Goal: Task Accomplishment & Management: Use online tool/utility

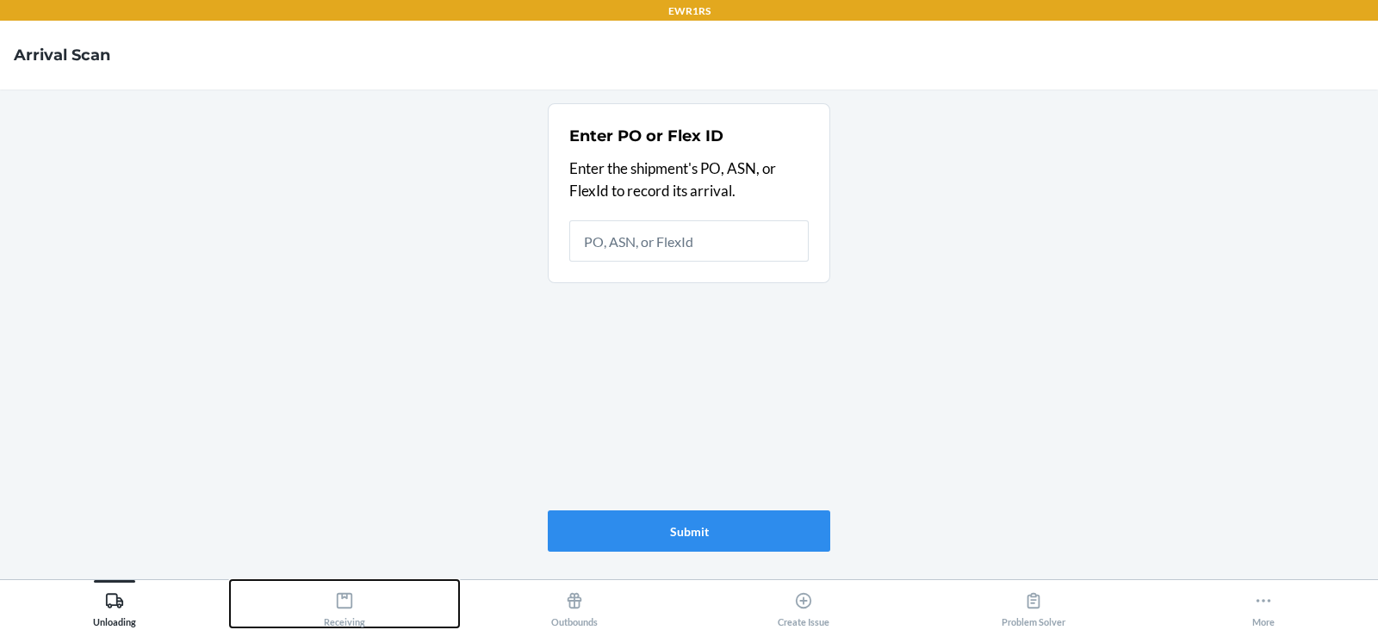
click at [332, 601] on div "Receiving" at bounding box center [344, 606] width 41 height 43
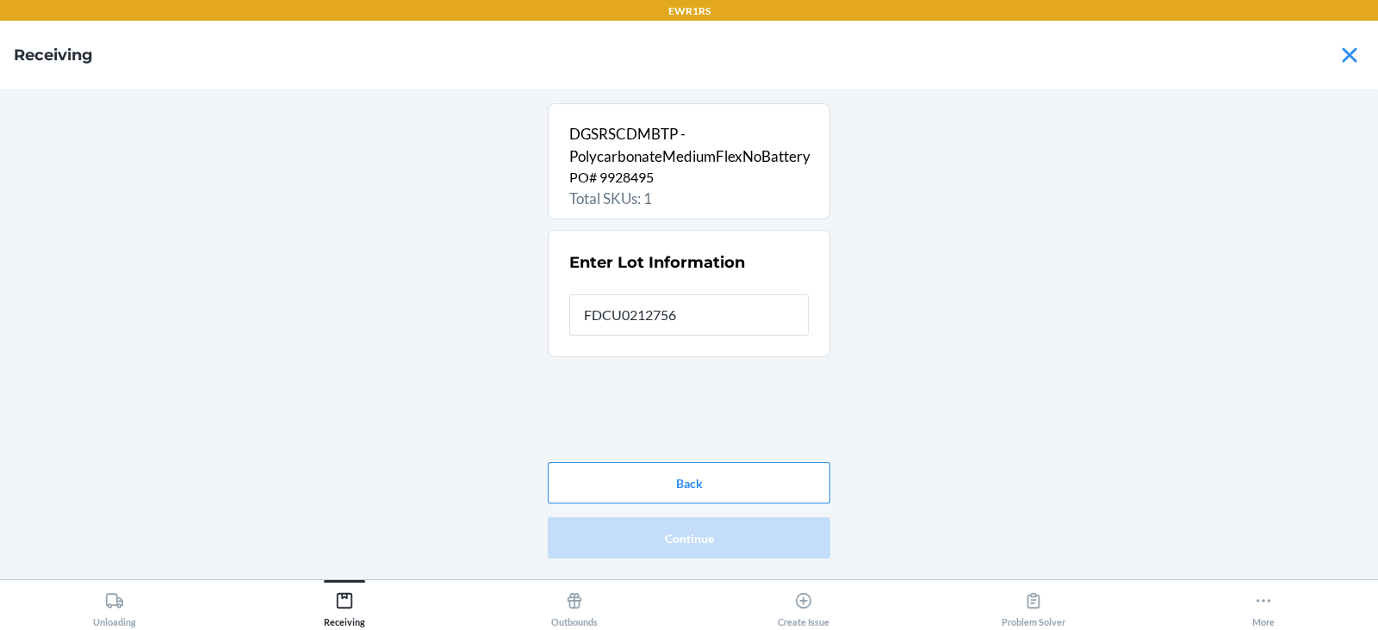
type input "FDCU0212756"
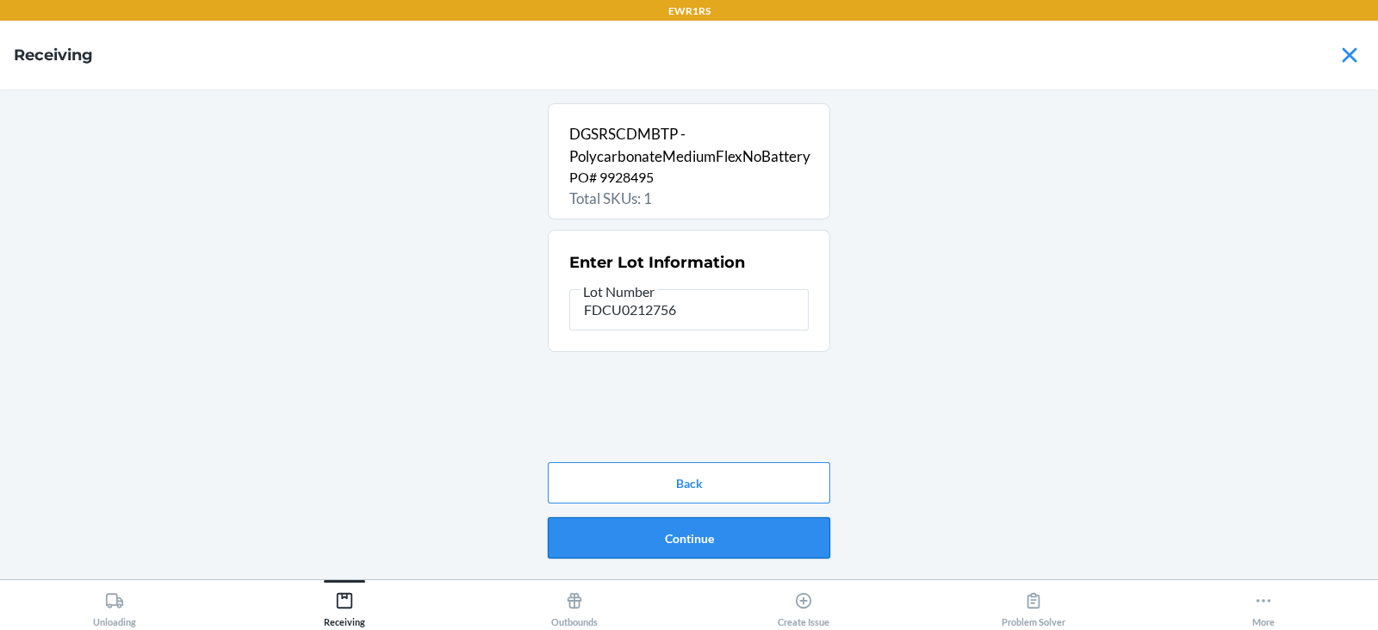
click at [688, 524] on button "Continue" at bounding box center [689, 538] width 282 height 41
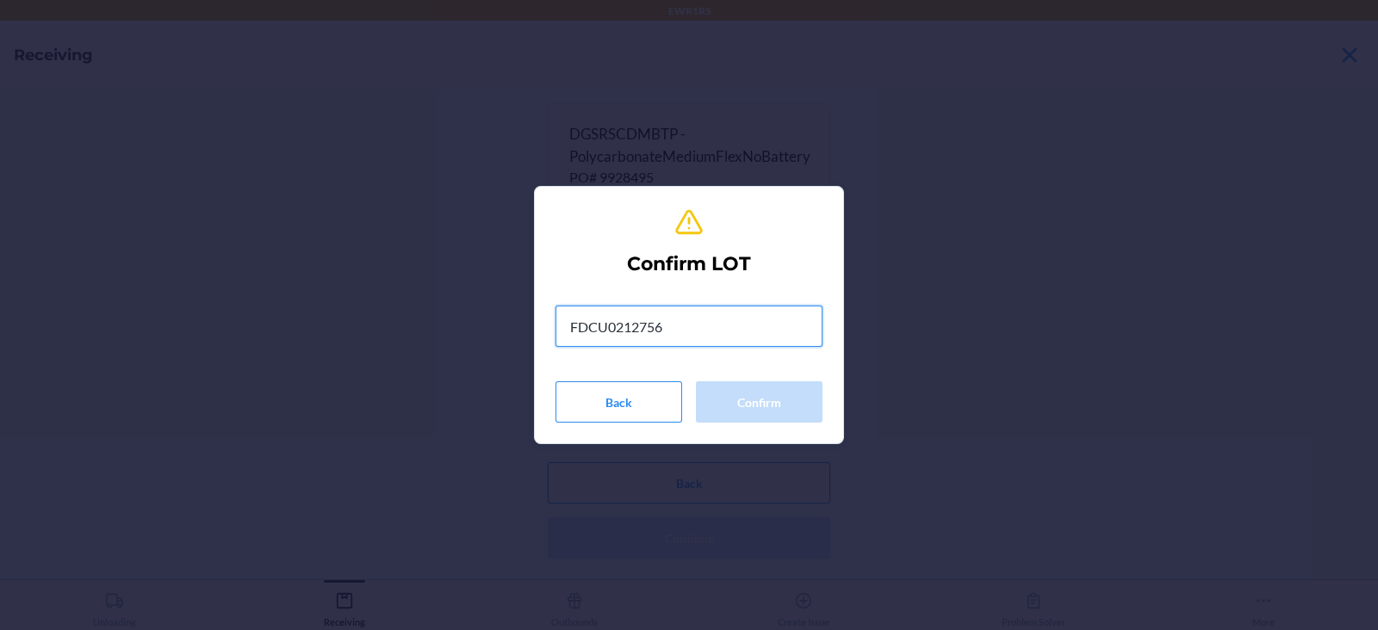
type input "FDCU0212756"
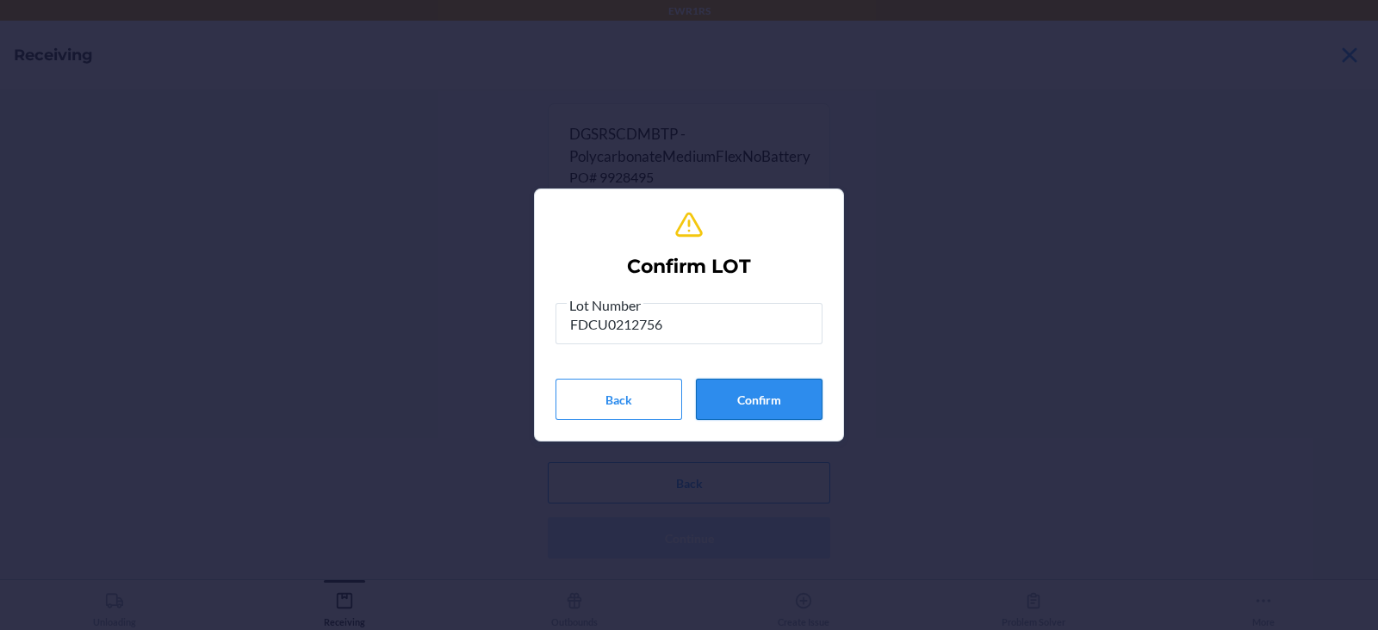
click at [768, 401] on button "Confirm" at bounding box center [759, 399] width 127 height 41
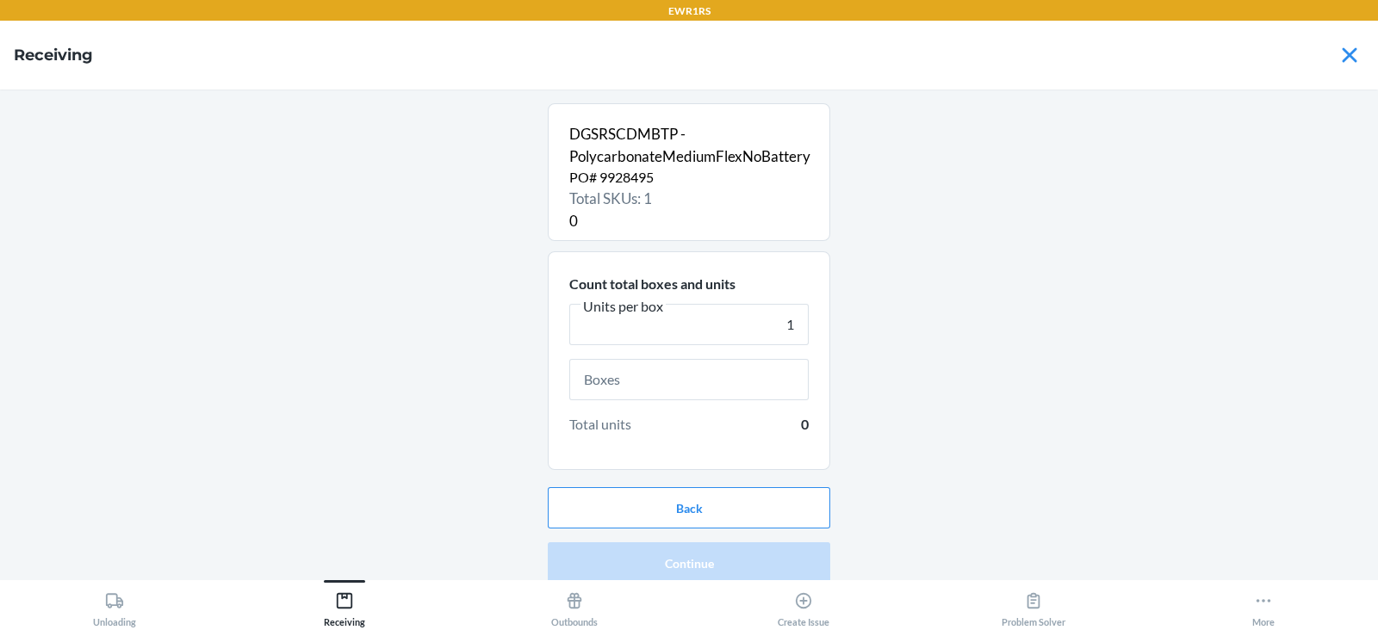
type input "1"
click at [598, 383] on input "text" at bounding box center [688, 379] width 239 height 41
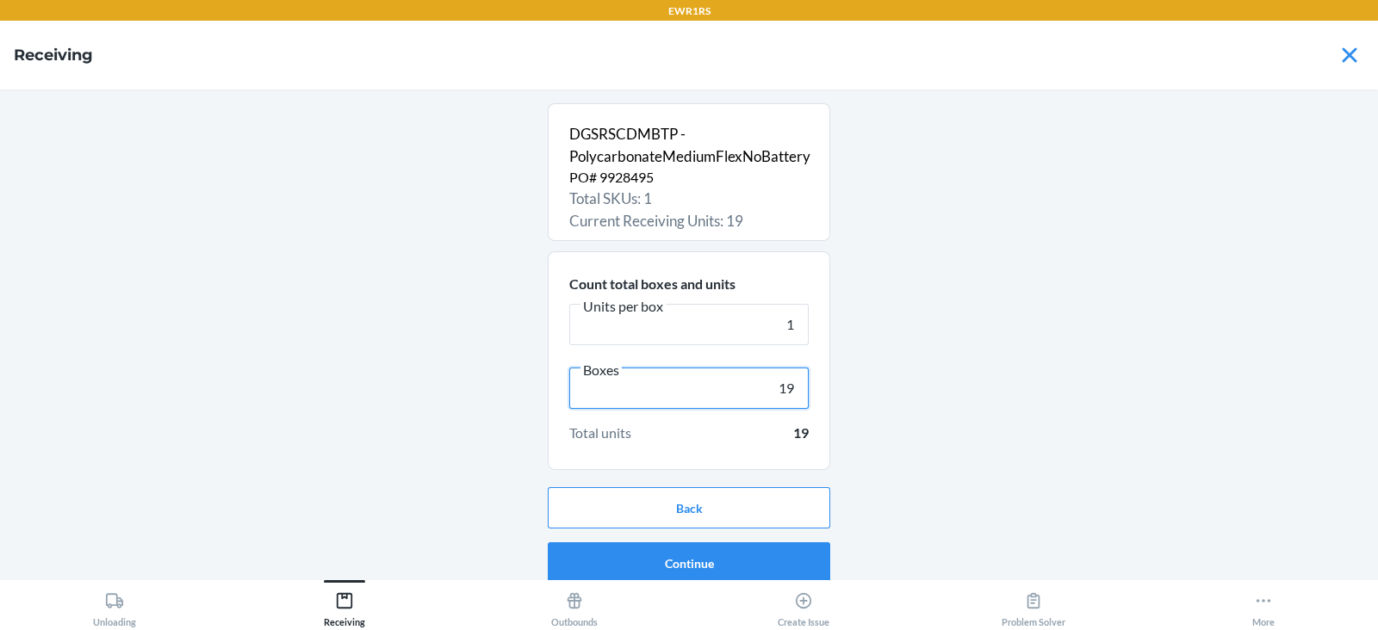
scroll to position [11, 0]
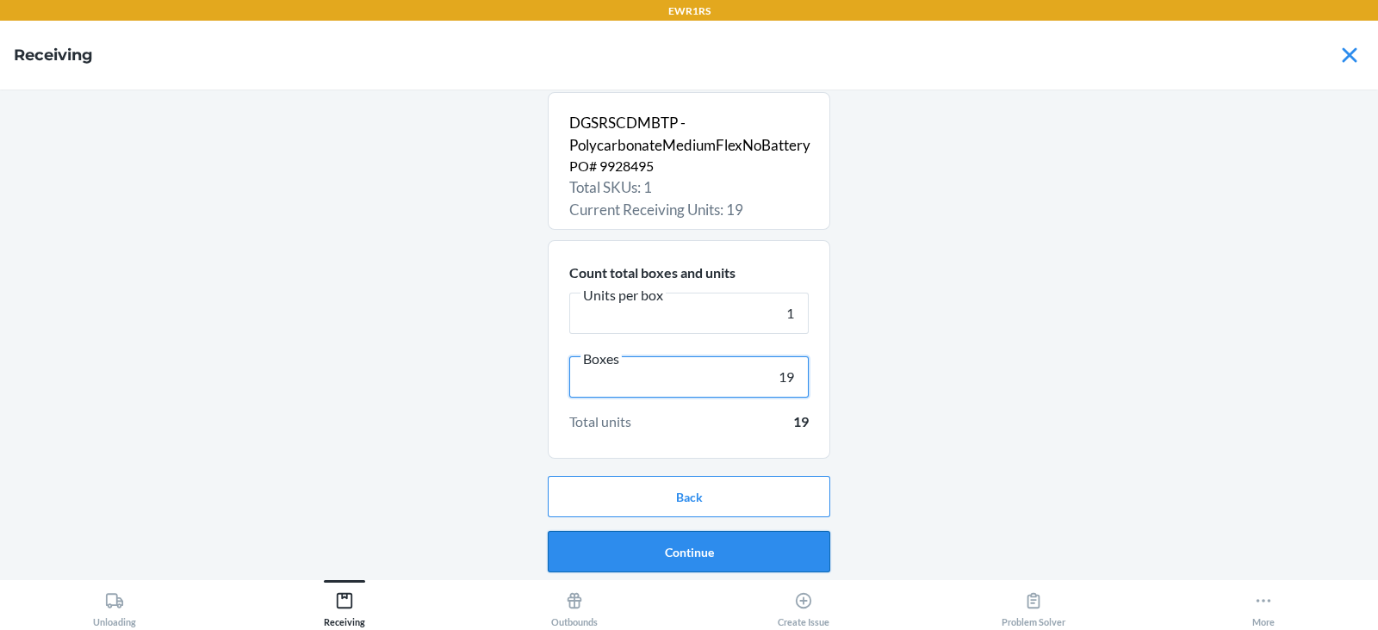
type input "19"
click at [689, 551] on button "Continue" at bounding box center [689, 551] width 282 height 41
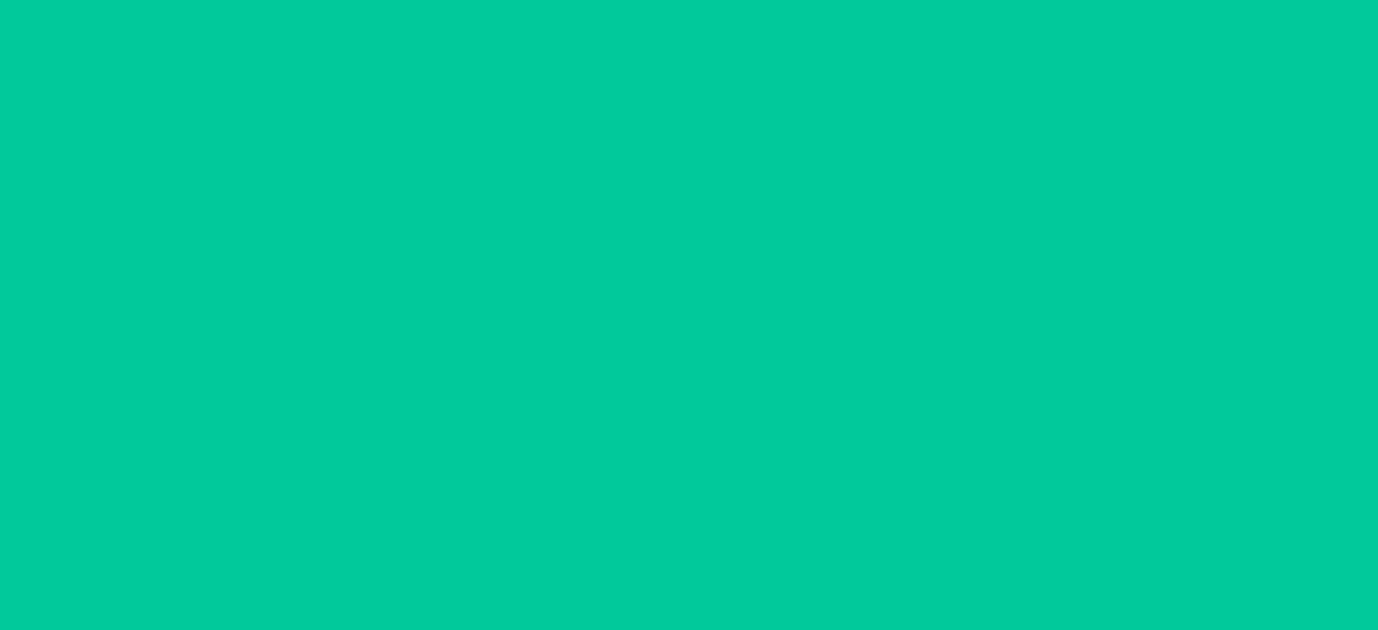
scroll to position [0, 0]
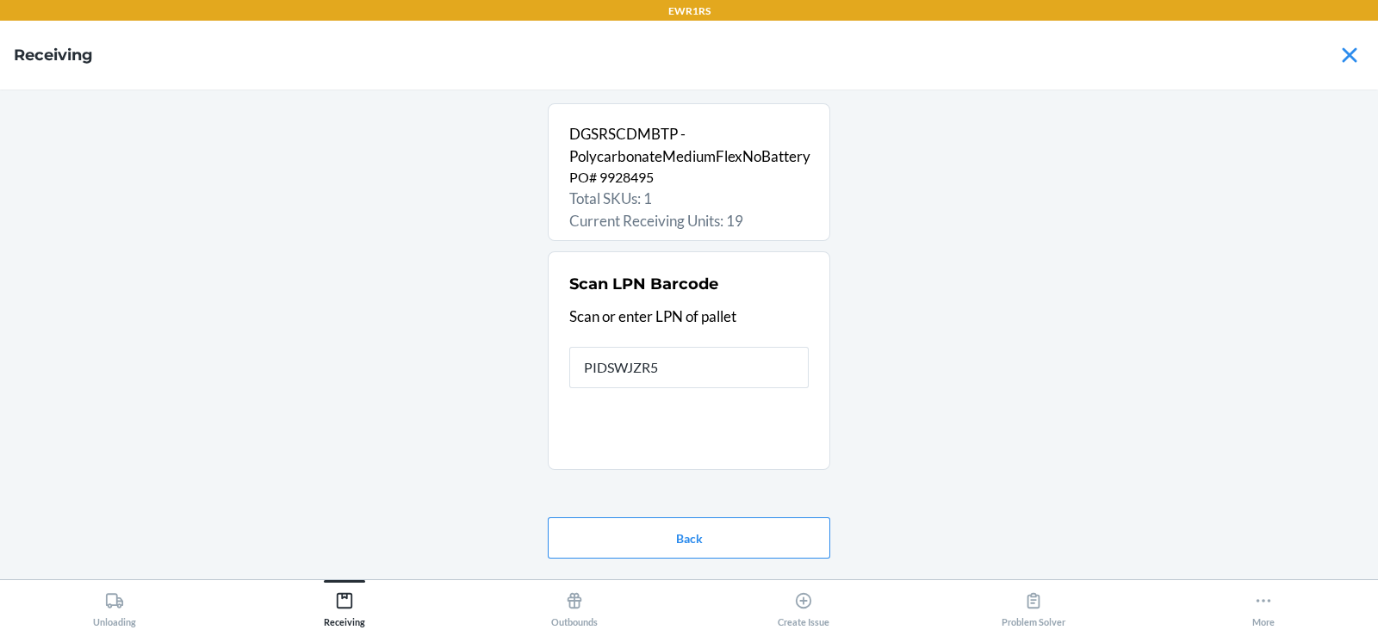
type input "PIDSWJZR5S"
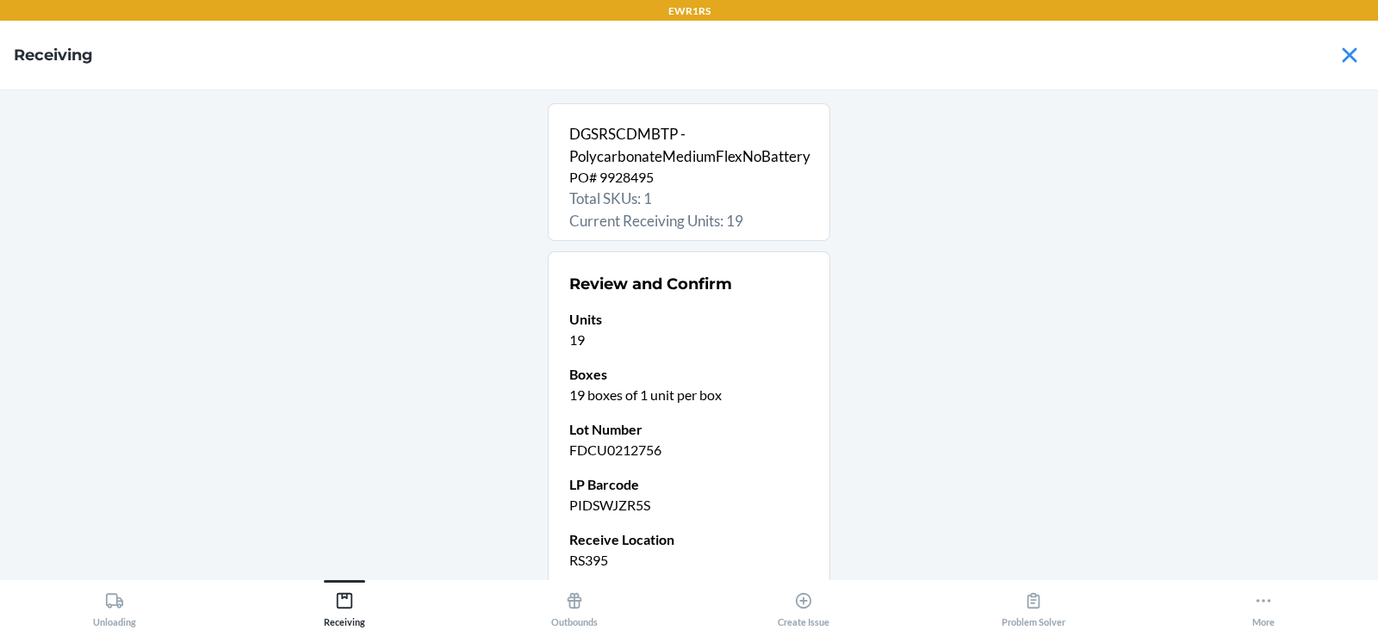
scroll to position [146, 0]
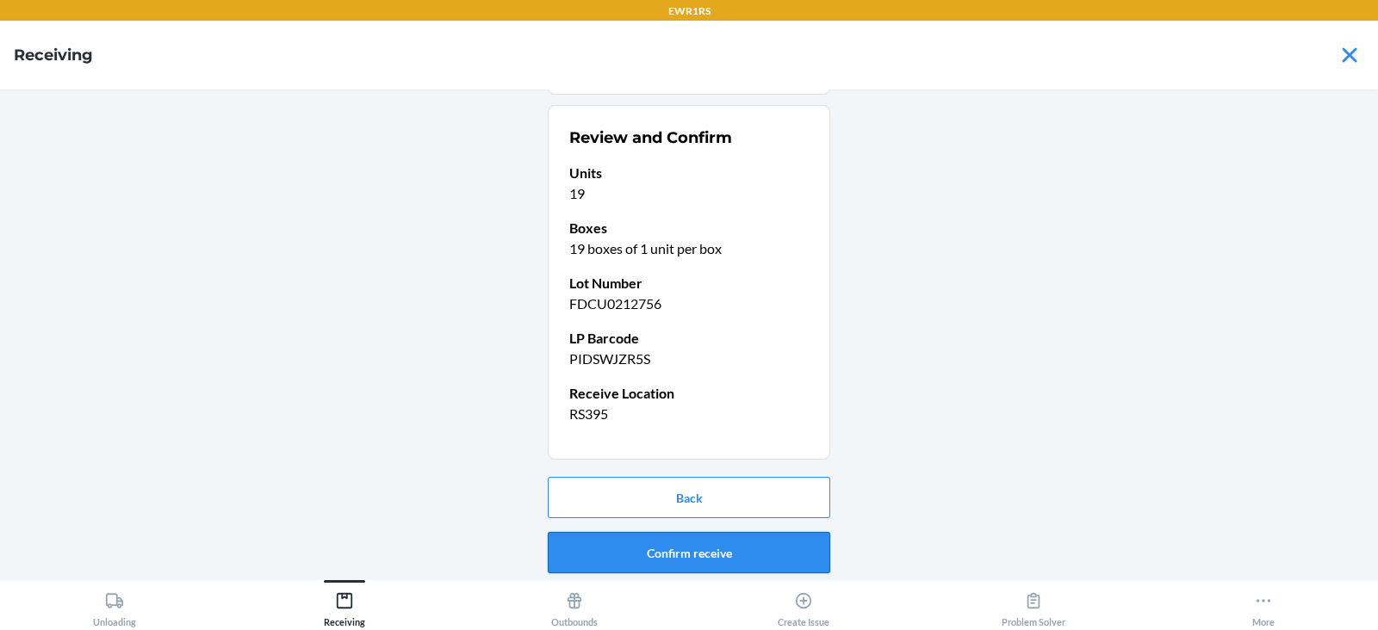
click at [725, 552] on button "Confirm receive" at bounding box center [689, 552] width 282 height 41
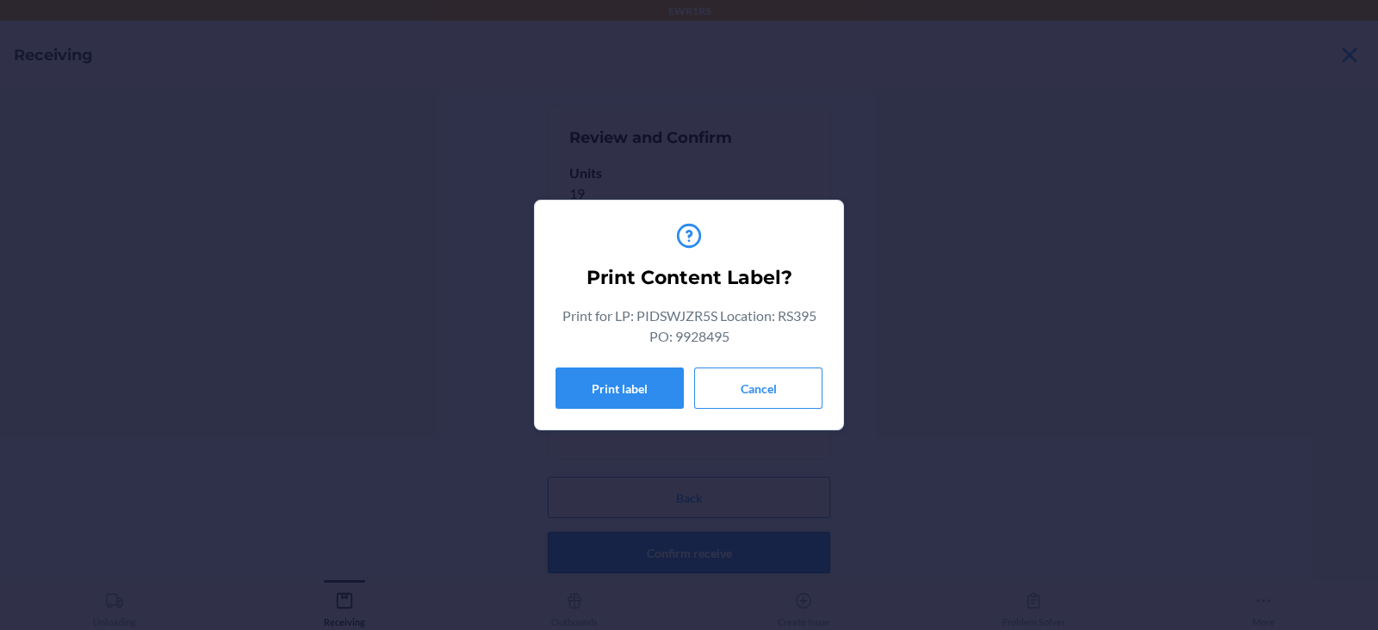
click at [595, 390] on button "Print label" at bounding box center [619, 388] width 128 height 41
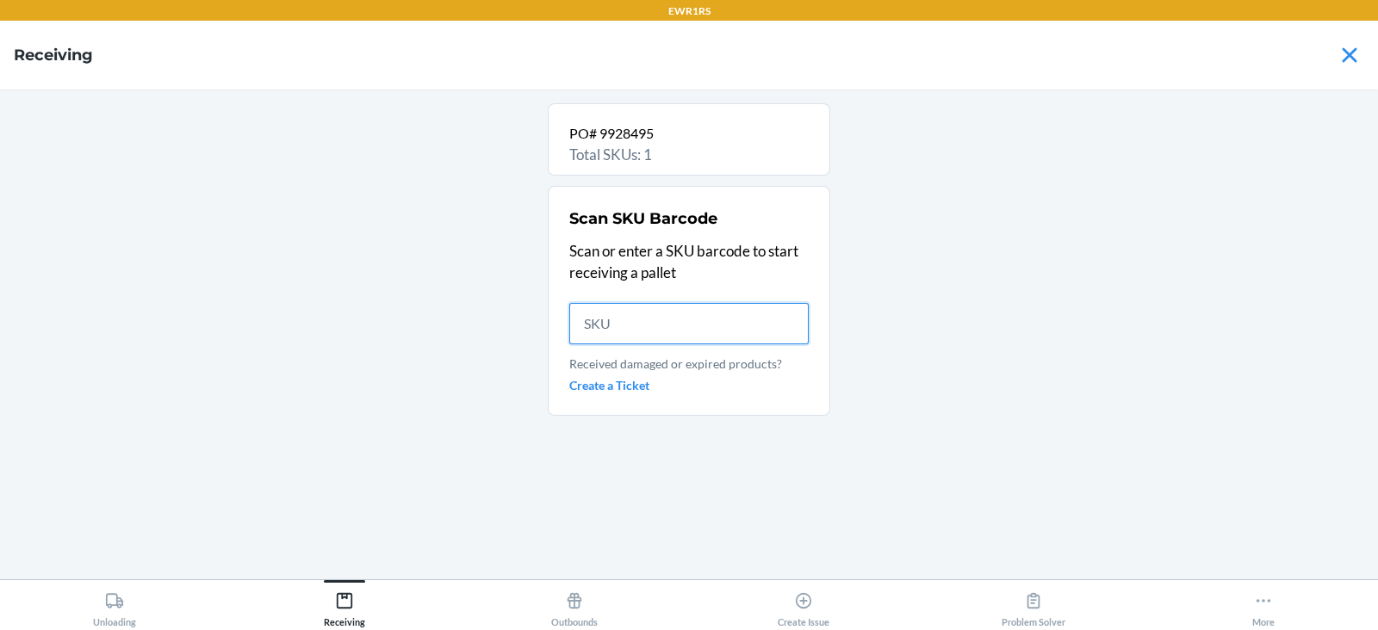
scroll to position [0, 0]
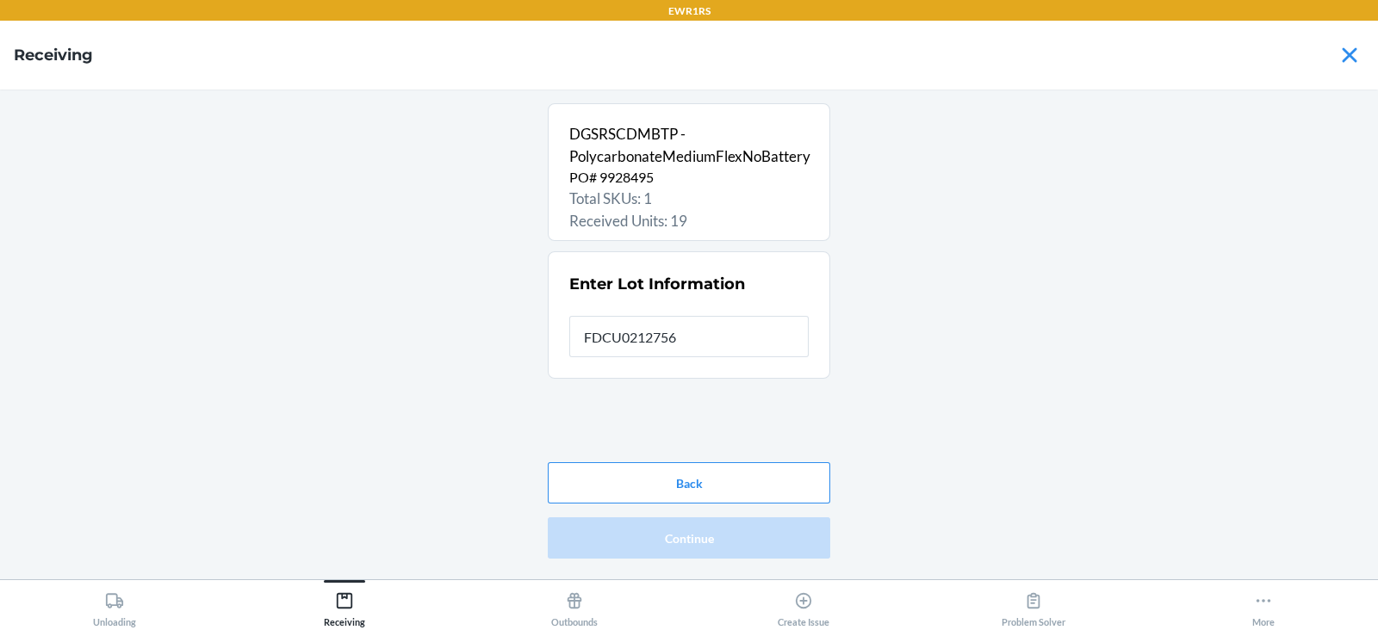
type input "FDCU0212756"
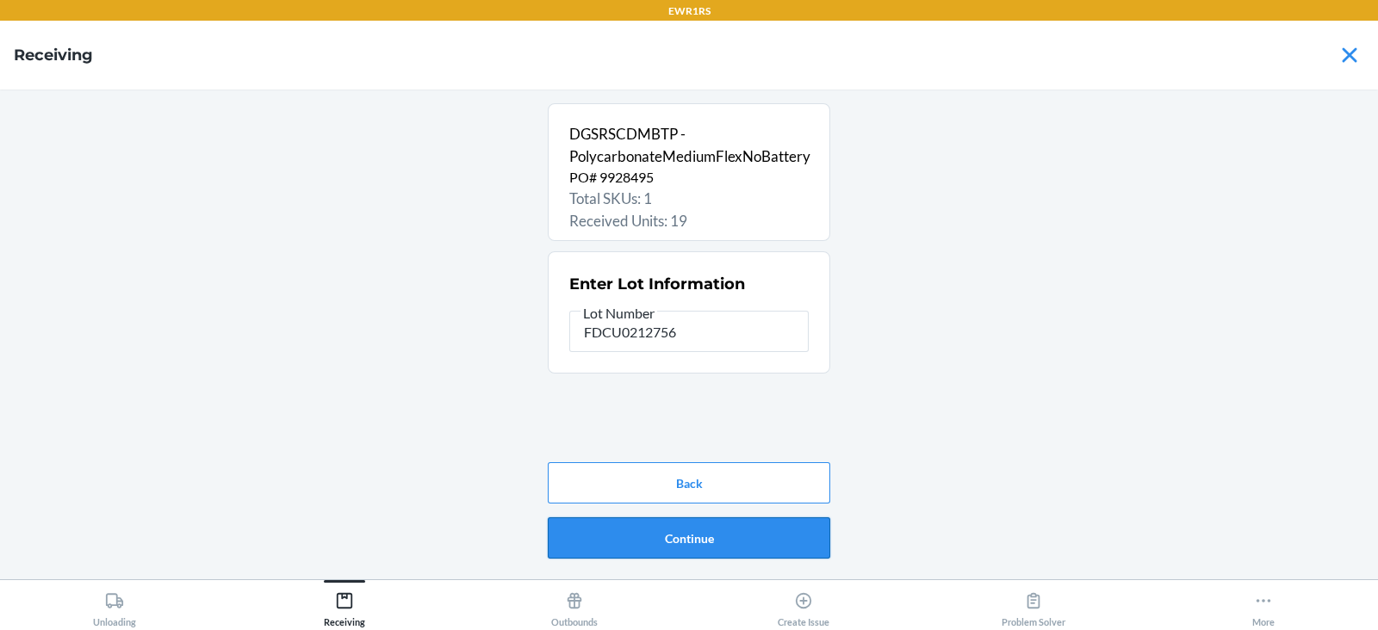
click at [666, 543] on button "Continue" at bounding box center [689, 538] width 282 height 41
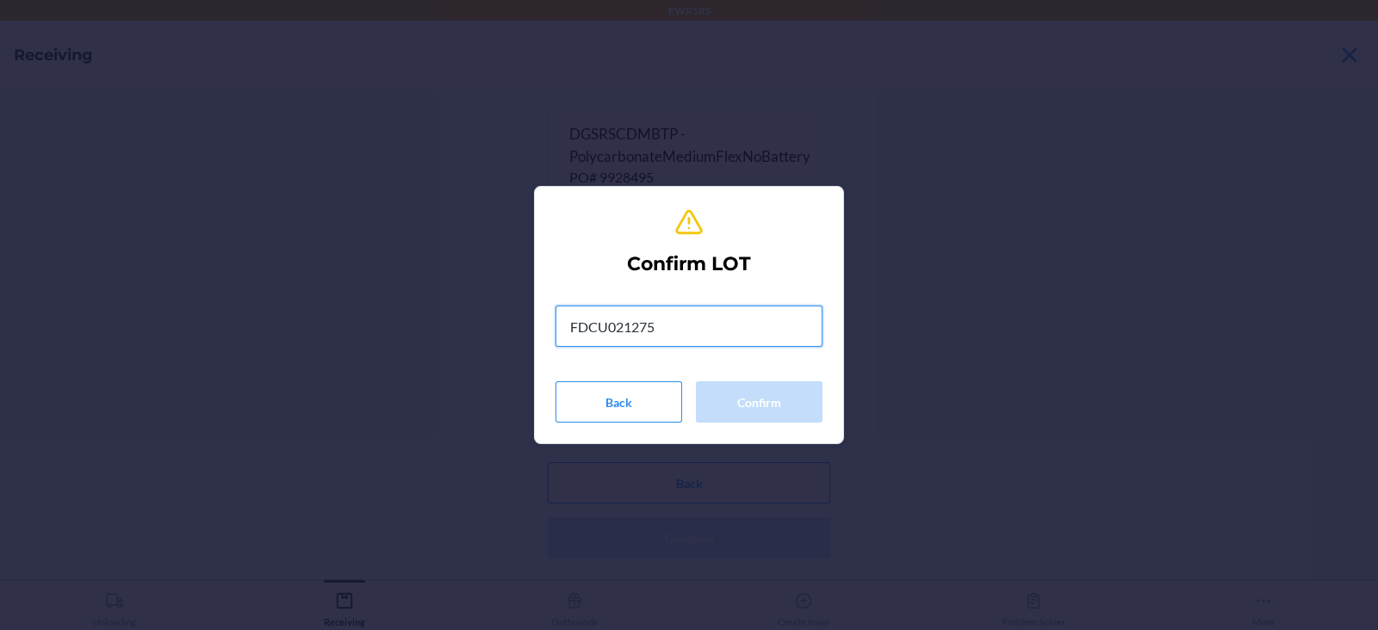
type input "FDCU0212756"
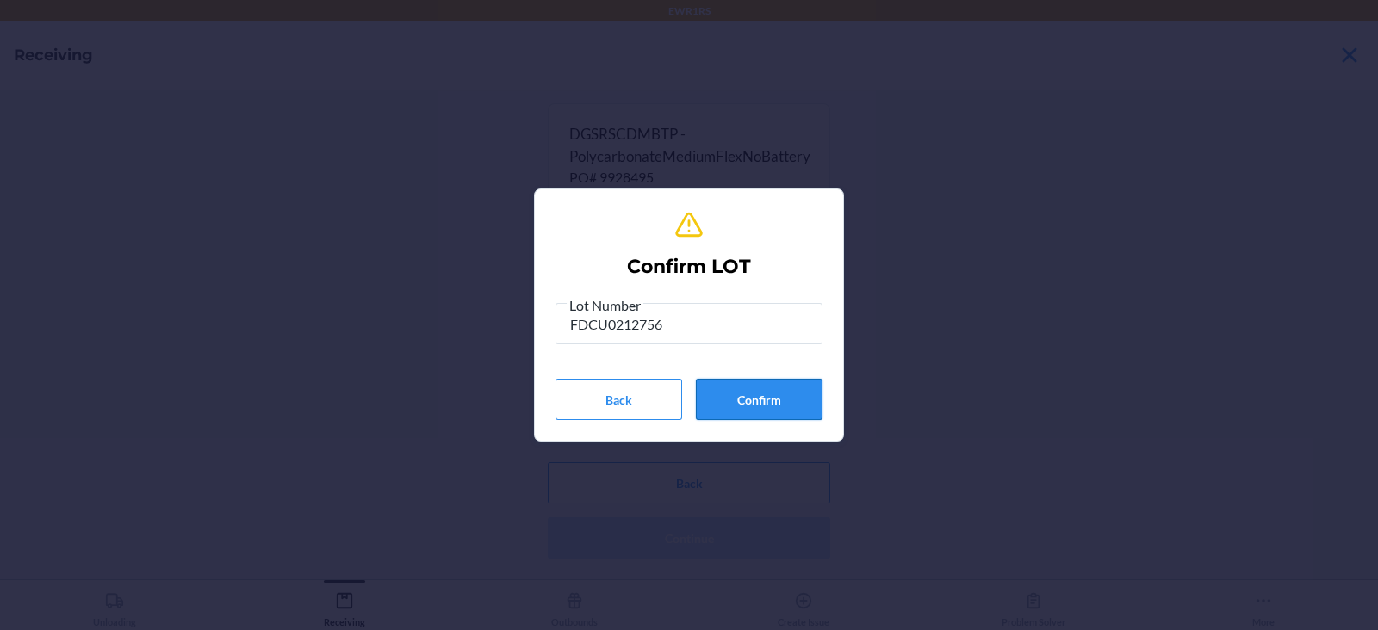
click at [741, 397] on button "Confirm" at bounding box center [759, 399] width 127 height 41
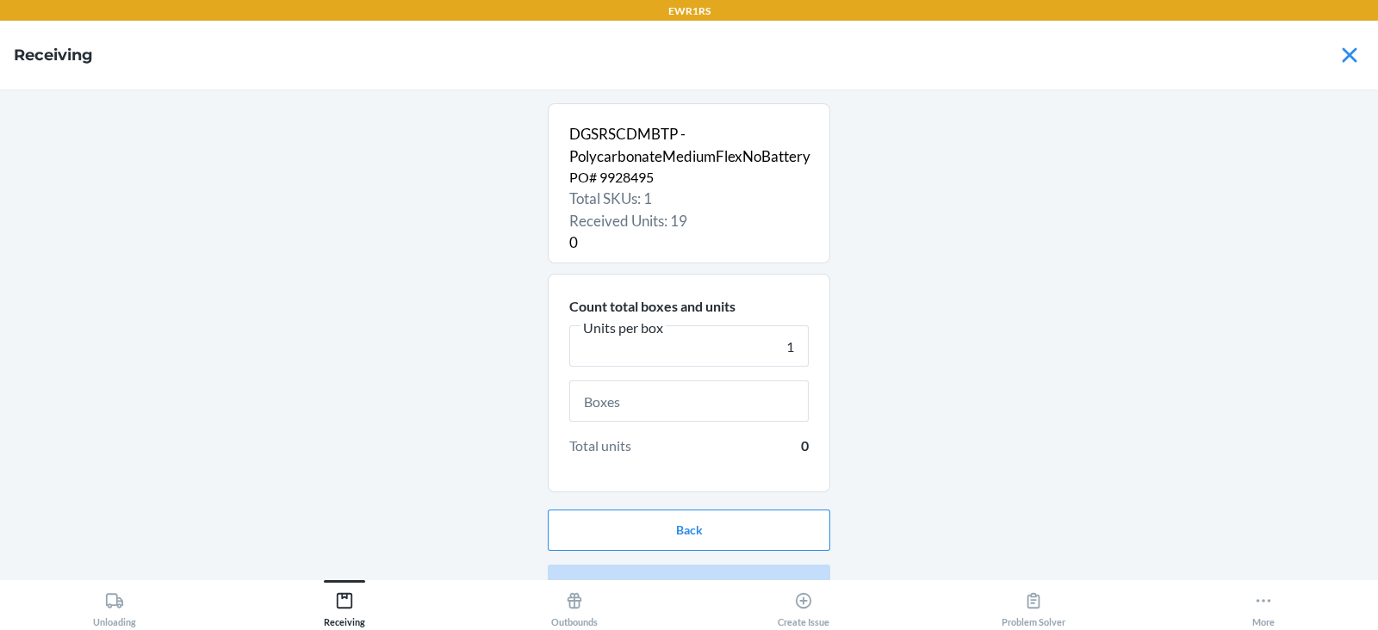
type input "1"
click at [649, 408] on input "text" at bounding box center [688, 401] width 239 height 41
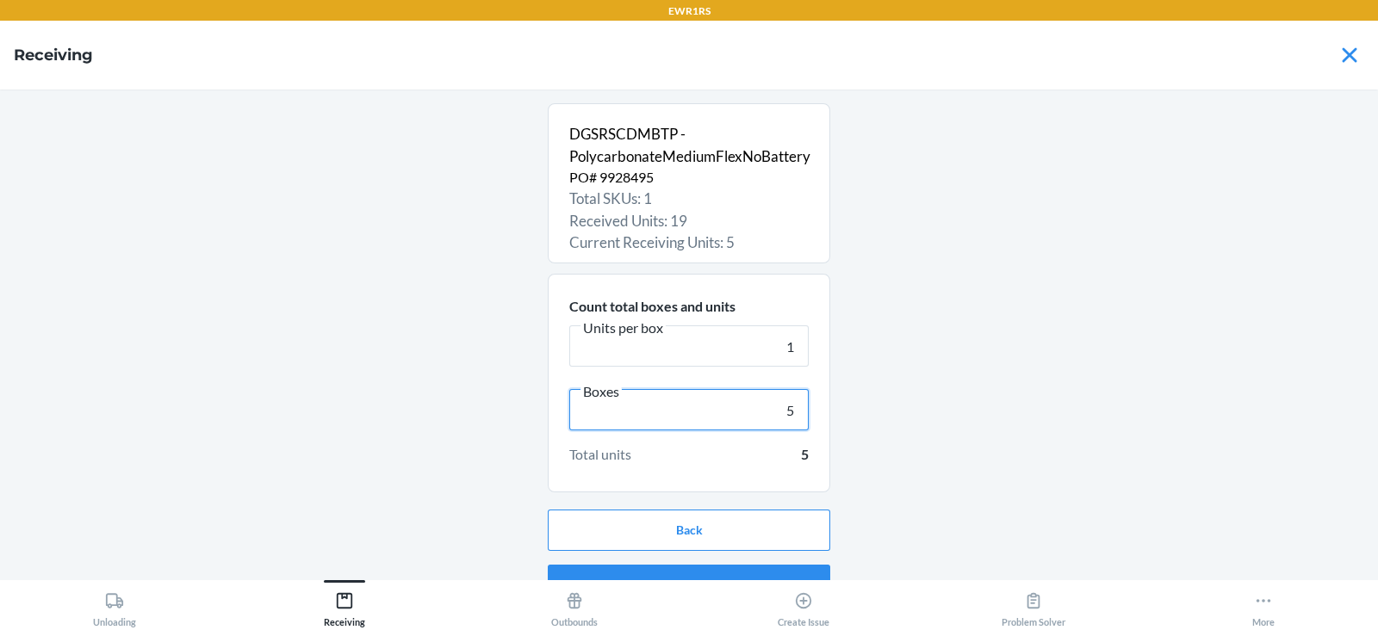
scroll to position [33, 0]
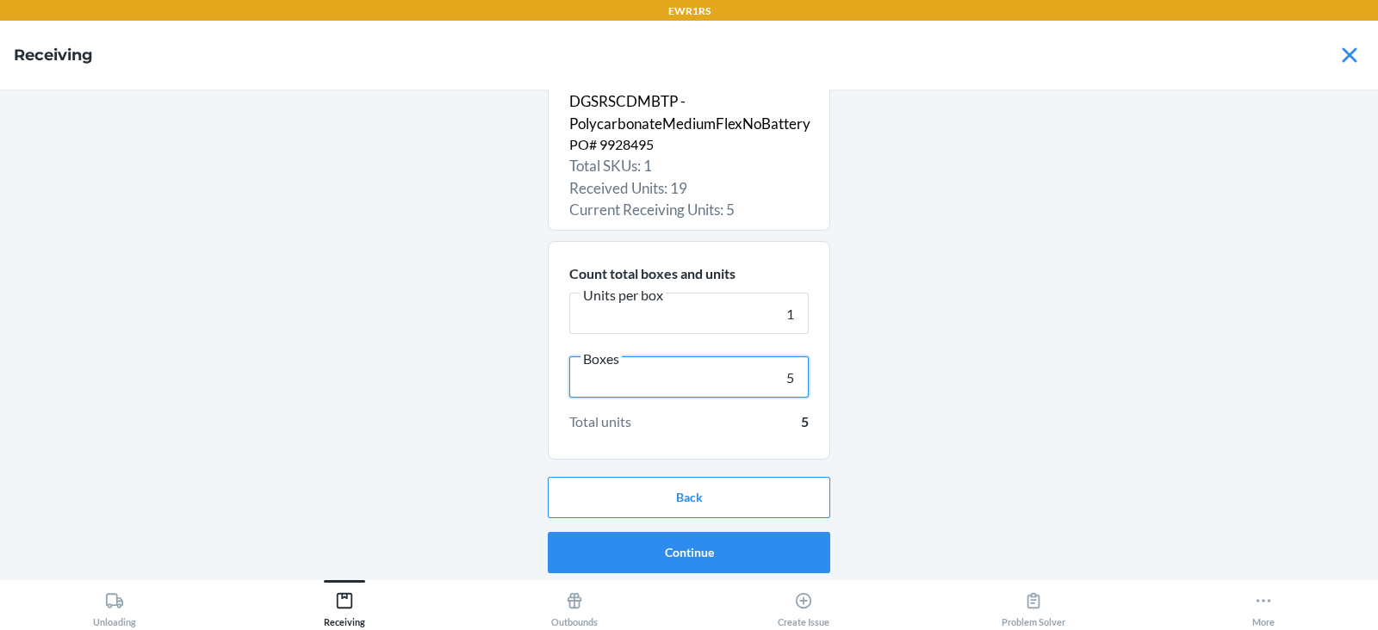
type input "5"
click at [710, 556] on button "Continue" at bounding box center [689, 552] width 282 height 41
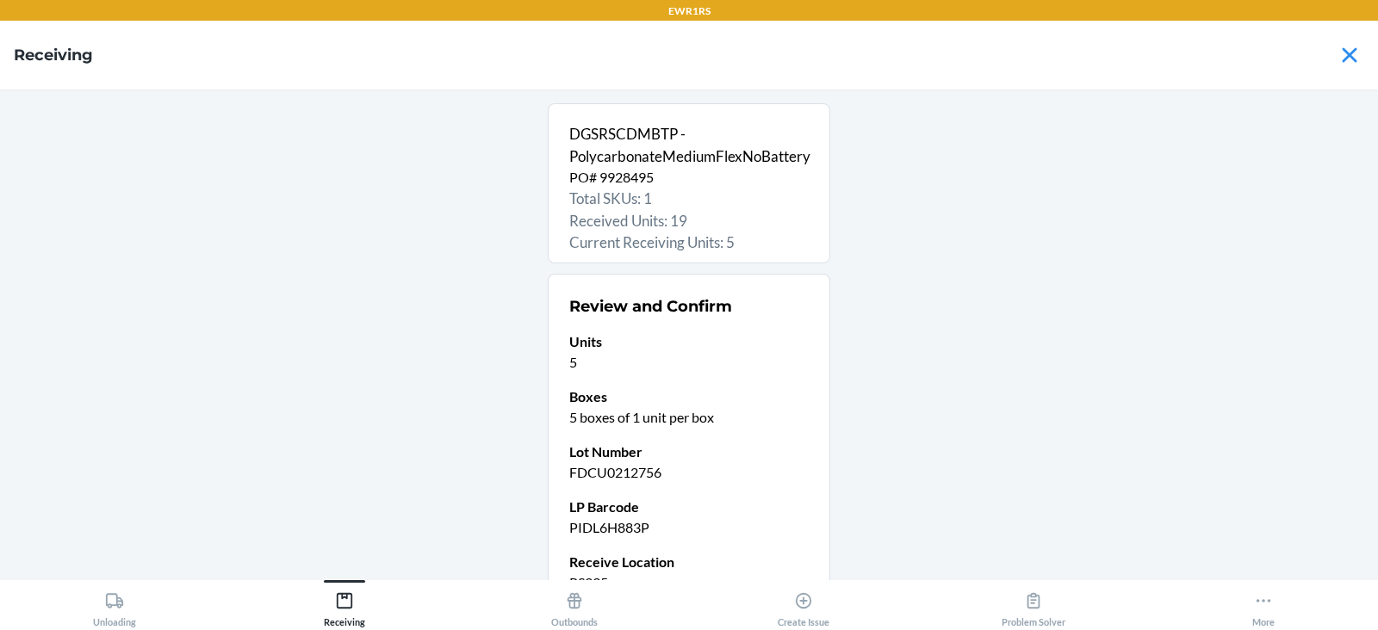
scroll to position [168, 0]
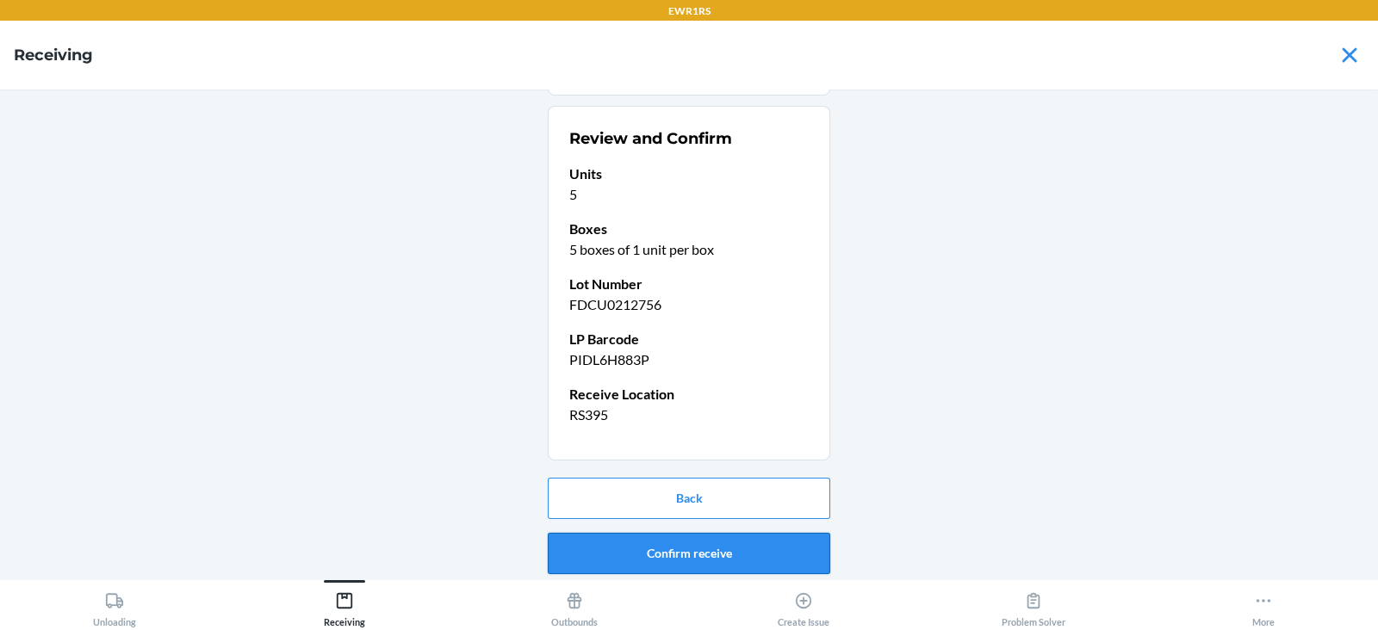
click at [675, 548] on button "Confirm receive" at bounding box center [689, 553] width 282 height 41
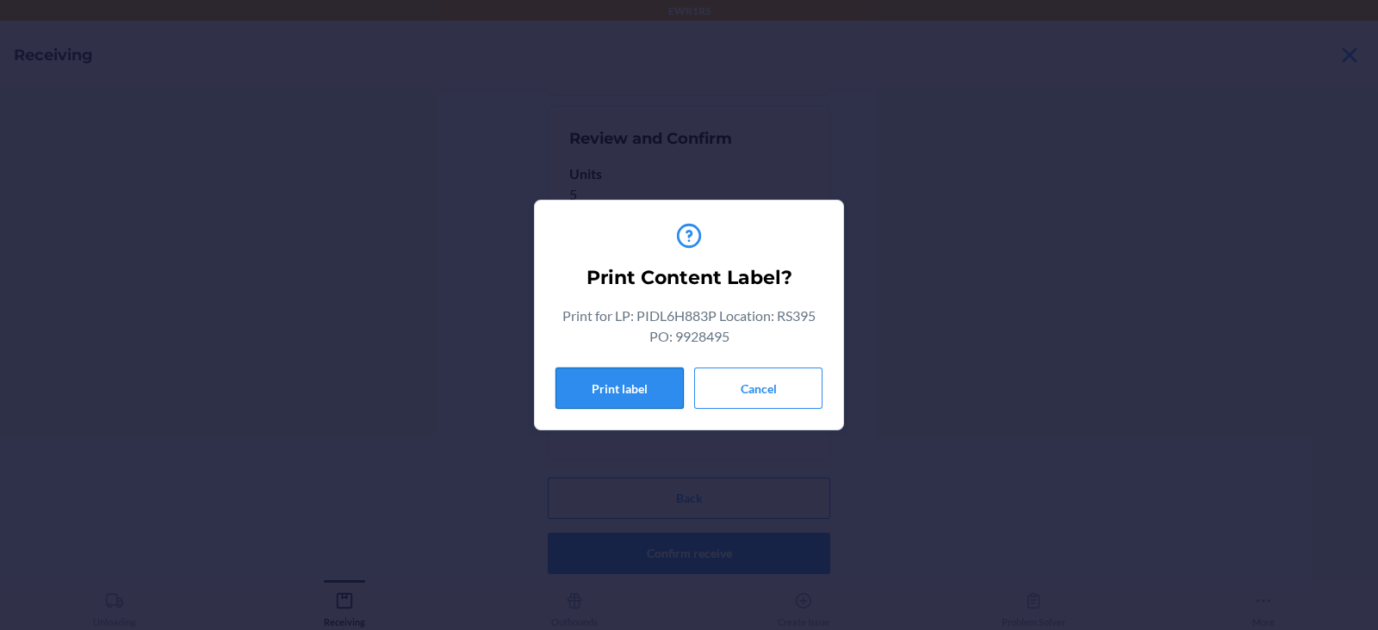
click at [644, 390] on button "Print label" at bounding box center [619, 388] width 128 height 41
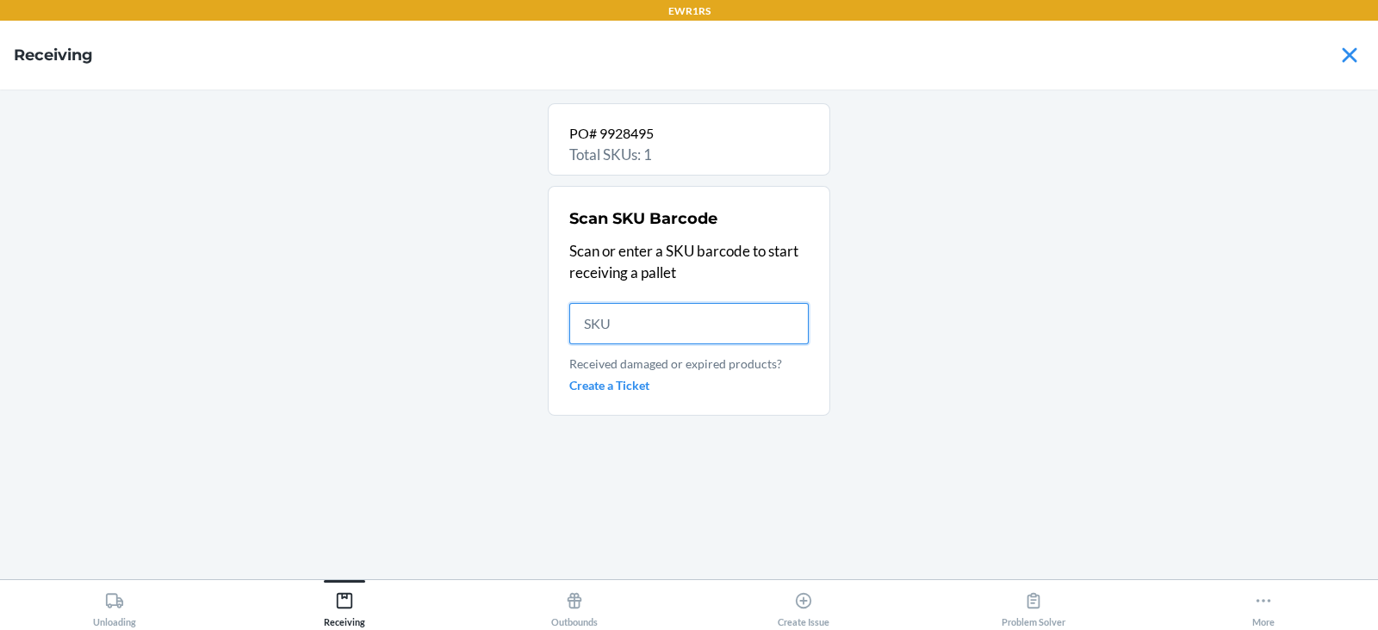
scroll to position [0, 0]
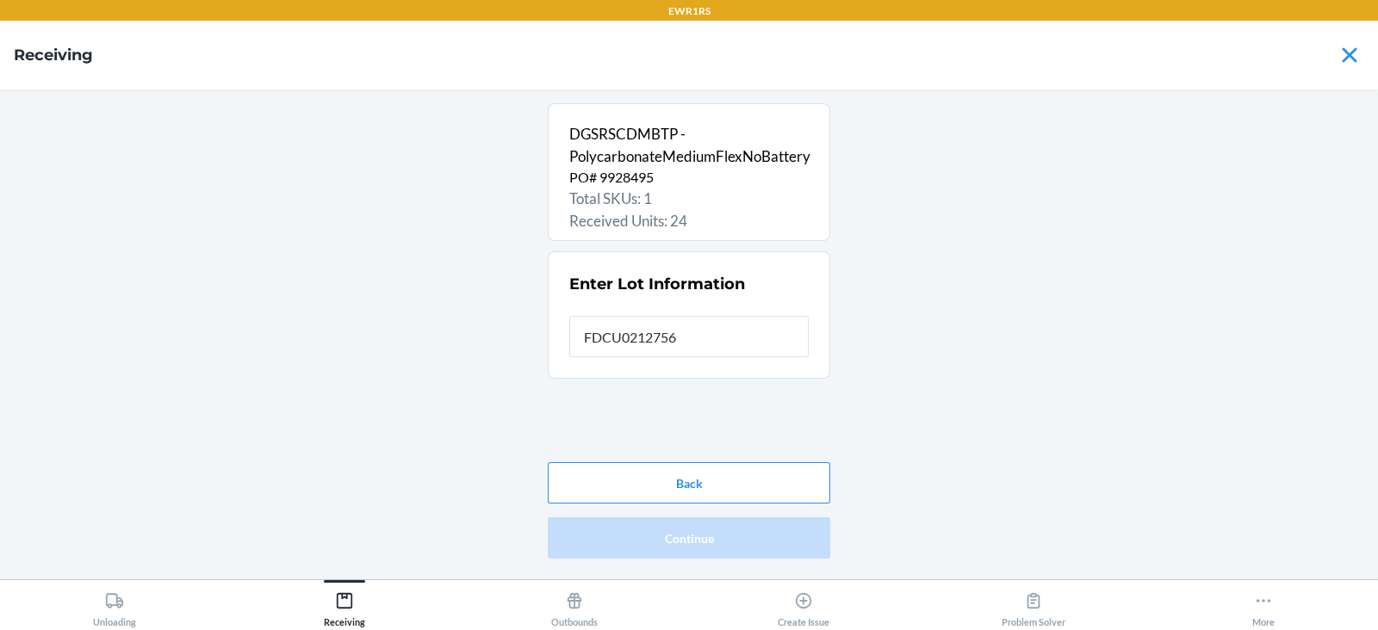
type input "FDCU0212756"
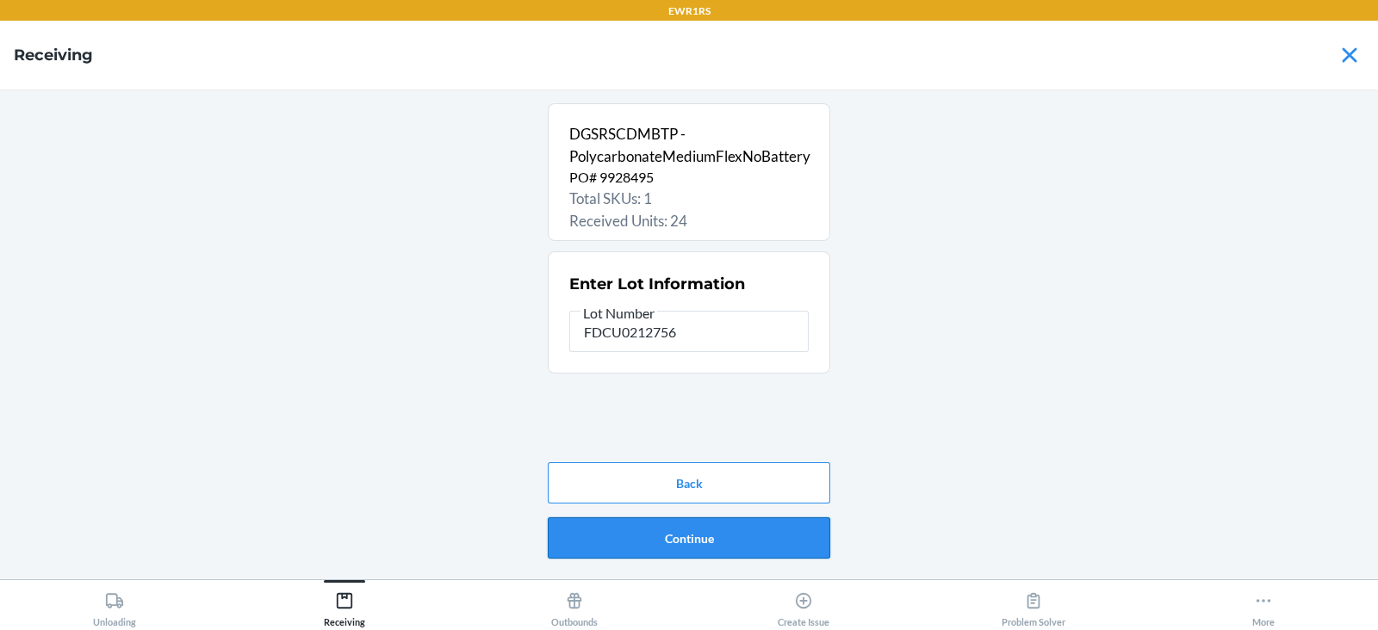
click at [694, 543] on button "Continue" at bounding box center [689, 538] width 282 height 41
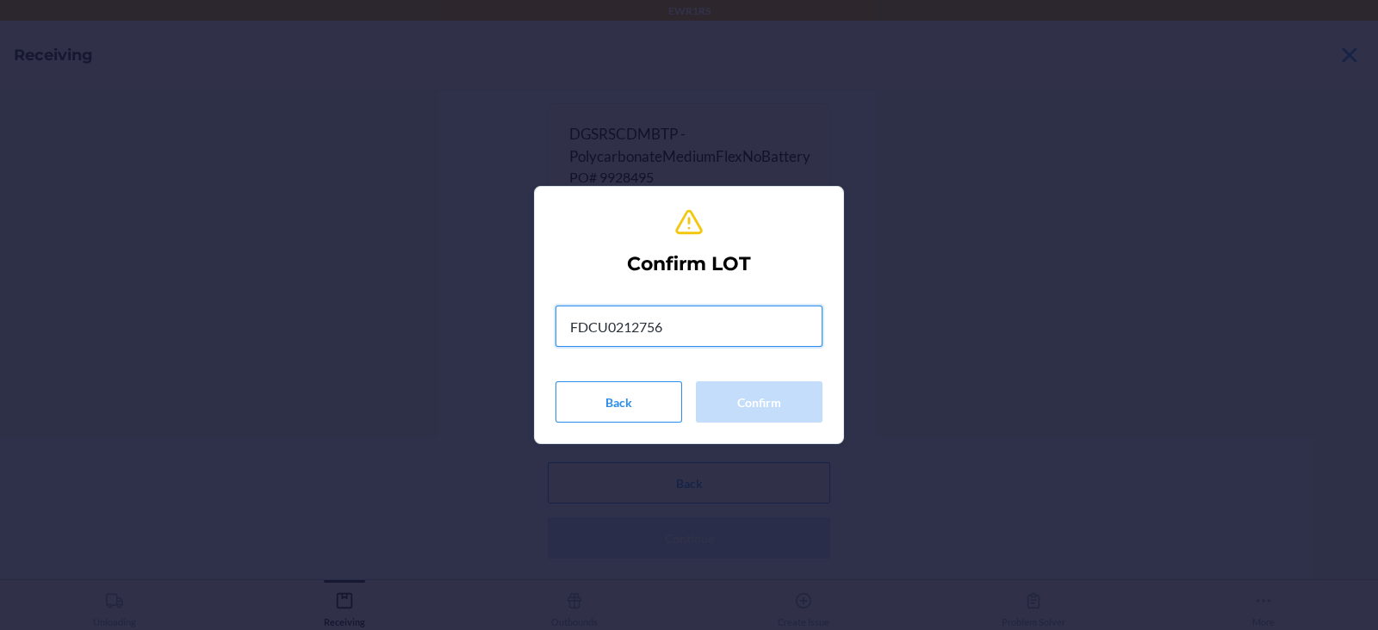
type input "FDCU0212756"
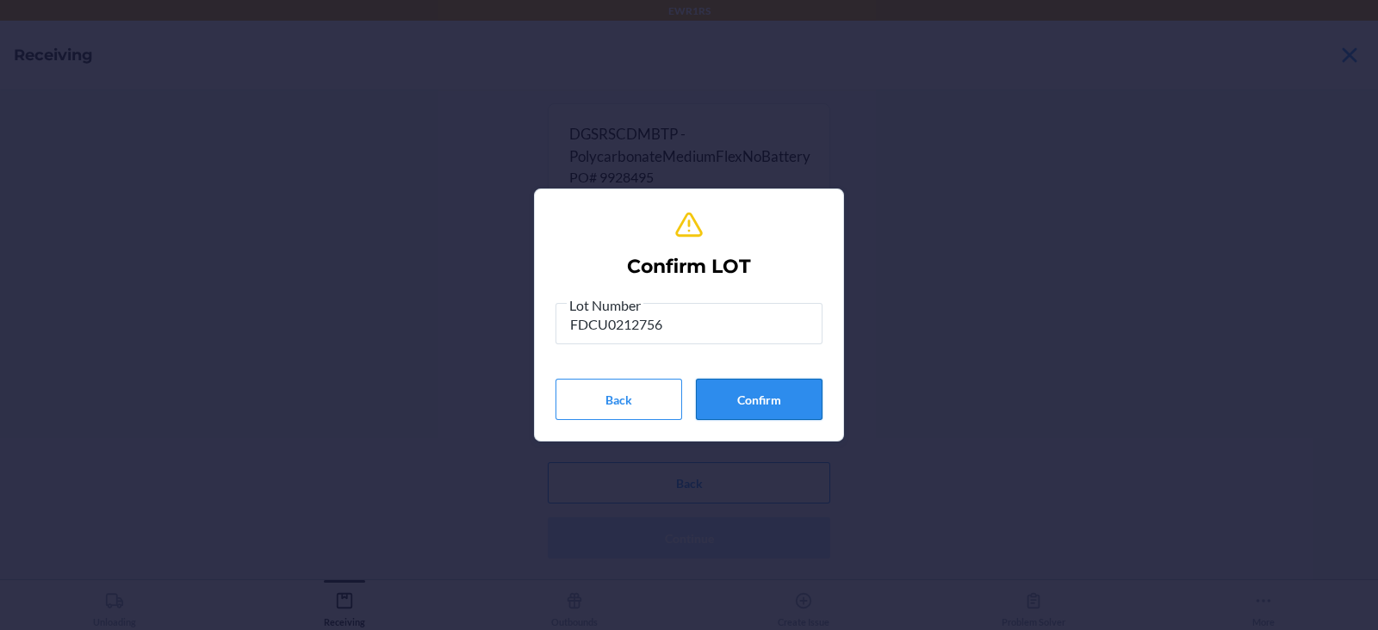
click at [765, 405] on button "Confirm" at bounding box center [759, 399] width 127 height 41
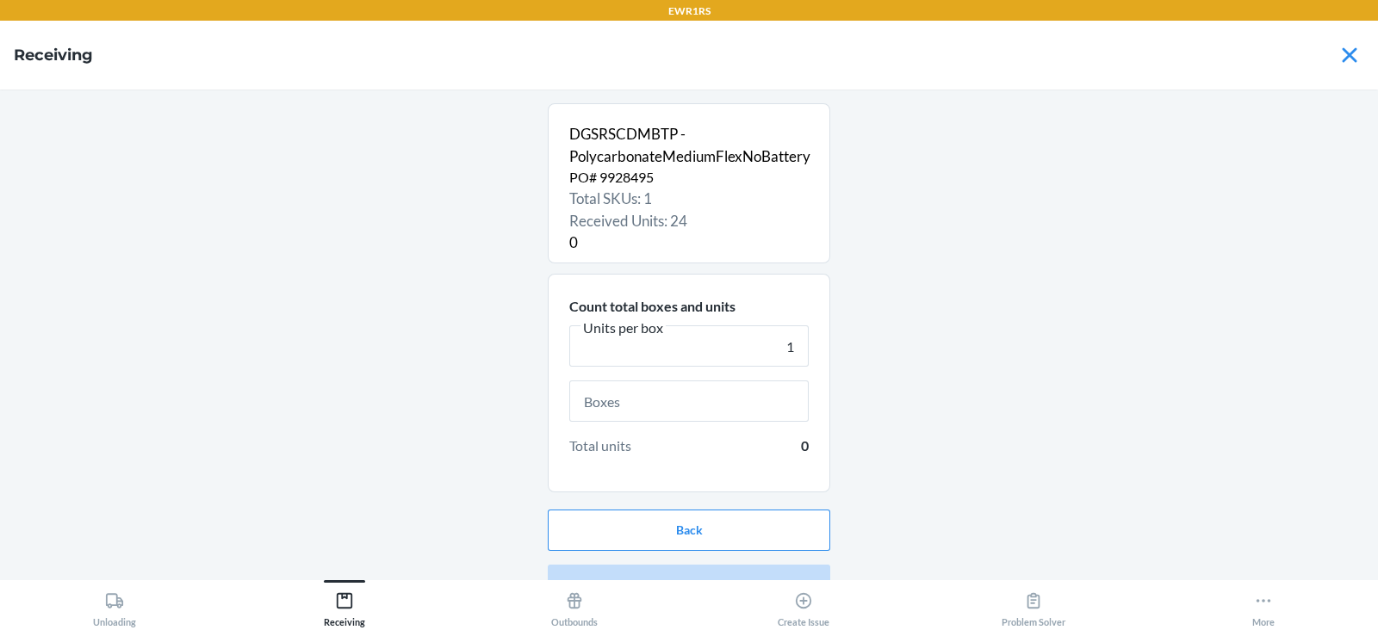
type input "1"
click at [612, 399] on input "text" at bounding box center [688, 401] width 239 height 41
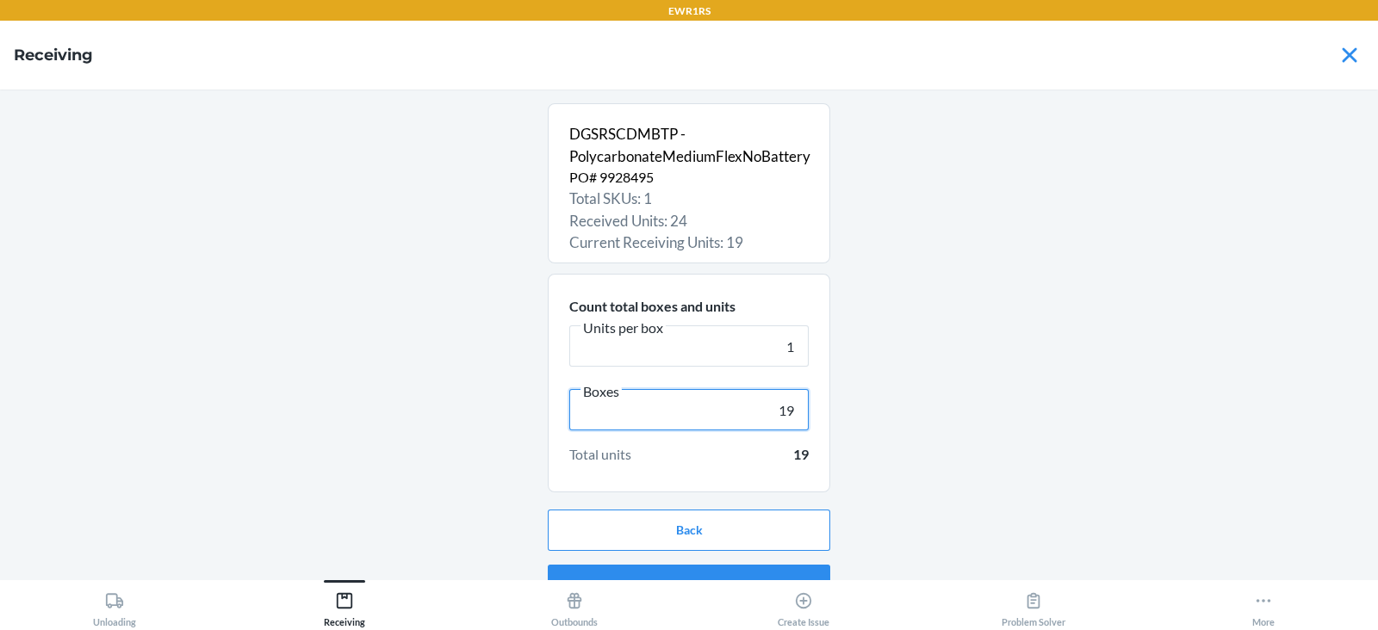
scroll to position [33, 0]
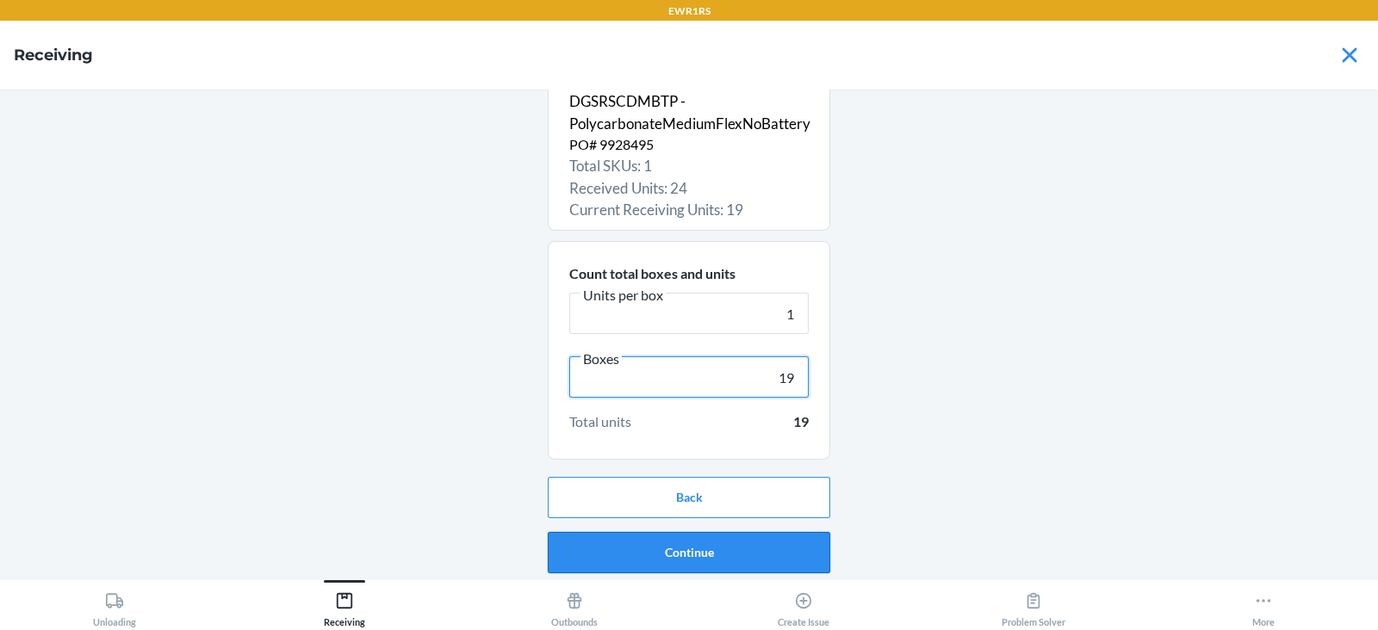
type input "19"
click at [677, 549] on button "Continue" at bounding box center [689, 552] width 282 height 41
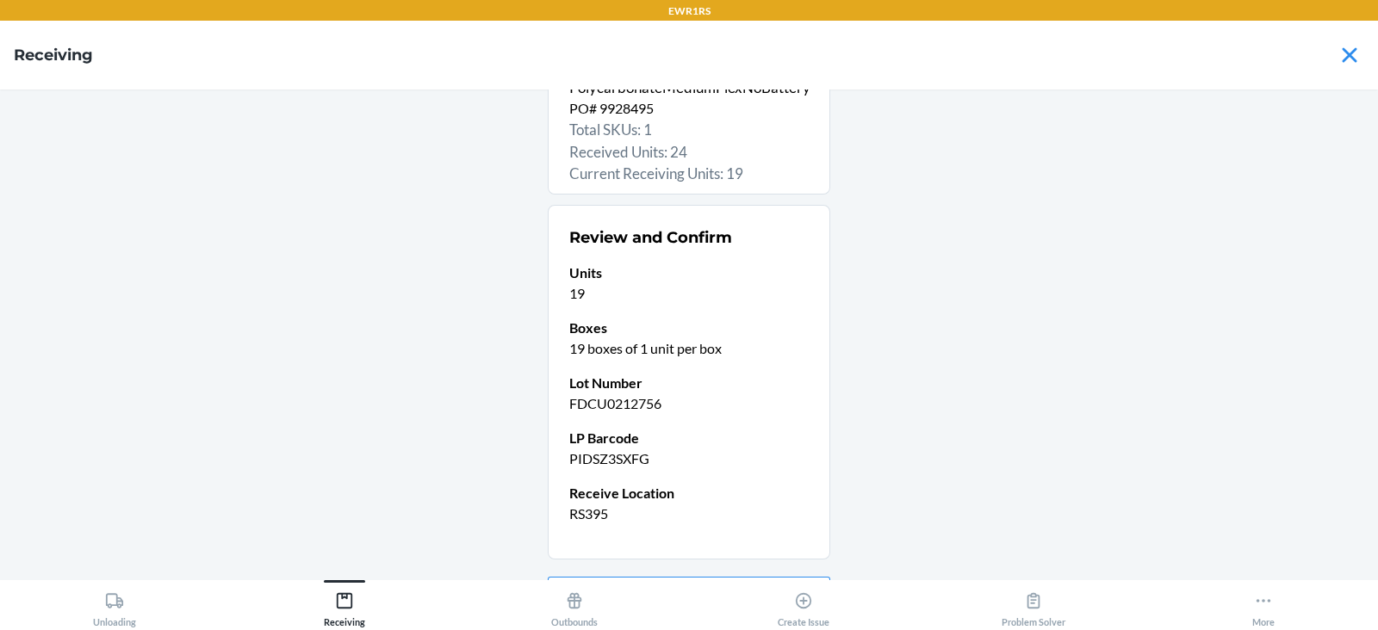
scroll to position [168, 0]
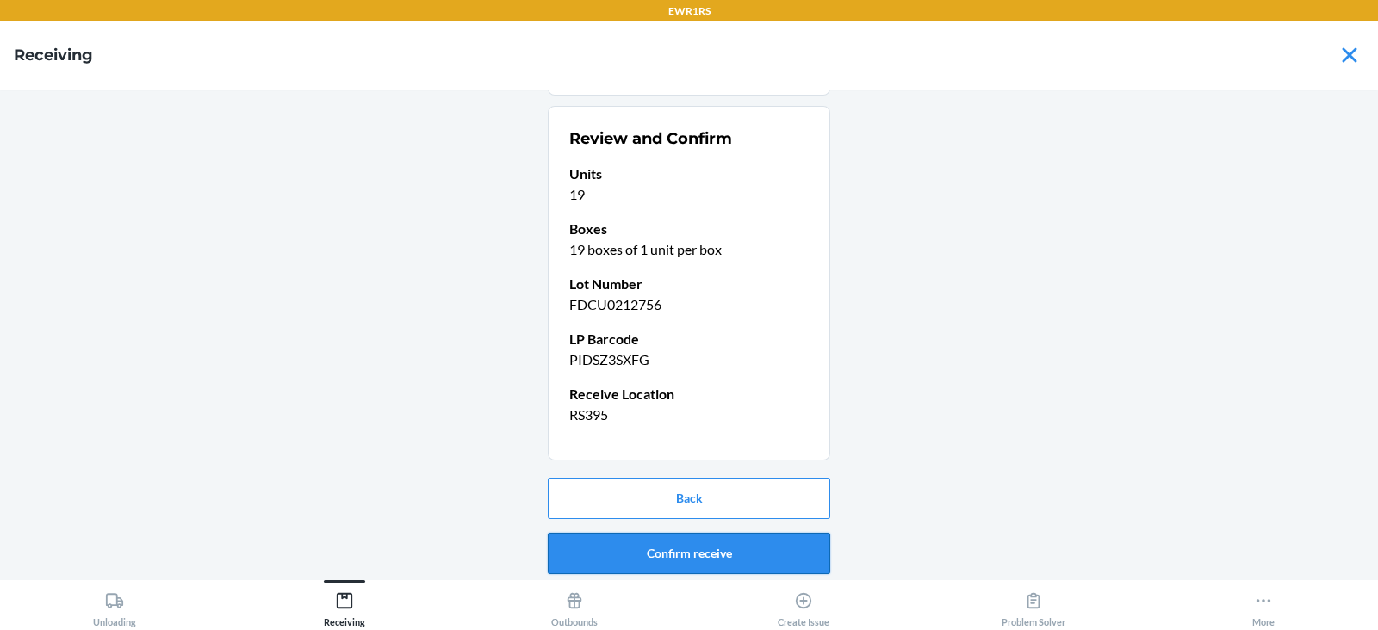
click at [667, 545] on button "Confirm receive" at bounding box center [689, 553] width 282 height 41
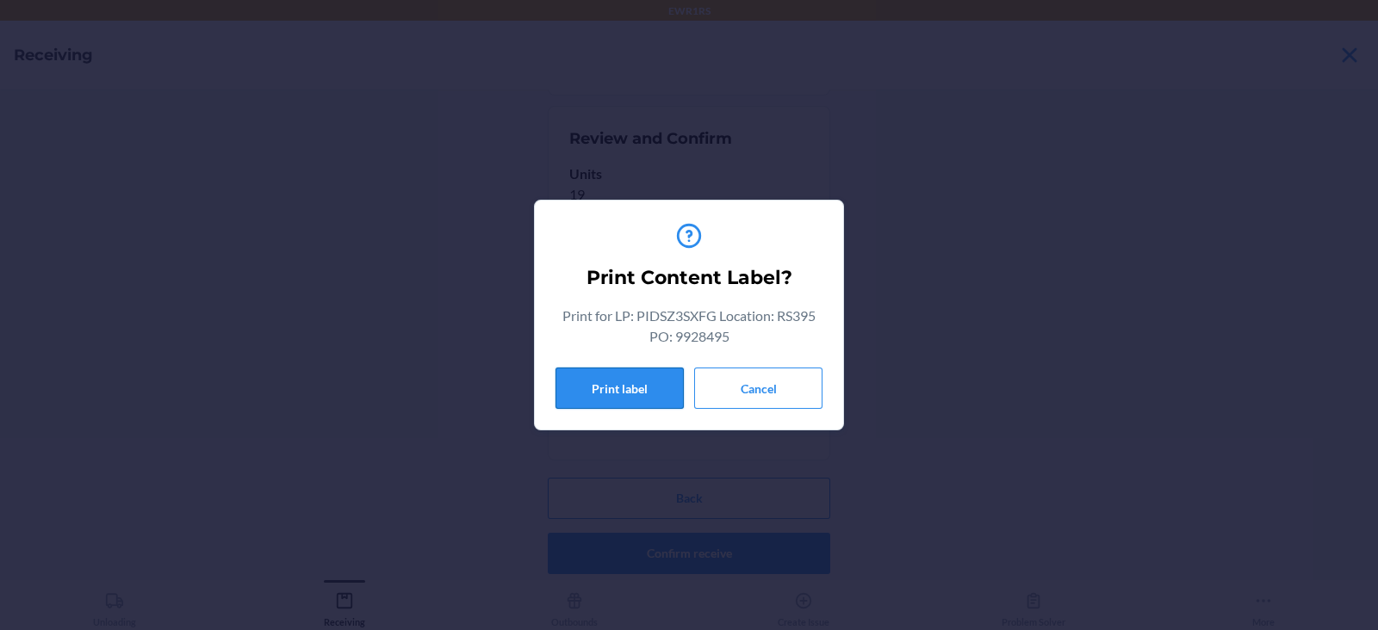
click at [586, 369] on button "Print label" at bounding box center [619, 388] width 128 height 41
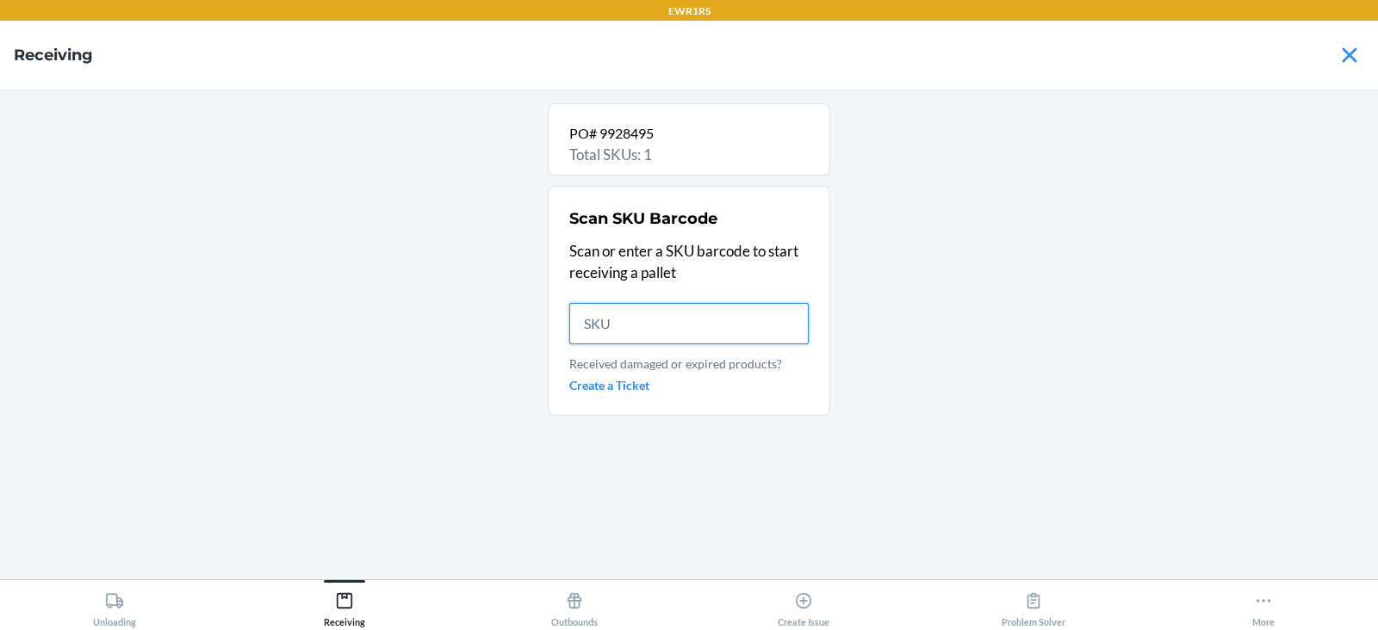
scroll to position [0, 0]
type input "DG"
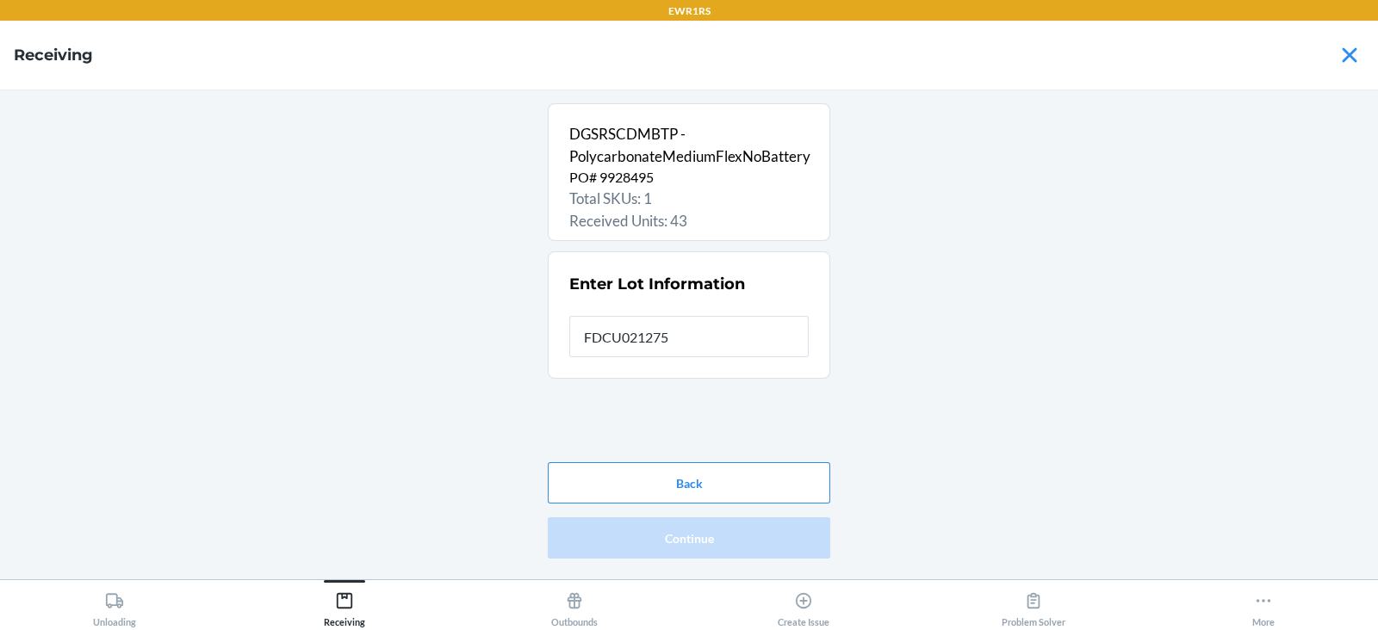
type input "FDCU0212756"
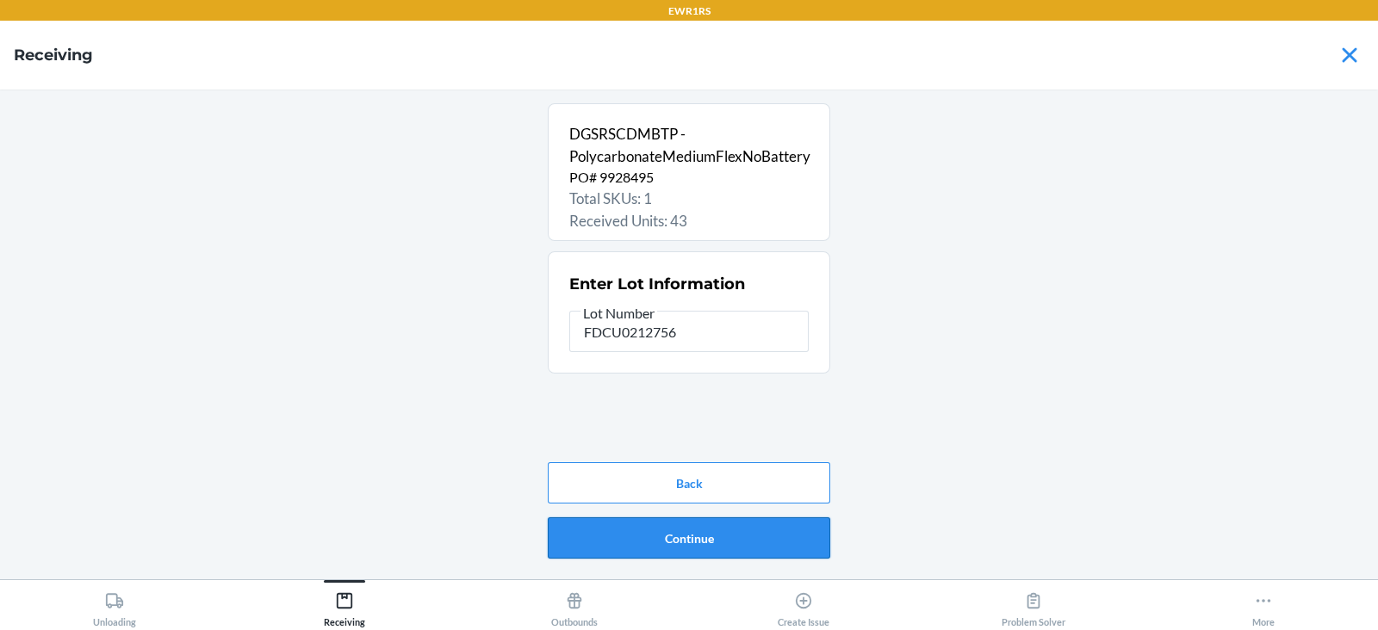
click at [683, 545] on button "Continue" at bounding box center [689, 538] width 282 height 41
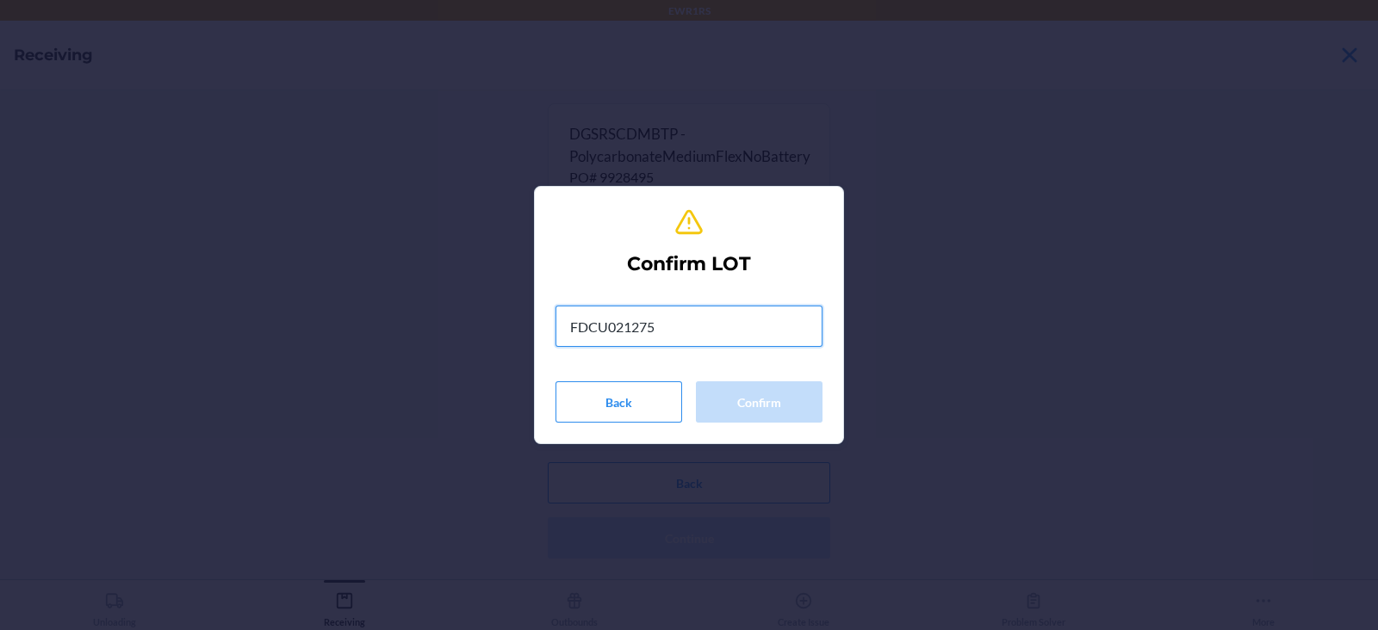
type input "FDCU0212756"
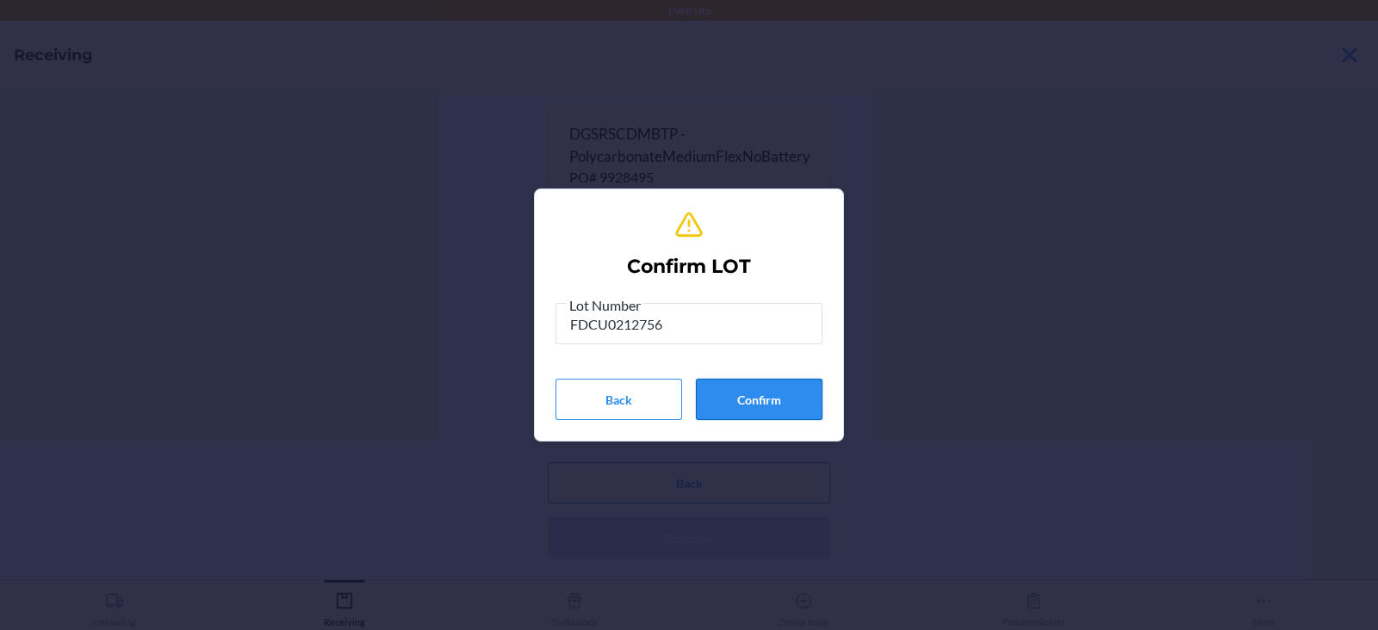
click at [788, 418] on button "Confirm" at bounding box center [759, 399] width 127 height 41
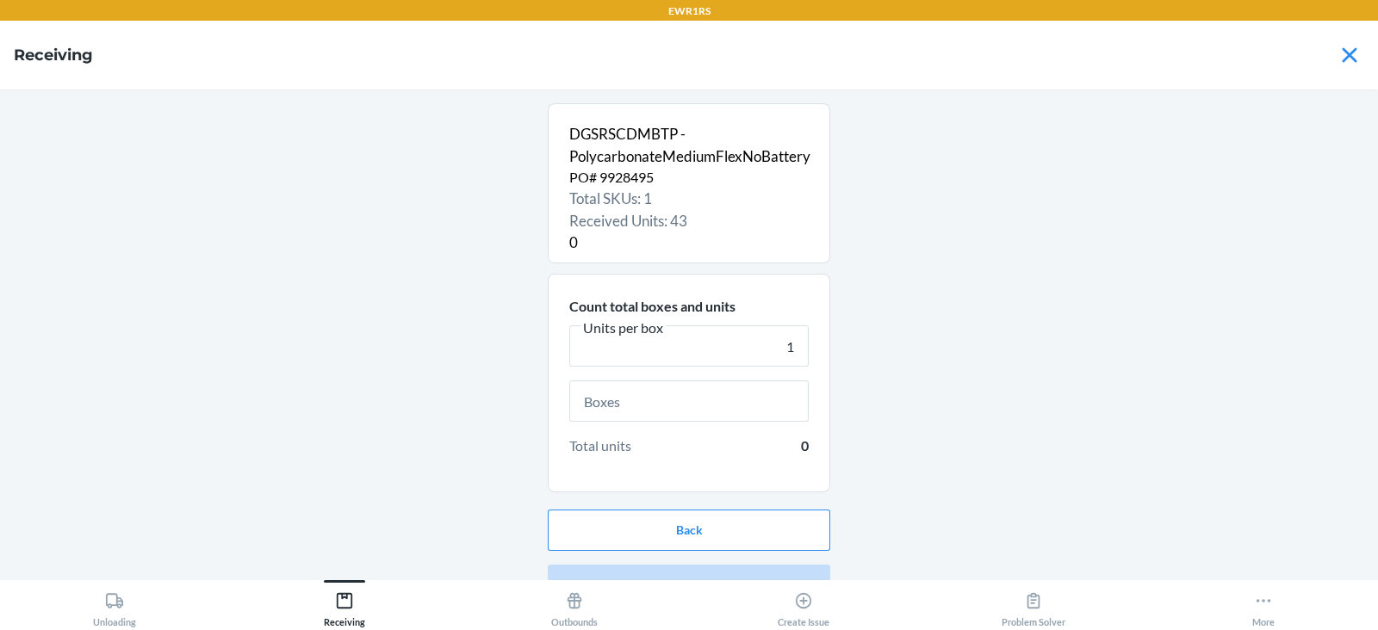
type input "1"
click at [664, 400] on input "text" at bounding box center [688, 401] width 239 height 41
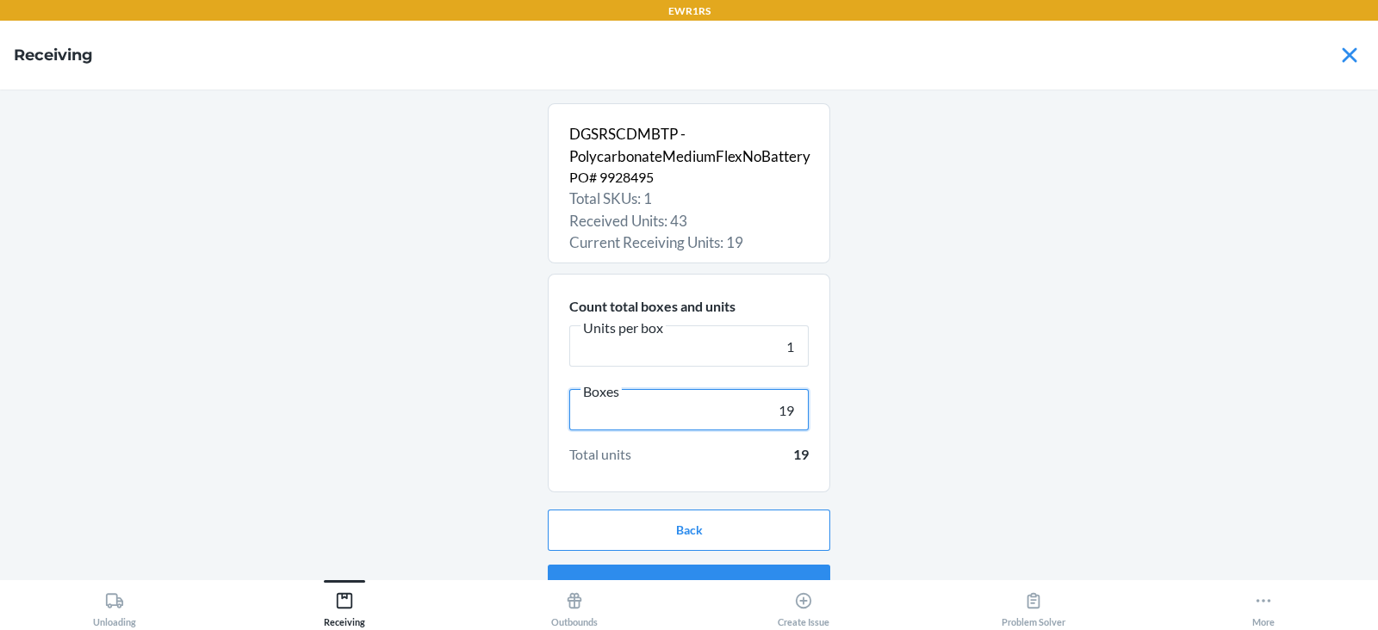
scroll to position [33, 0]
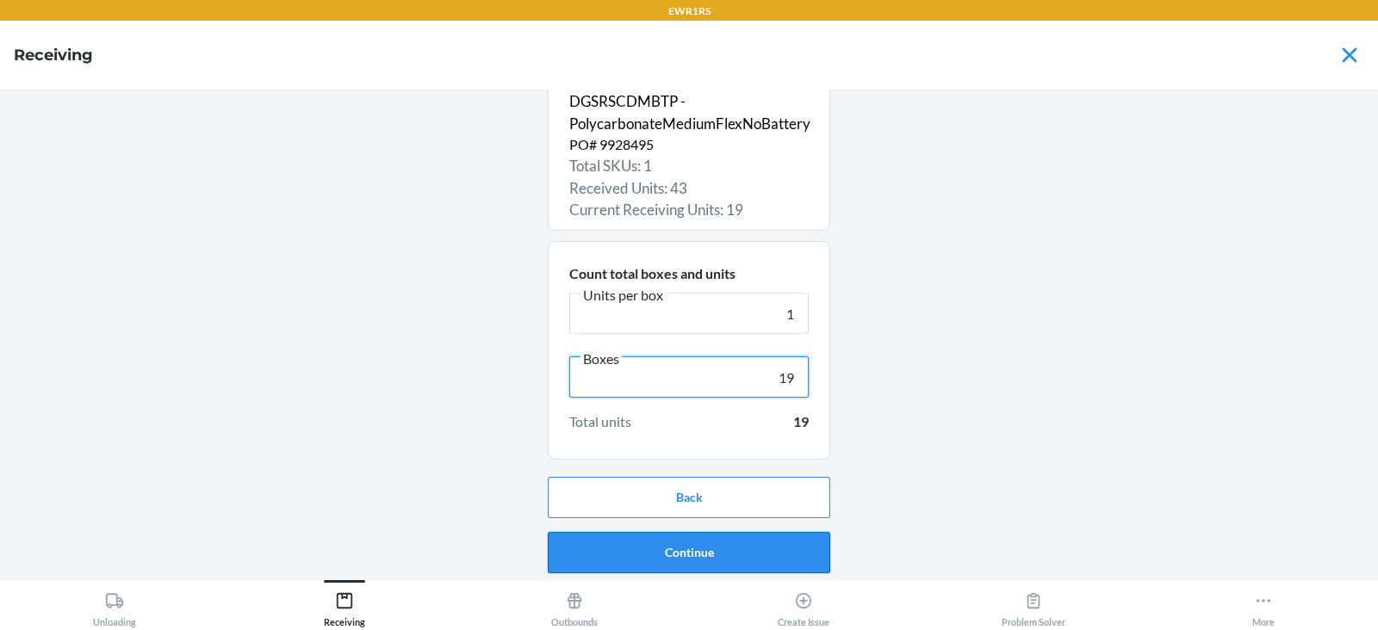
type input "19"
click at [651, 543] on button "Continue" at bounding box center [689, 552] width 282 height 41
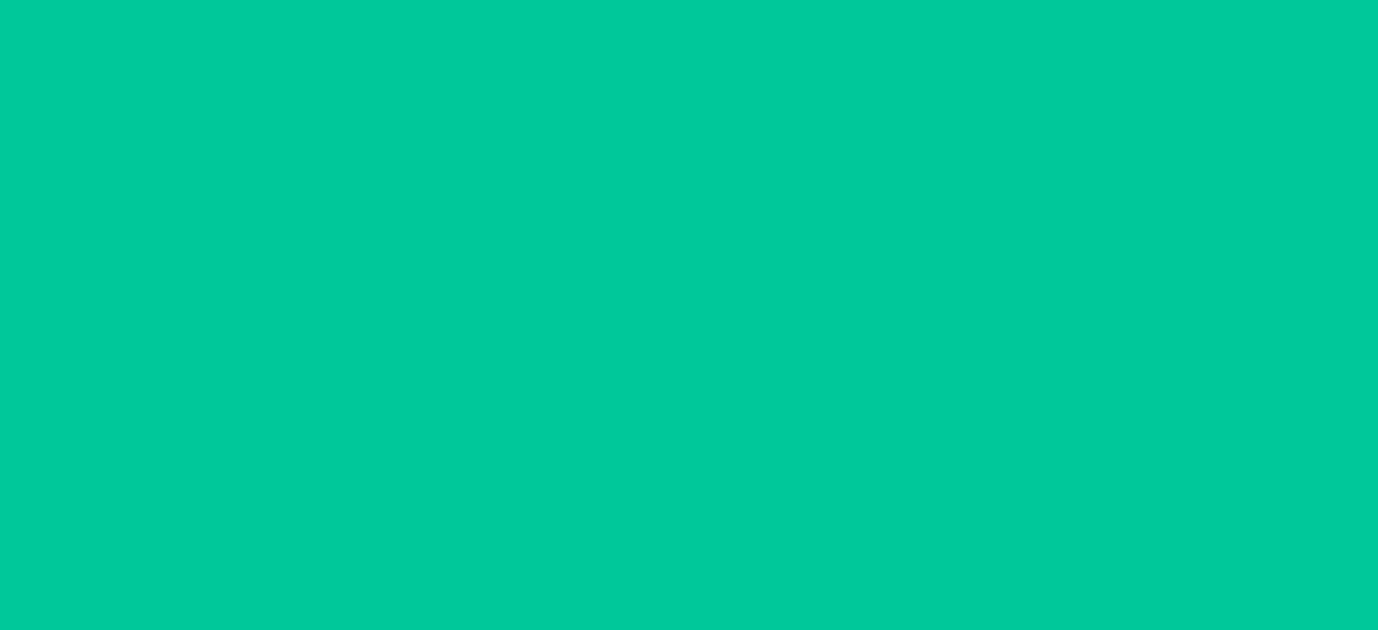
scroll to position [0, 0]
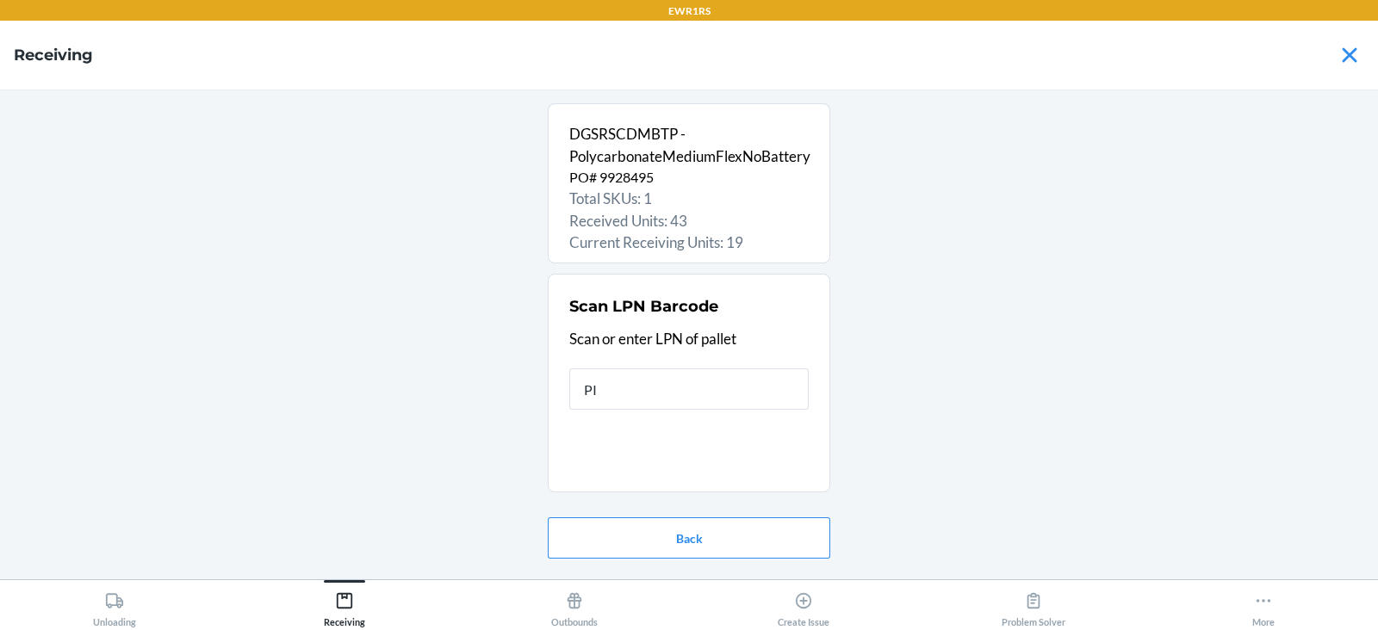
type input "PID"
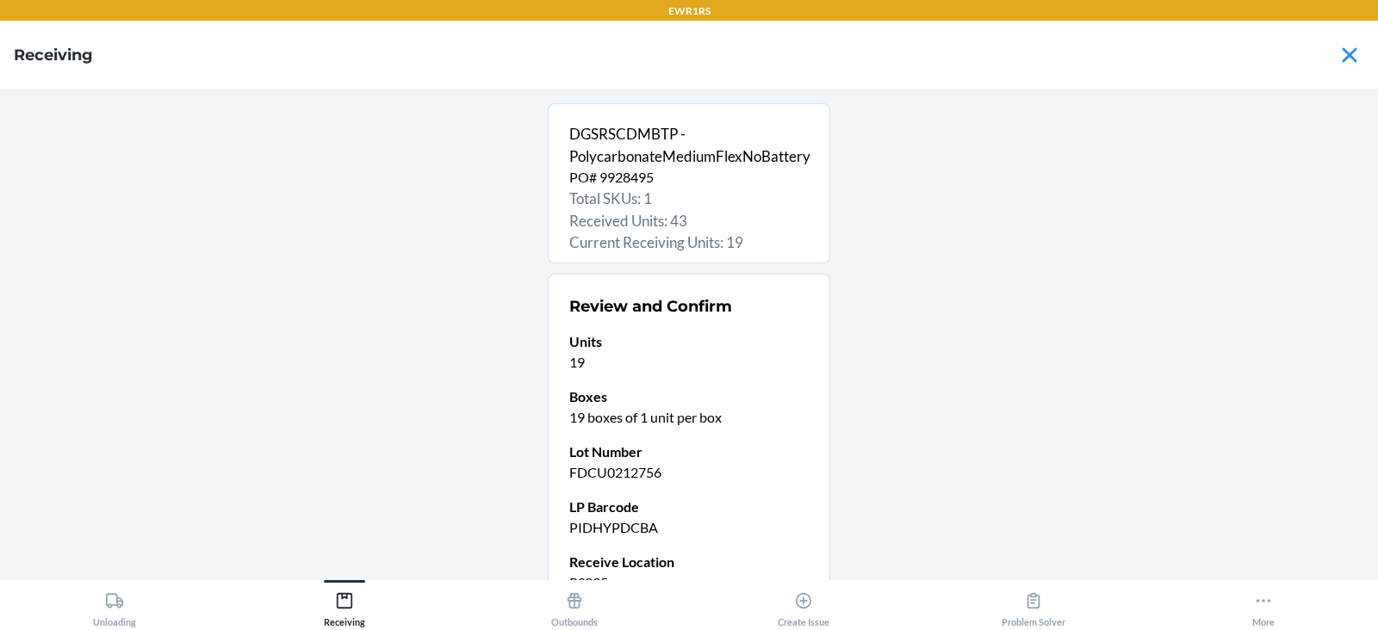
scroll to position [168, 0]
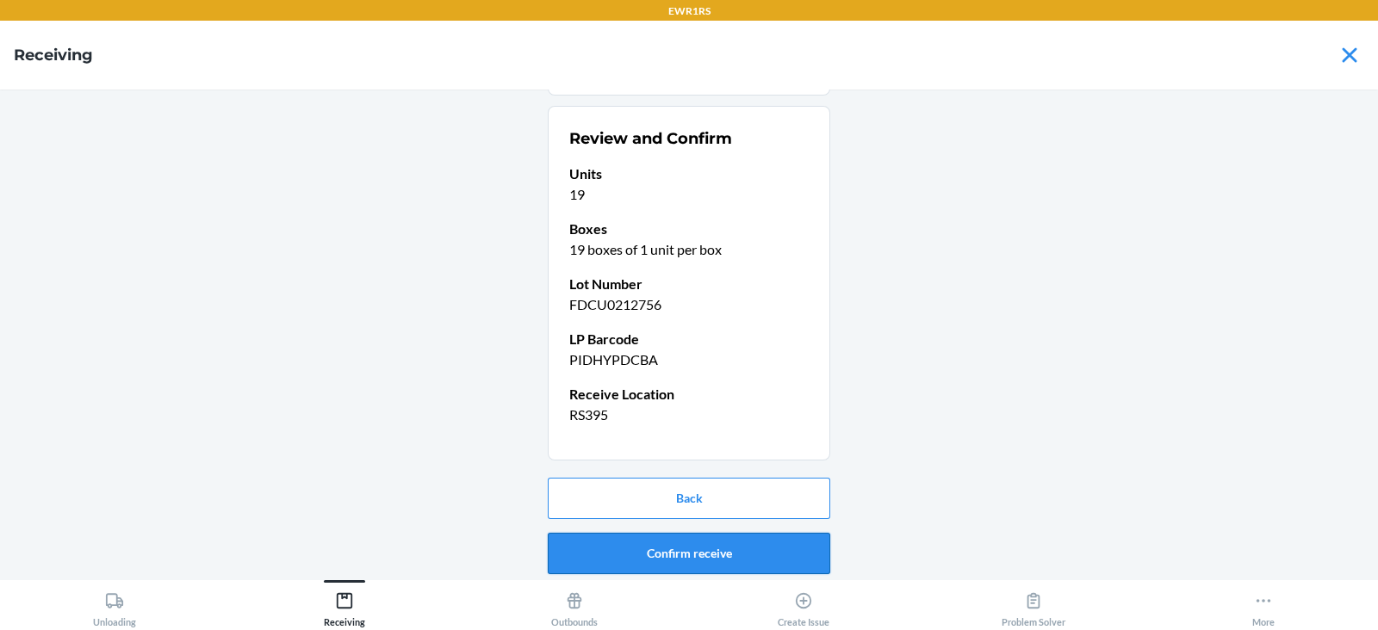
click at [653, 546] on button "Confirm receive" at bounding box center [689, 553] width 282 height 41
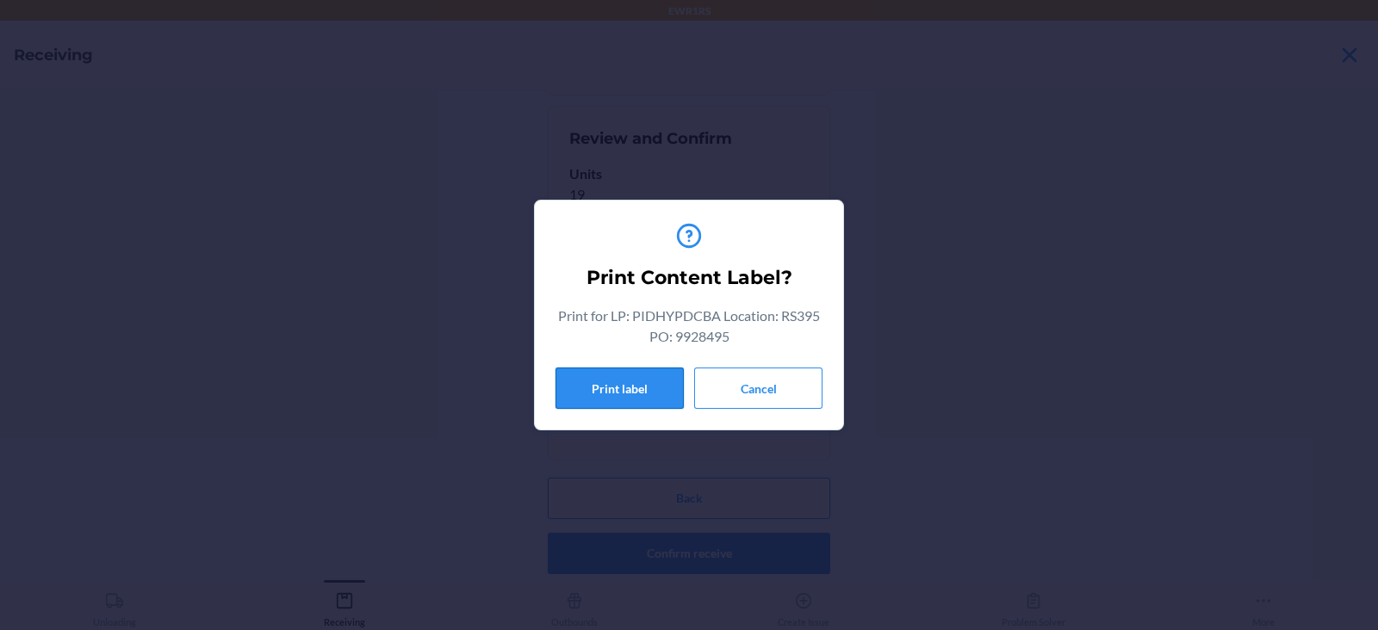
click at [608, 387] on button "Print label" at bounding box center [619, 388] width 128 height 41
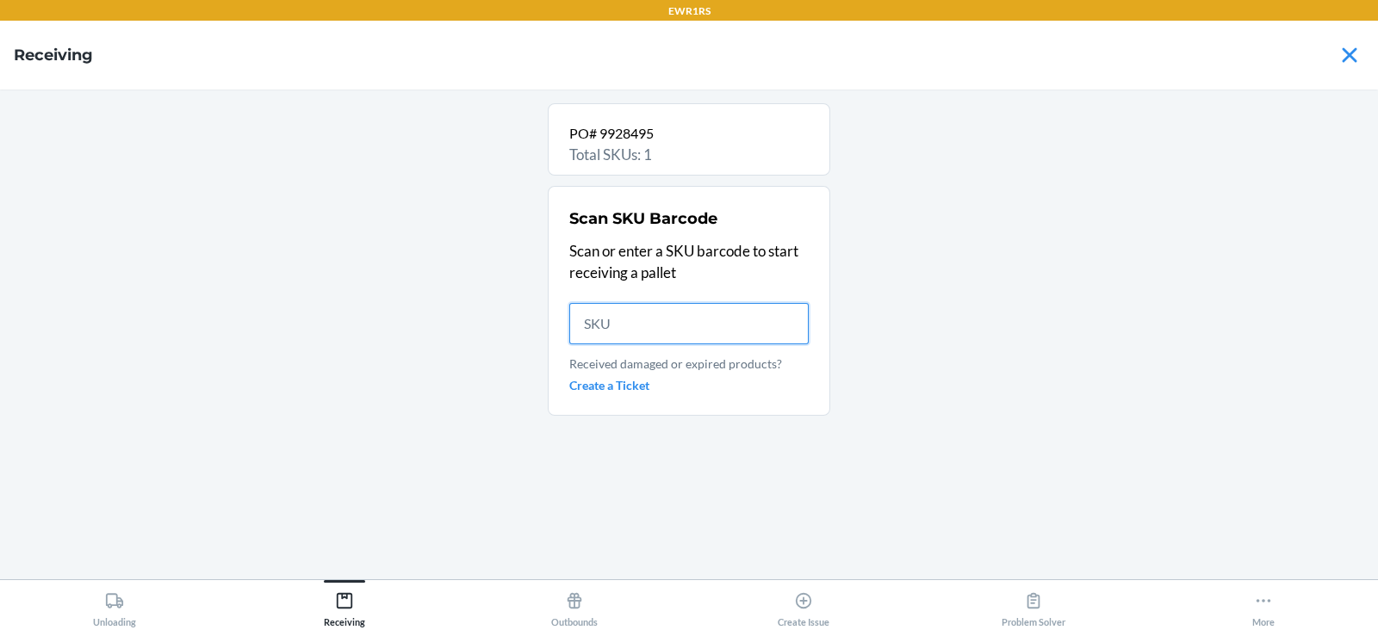
scroll to position [0, 0]
type input "DGSRSCDM"
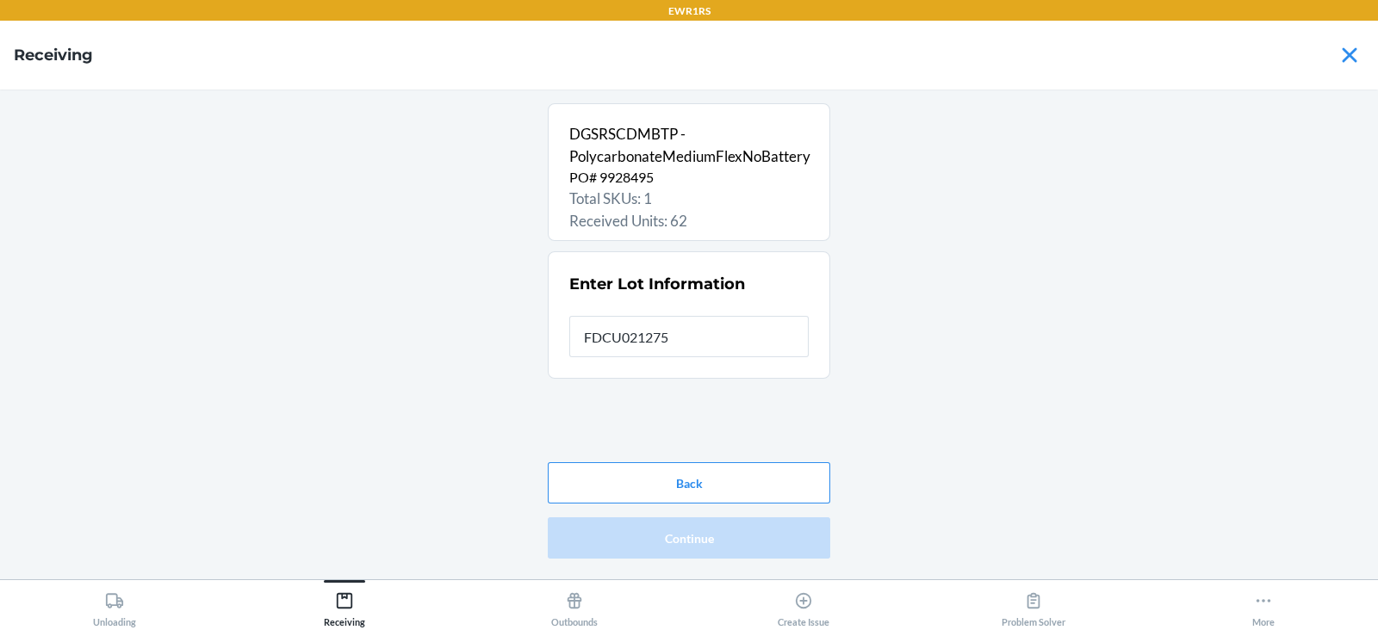
type input "FDCU0212756"
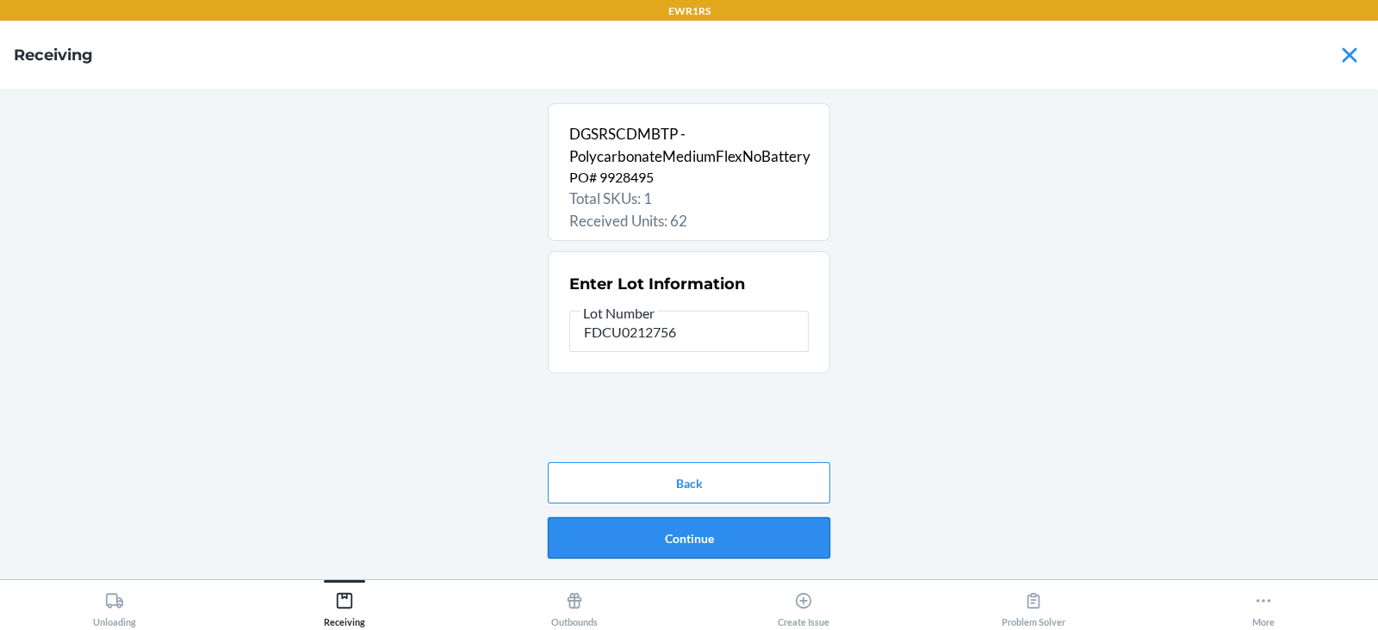
click at [650, 542] on button "Continue" at bounding box center [689, 538] width 282 height 41
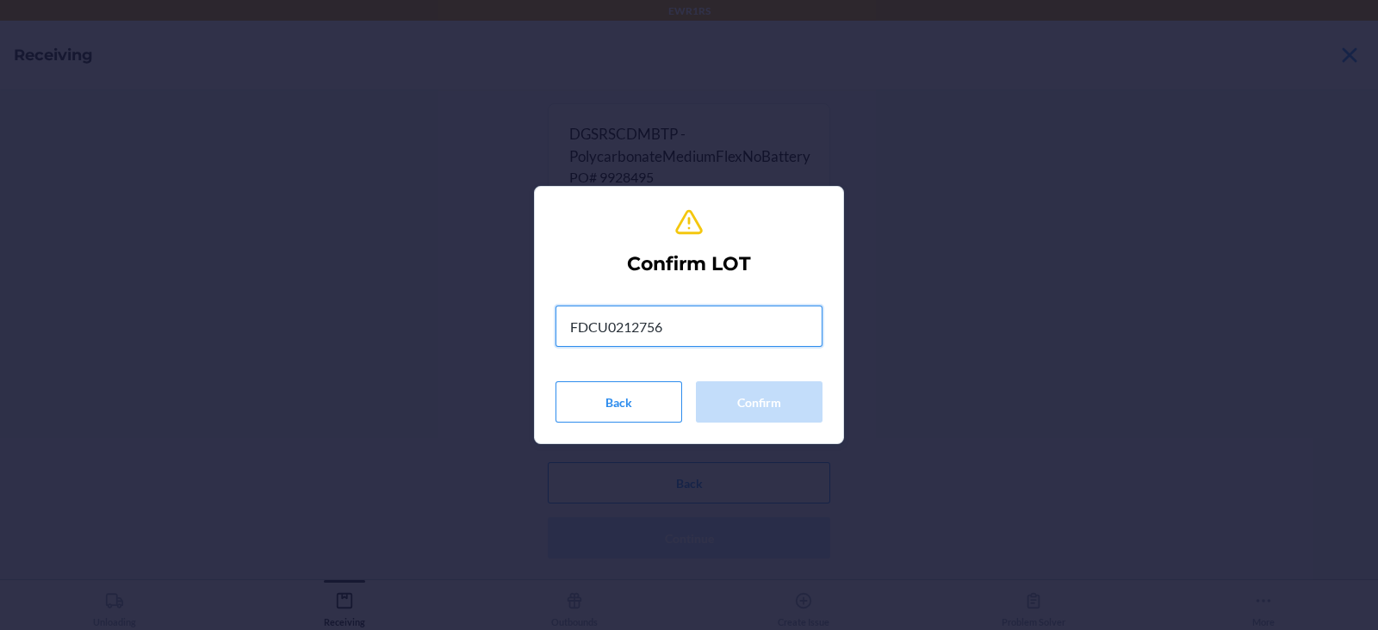
type input "FDCU0212756"
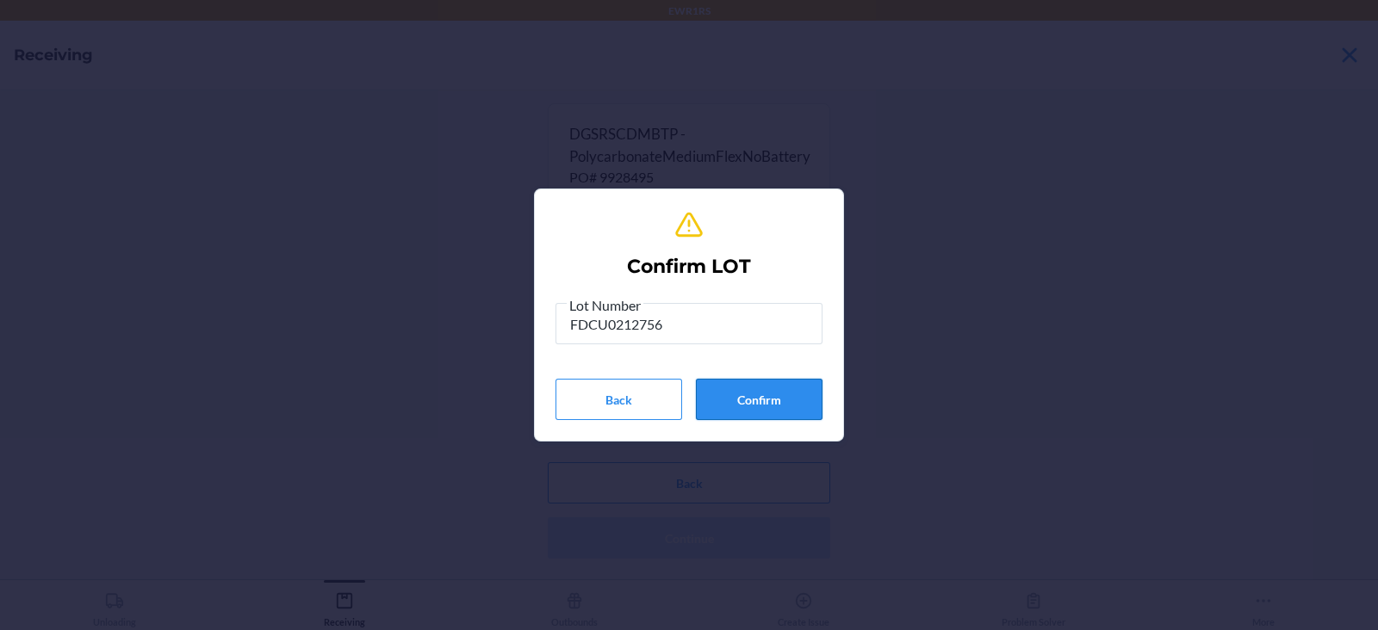
click at [752, 406] on button "Confirm" at bounding box center [759, 399] width 127 height 41
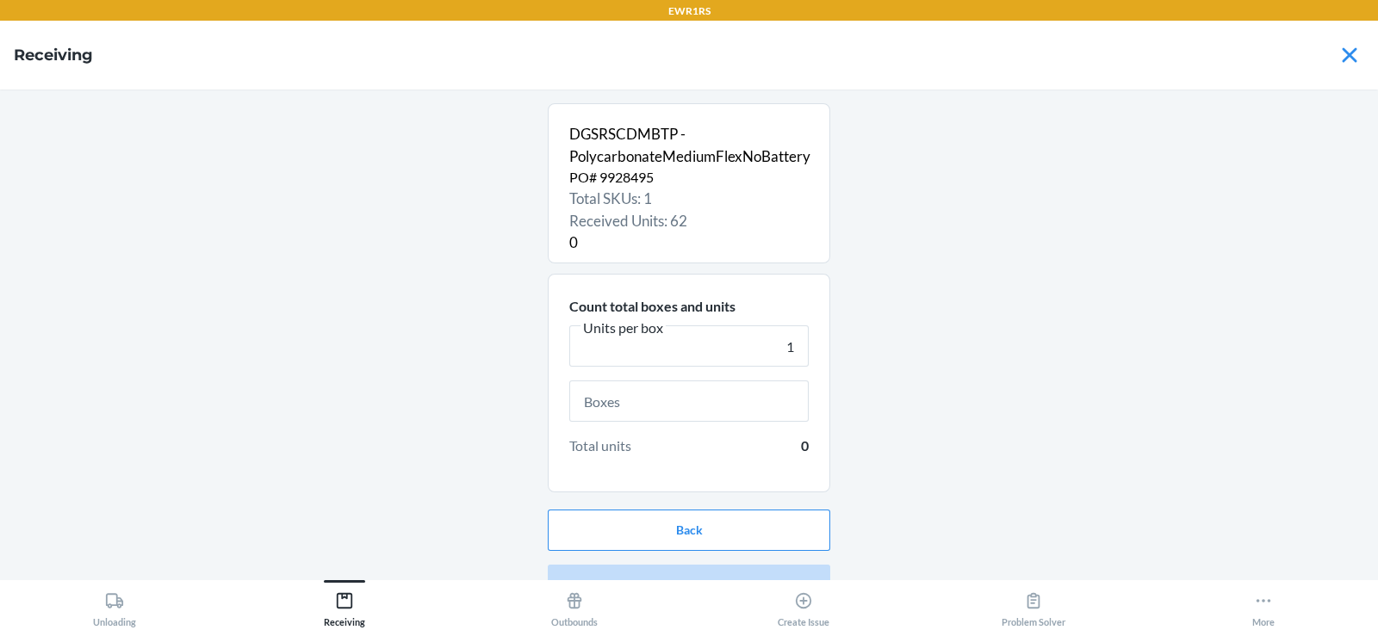
type input "1"
click at [693, 408] on input "text" at bounding box center [688, 401] width 239 height 41
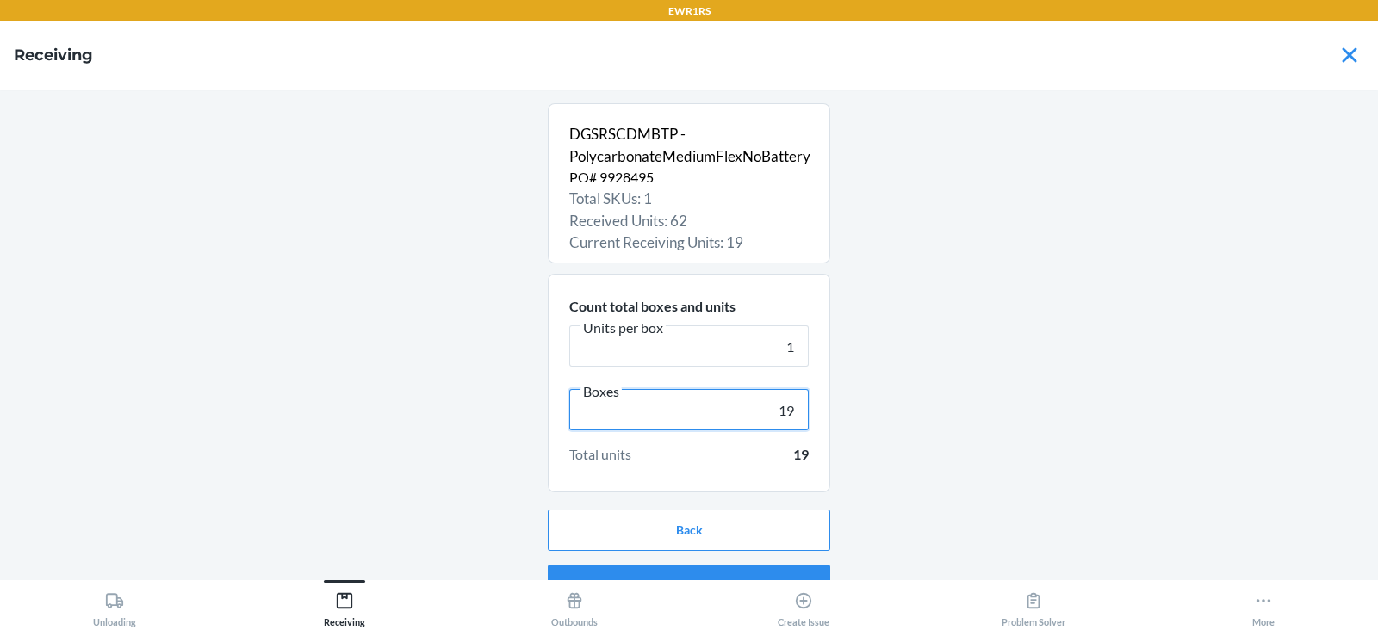
scroll to position [33, 0]
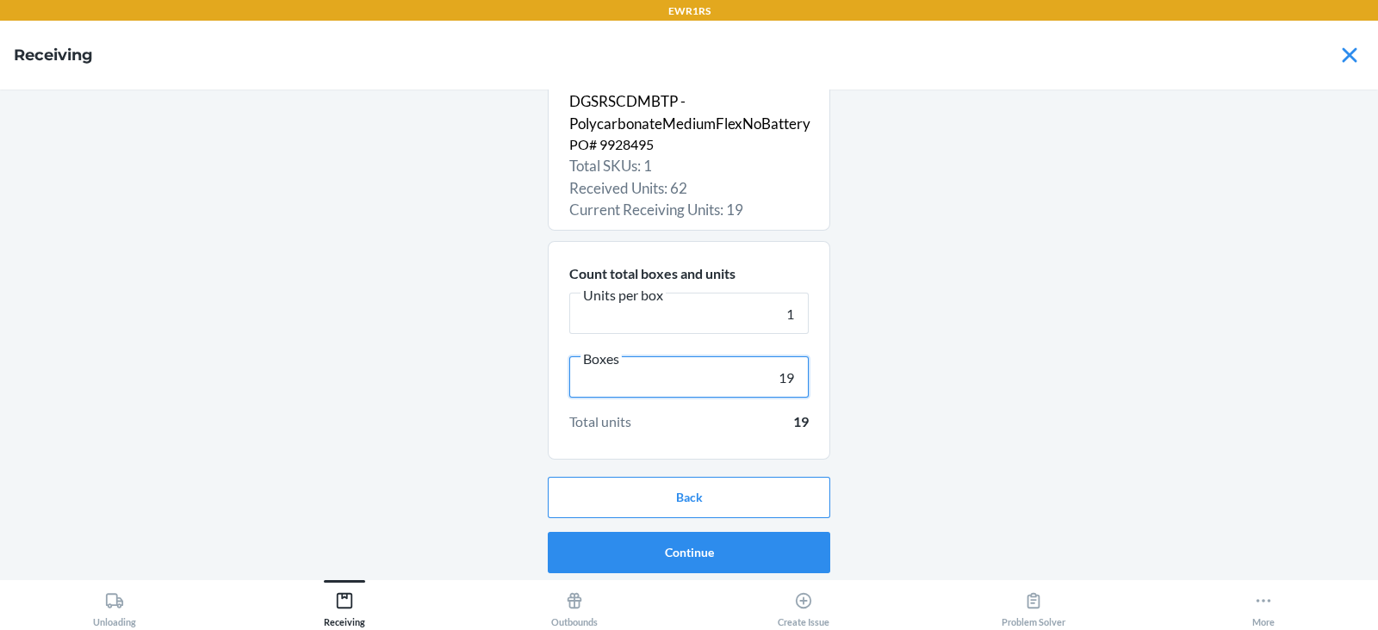
type input "19"
click at [706, 542] on button "Continue" at bounding box center [689, 552] width 282 height 41
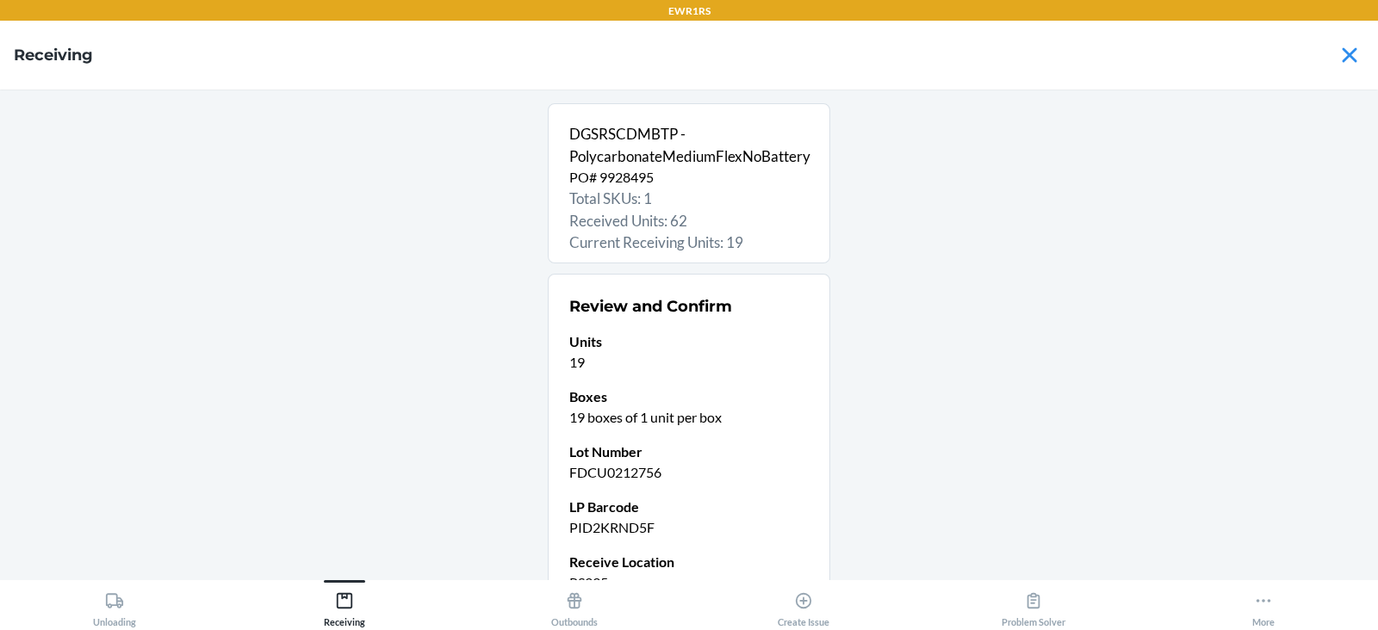
scroll to position [168, 0]
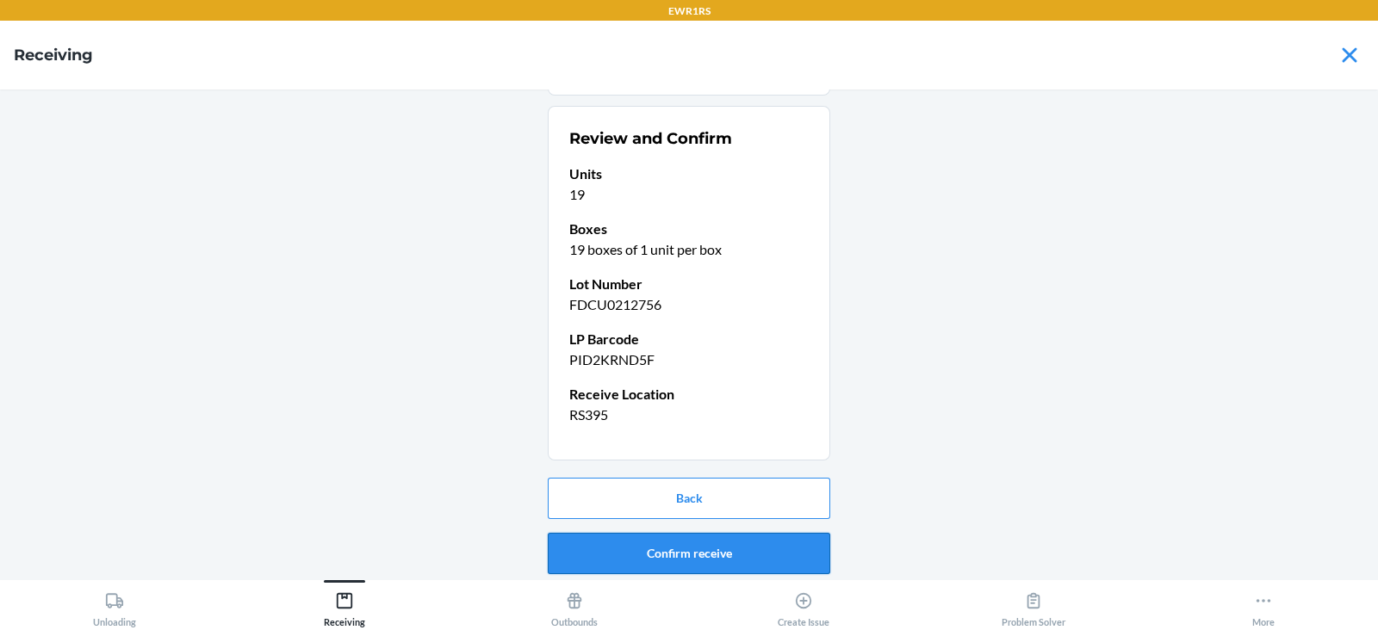
click at [675, 546] on button "Confirm receive" at bounding box center [689, 553] width 282 height 41
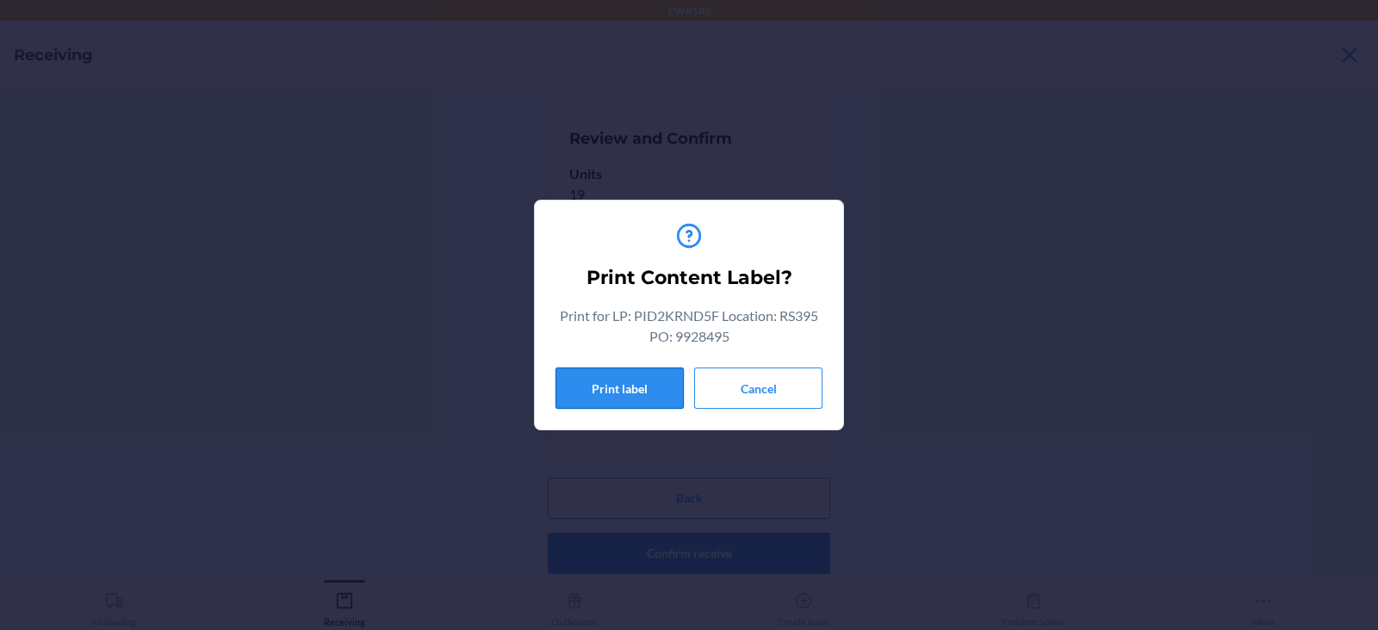
click at [607, 387] on button "Print label" at bounding box center [619, 388] width 128 height 41
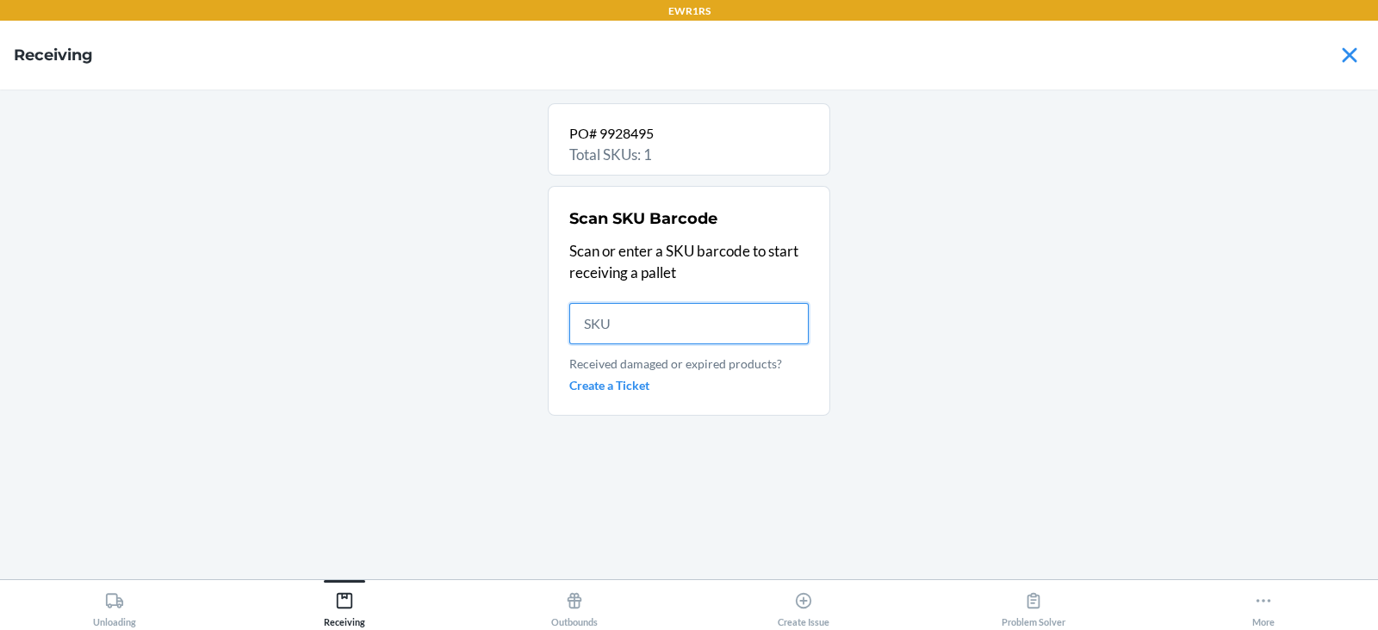
scroll to position [0, 0]
type input "DGSRSC"
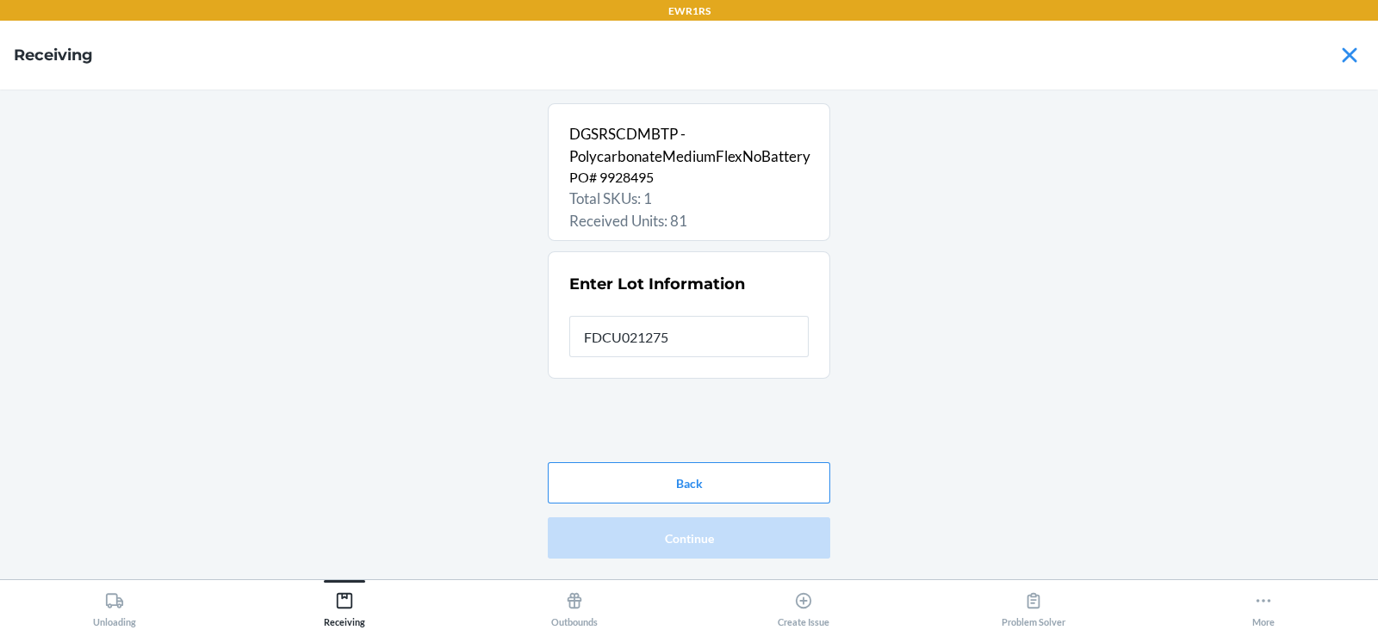
type input "FDCU0212756"
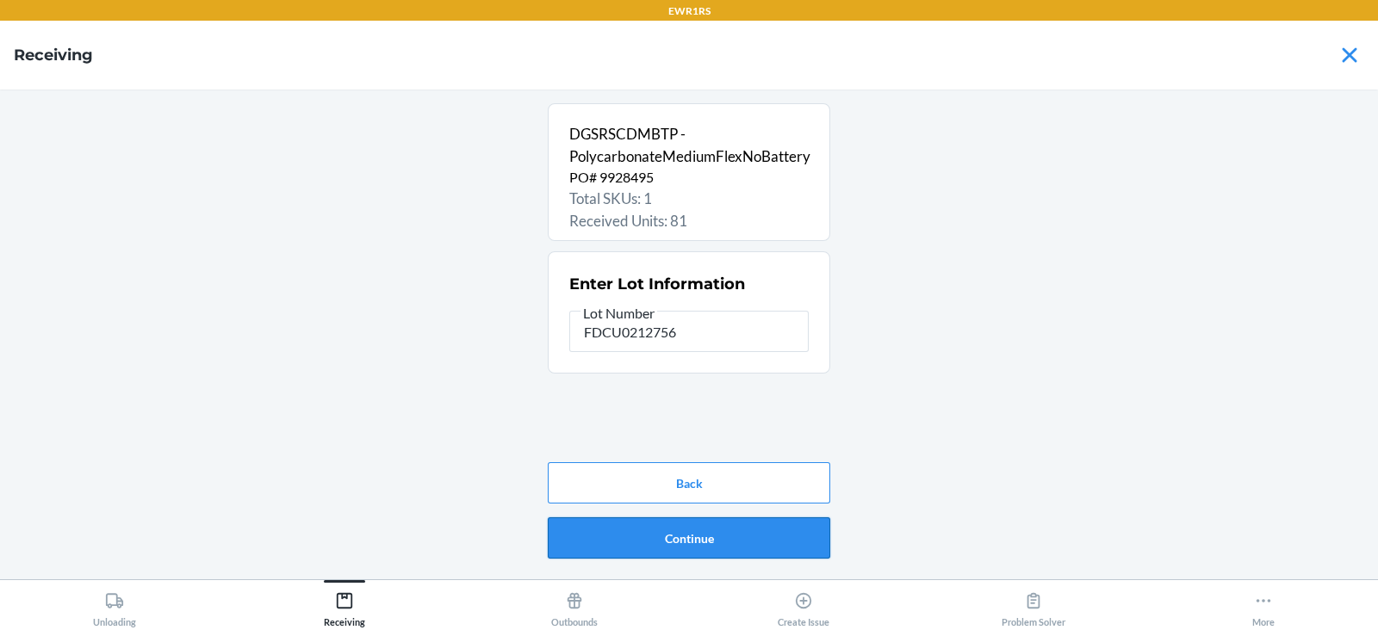
click at [639, 538] on button "Continue" at bounding box center [689, 538] width 282 height 41
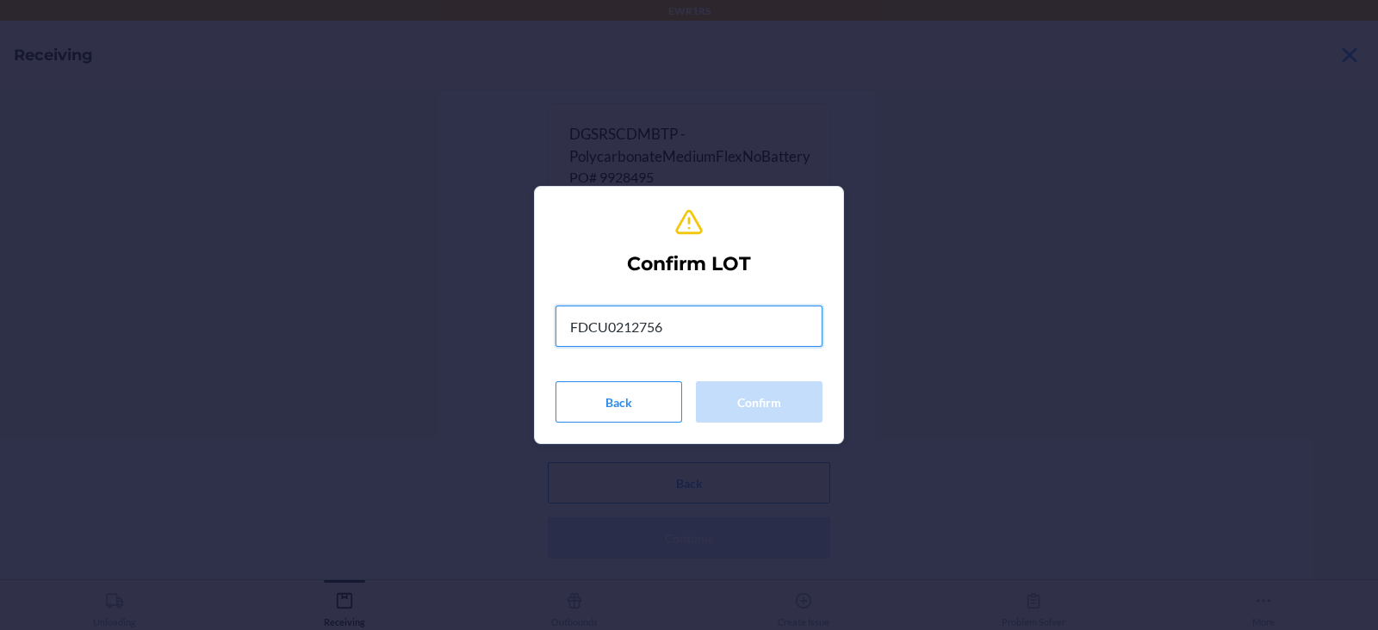
type input "FDCU0212756"
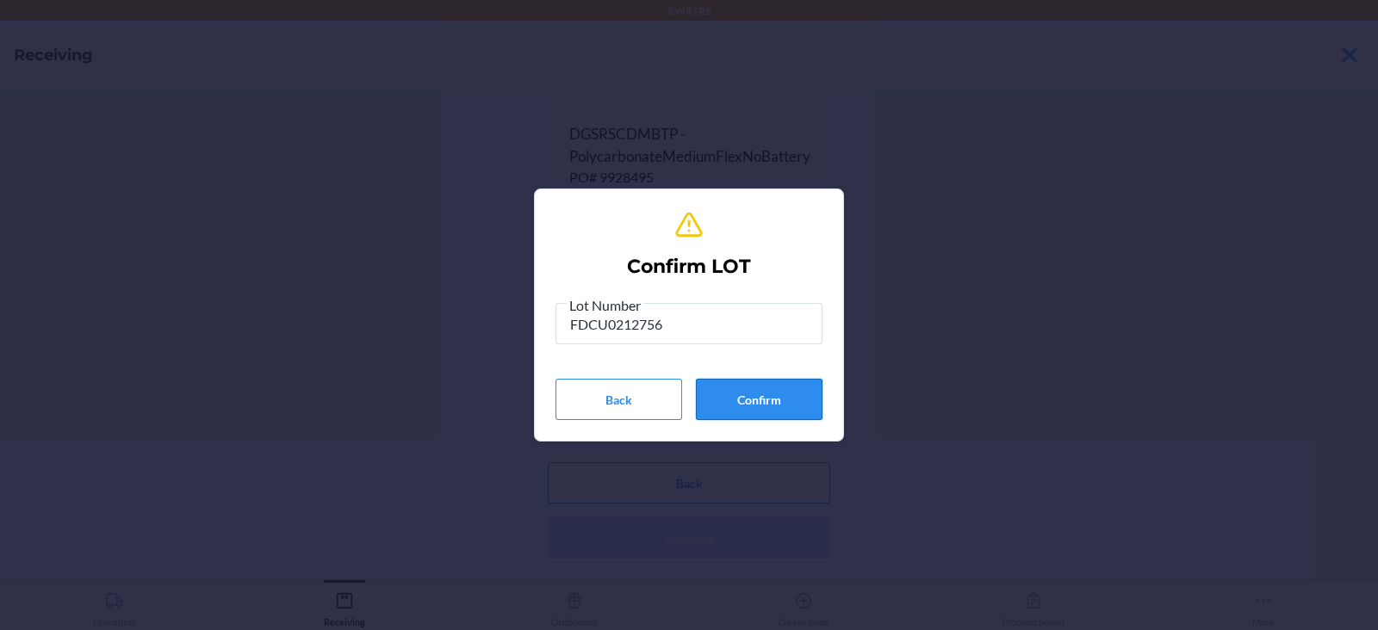
click at [737, 404] on button "Confirm" at bounding box center [759, 399] width 127 height 41
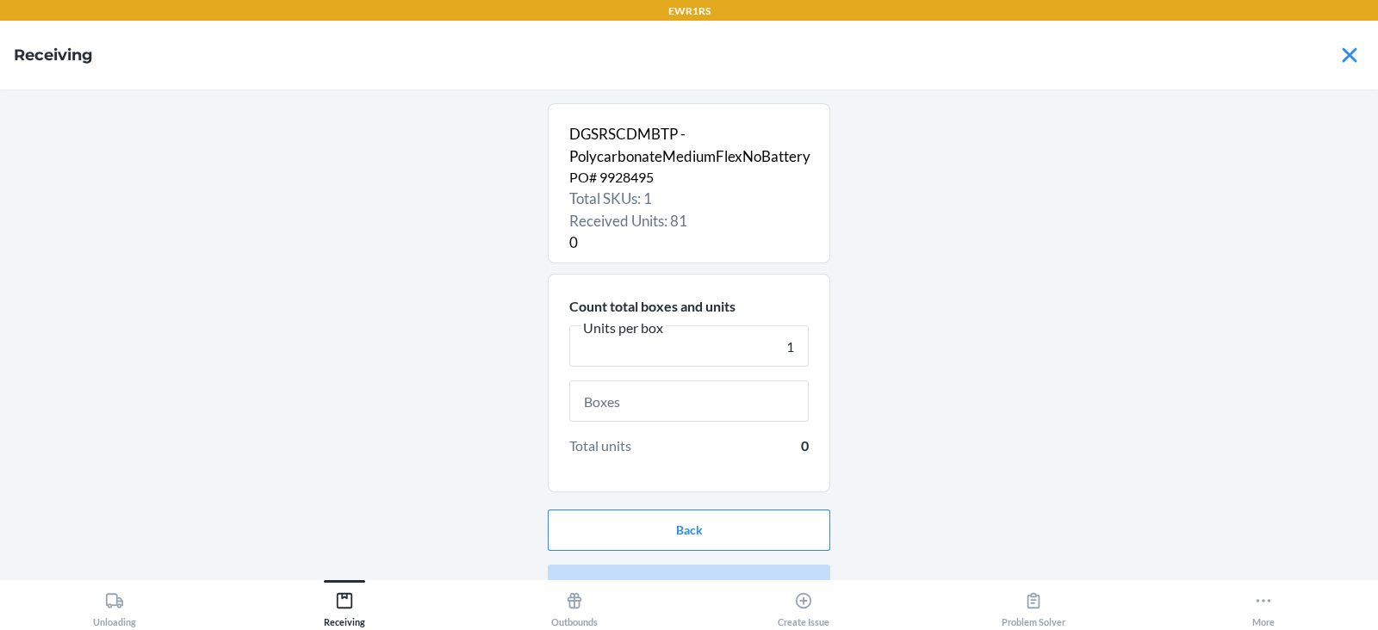
type input "1"
click at [679, 406] on input "text" at bounding box center [688, 401] width 239 height 41
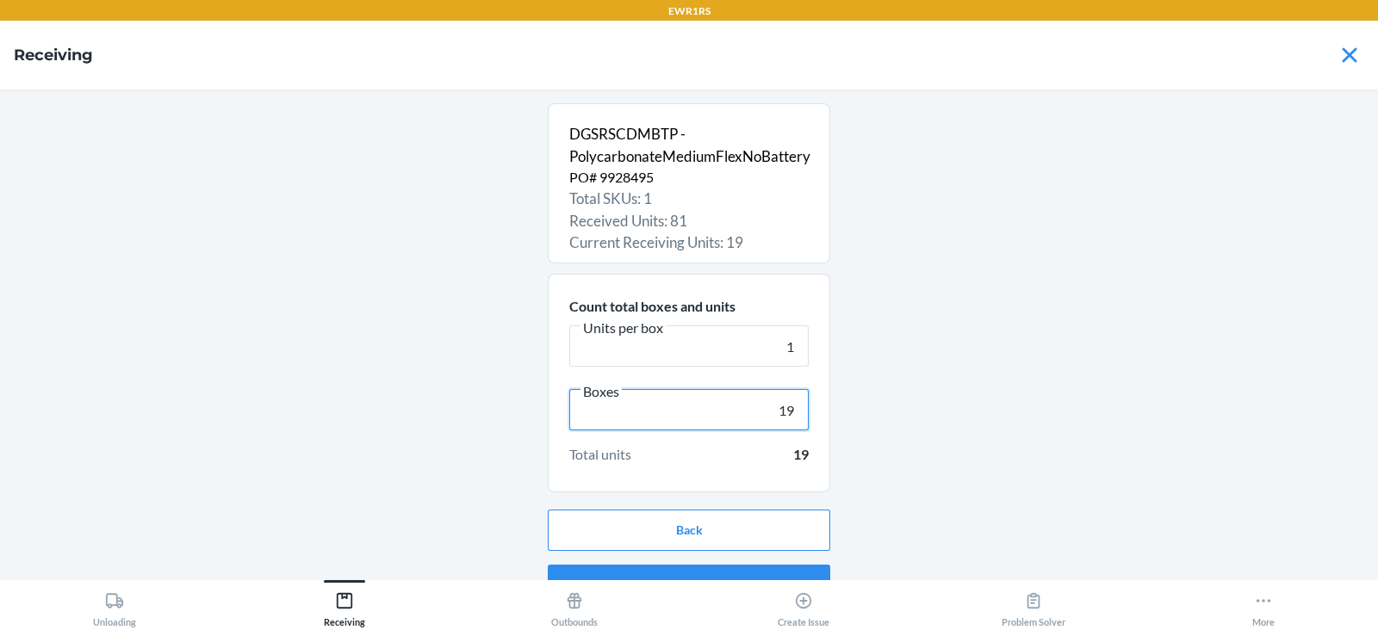
scroll to position [33, 0]
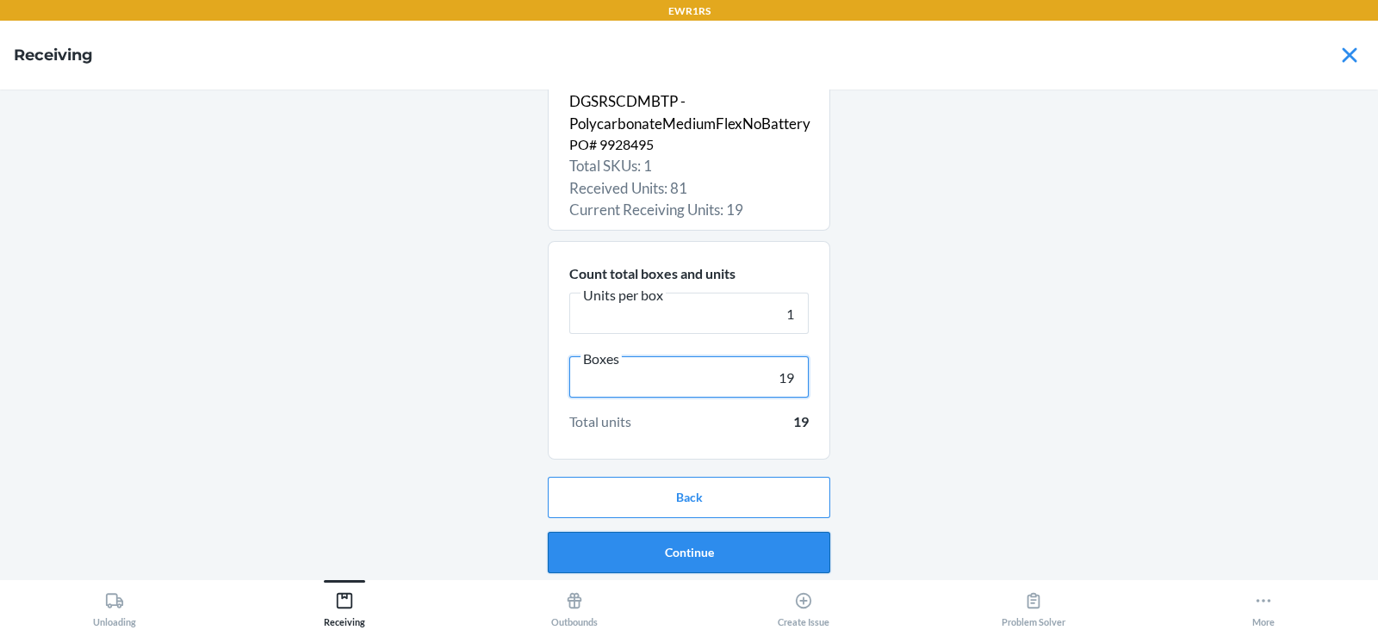
type input "19"
click at [705, 542] on button "Continue" at bounding box center [689, 552] width 282 height 41
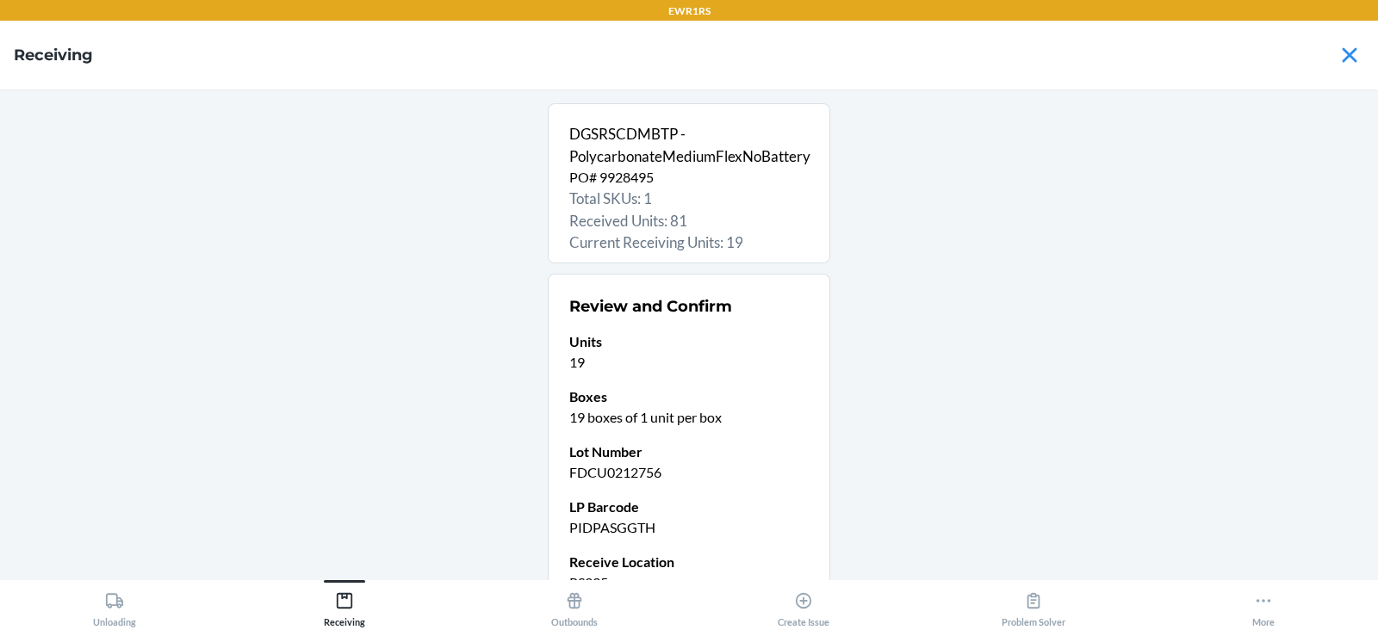
scroll to position [168, 0]
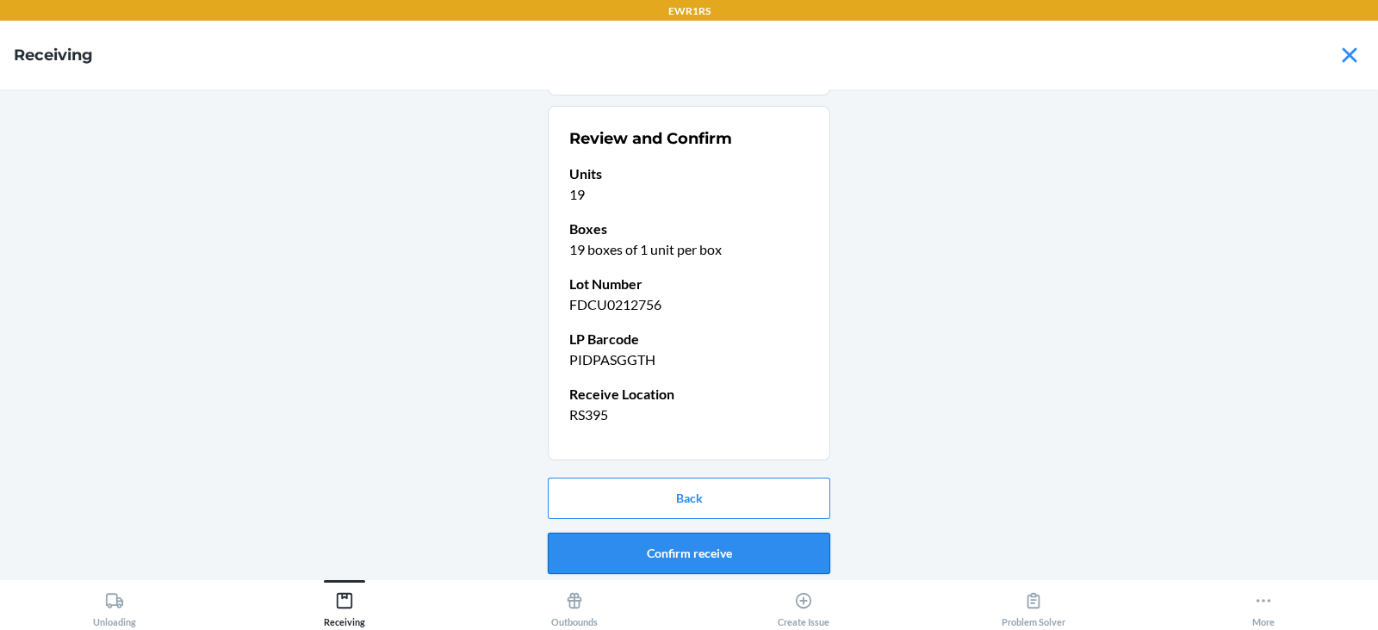
click at [676, 552] on button "Confirm receive" at bounding box center [689, 553] width 282 height 41
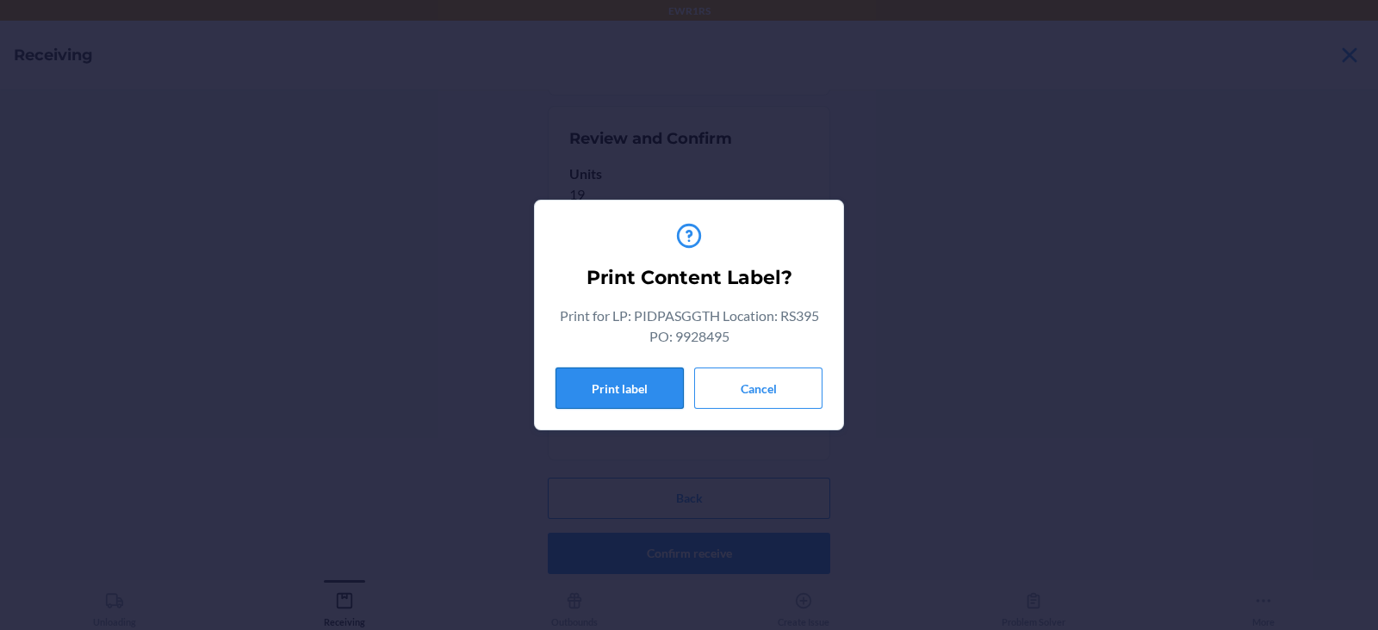
click at [607, 381] on button "Print label" at bounding box center [619, 388] width 128 height 41
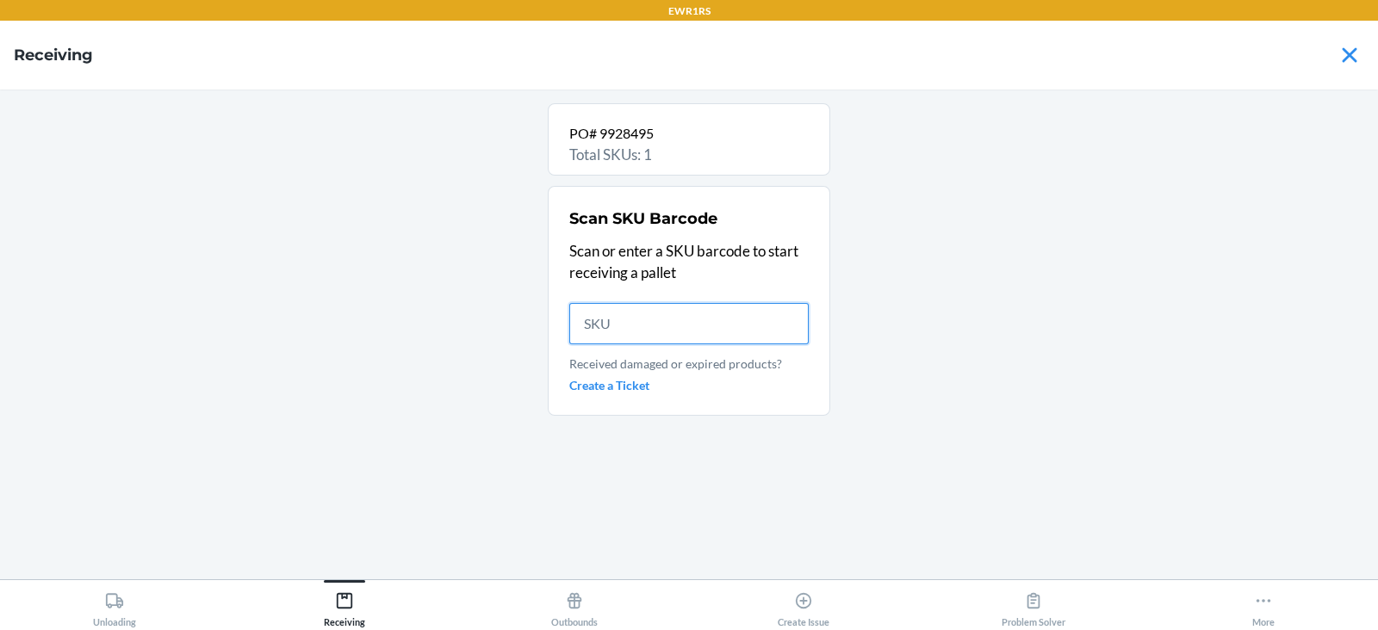
scroll to position [0, 0]
type input "F"
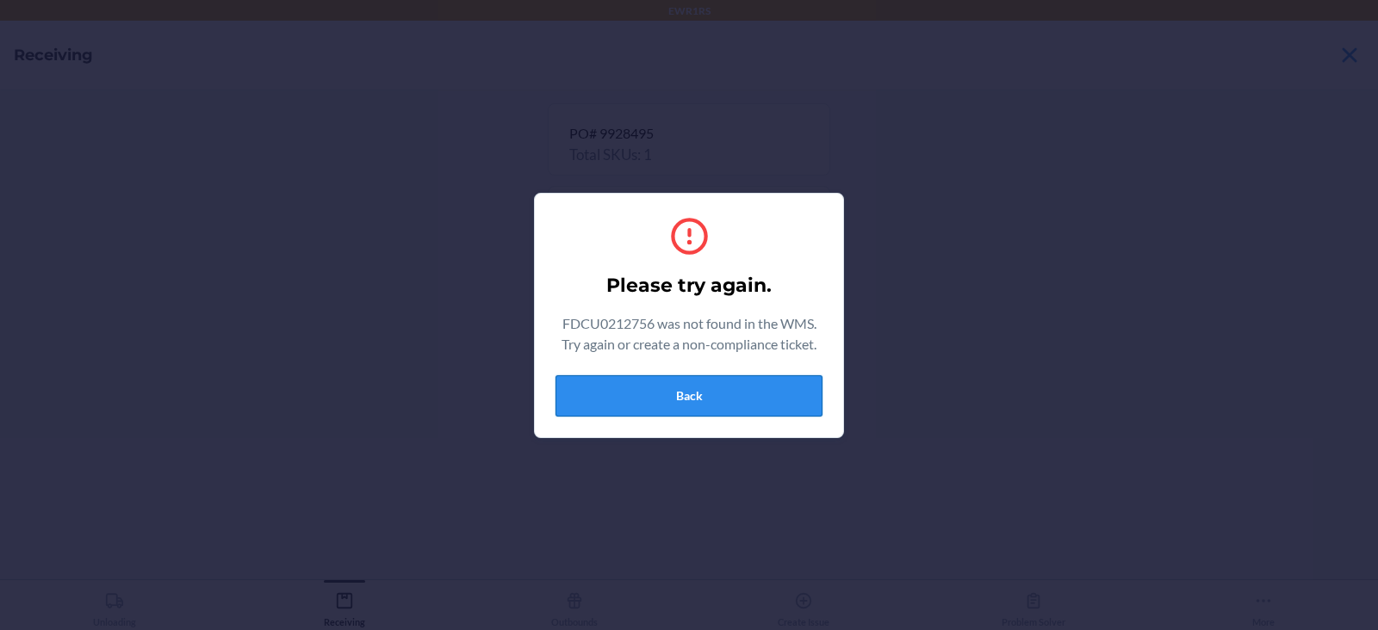
click at [648, 391] on button "Back" at bounding box center [688, 395] width 267 height 41
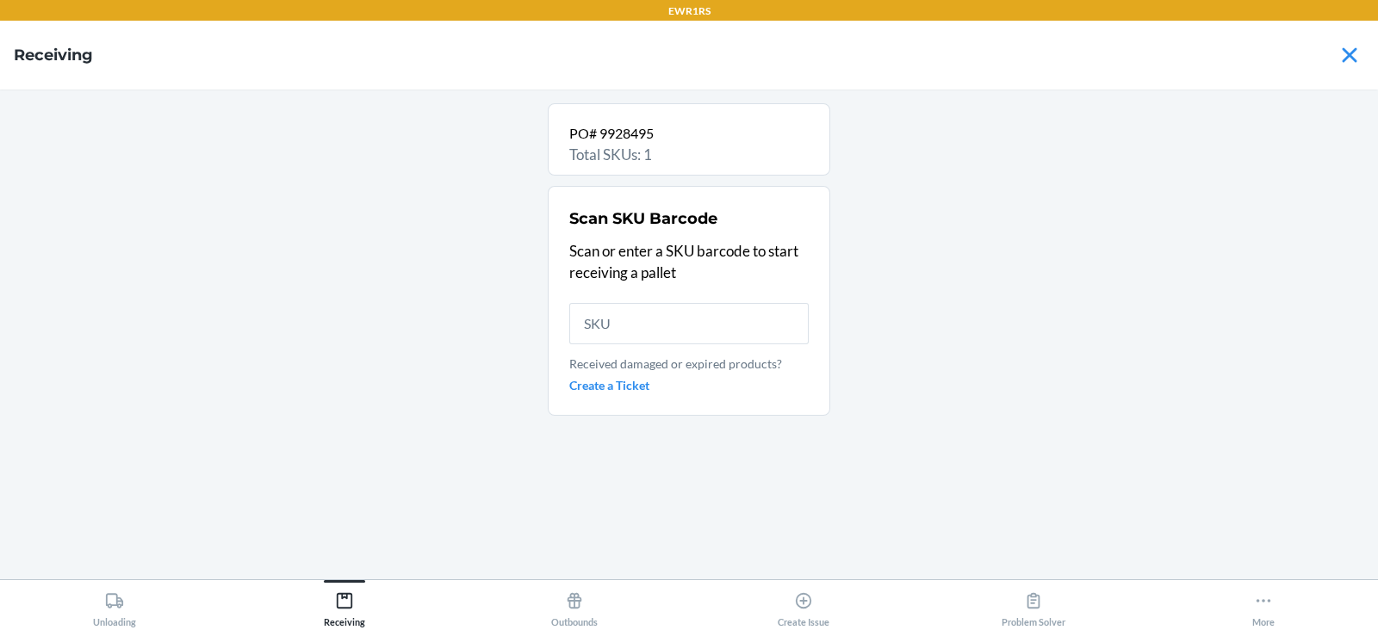
type input "DGSRSCDMBTP"
click at [730, 330] on input "DGSRSCDMBTP" at bounding box center [688, 323] width 239 height 41
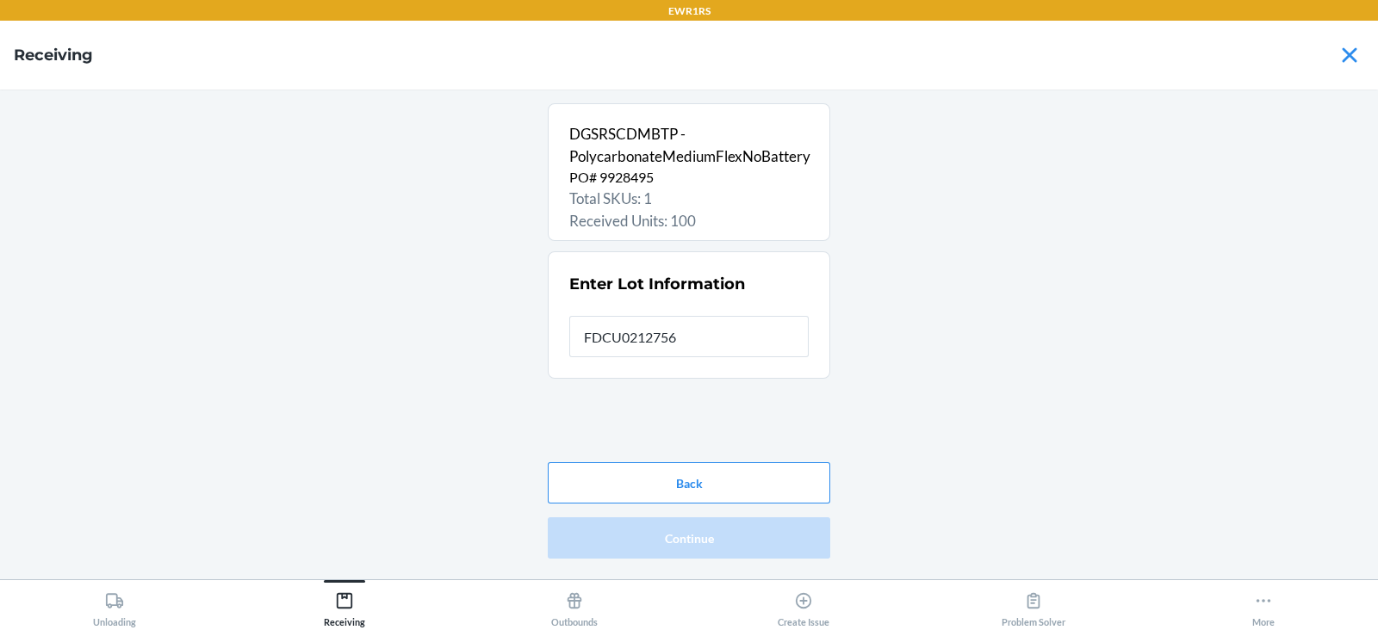
type input "FDCU0212756"
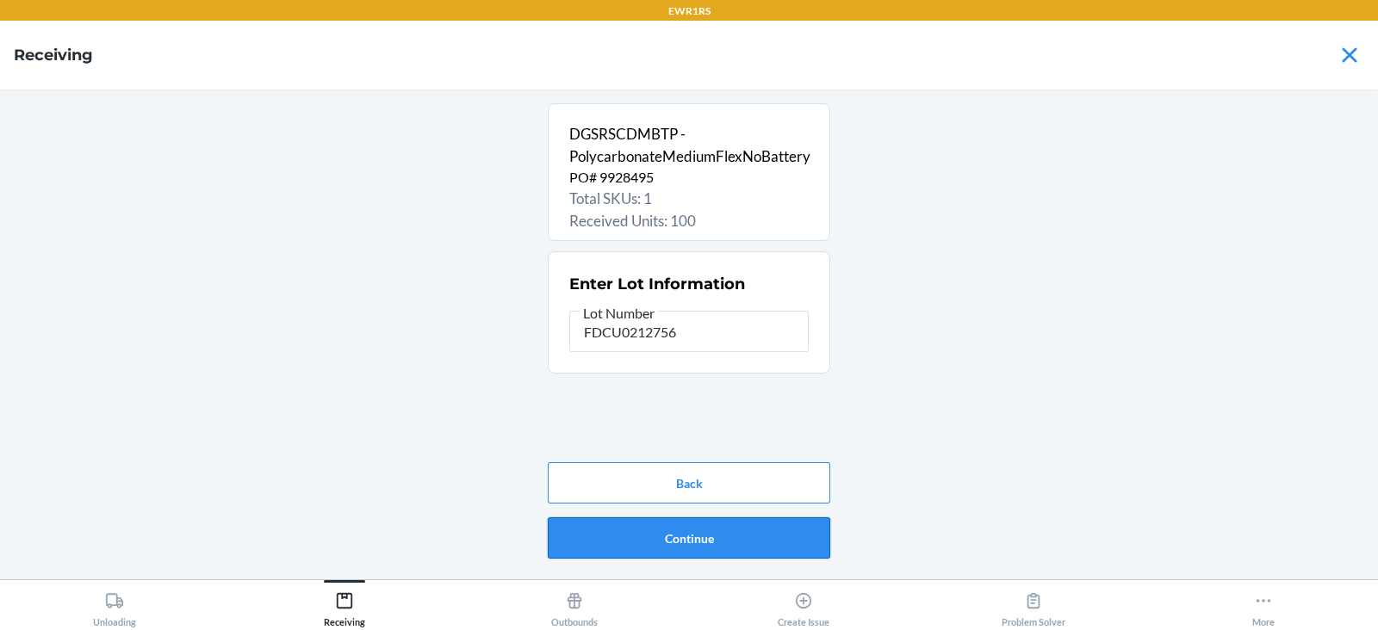
click at [687, 552] on button "Continue" at bounding box center [689, 538] width 282 height 41
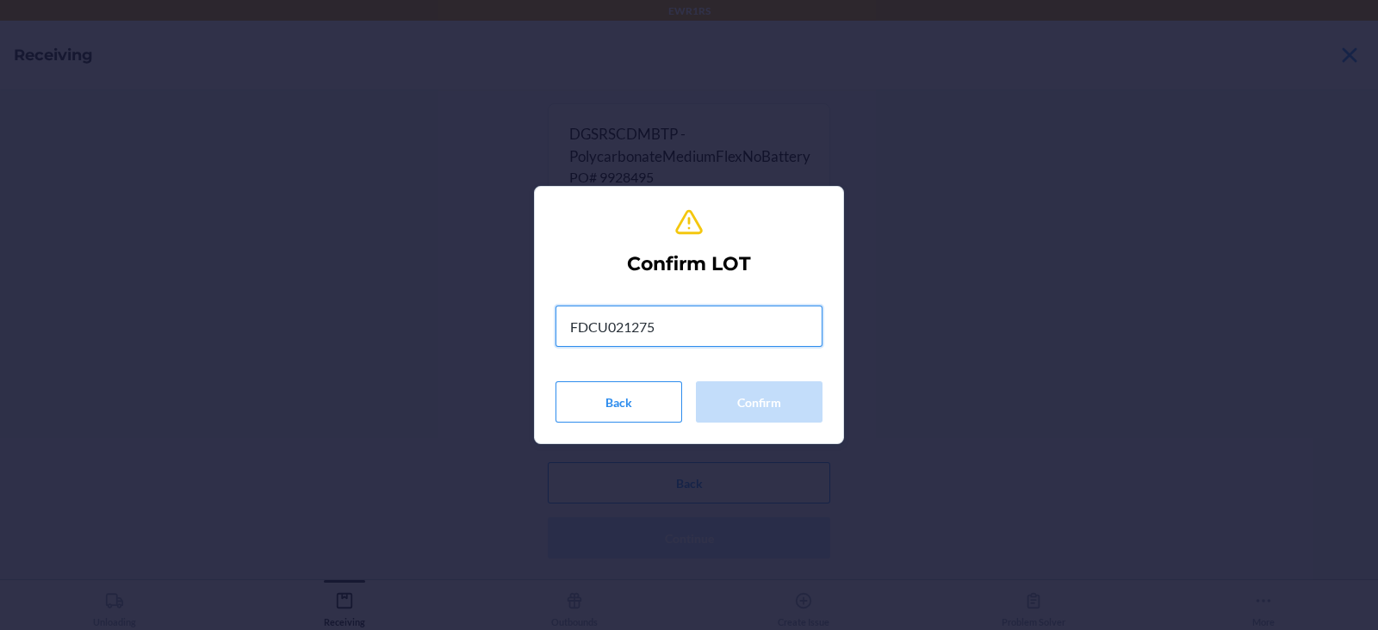
type input "FDCU0212756"
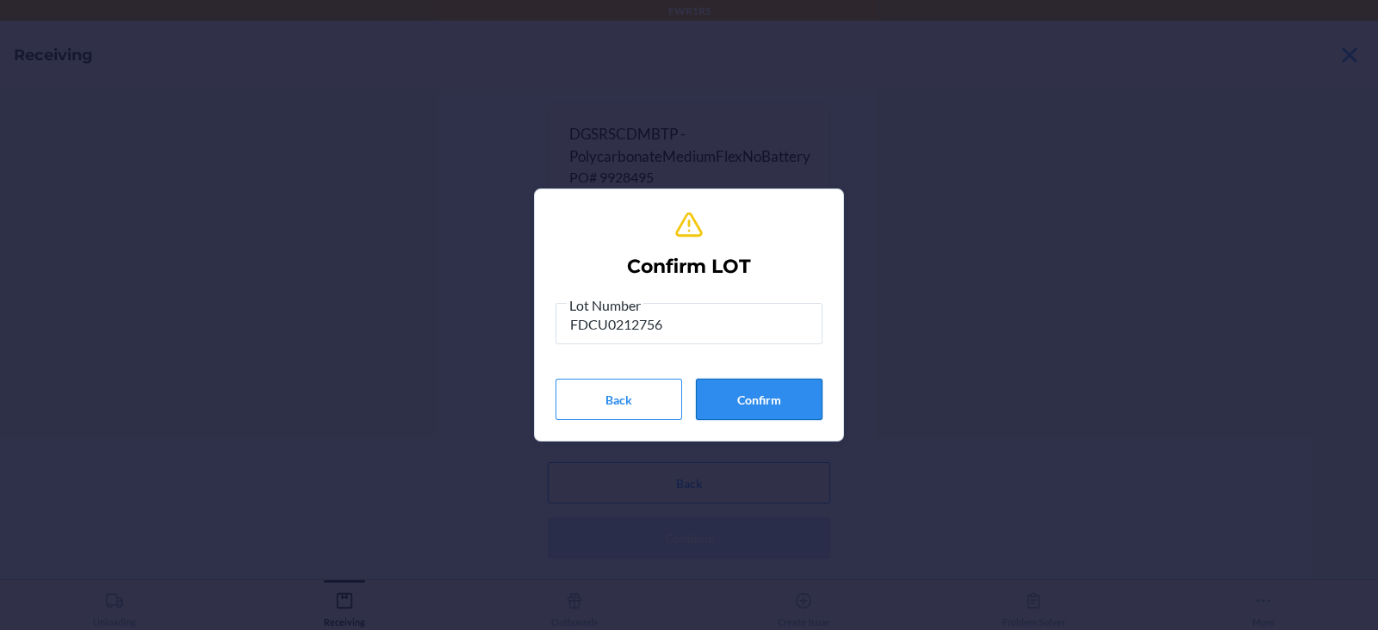
click at [762, 399] on button "Confirm" at bounding box center [759, 399] width 127 height 41
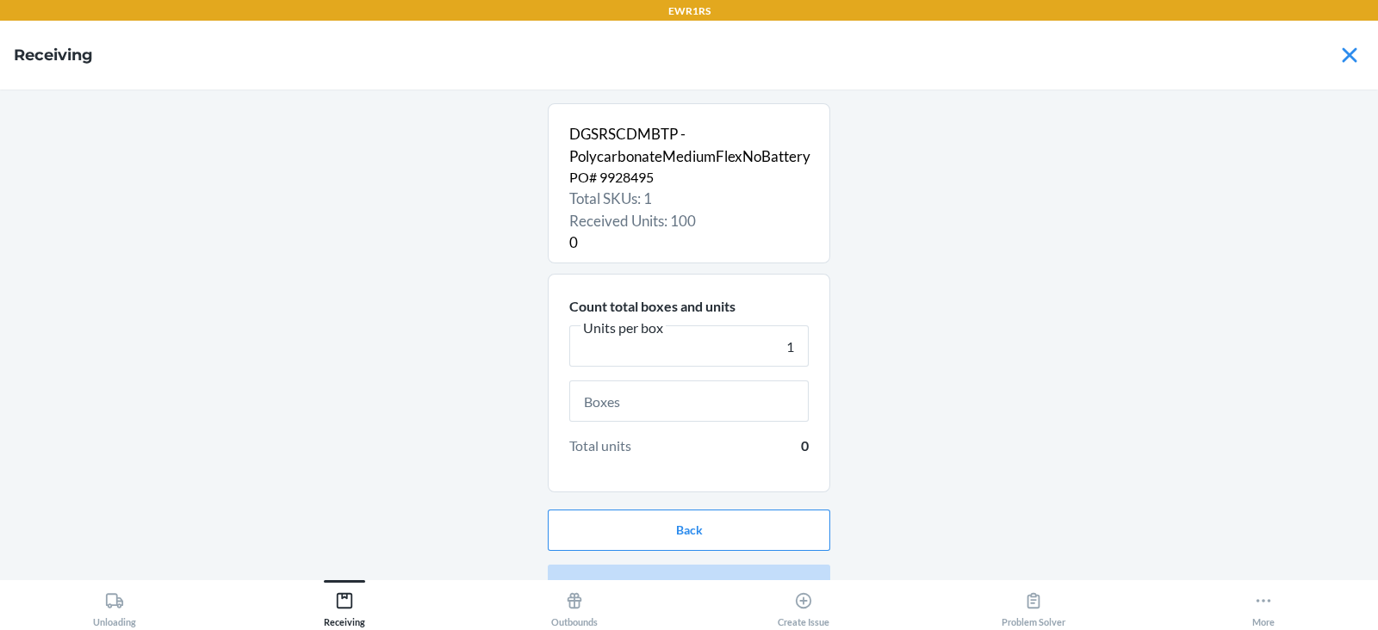
type input "1"
click at [685, 403] on input "text" at bounding box center [688, 401] width 239 height 41
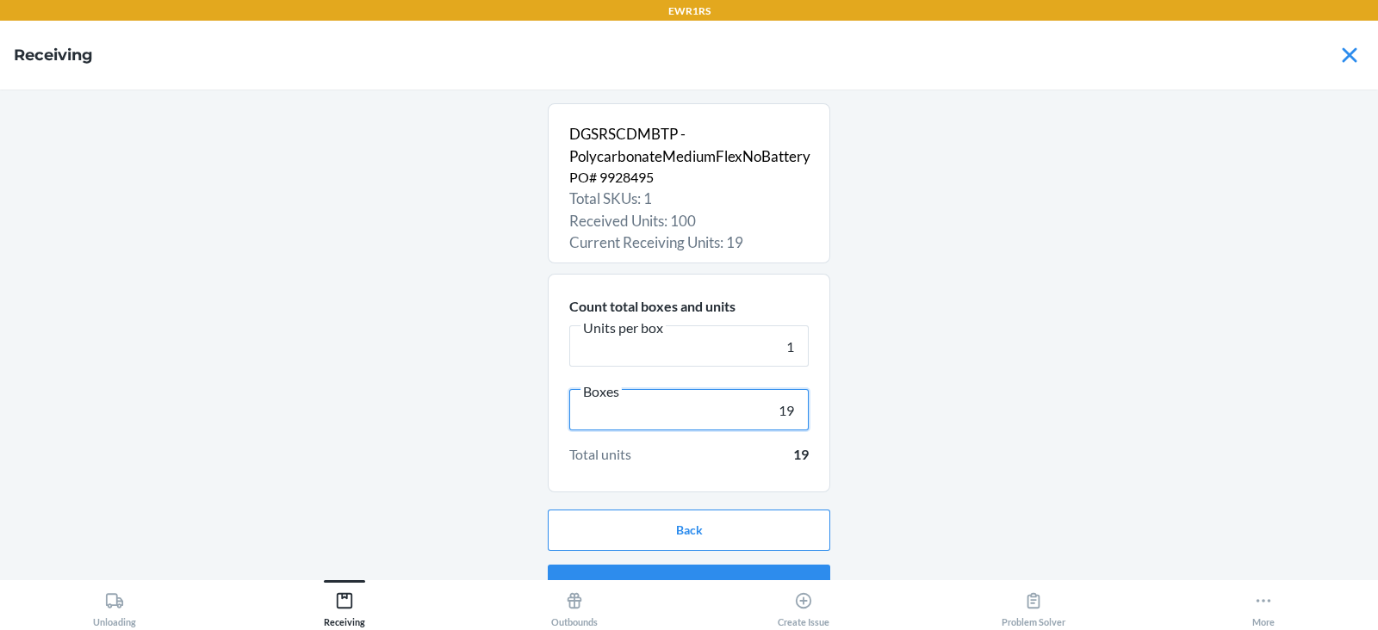
scroll to position [33, 0]
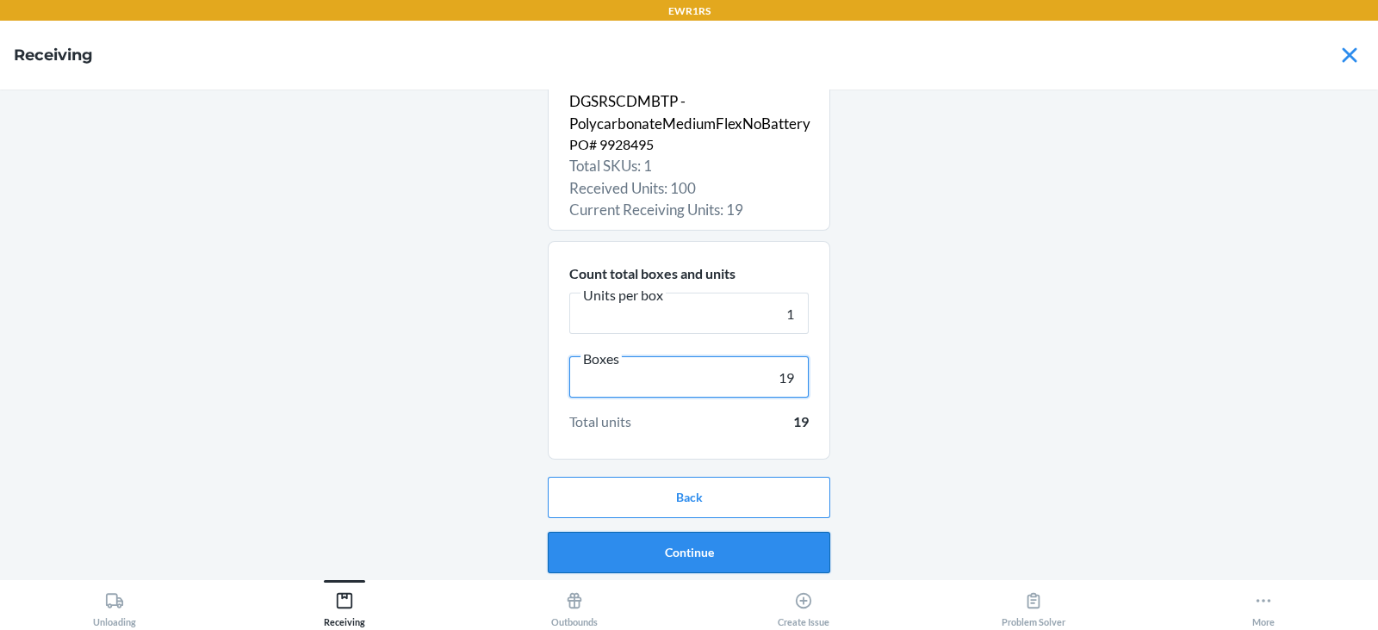
type input "19"
click at [663, 552] on button "Continue" at bounding box center [689, 552] width 282 height 41
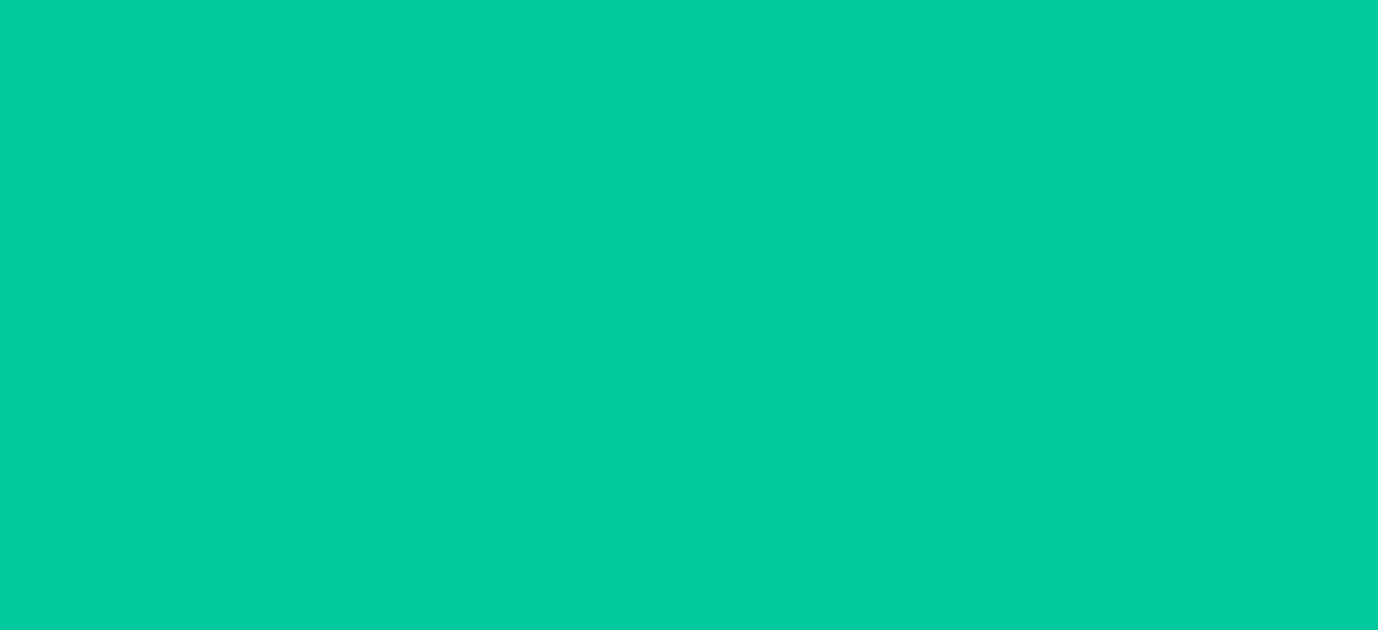
scroll to position [0, 0]
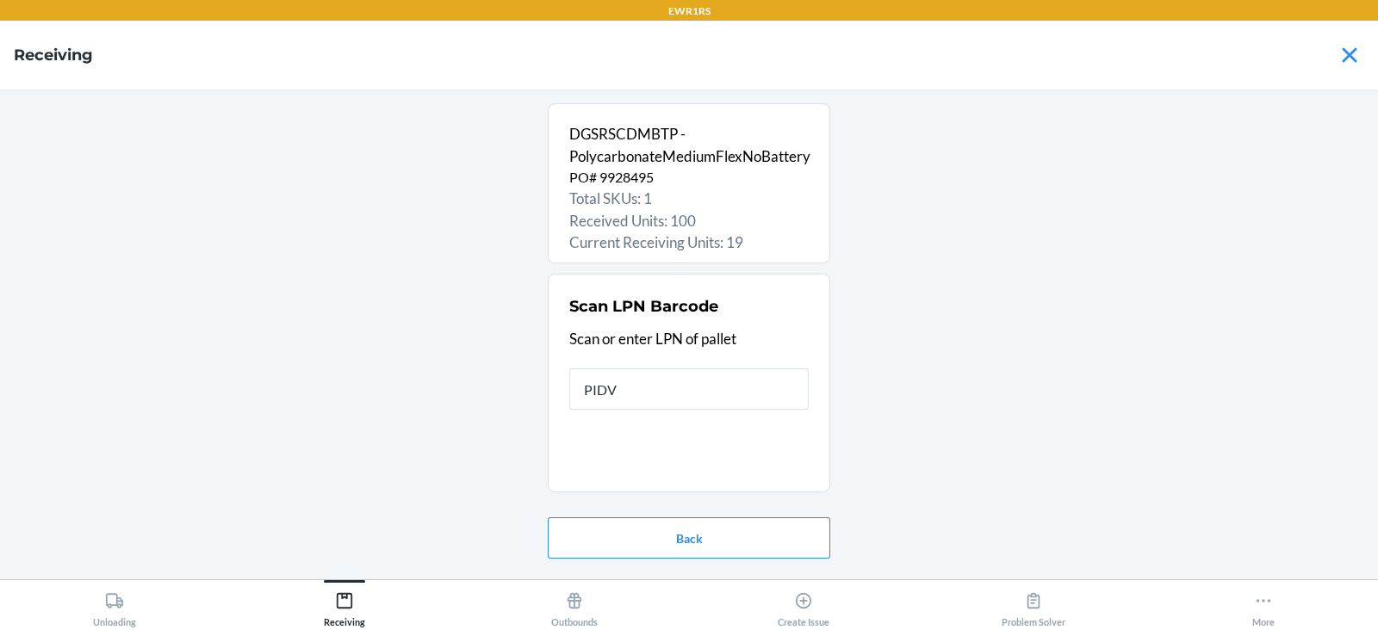
type input "PIDVW"
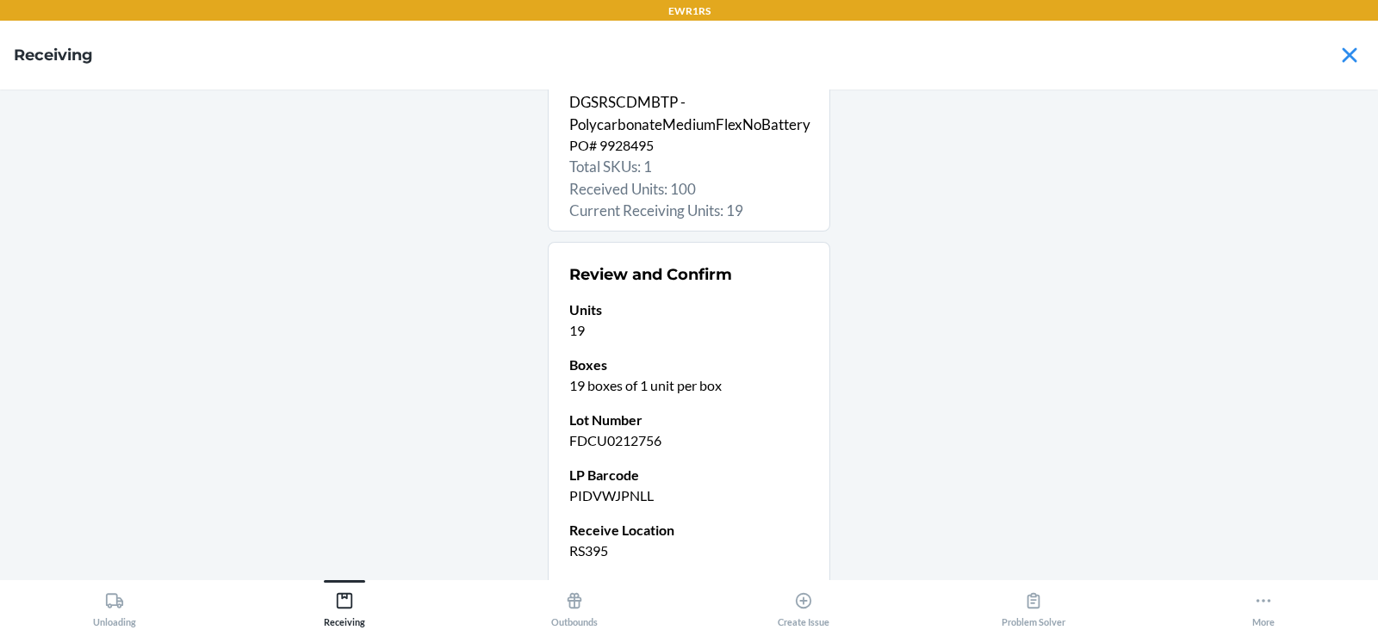
scroll to position [168, 0]
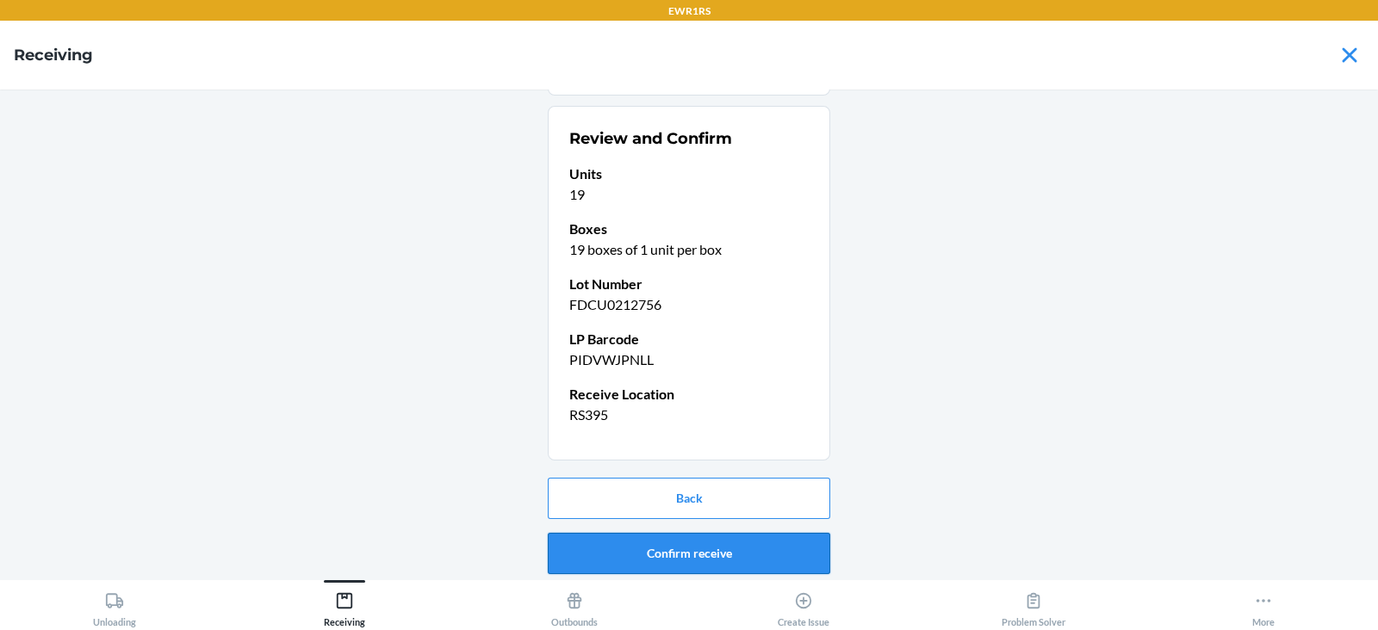
click at [692, 559] on button "Confirm receive" at bounding box center [689, 553] width 282 height 41
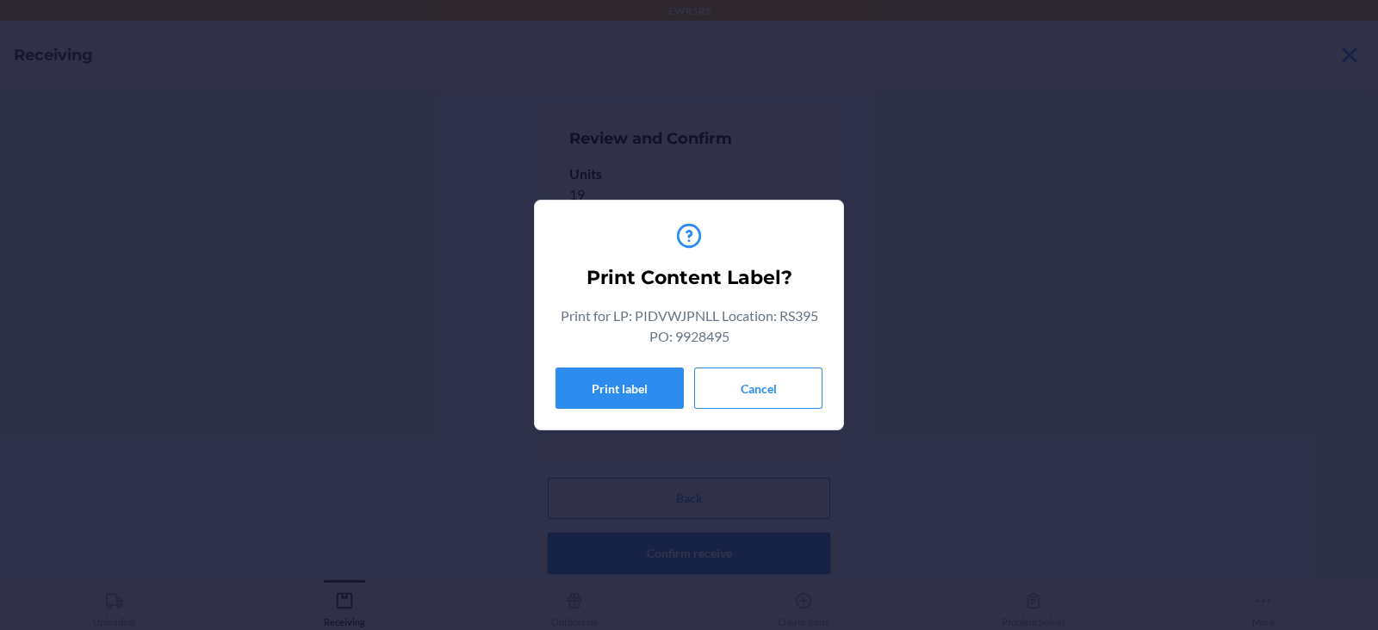
click at [593, 394] on button "Print label" at bounding box center [619, 388] width 128 height 41
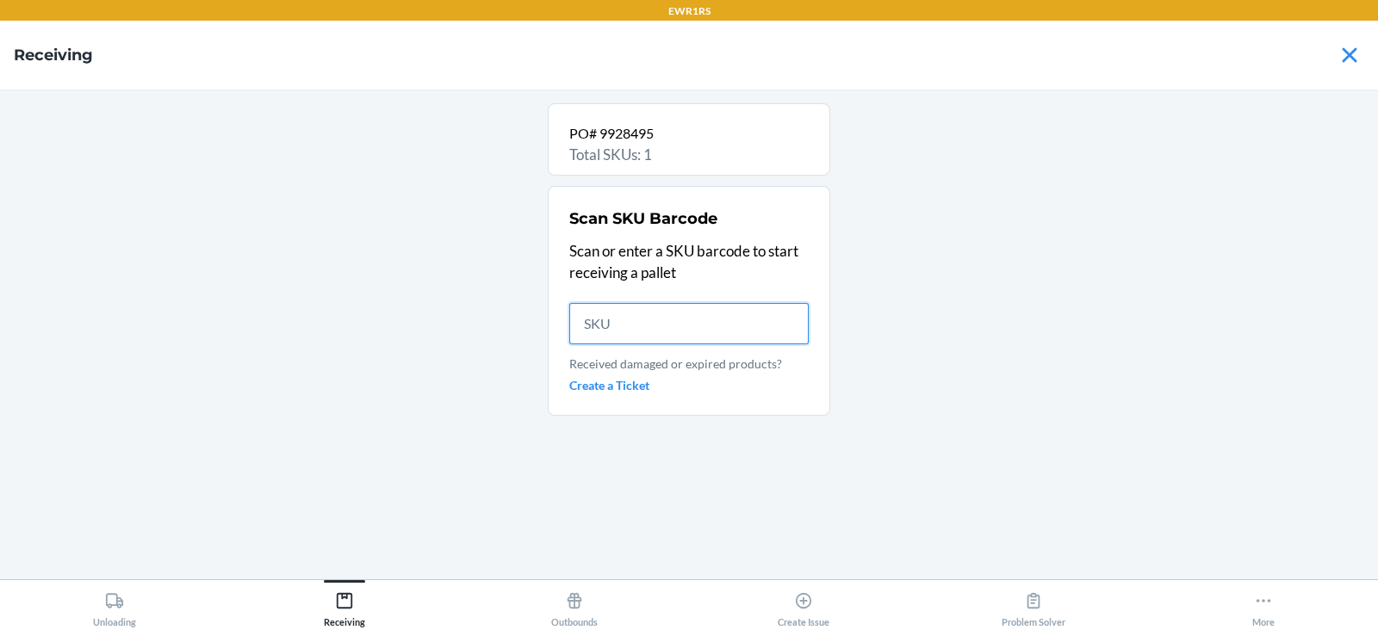
scroll to position [0, 0]
type input "DGS"
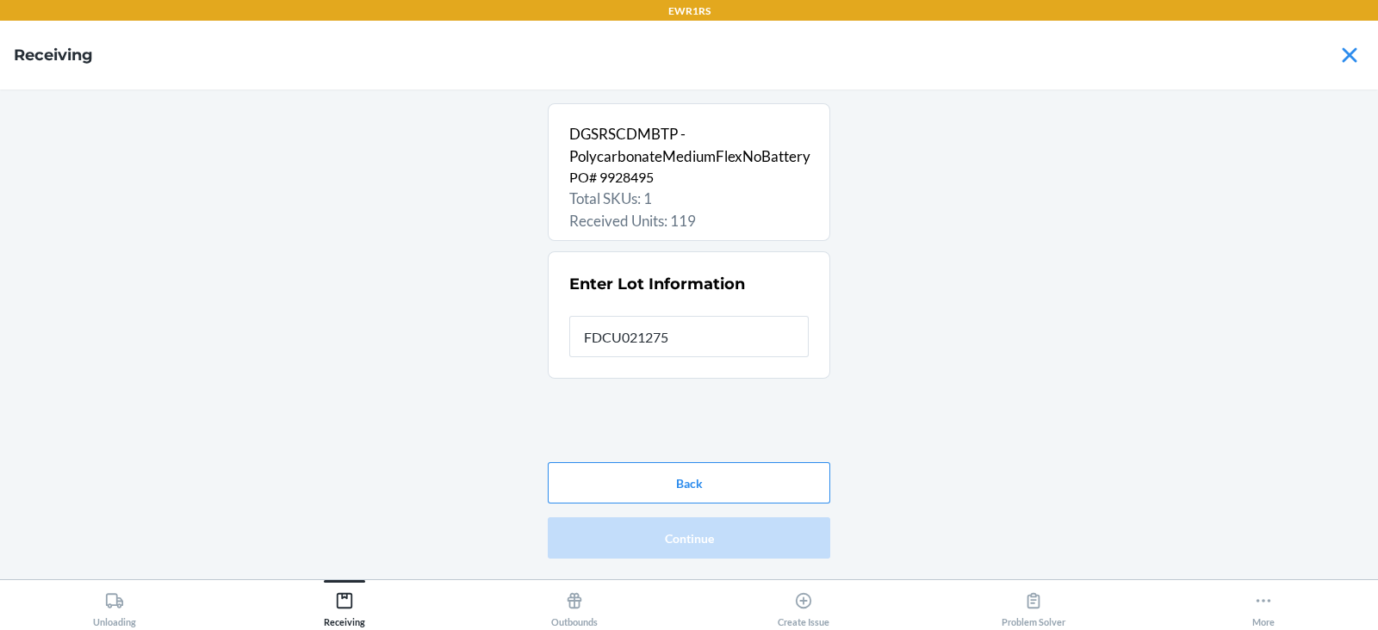
type input "FDCU0212756"
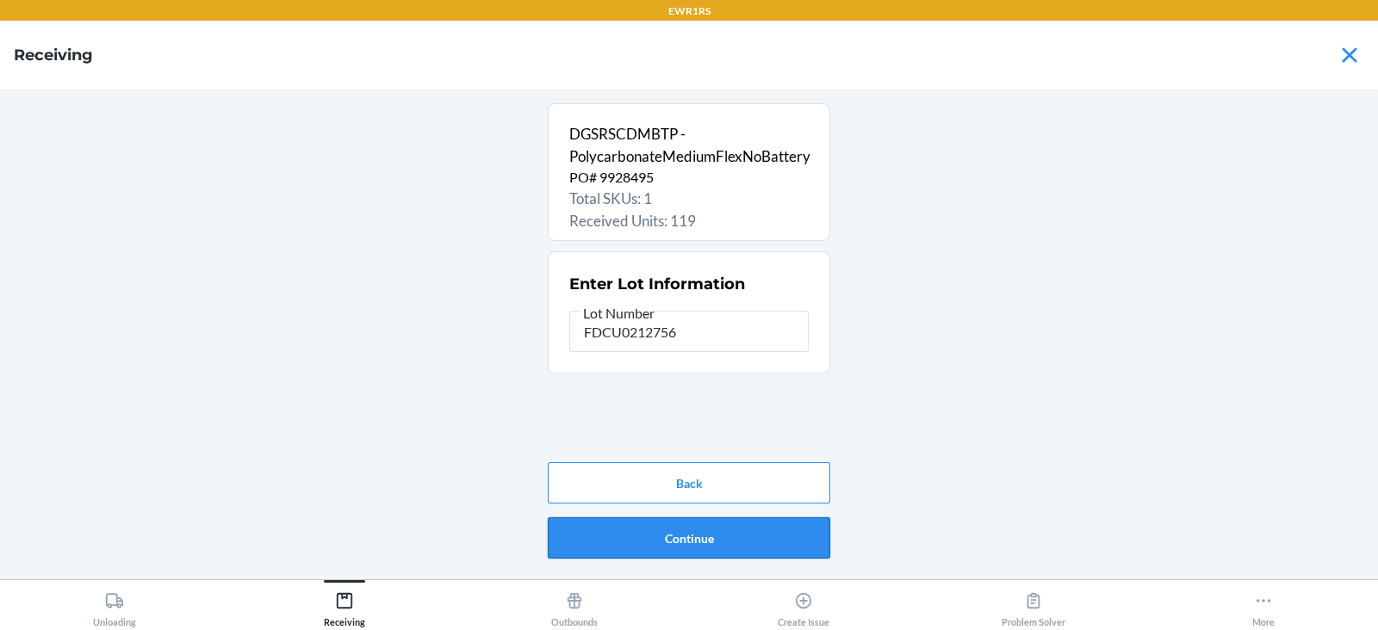
click at [665, 549] on button "Continue" at bounding box center [689, 538] width 282 height 41
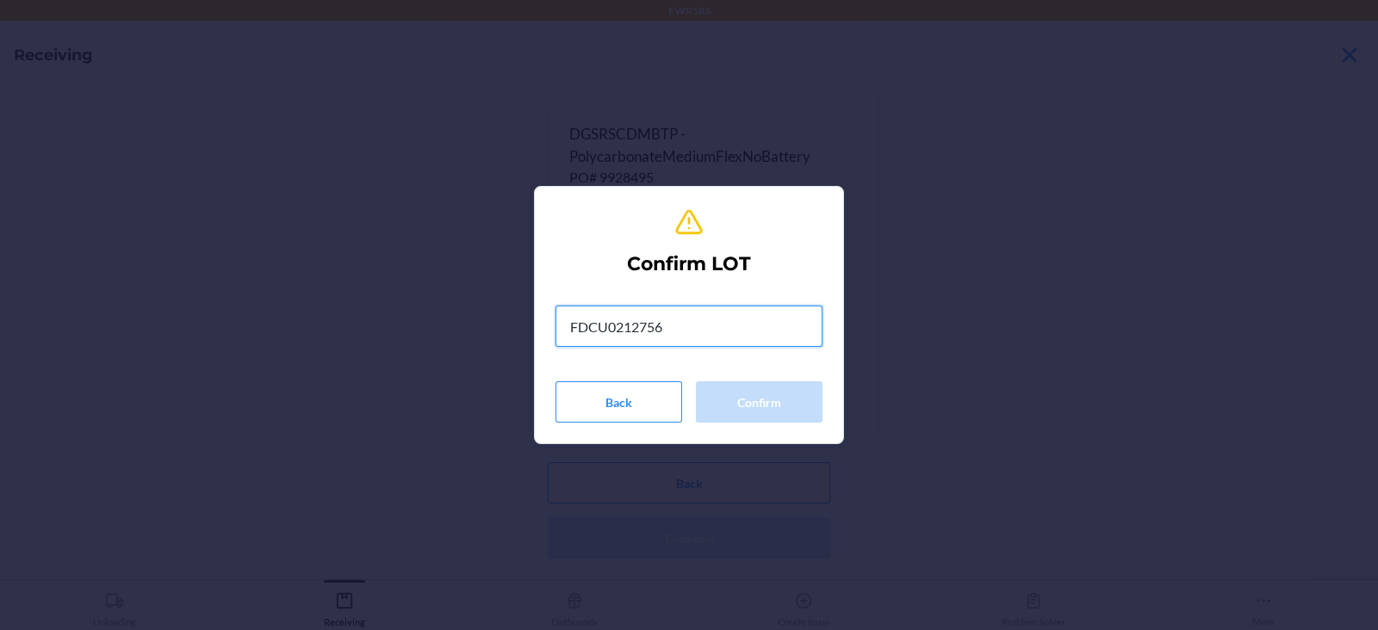
type input "FDCU0212756"
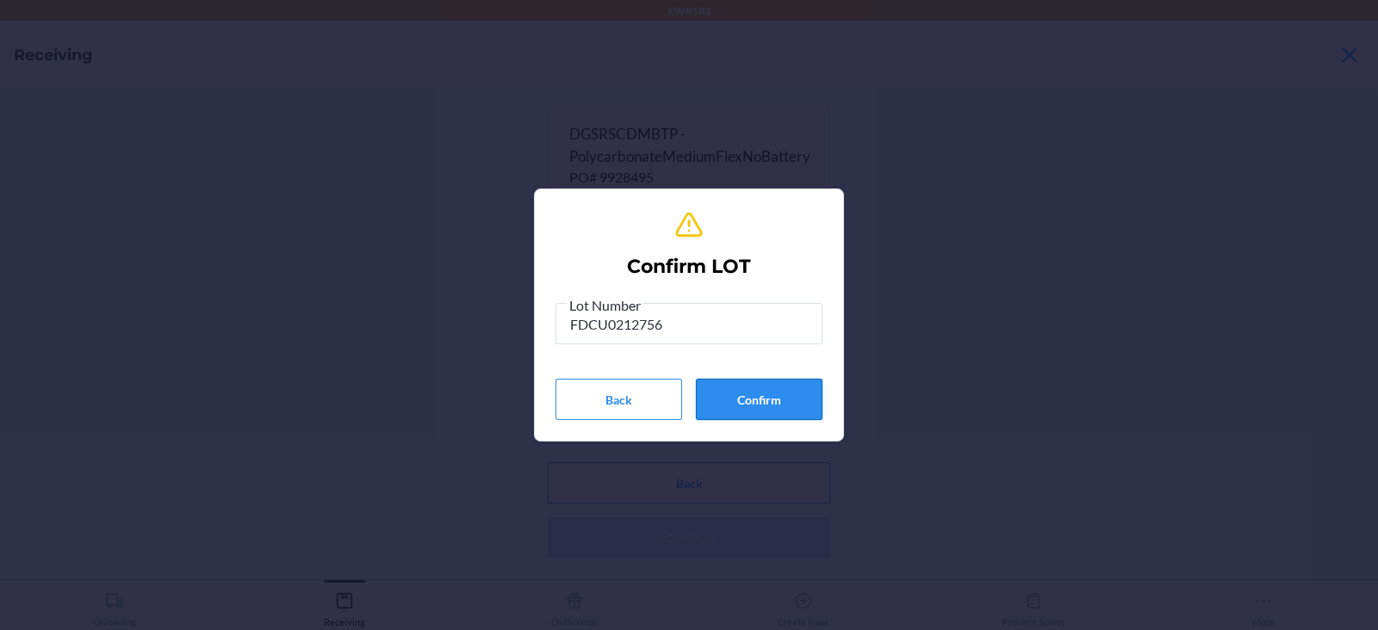
click at [747, 401] on button "Confirm" at bounding box center [759, 399] width 127 height 41
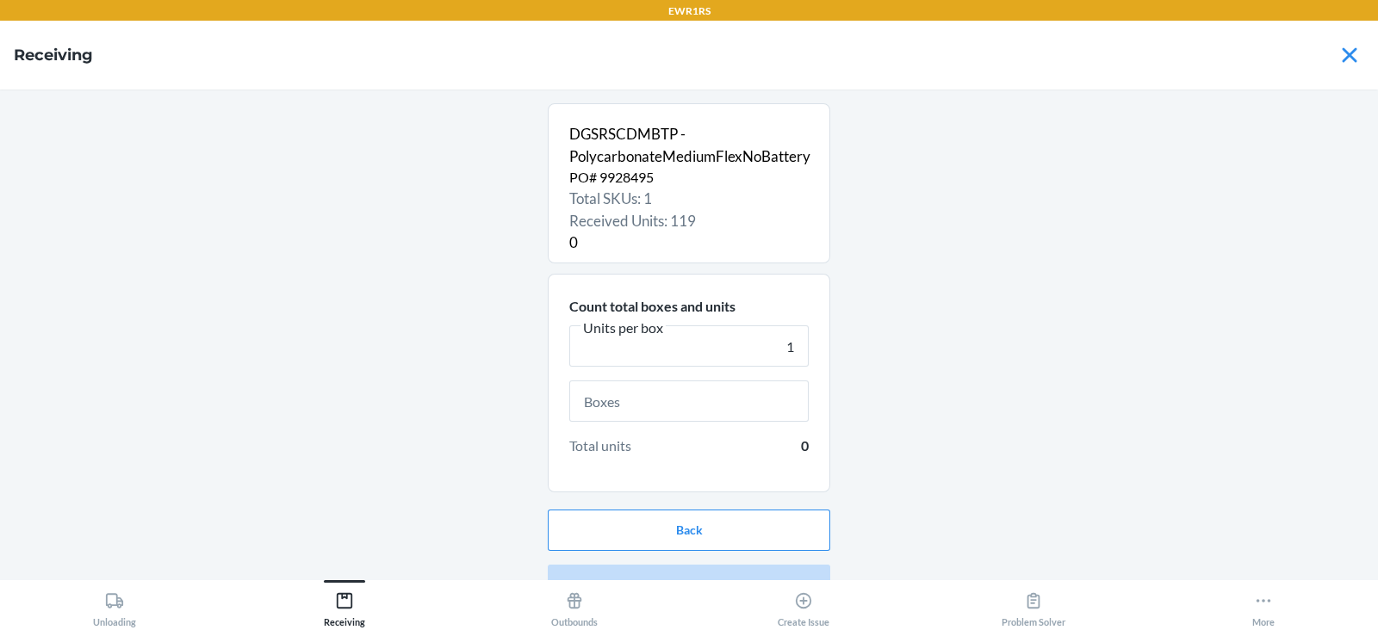
type input "1"
click at [648, 406] on input "text" at bounding box center [688, 401] width 239 height 41
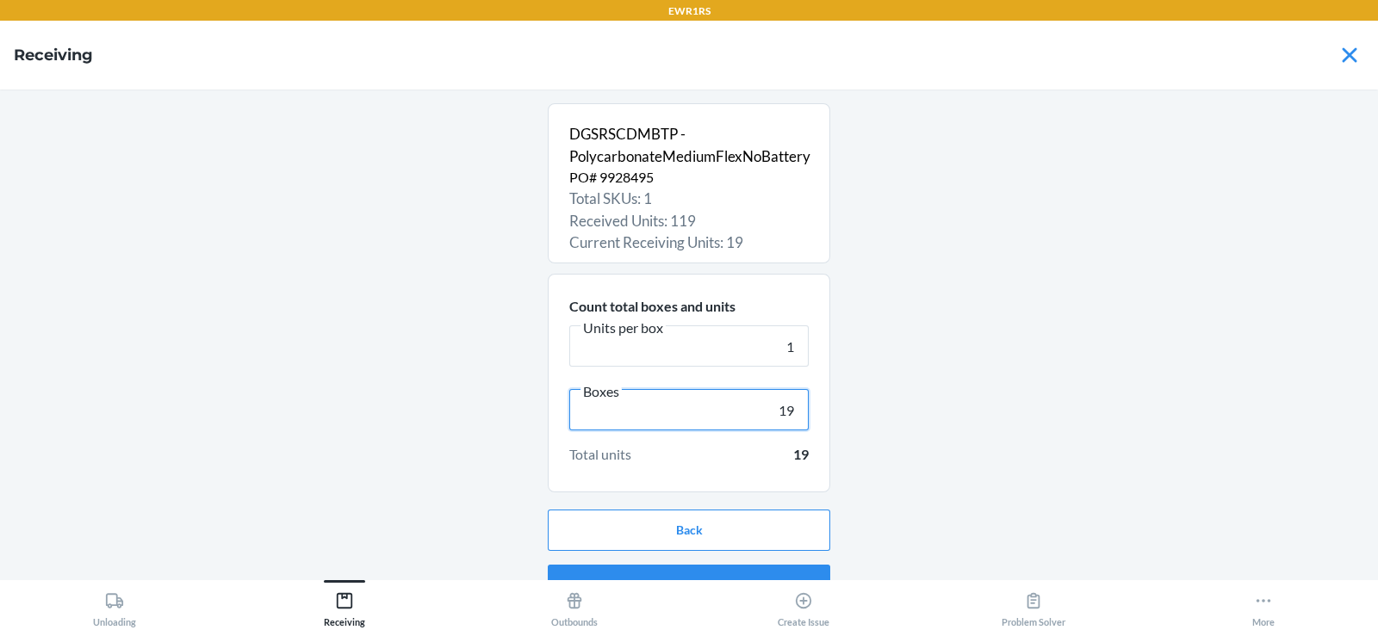
scroll to position [33, 0]
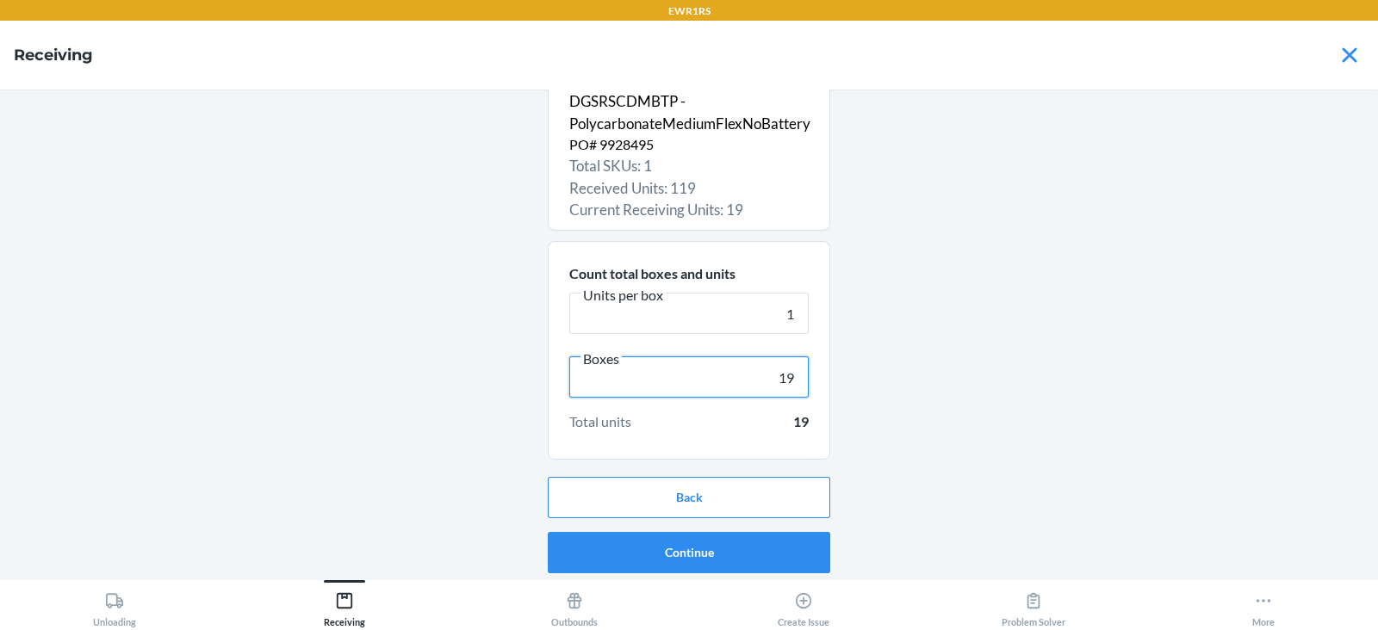
type input "19"
click at [691, 549] on button "Continue" at bounding box center [689, 552] width 282 height 41
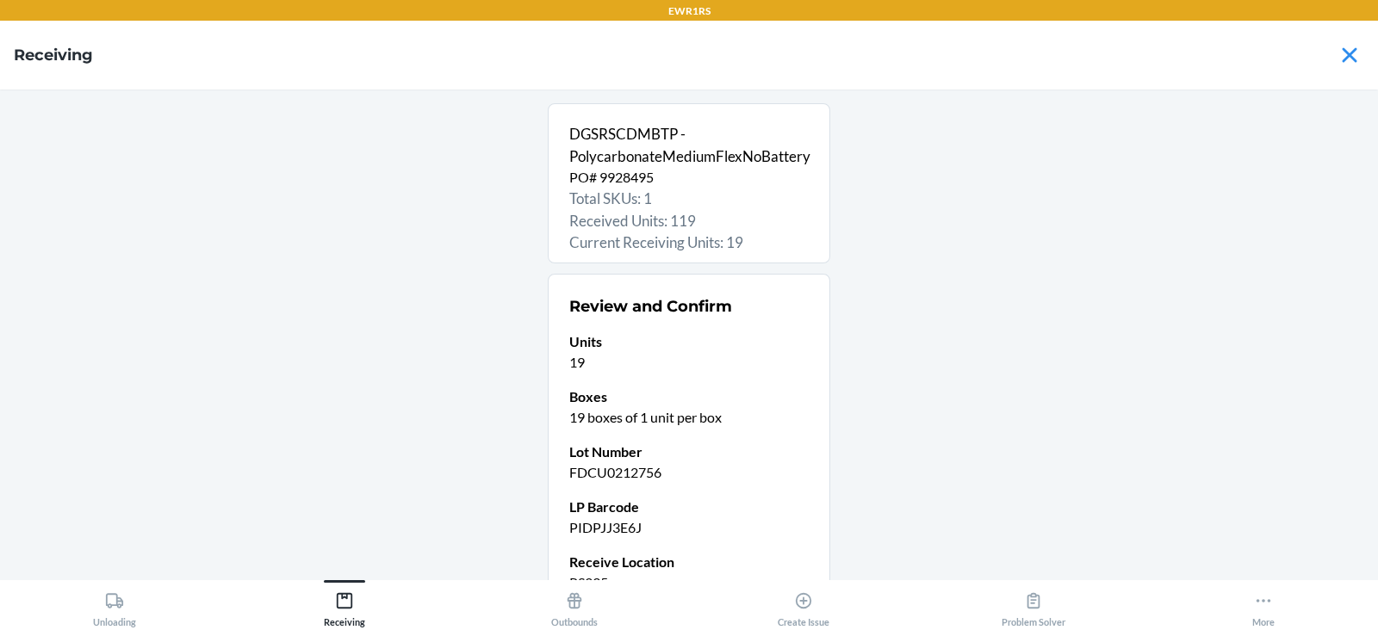
scroll to position [168, 0]
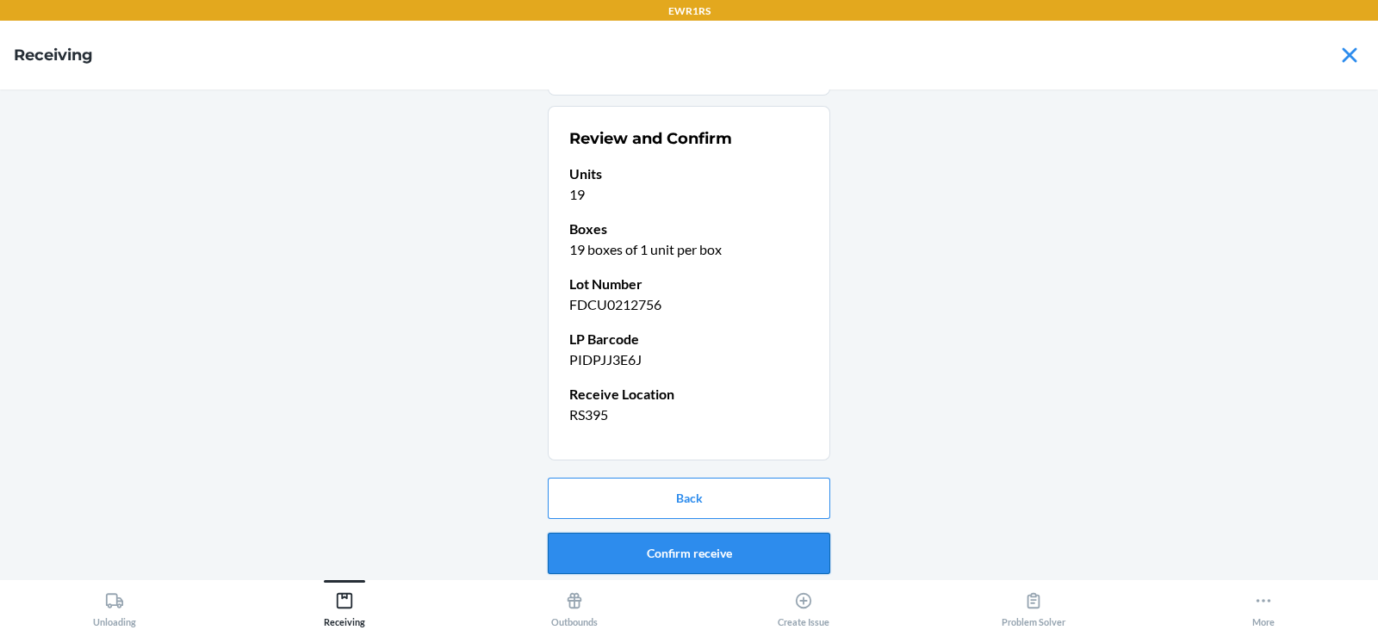
click at [651, 547] on button "Confirm receive" at bounding box center [689, 553] width 282 height 41
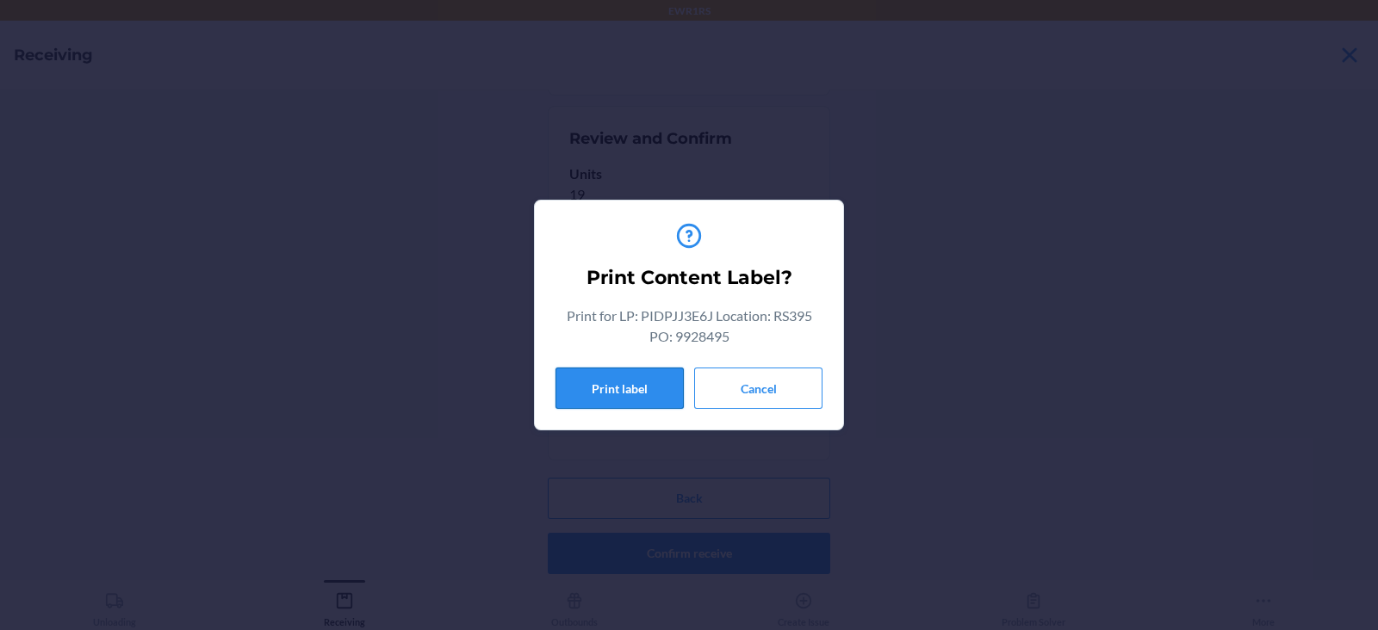
click at [598, 385] on button "Print label" at bounding box center [619, 388] width 128 height 41
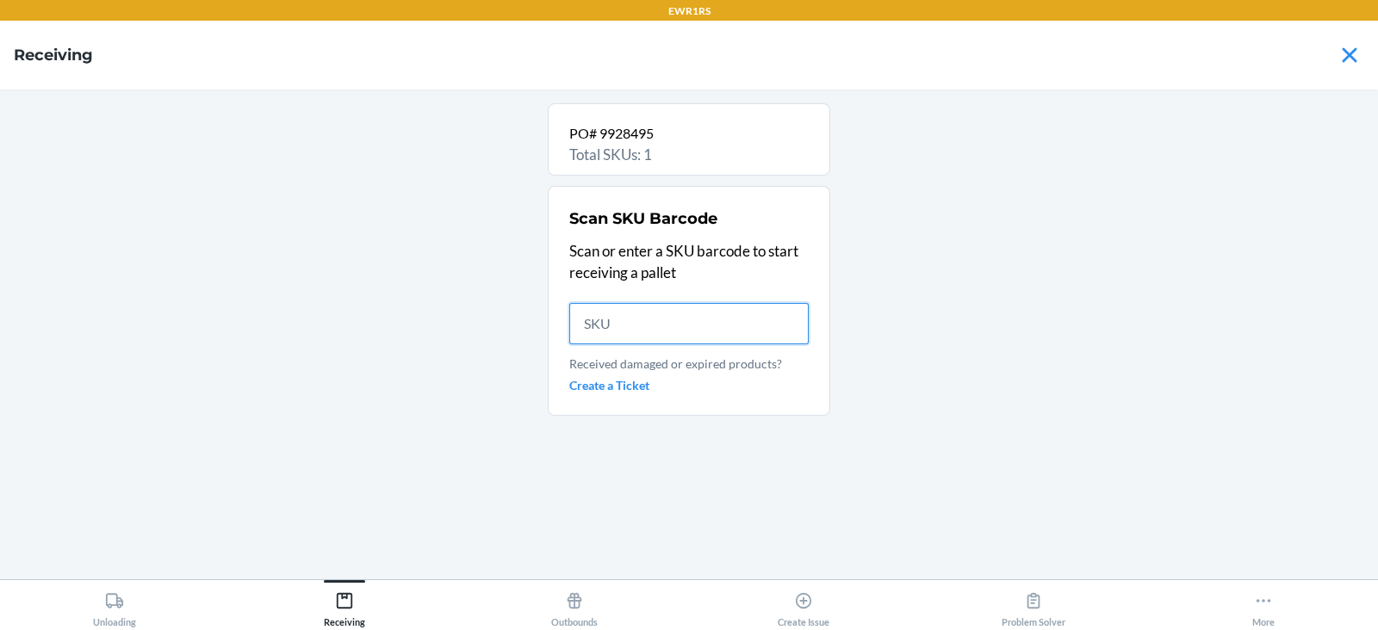
scroll to position [0, 0]
type input "DGSRSCDM"
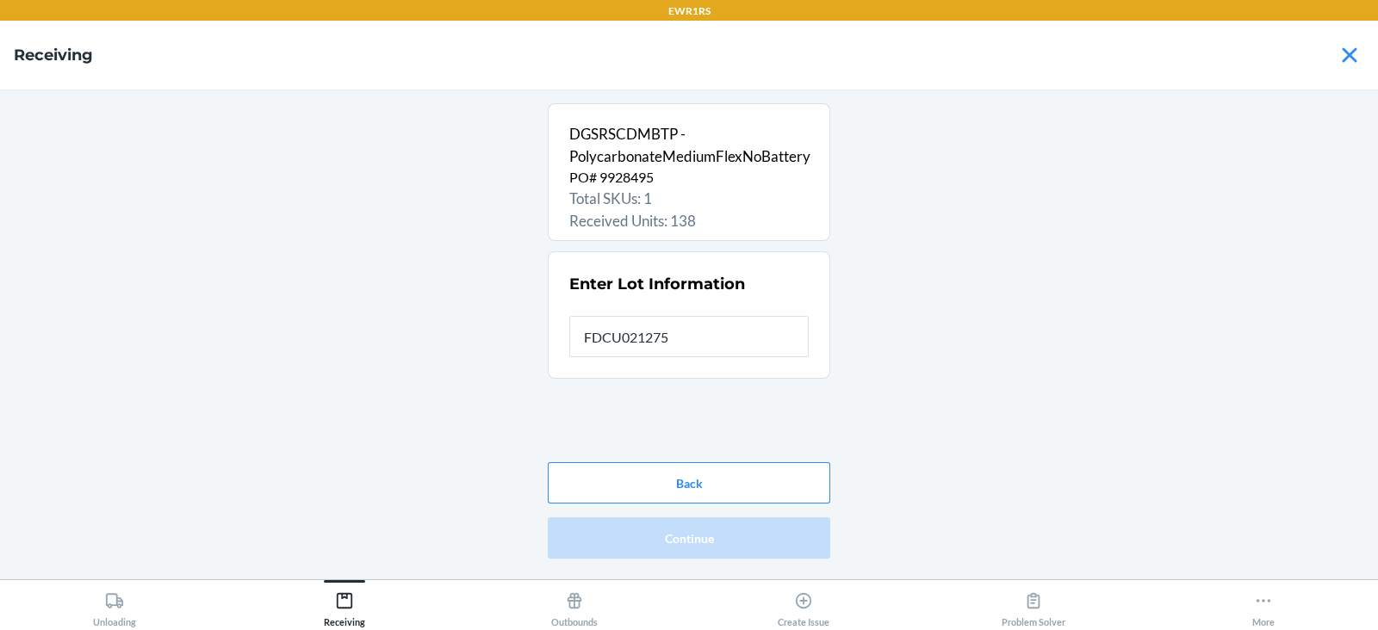
type input "FDCU0212756"
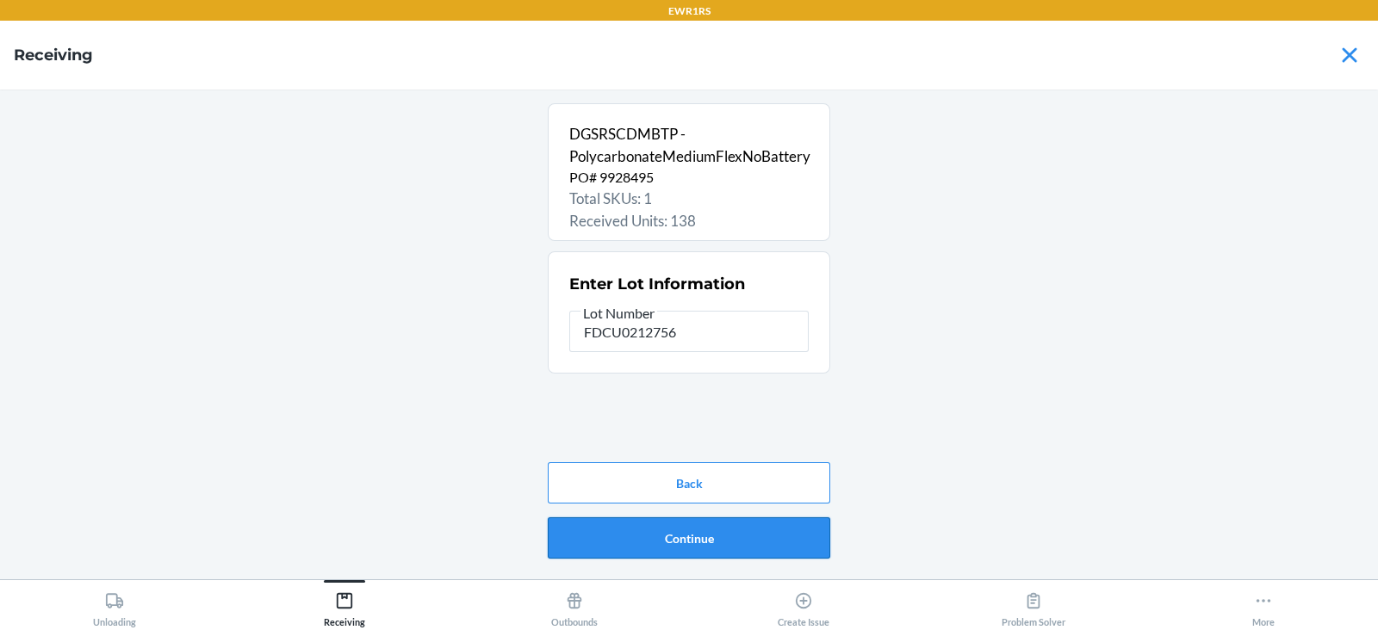
click at [667, 550] on button "Continue" at bounding box center [689, 538] width 282 height 41
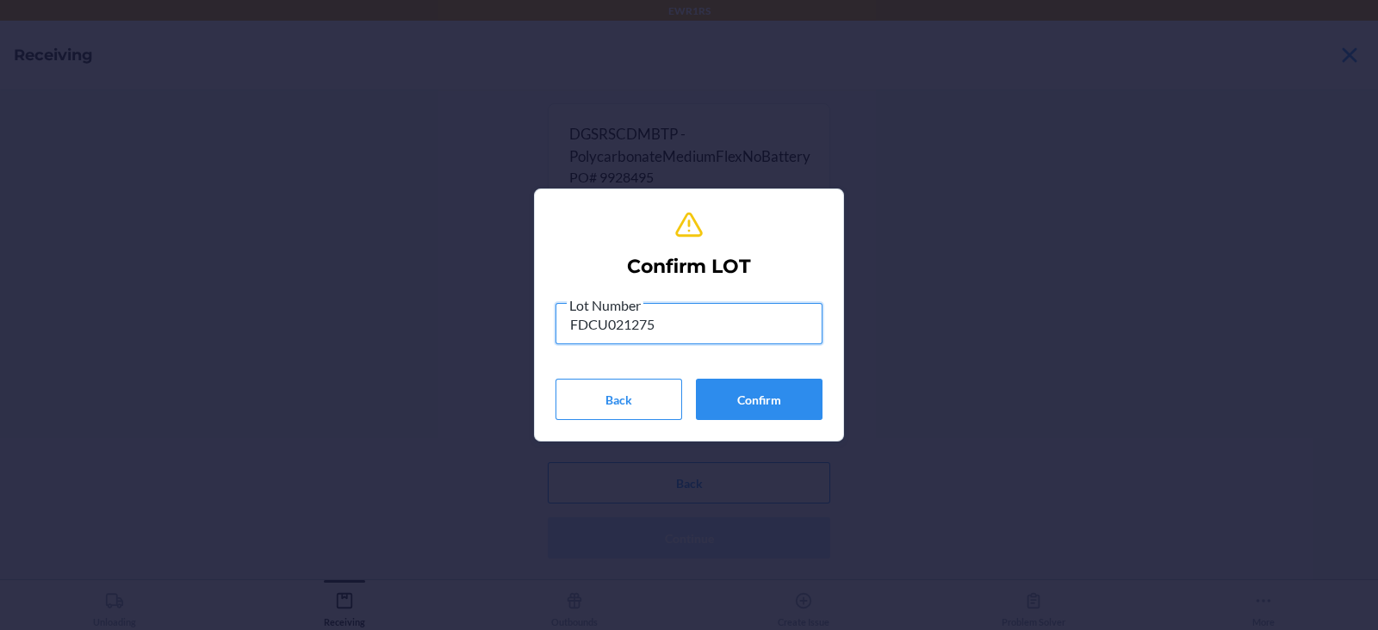
type input "FDCU0212756"
click at [764, 400] on button "Confirm" at bounding box center [759, 399] width 127 height 41
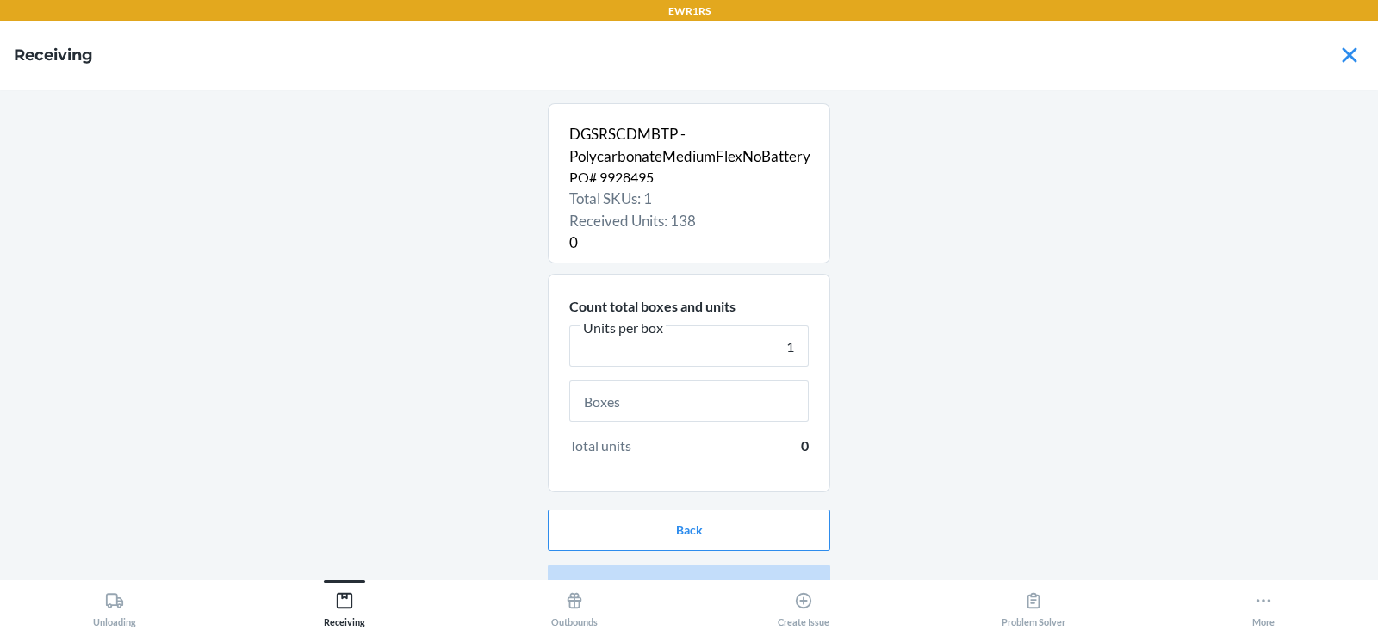
type input "1"
click at [646, 396] on input "text" at bounding box center [688, 401] width 239 height 41
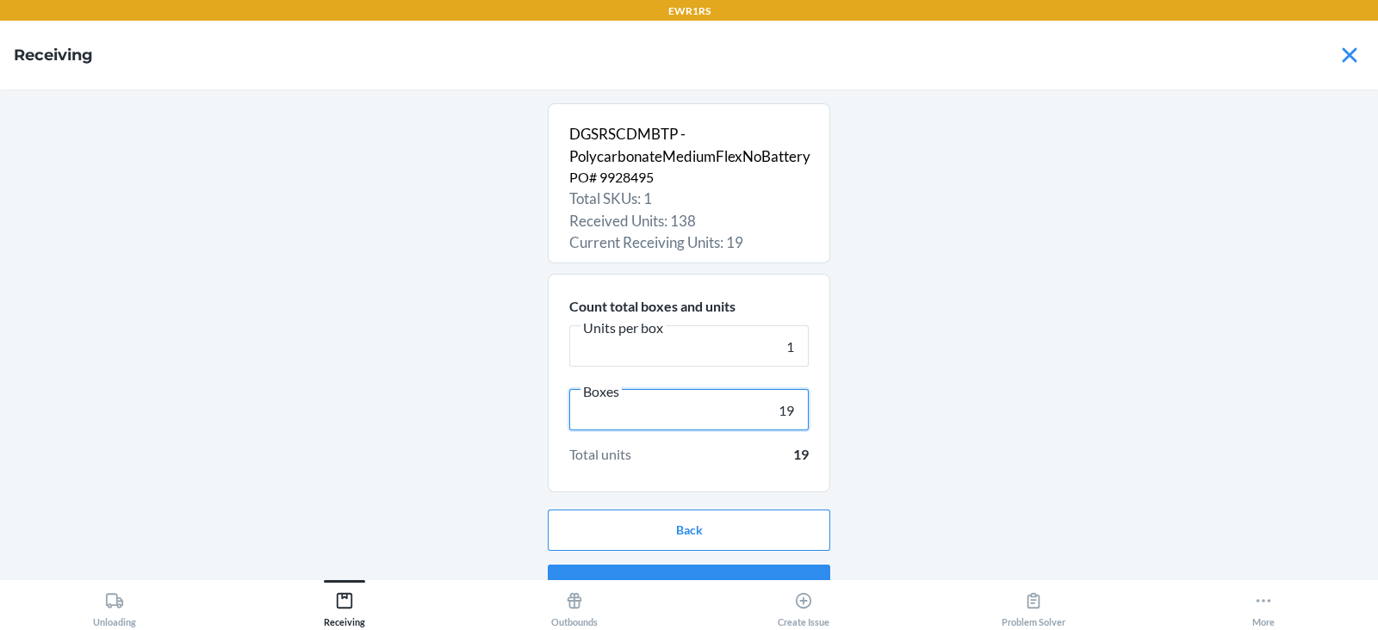
scroll to position [33, 0]
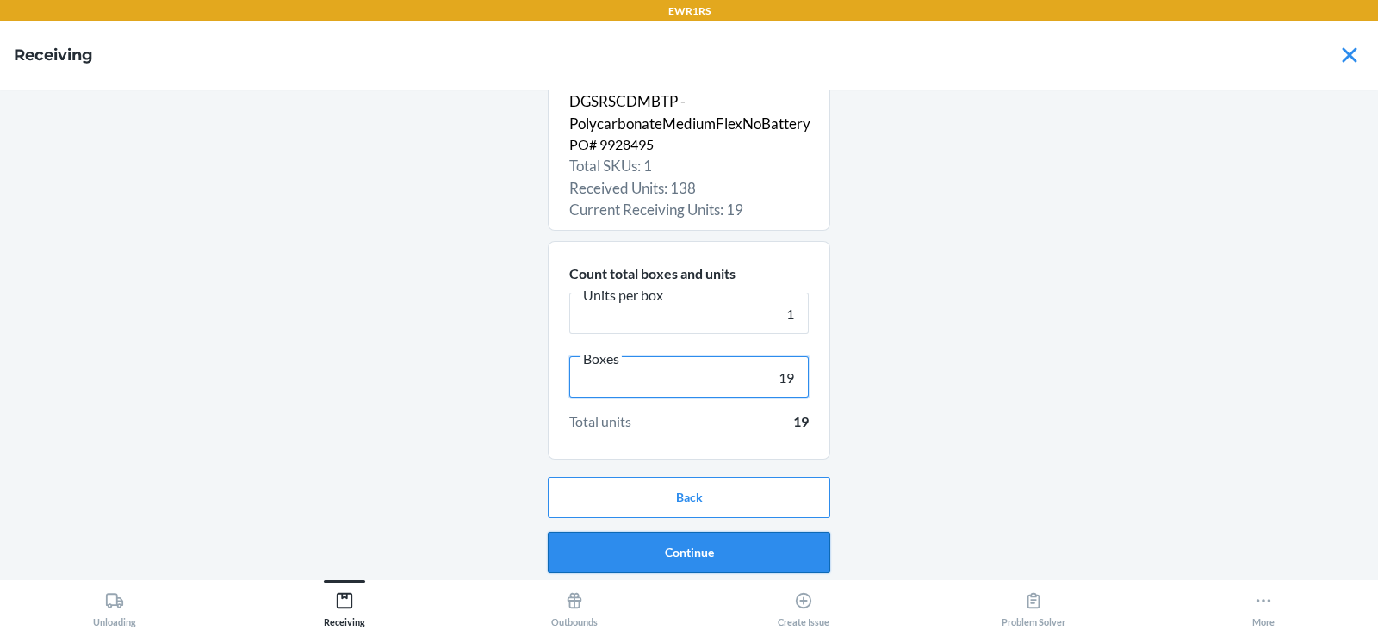
type input "19"
click at [666, 540] on button "Continue" at bounding box center [689, 552] width 282 height 41
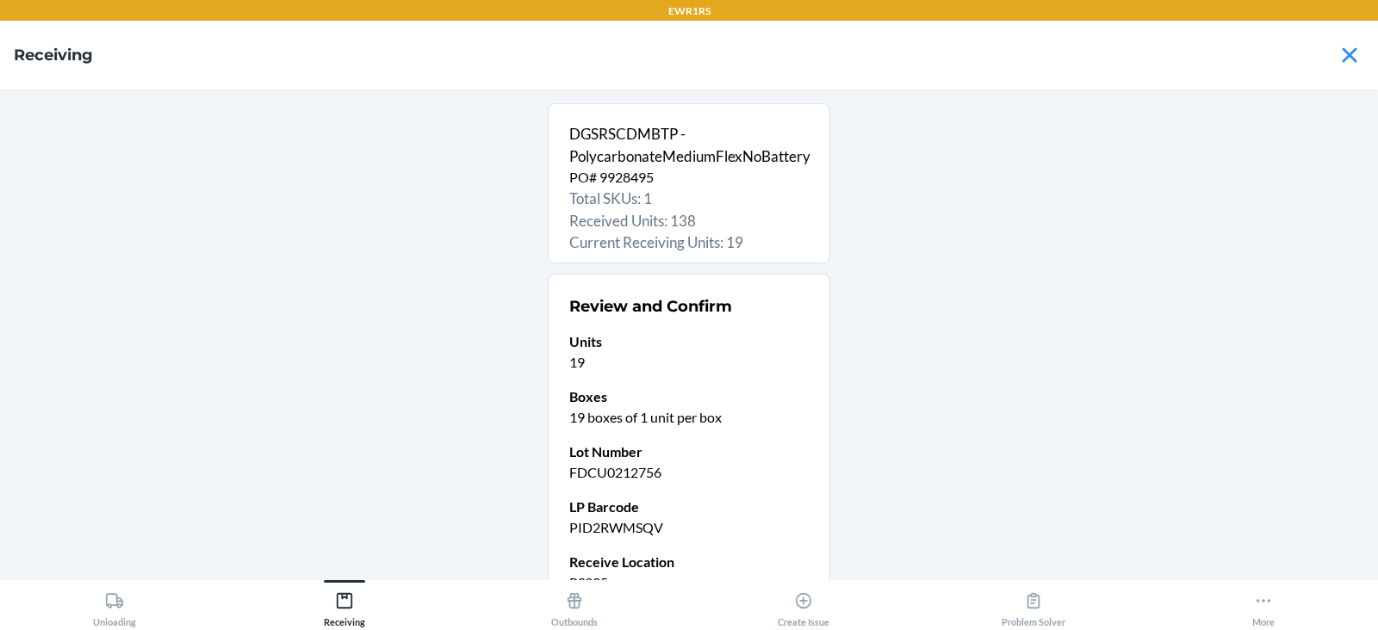
scroll to position [168, 0]
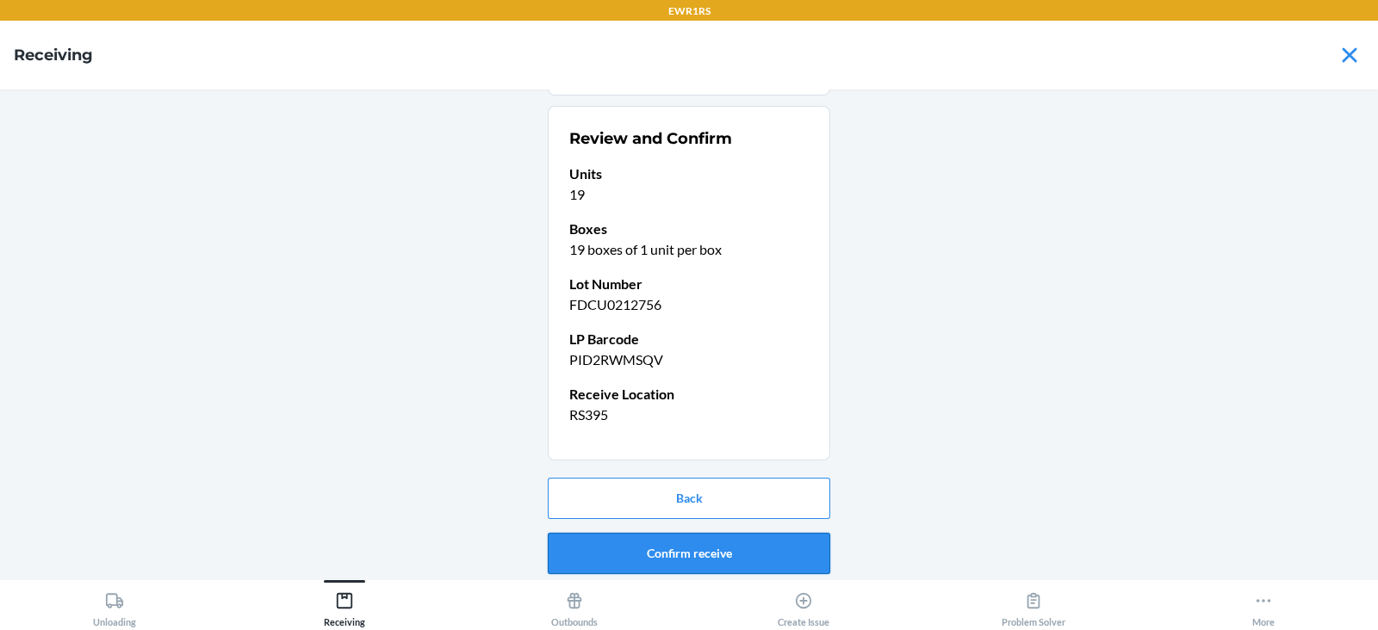
click at [672, 551] on button "Confirm receive" at bounding box center [689, 553] width 282 height 41
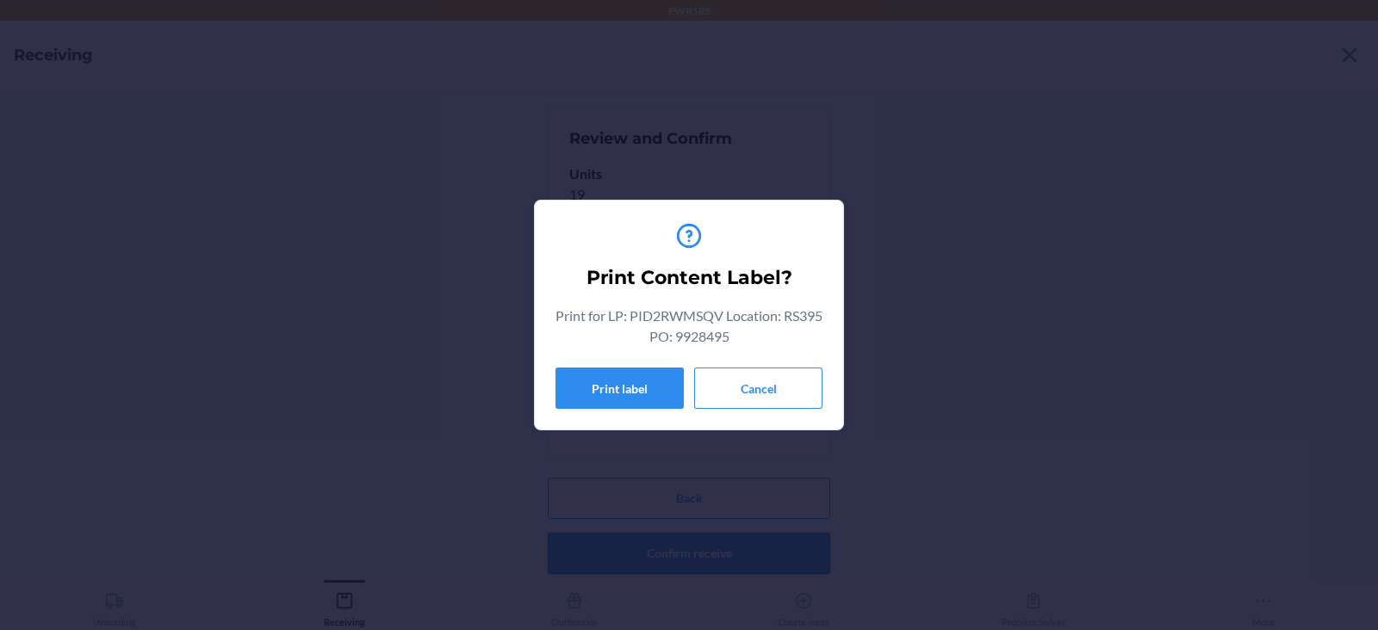
click at [611, 387] on button "Print label" at bounding box center [619, 388] width 128 height 41
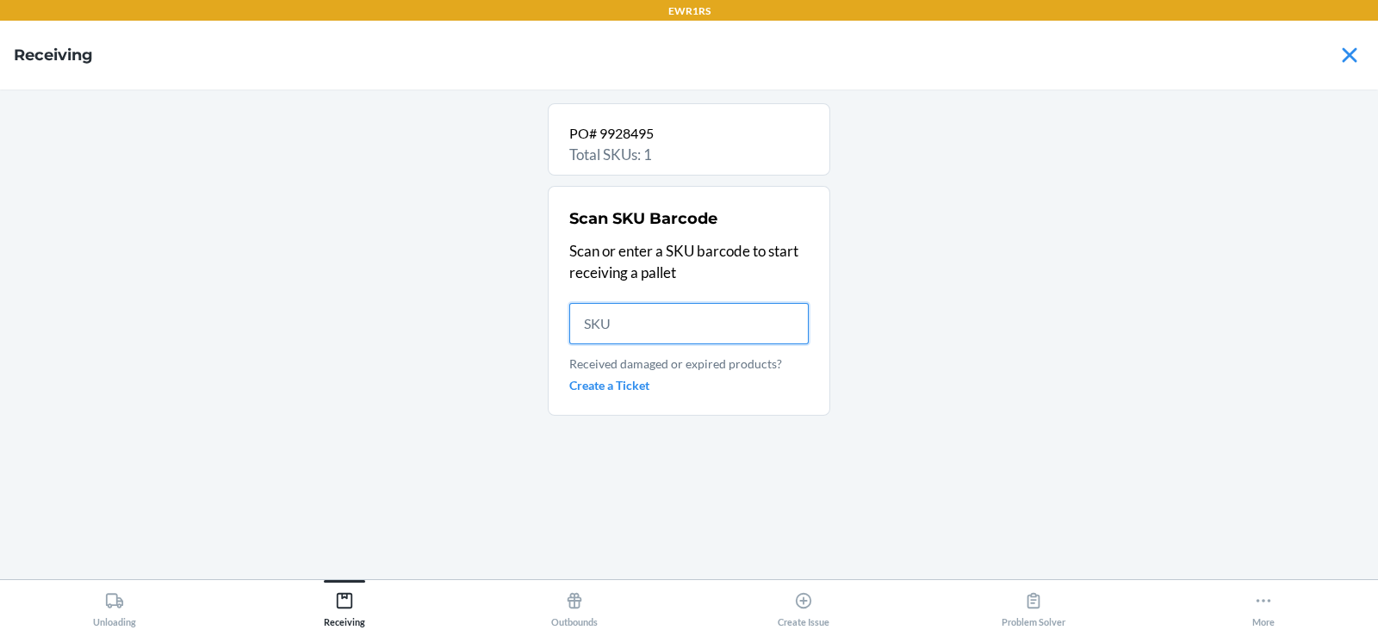
scroll to position [0, 0]
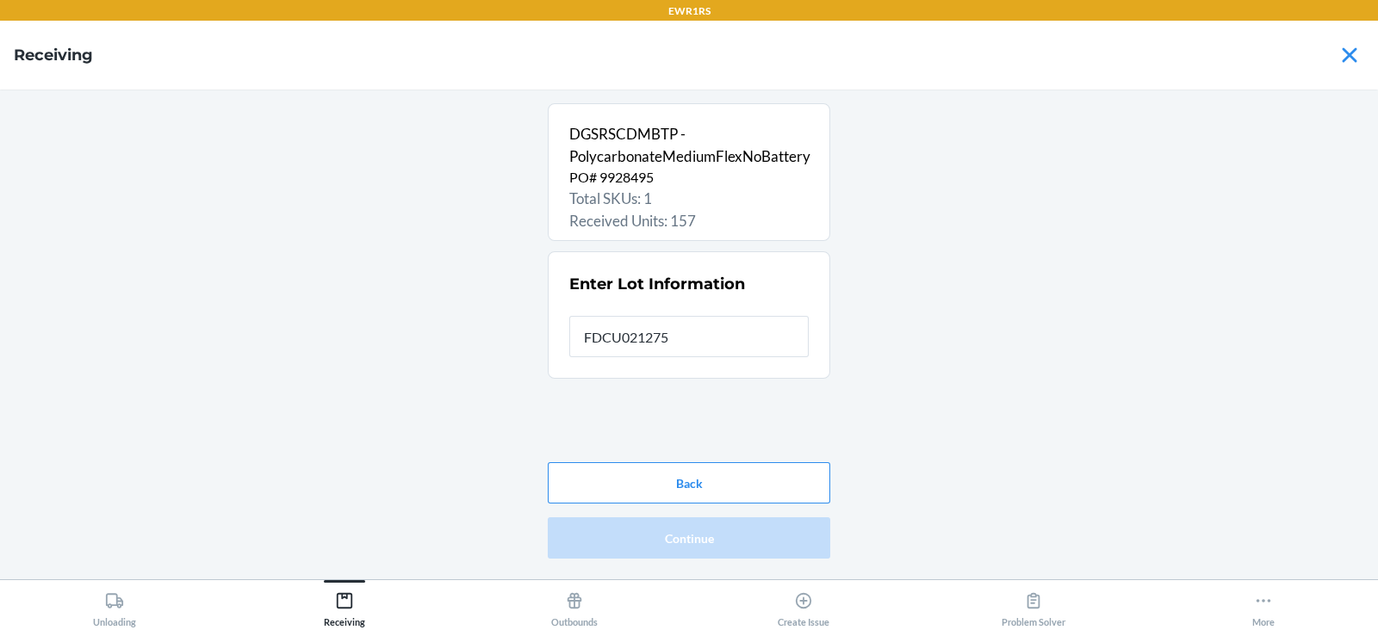
type input "FDCU0212756"
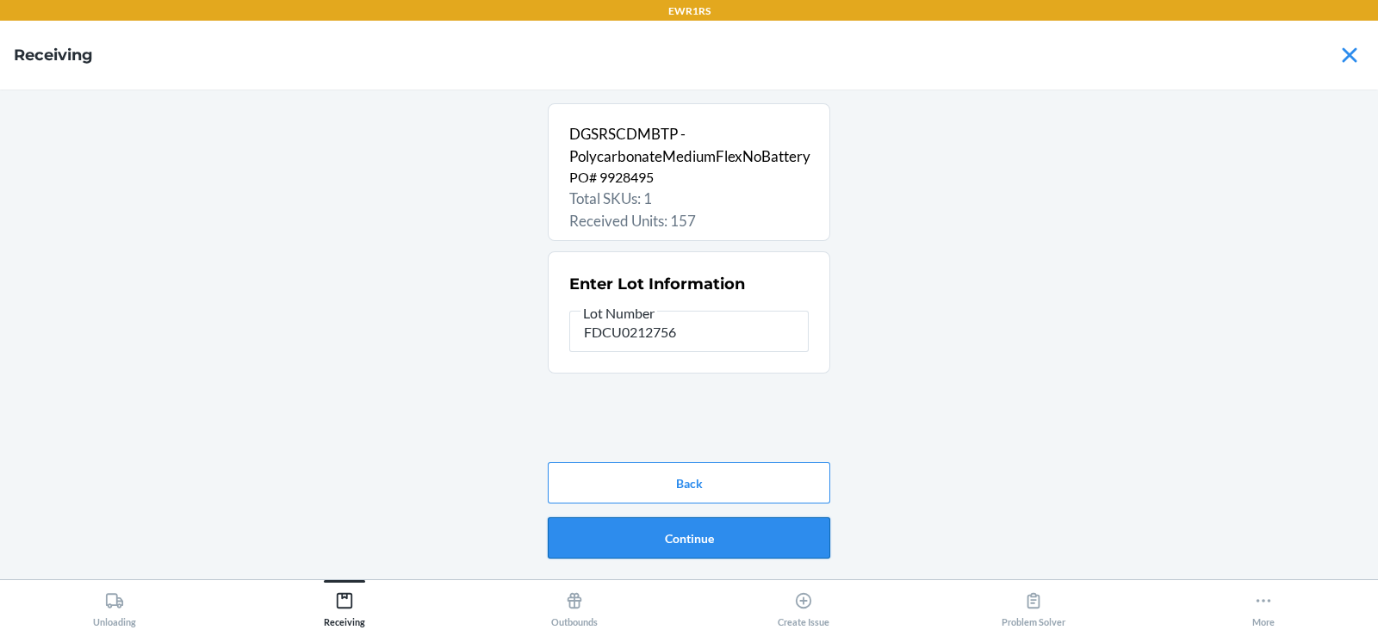
click at [697, 551] on button "Continue" at bounding box center [689, 538] width 282 height 41
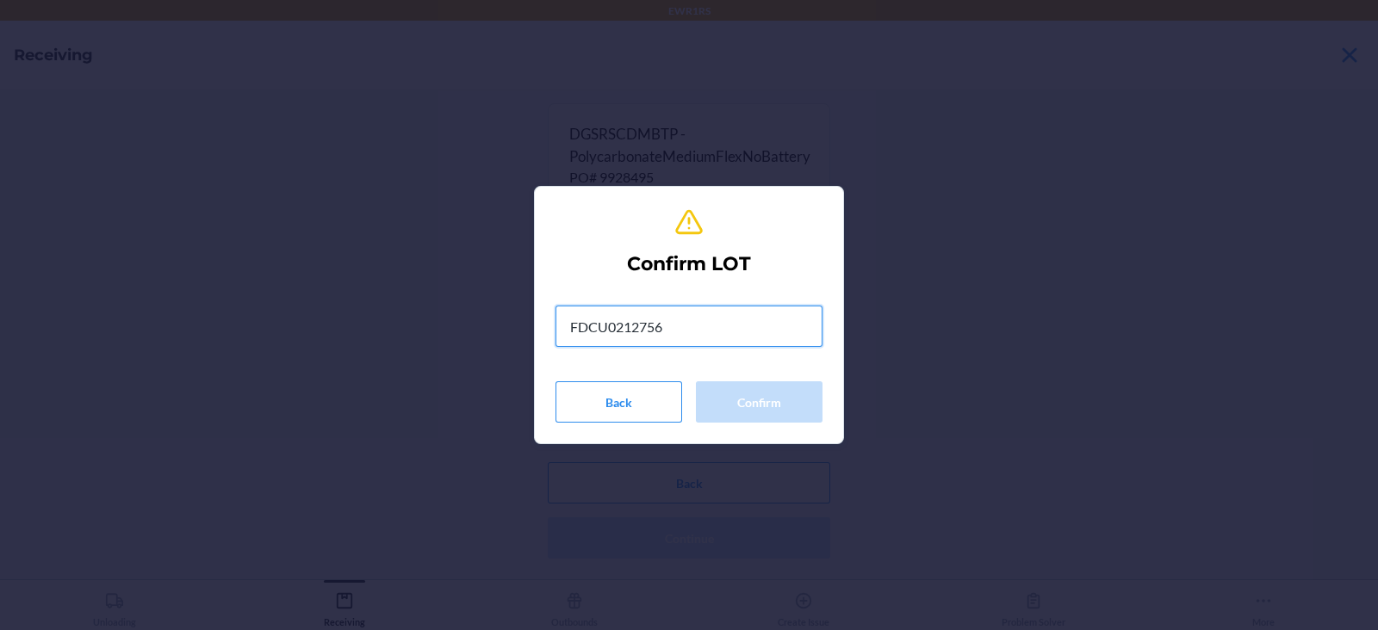
type input "FDCU0212756"
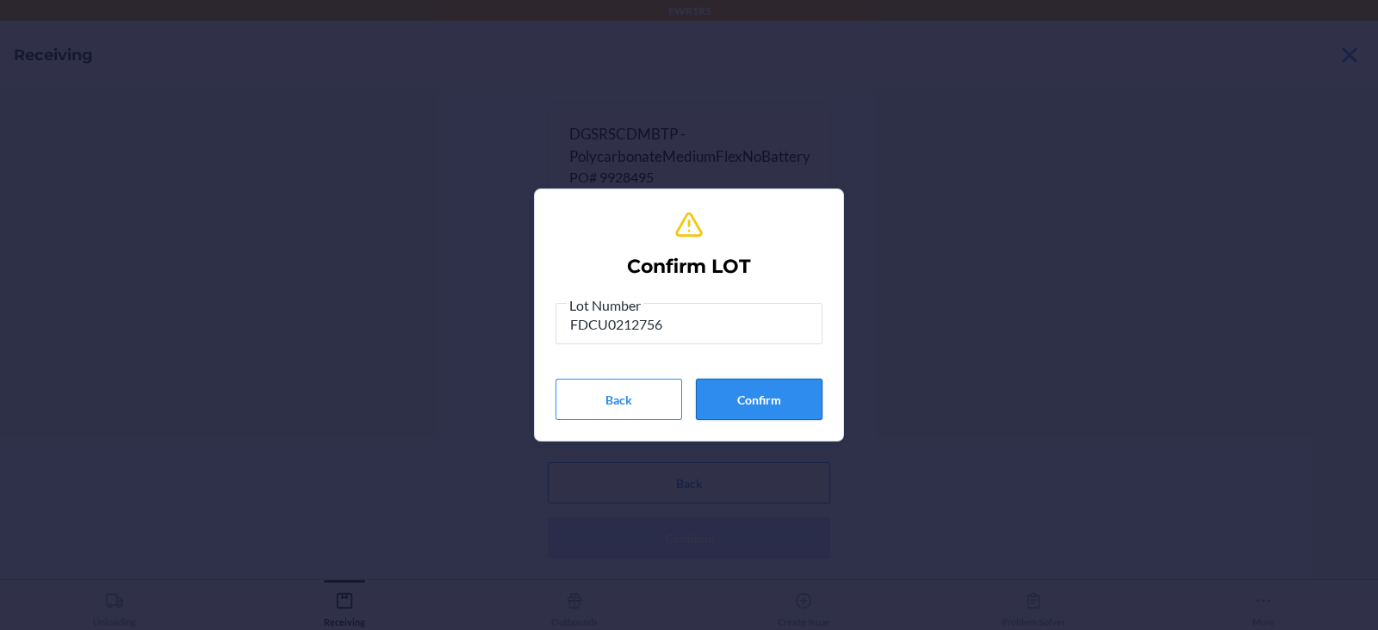
click at [753, 400] on button "Confirm" at bounding box center [759, 399] width 127 height 41
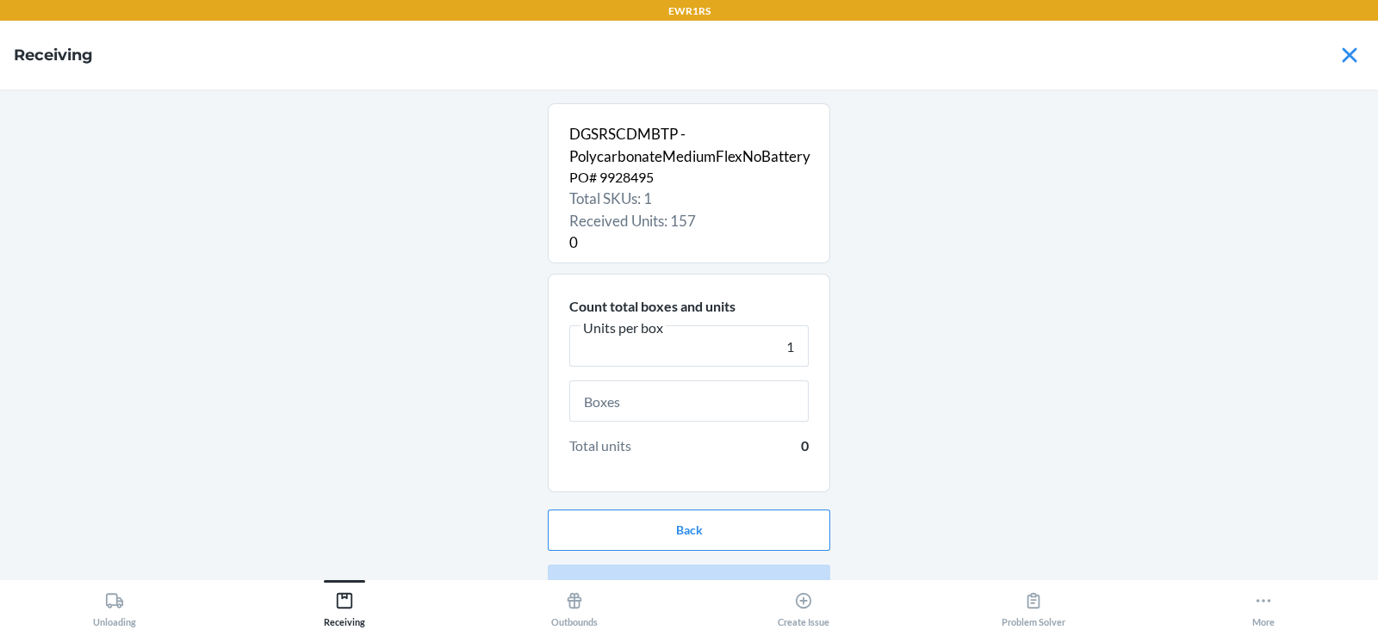
type input "1"
click at [672, 405] on input "text" at bounding box center [688, 401] width 239 height 41
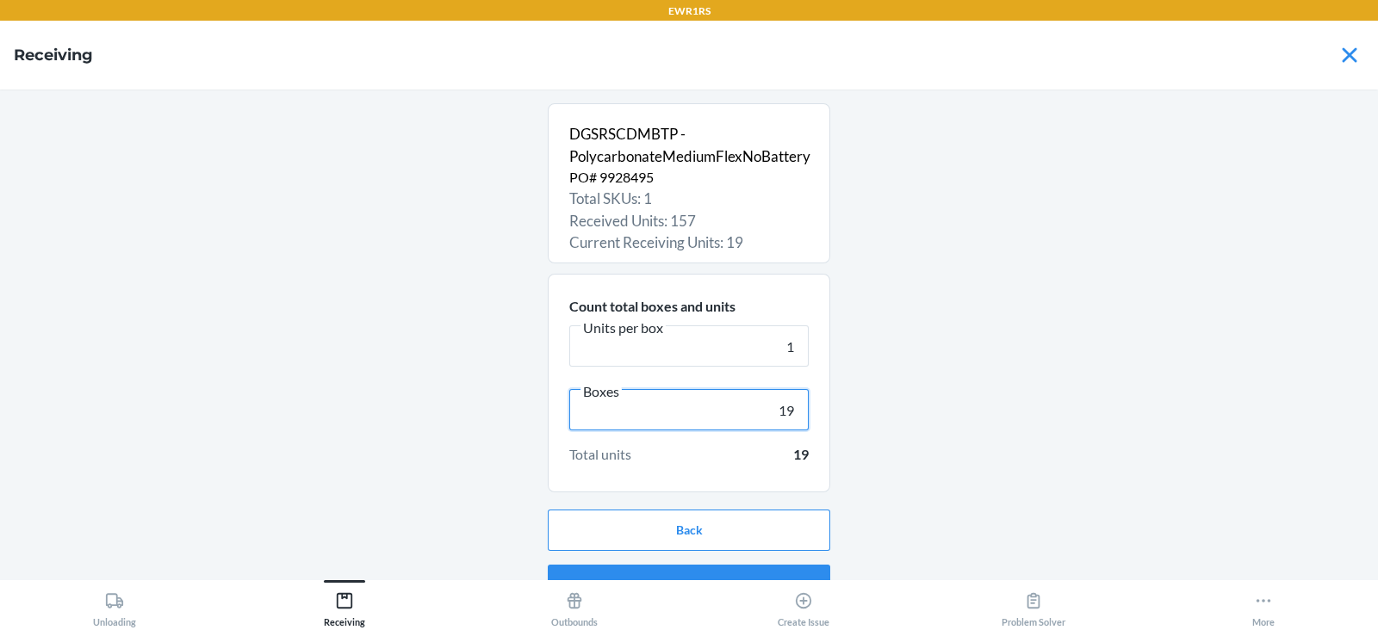
scroll to position [33, 0]
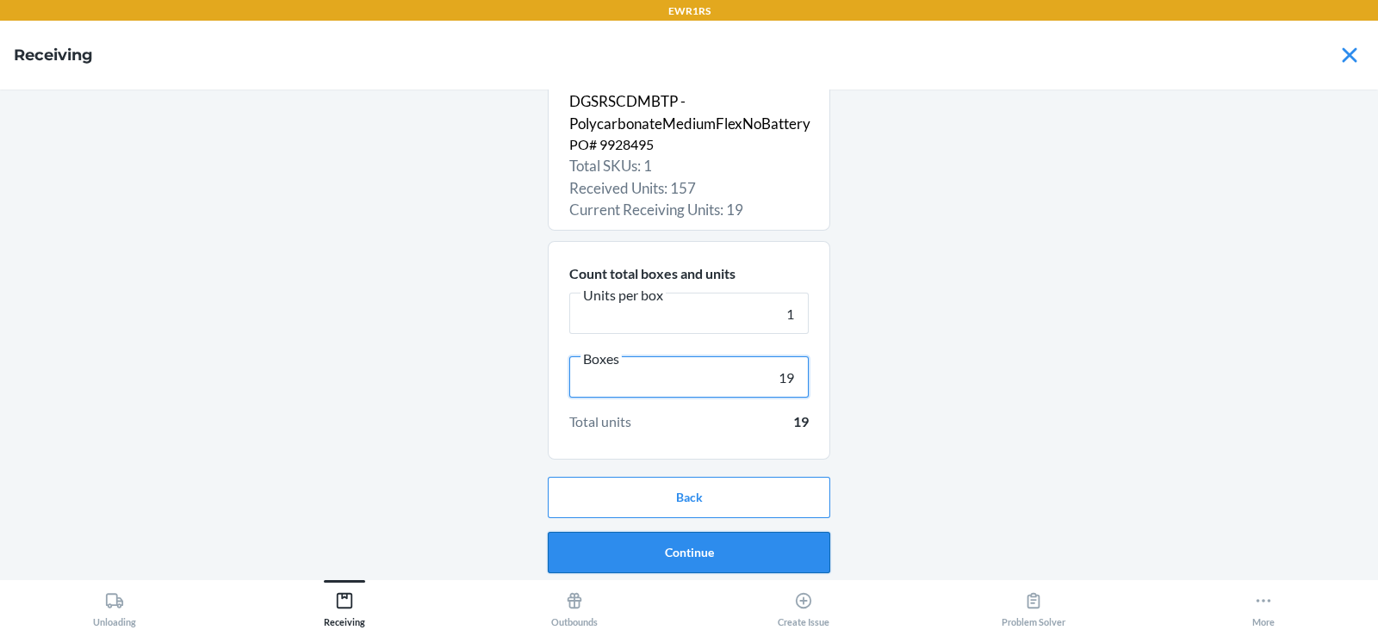
type input "19"
click at [661, 557] on button "Continue" at bounding box center [689, 552] width 282 height 41
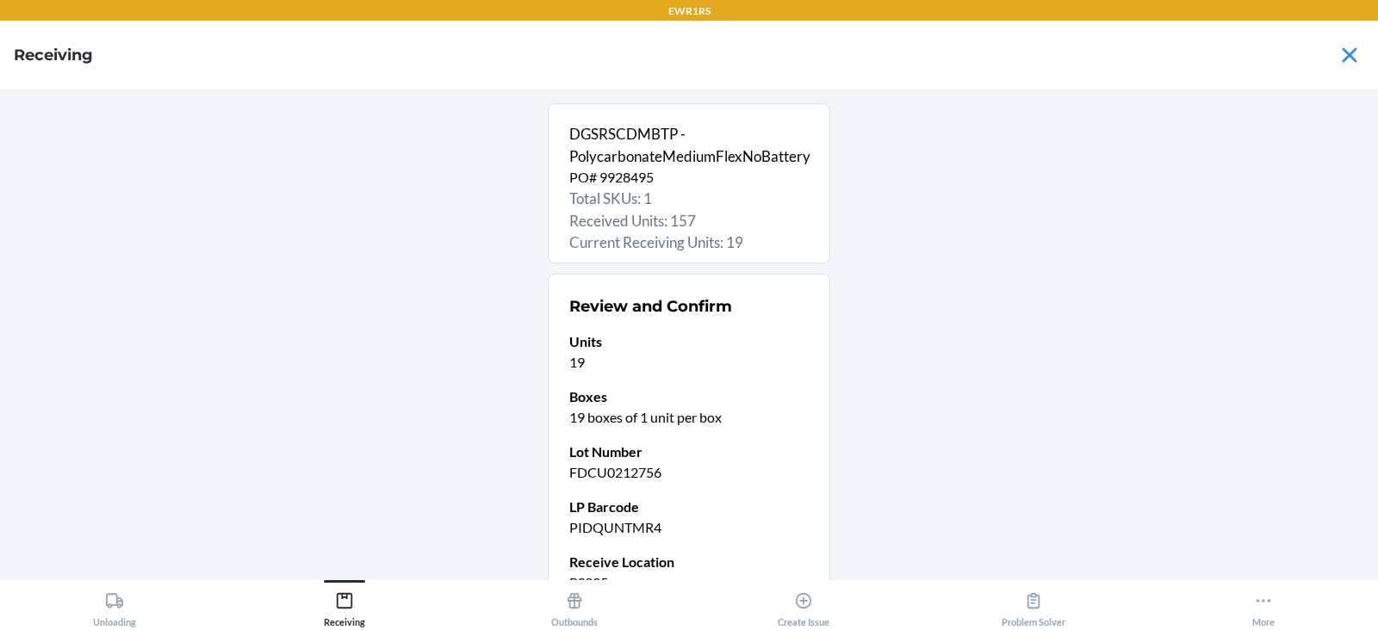
scroll to position [168, 0]
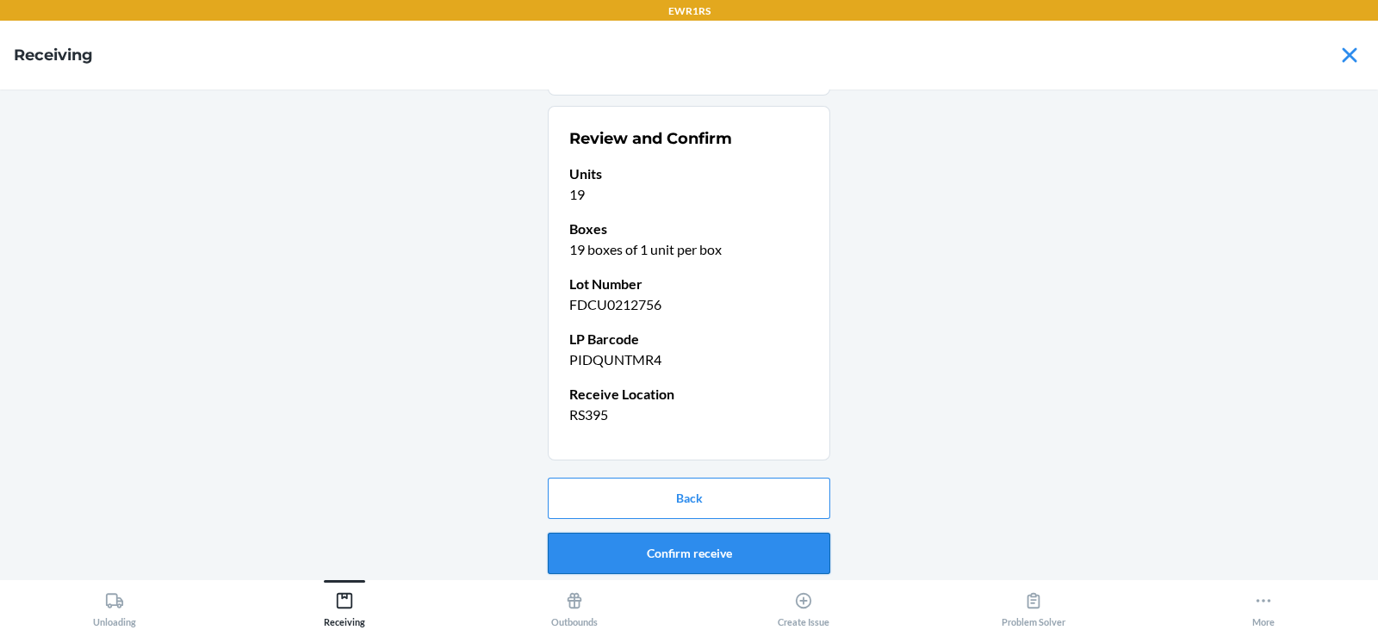
click at [652, 551] on button "Confirm receive" at bounding box center [689, 553] width 282 height 41
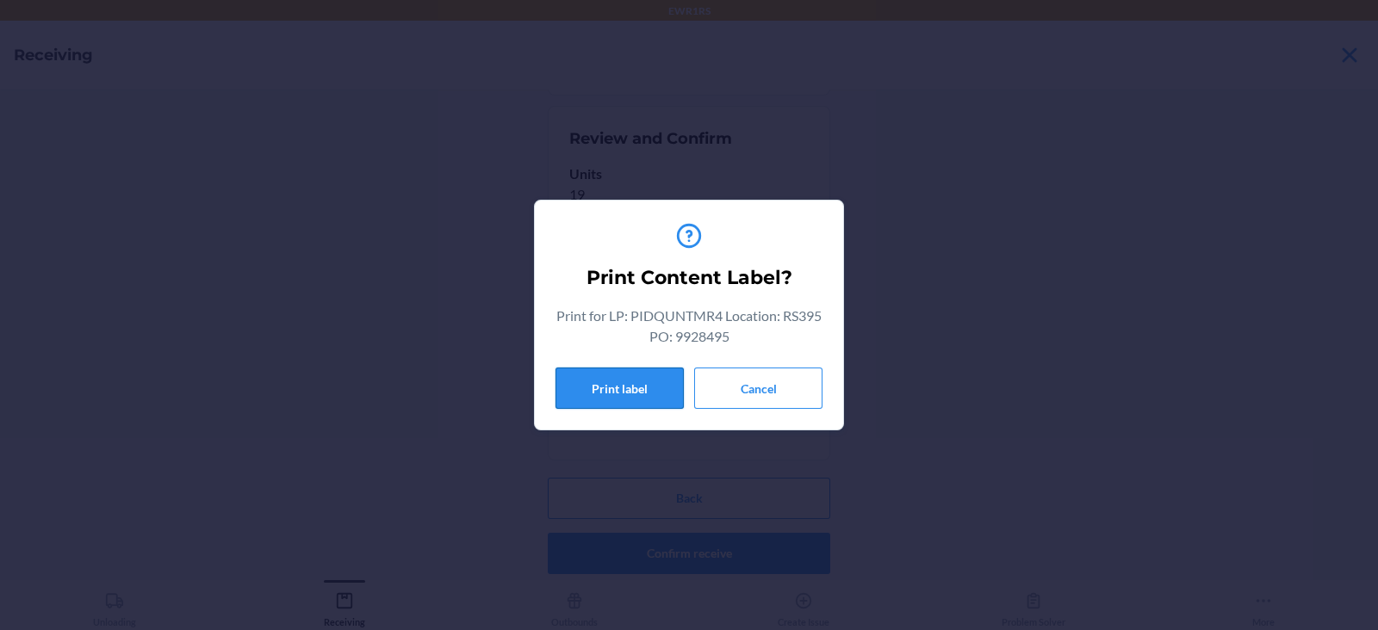
click at [622, 387] on button "Print label" at bounding box center [619, 388] width 128 height 41
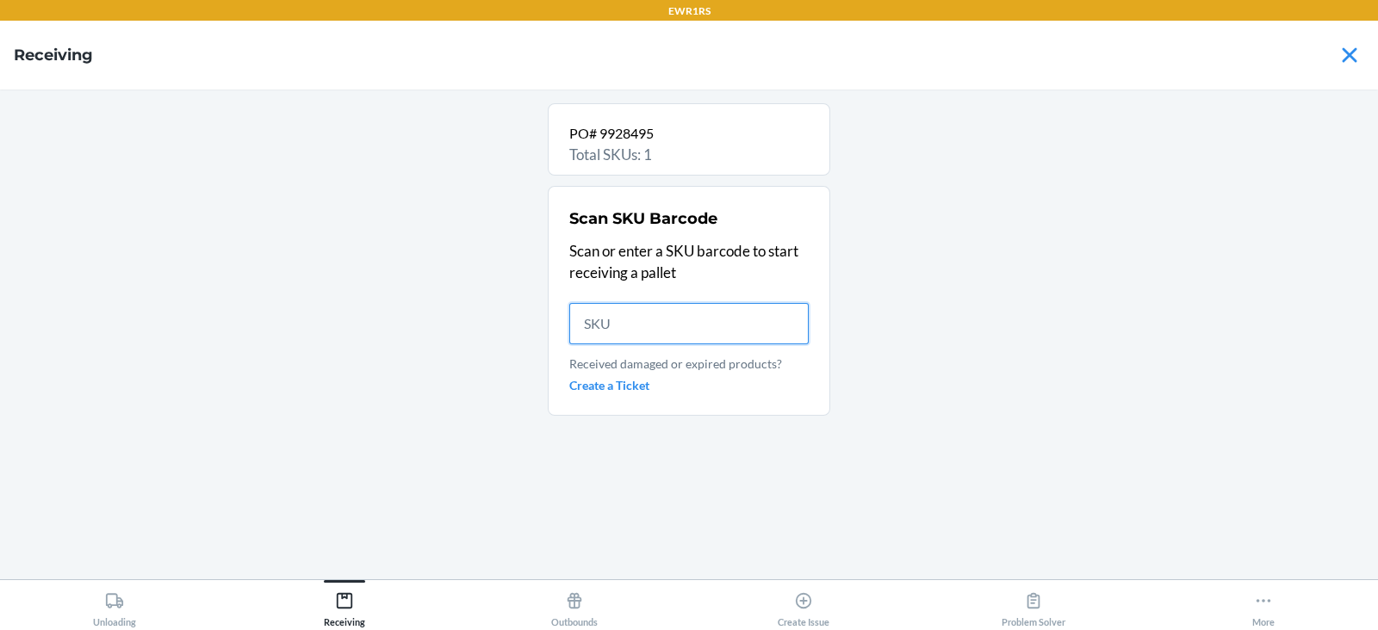
scroll to position [0, 0]
type input "DGSRSC"
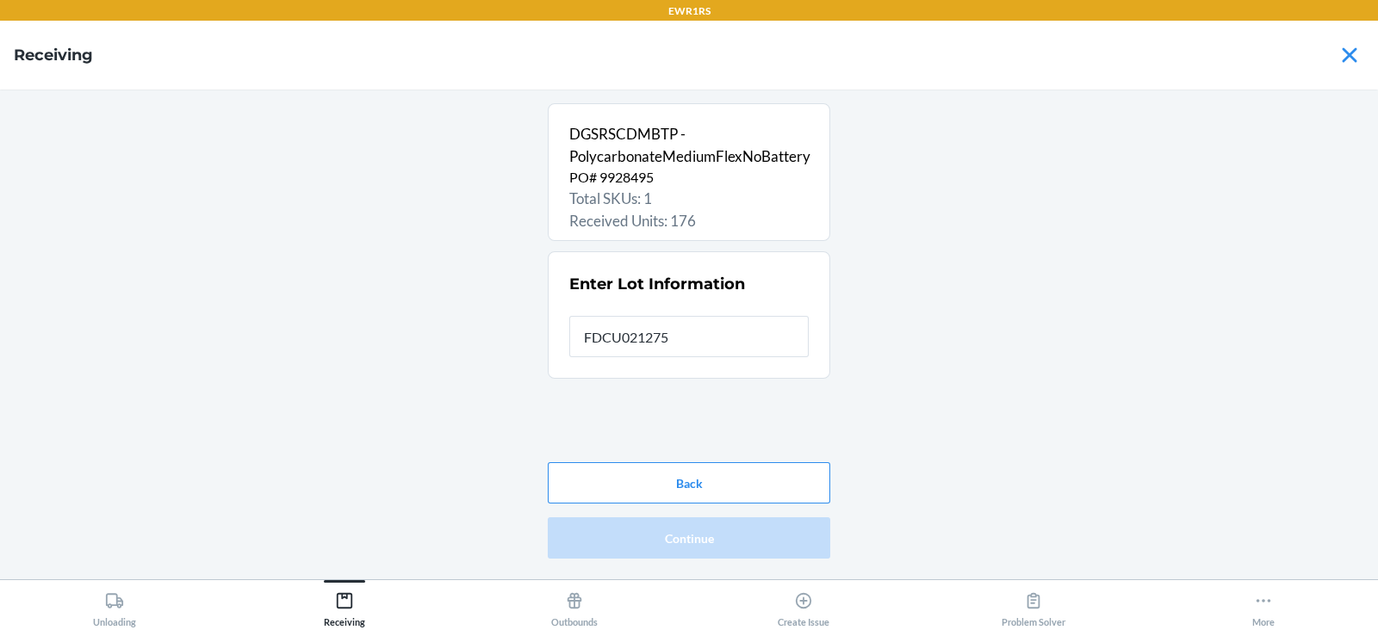
type input "FDCU0212756"
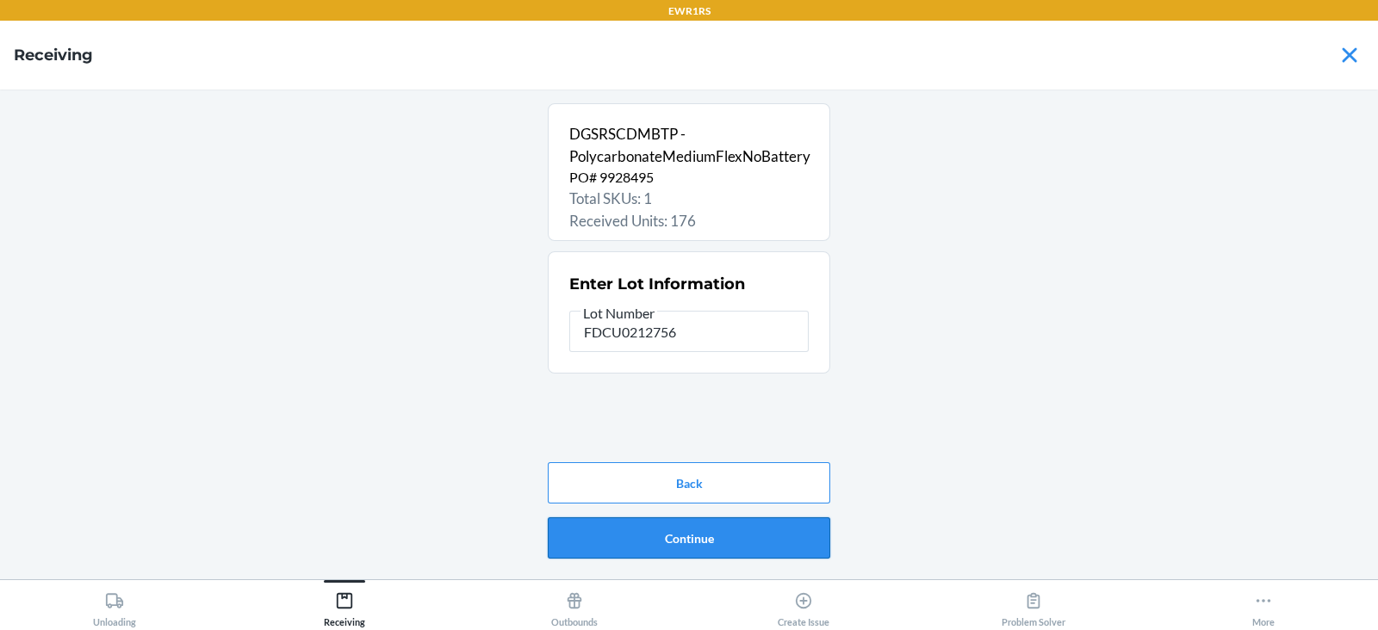
click at [691, 538] on button "Continue" at bounding box center [689, 538] width 282 height 41
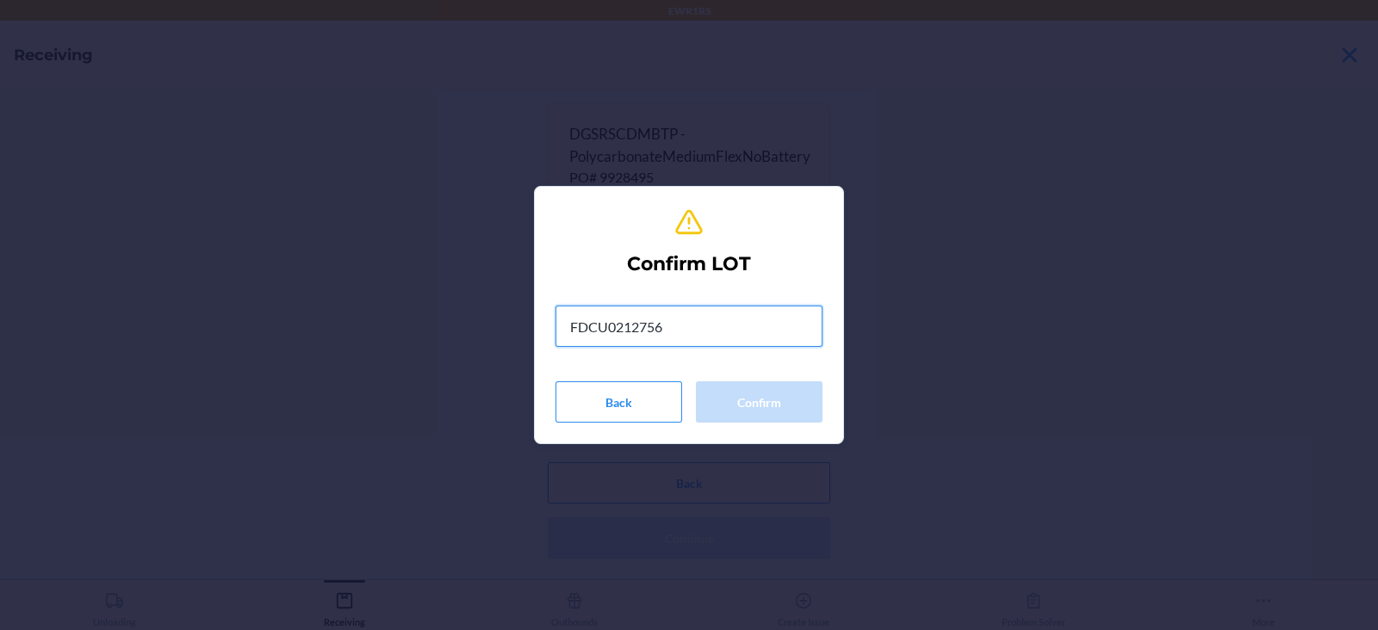
type input "FDCU0212756"
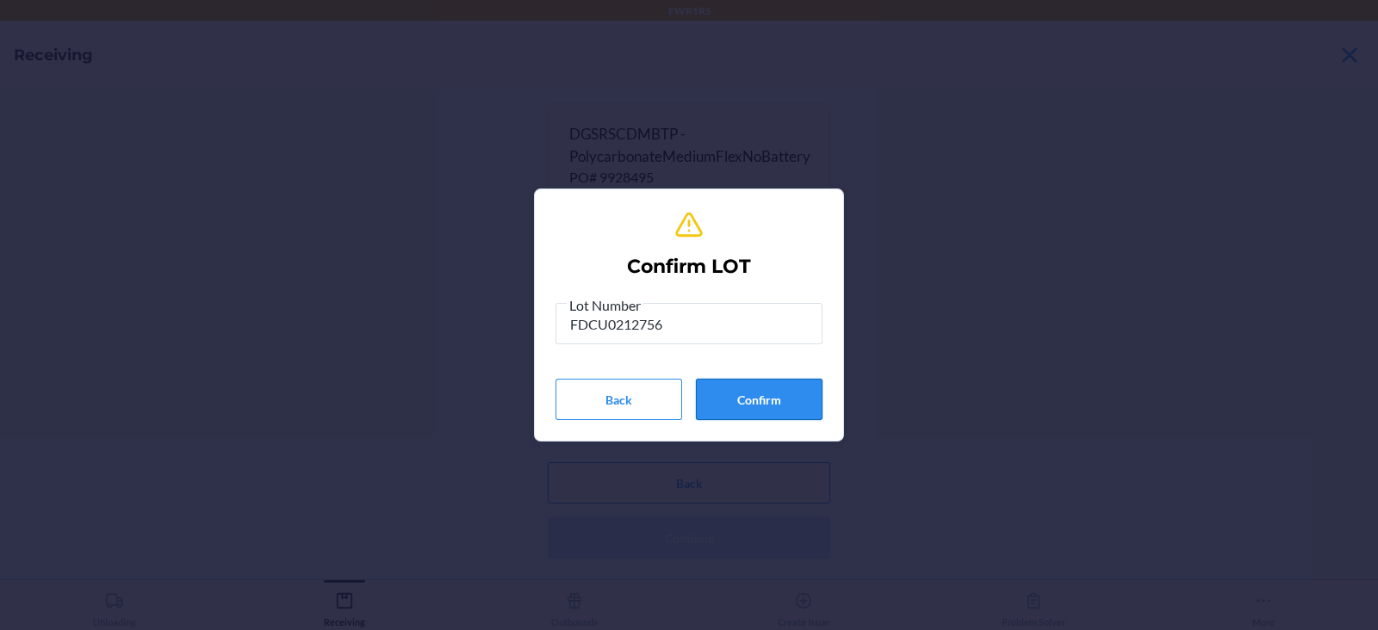
click at [769, 419] on button "Confirm" at bounding box center [759, 399] width 127 height 41
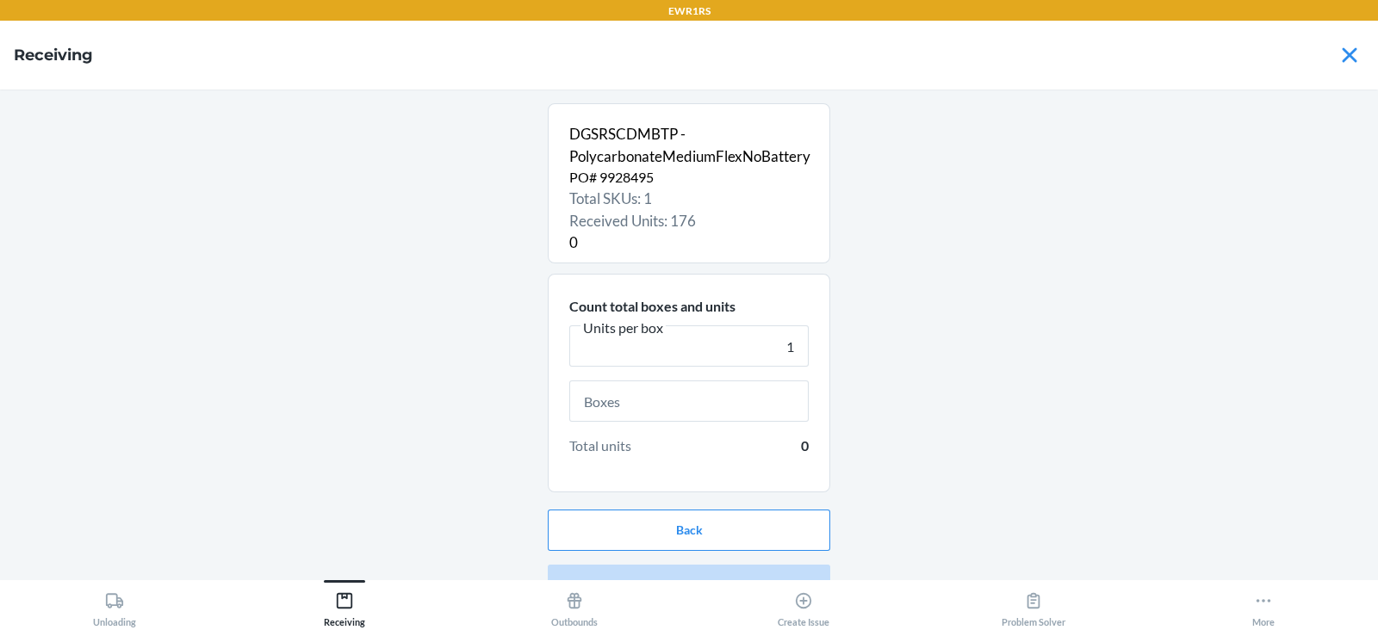
type input "1"
click at [629, 405] on input "text" at bounding box center [688, 401] width 239 height 41
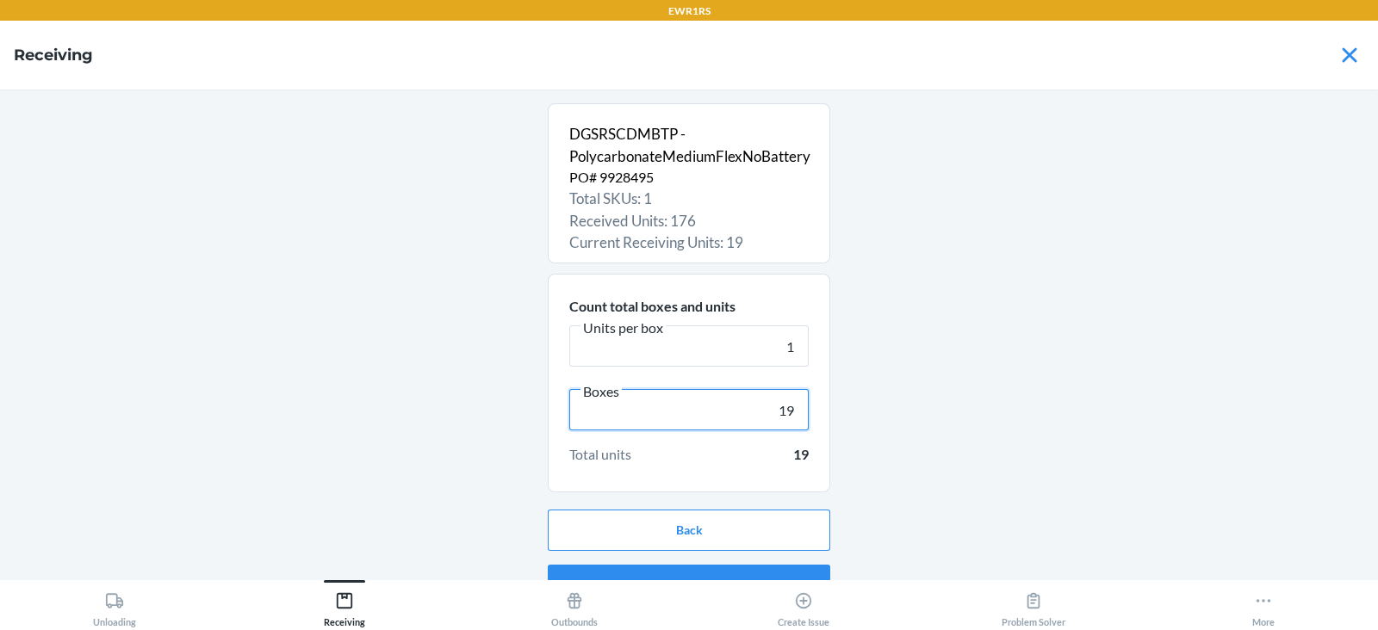
scroll to position [33, 0]
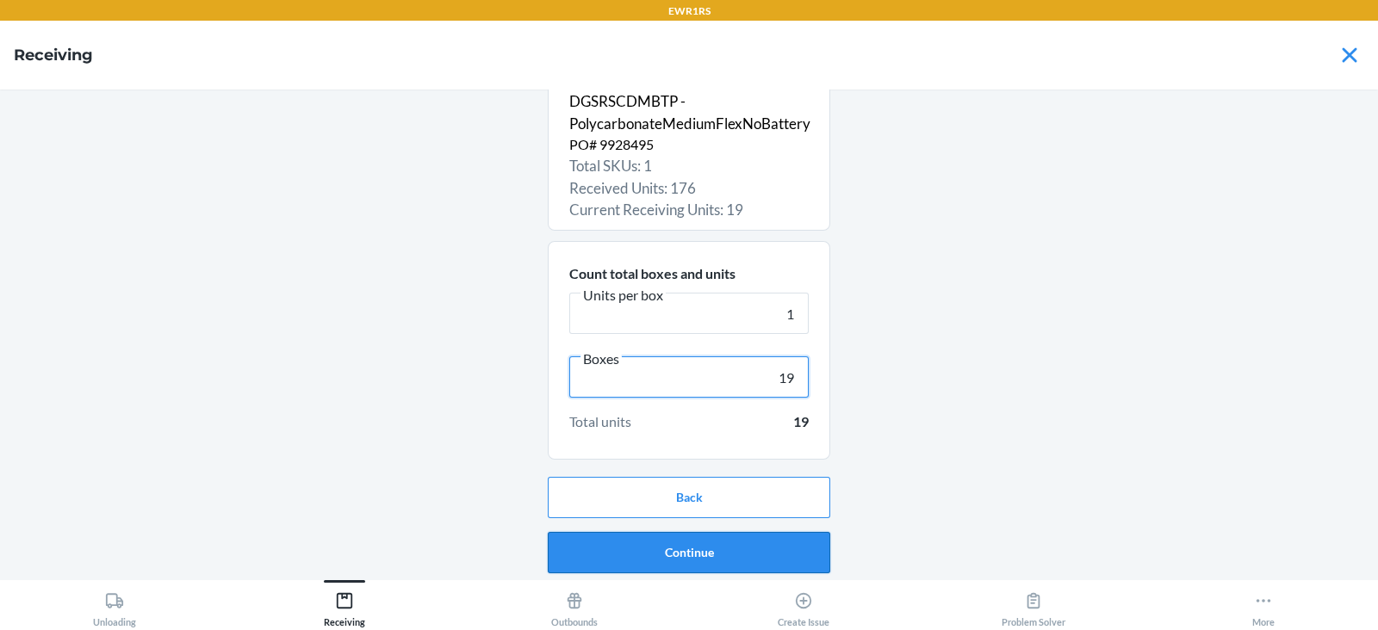
type input "19"
click at [618, 543] on button "Continue" at bounding box center [689, 552] width 282 height 41
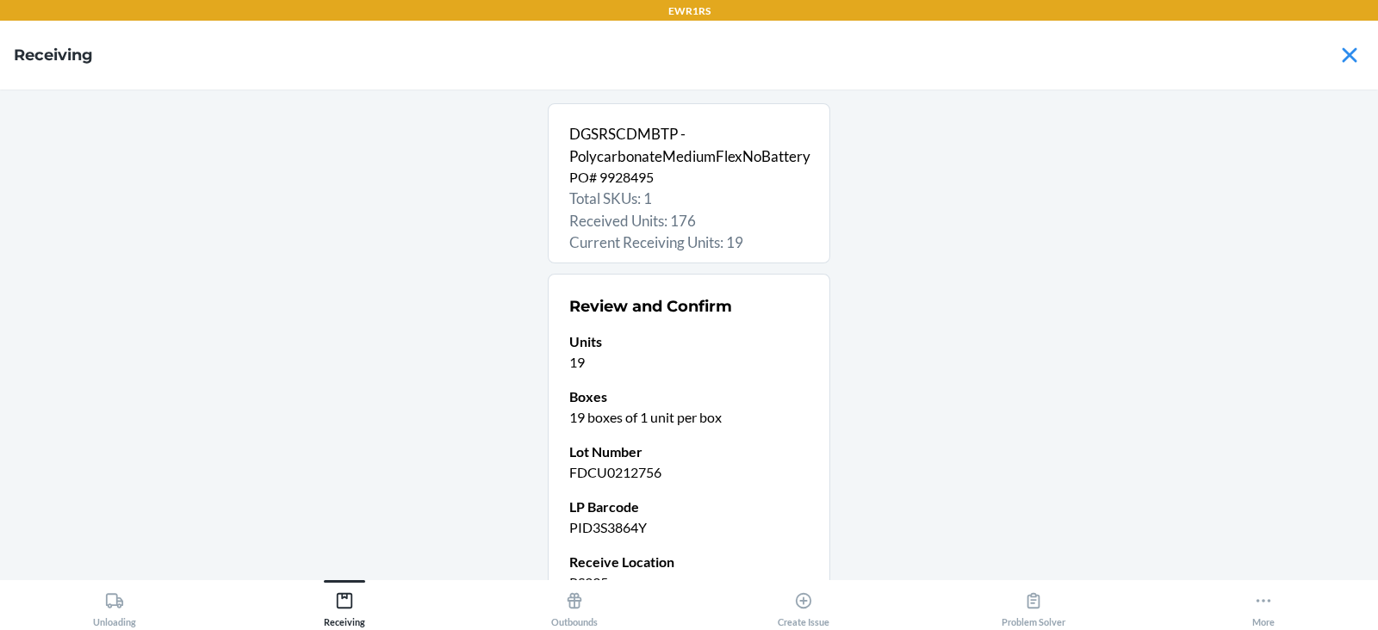
scroll to position [168, 0]
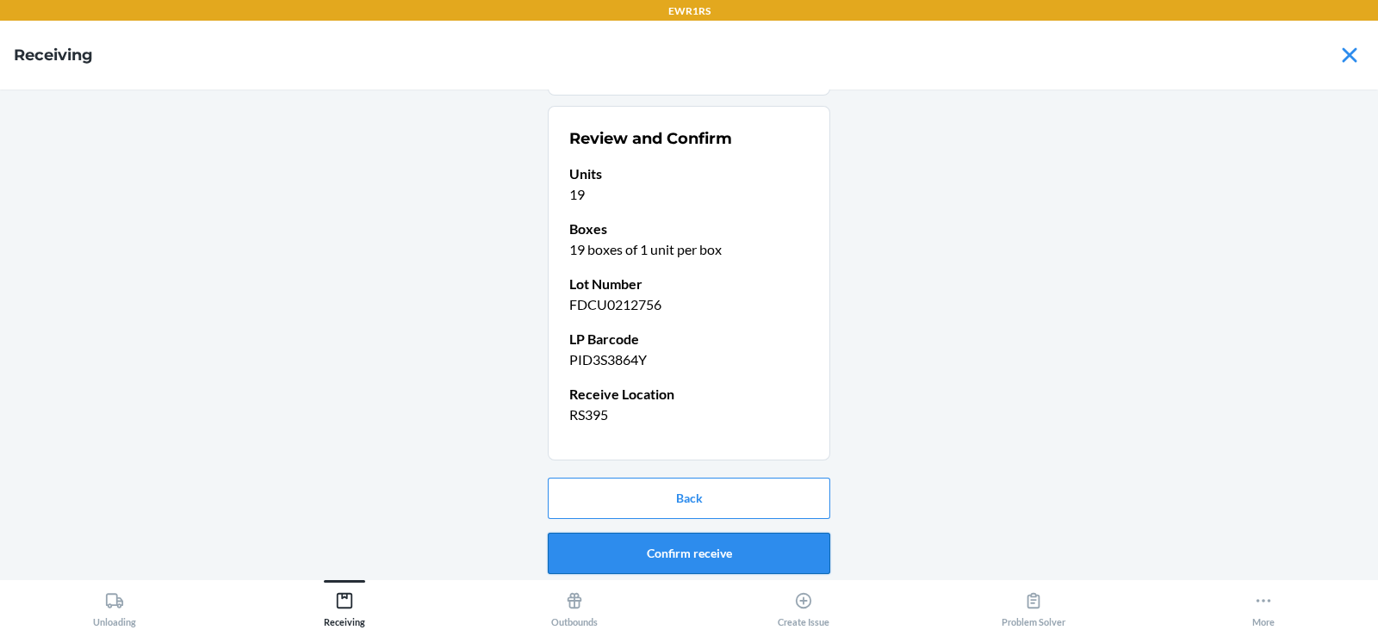
click at [657, 551] on button "Confirm receive" at bounding box center [689, 553] width 282 height 41
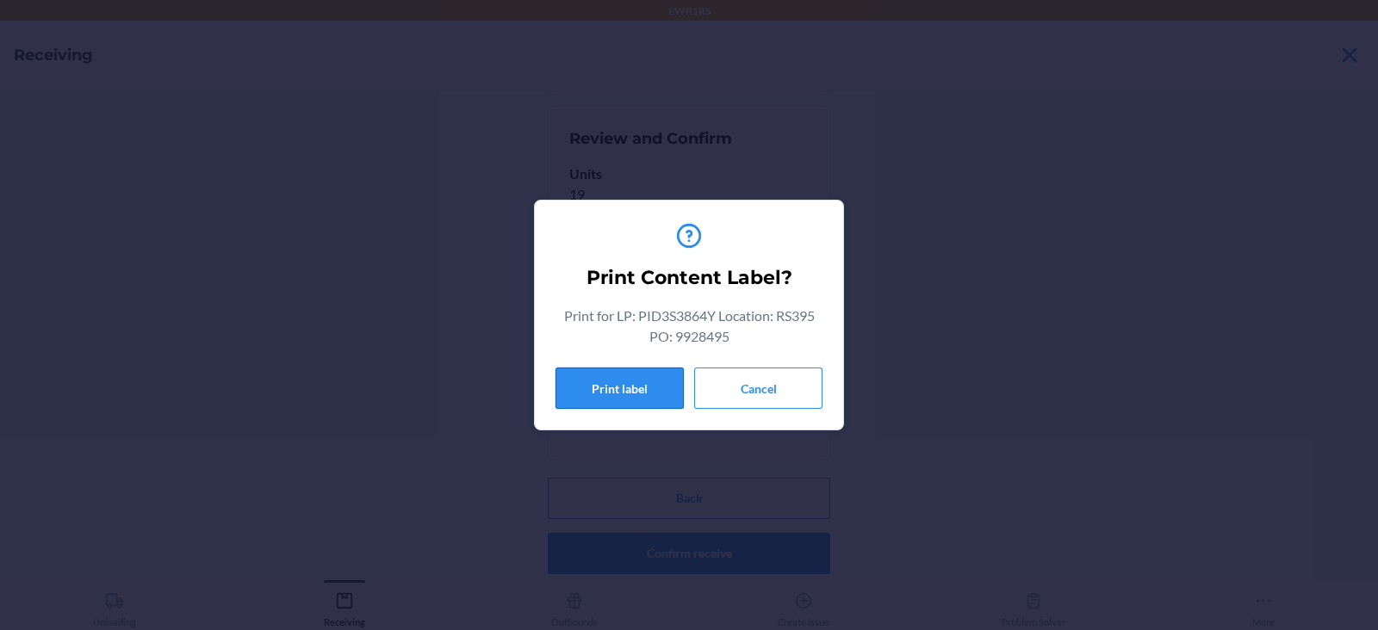
click at [622, 374] on button "Print label" at bounding box center [619, 388] width 128 height 41
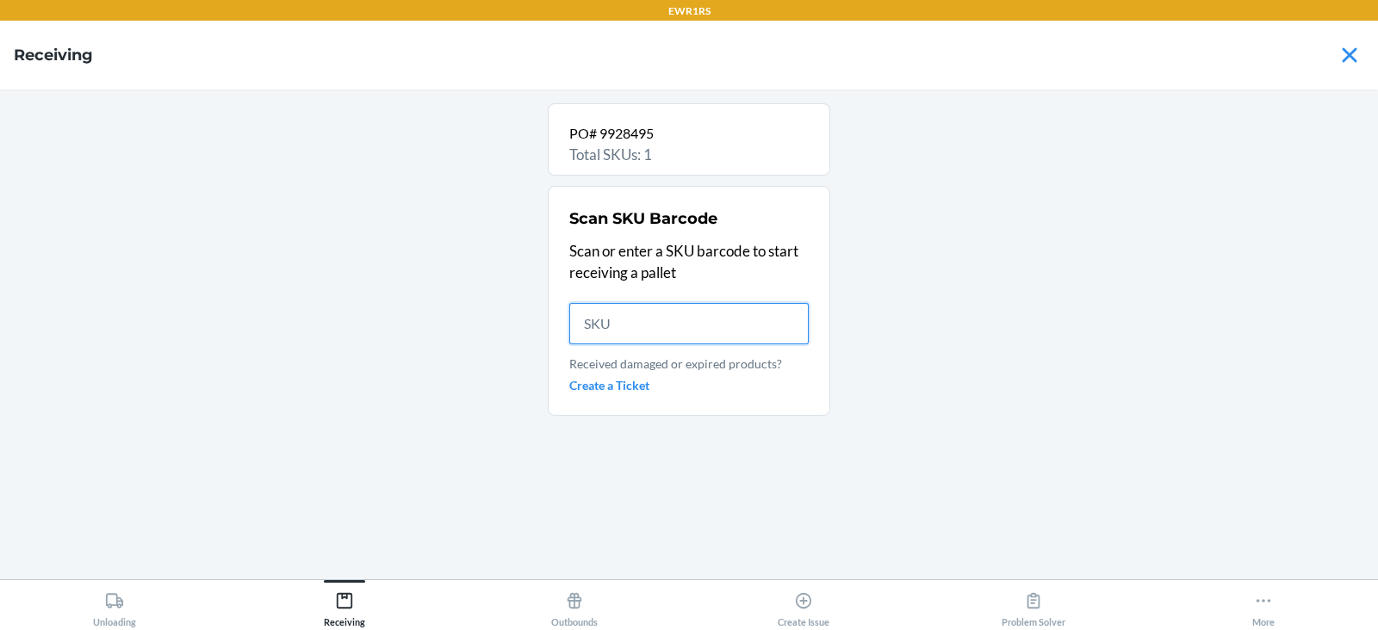
scroll to position [0, 0]
type input "DG"
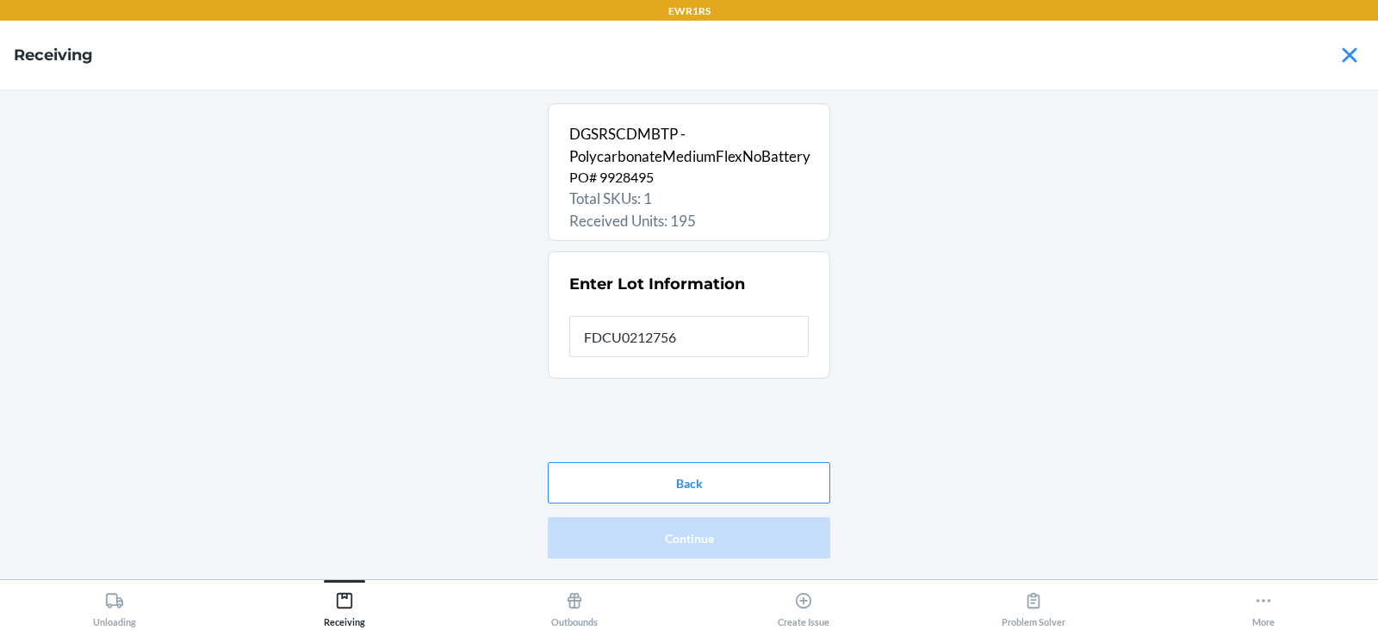
type input "FDCU0212756"
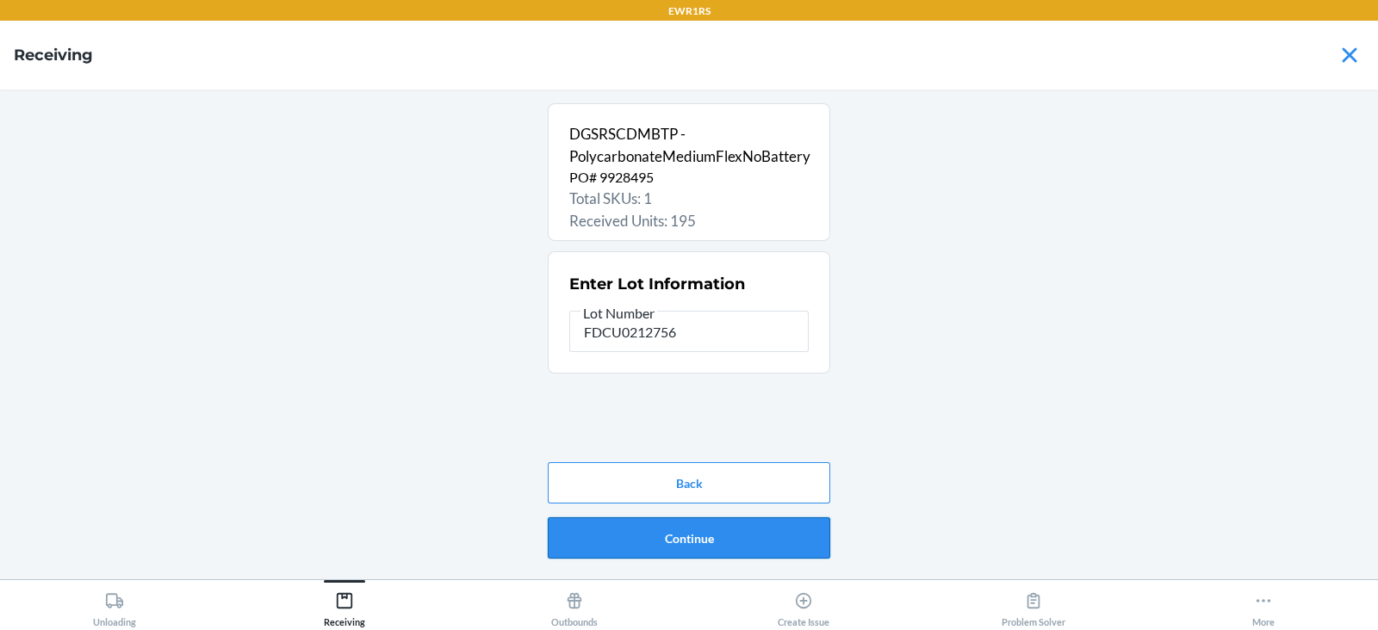
click at [678, 542] on button "Continue" at bounding box center [689, 538] width 282 height 41
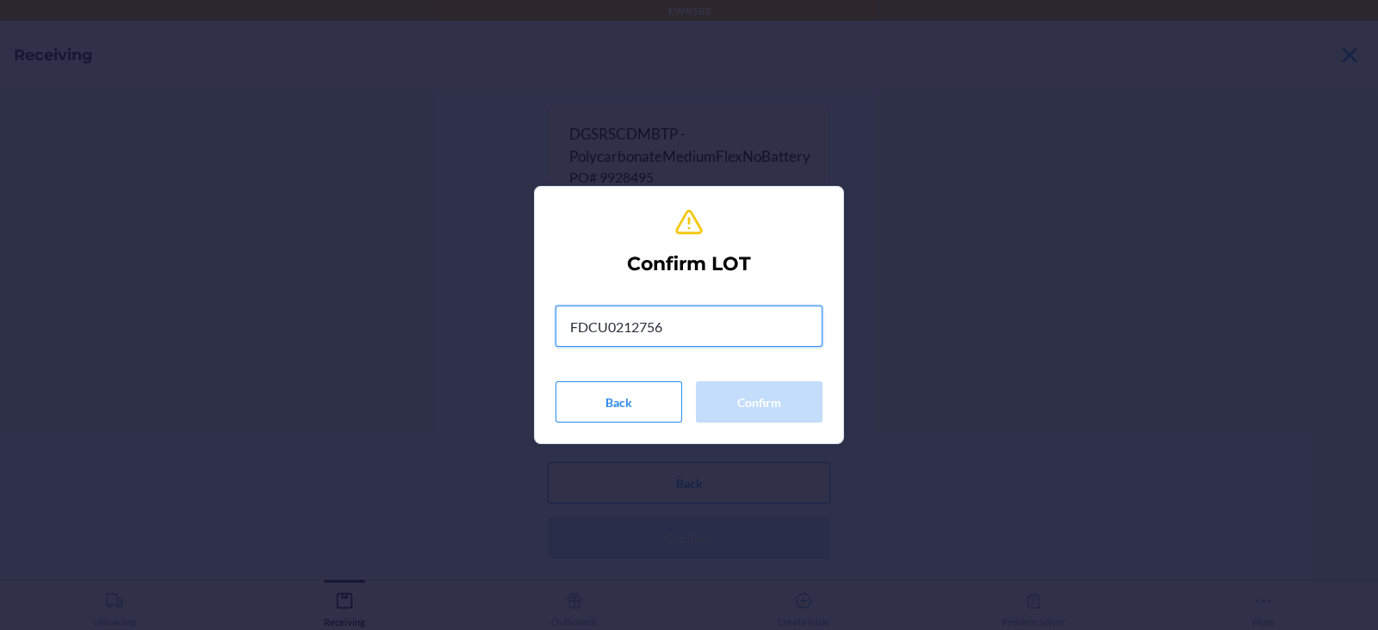
type input "FDCU0212756"
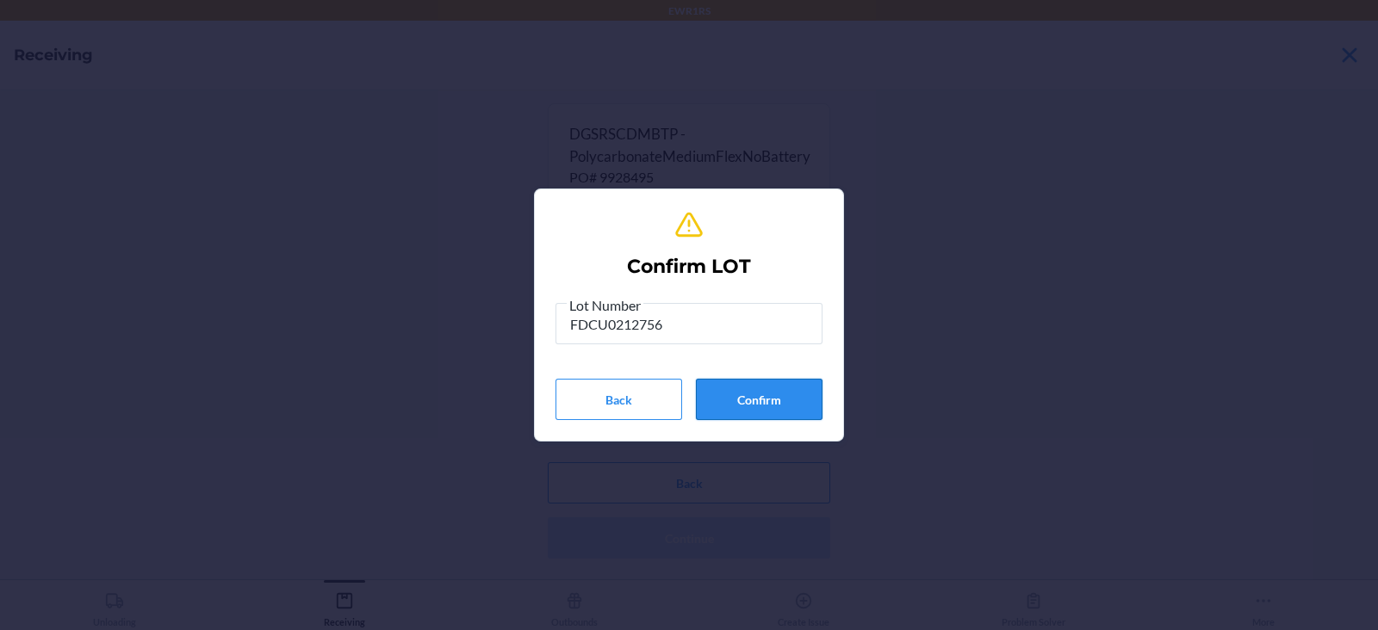
click at [746, 401] on button "Confirm" at bounding box center [759, 399] width 127 height 41
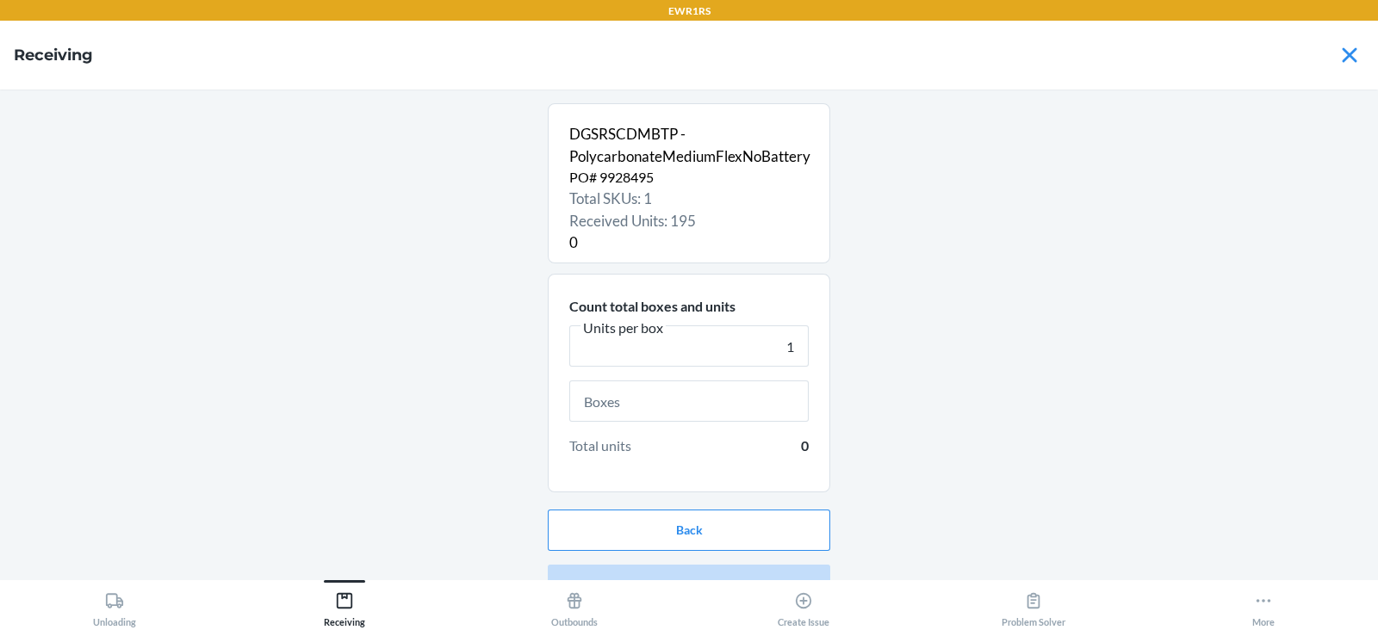
type input "1"
click at [667, 409] on input "text" at bounding box center [688, 401] width 239 height 41
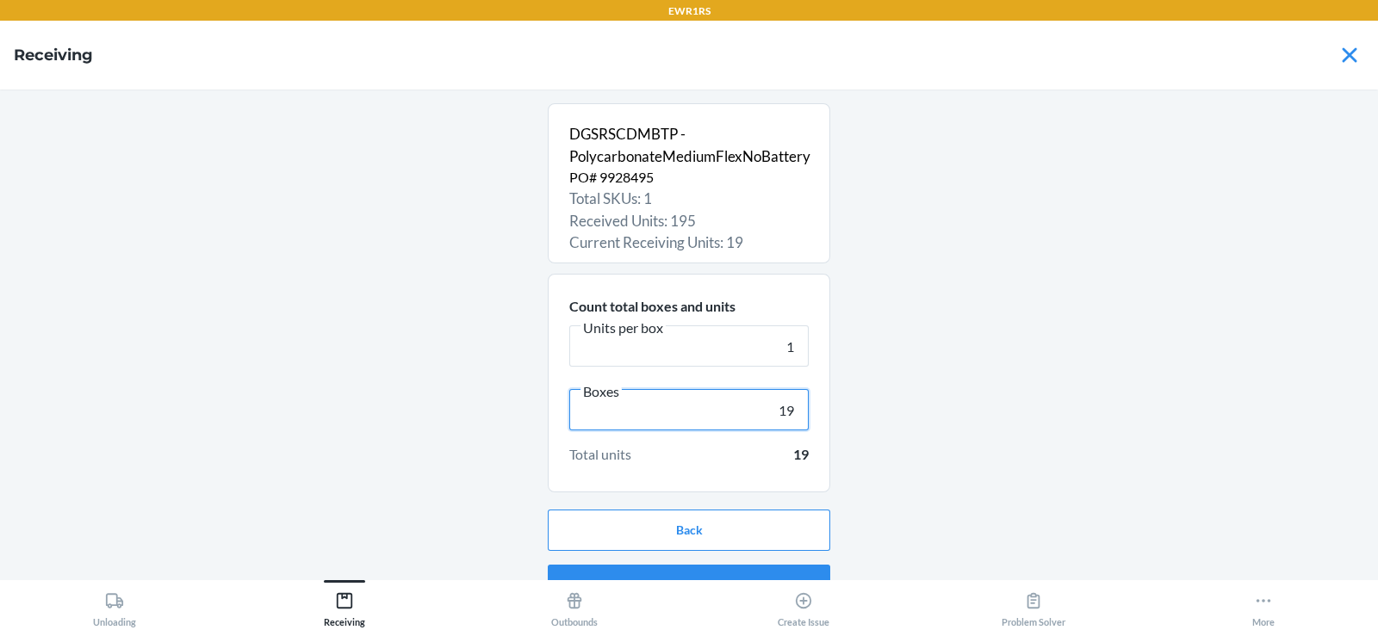
scroll to position [33, 0]
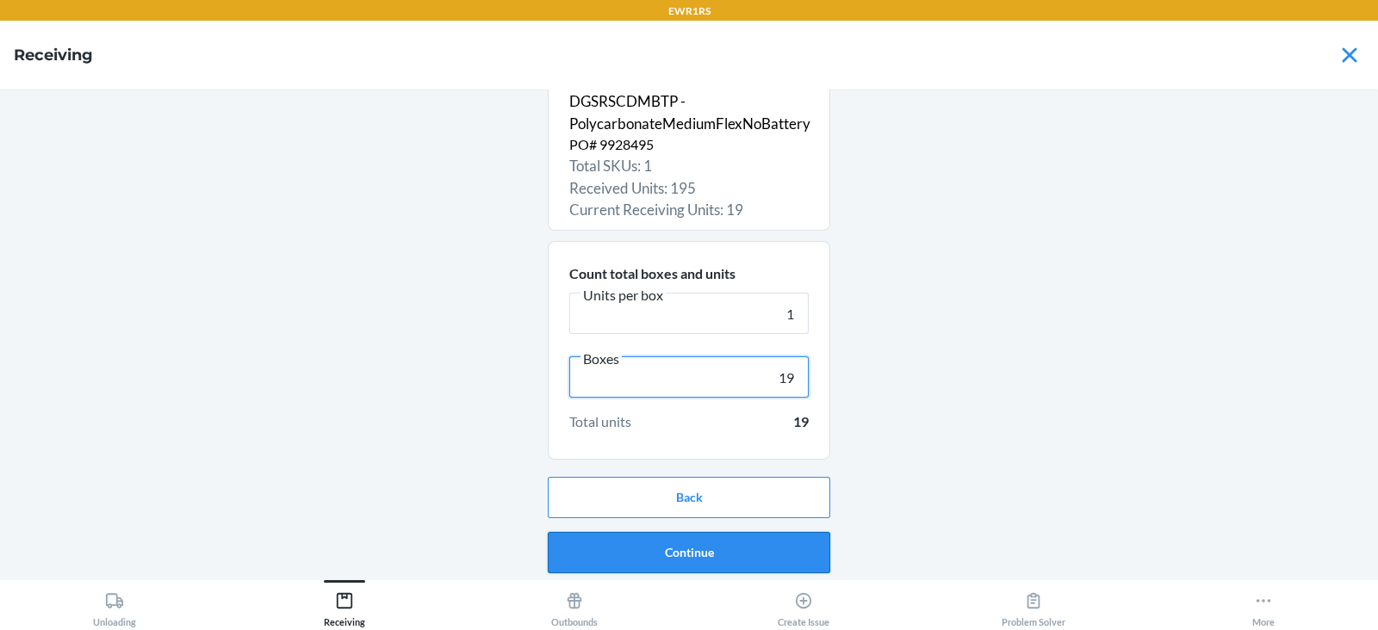
type input "19"
click at [659, 547] on button "Continue" at bounding box center [689, 552] width 282 height 41
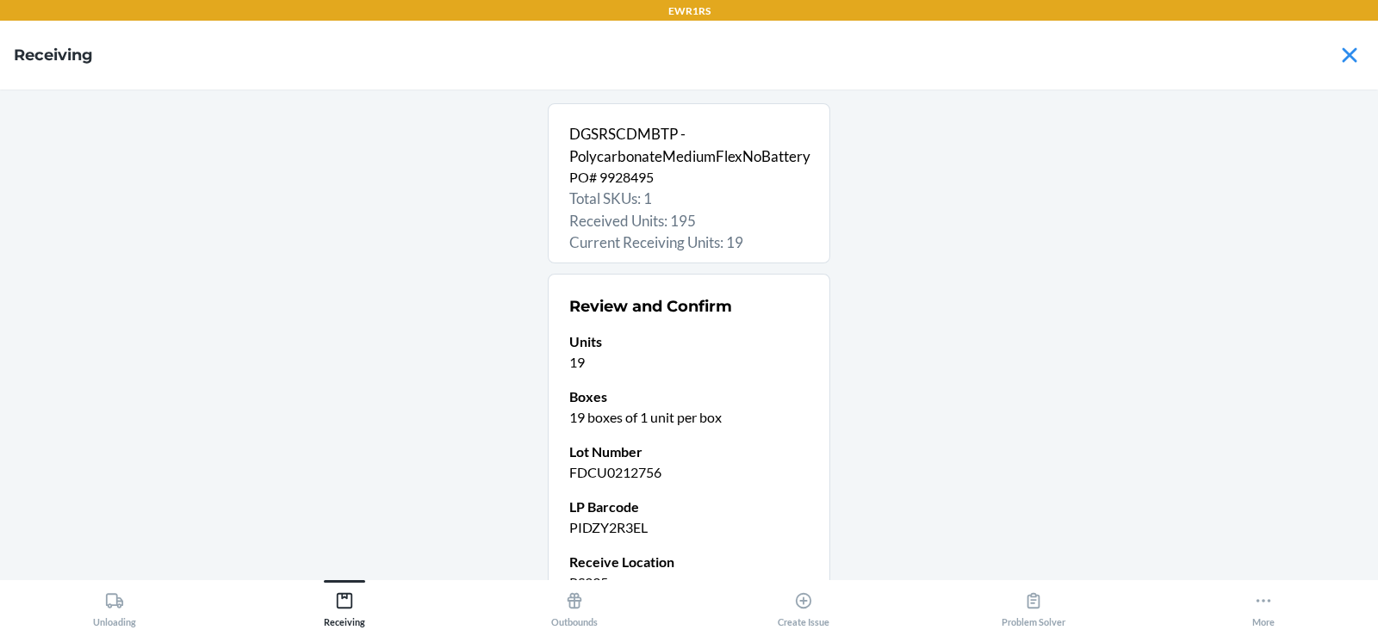
scroll to position [168, 0]
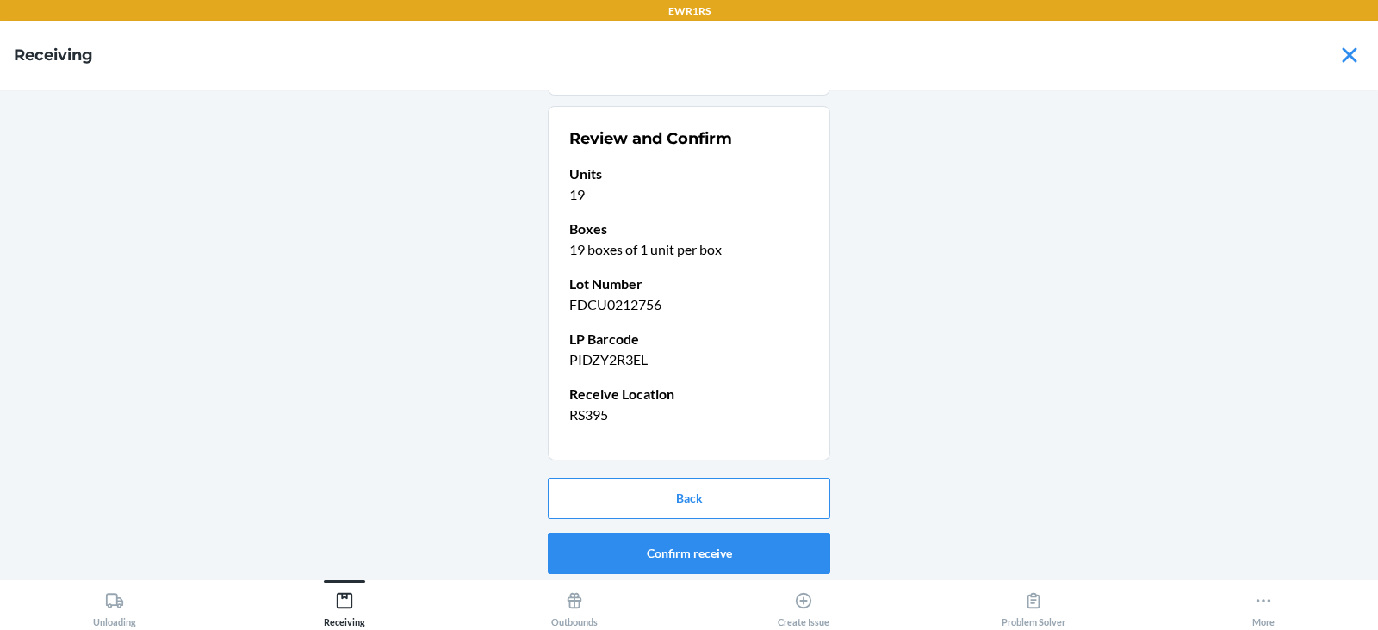
click at [663, 548] on button "Confirm receive" at bounding box center [689, 553] width 282 height 41
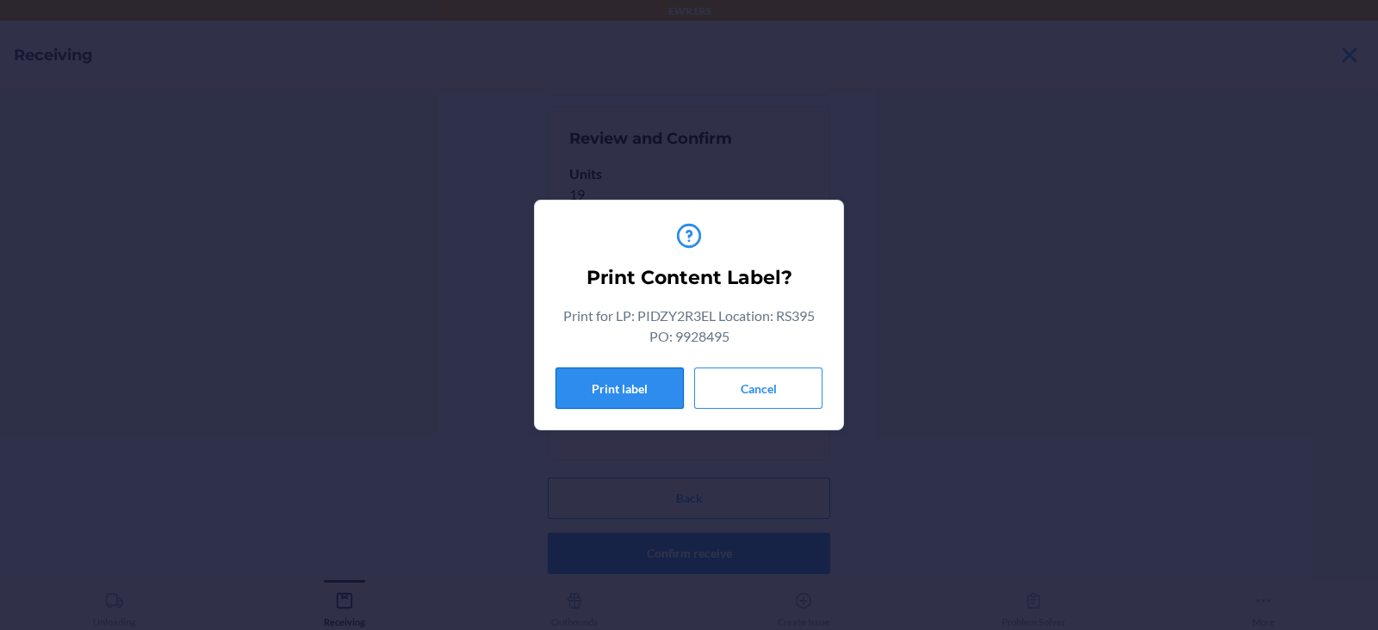
click at [590, 376] on button "Print label" at bounding box center [619, 388] width 128 height 41
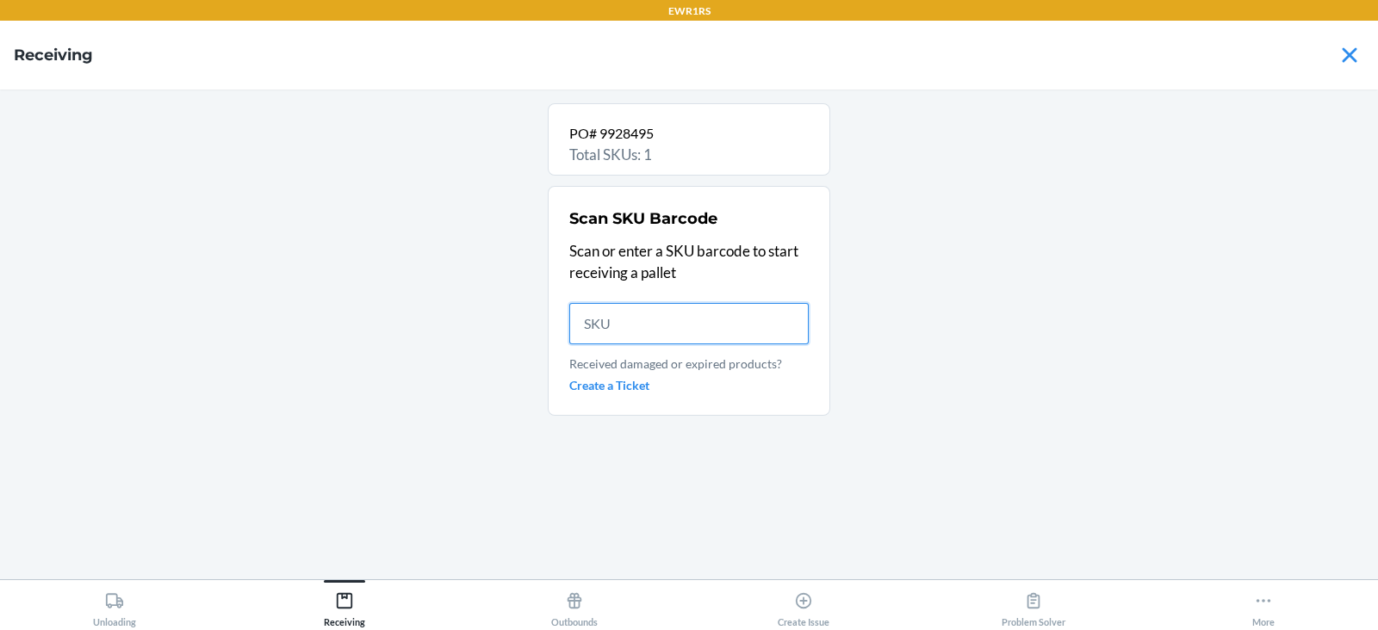
scroll to position [0, 0]
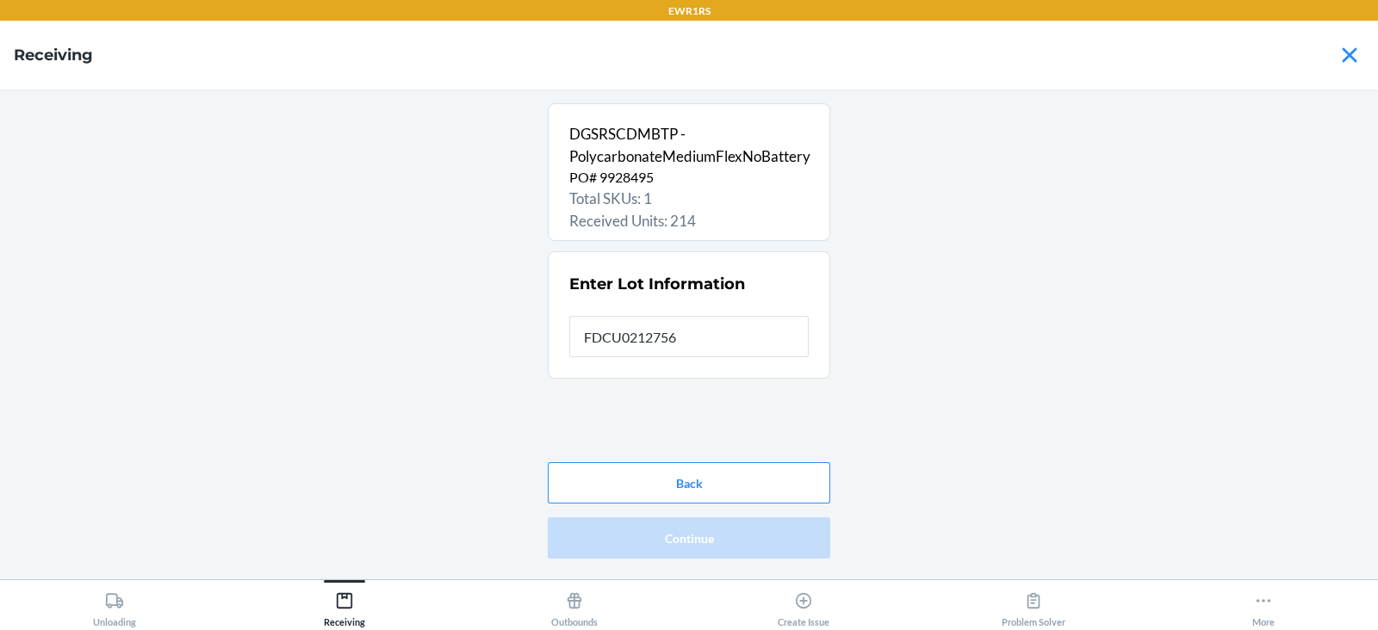
type input "FDCU0212756"
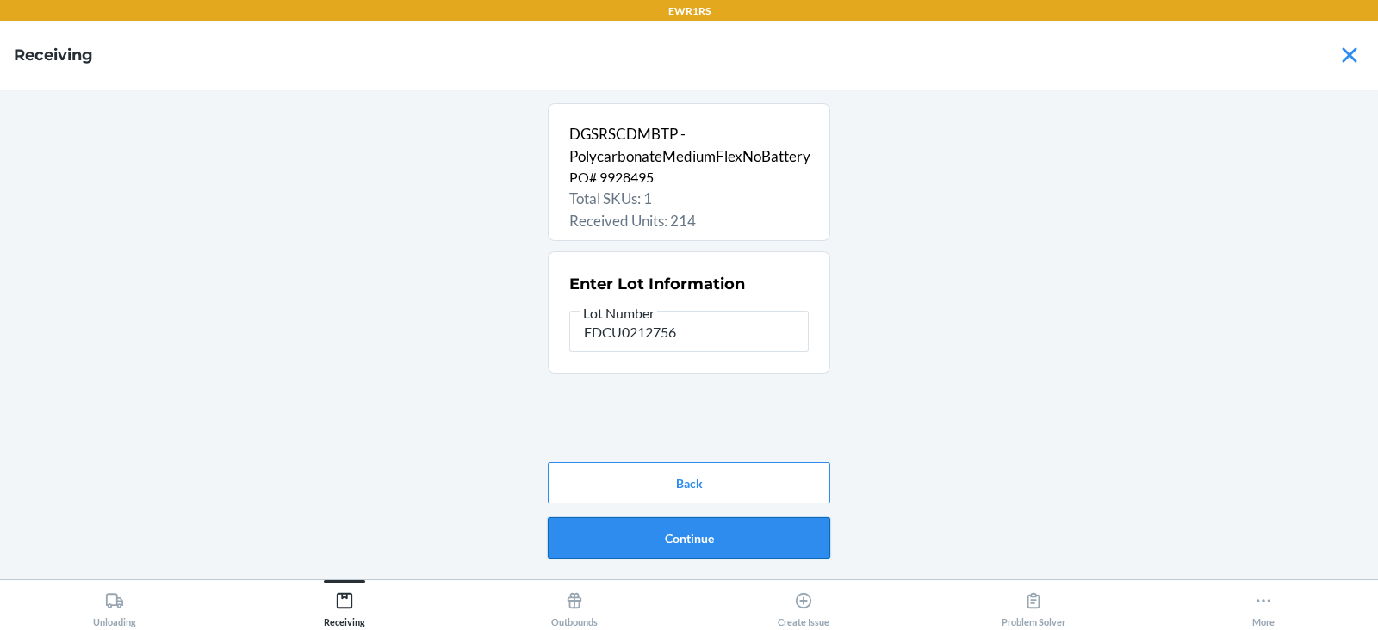
click at [646, 535] on button "Continue" at bounding box center [689, 538] width 282 height 41
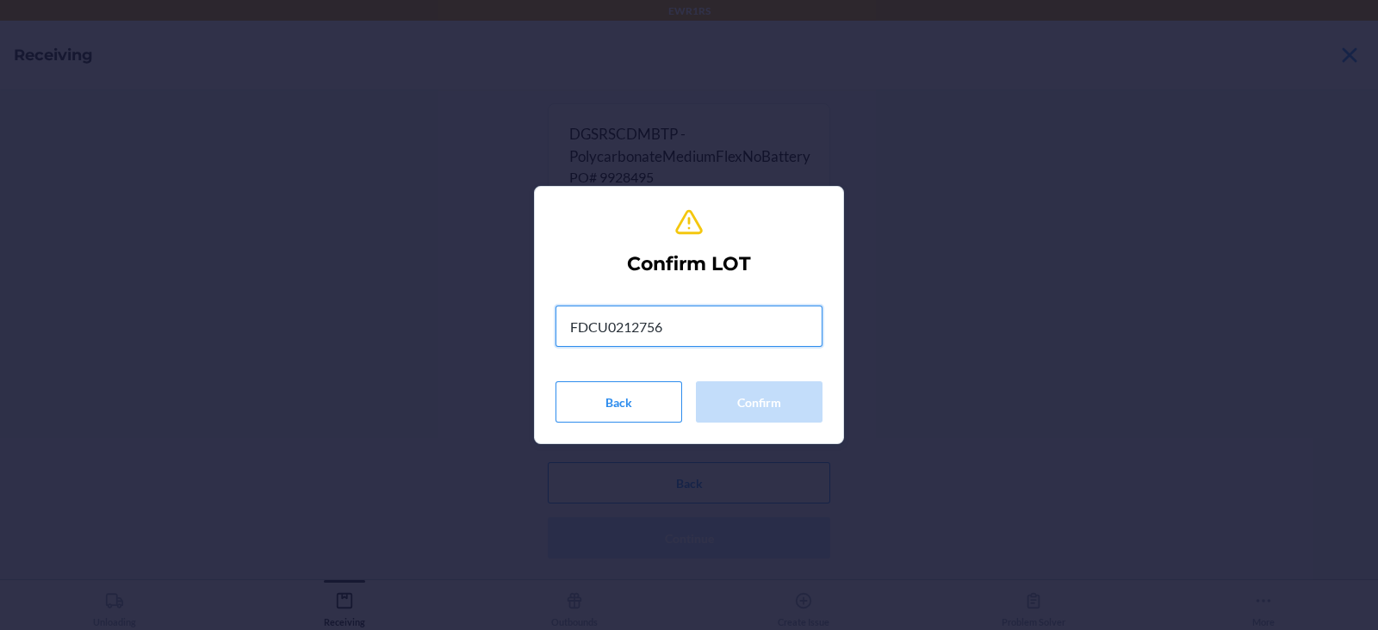
type input "FDCU0212756"
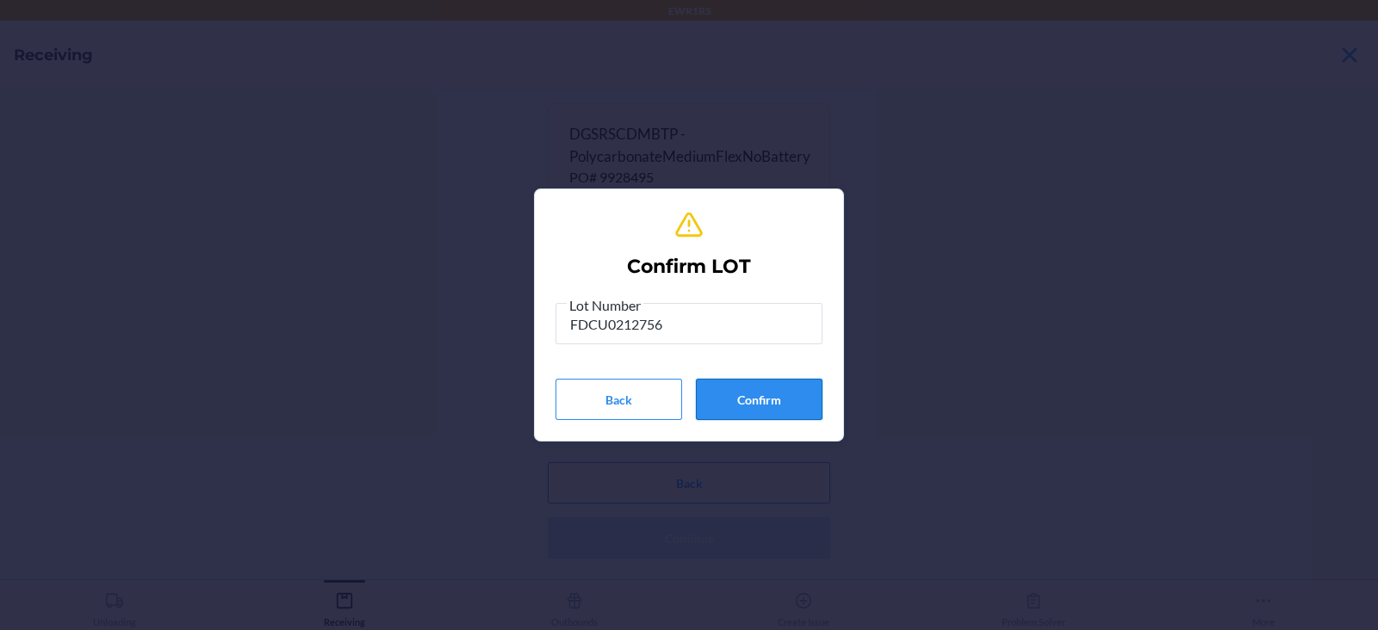
click at [765, 400] on button "Confirm" at bounding box center [759, 399] width 127 height 41
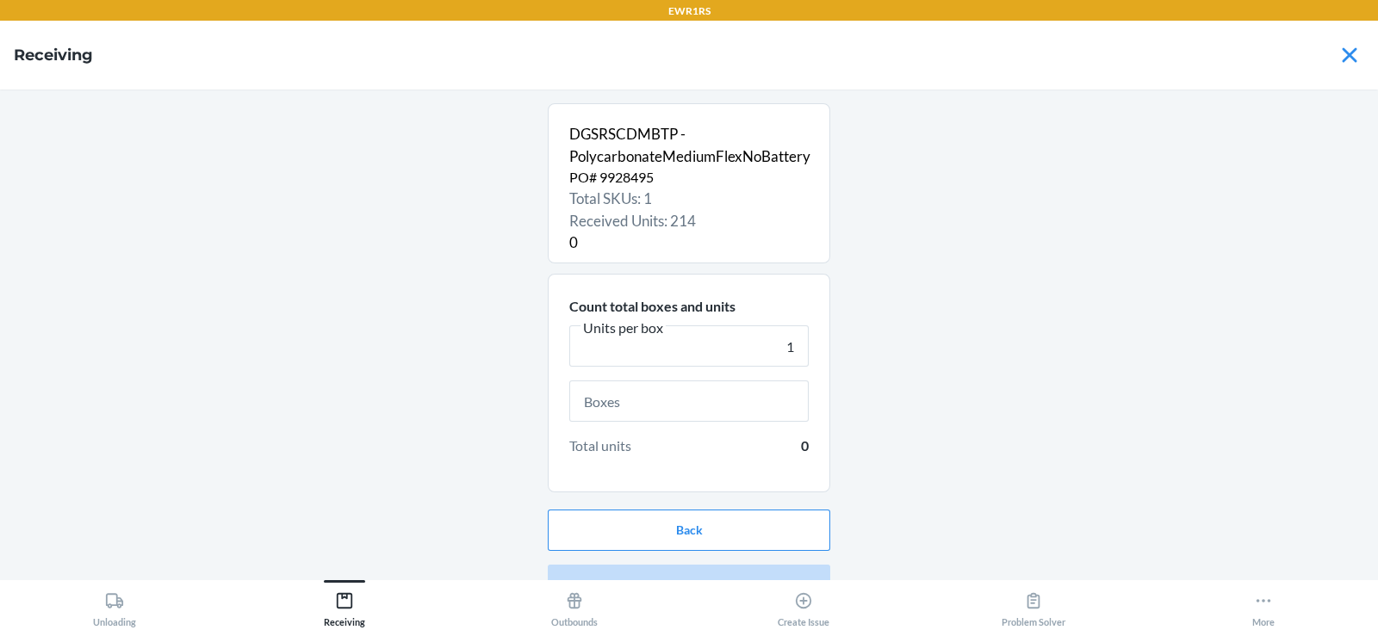
type input "1"
click at [686, 402] on input "text" at bounding box center [688, 401] width 239 height 41
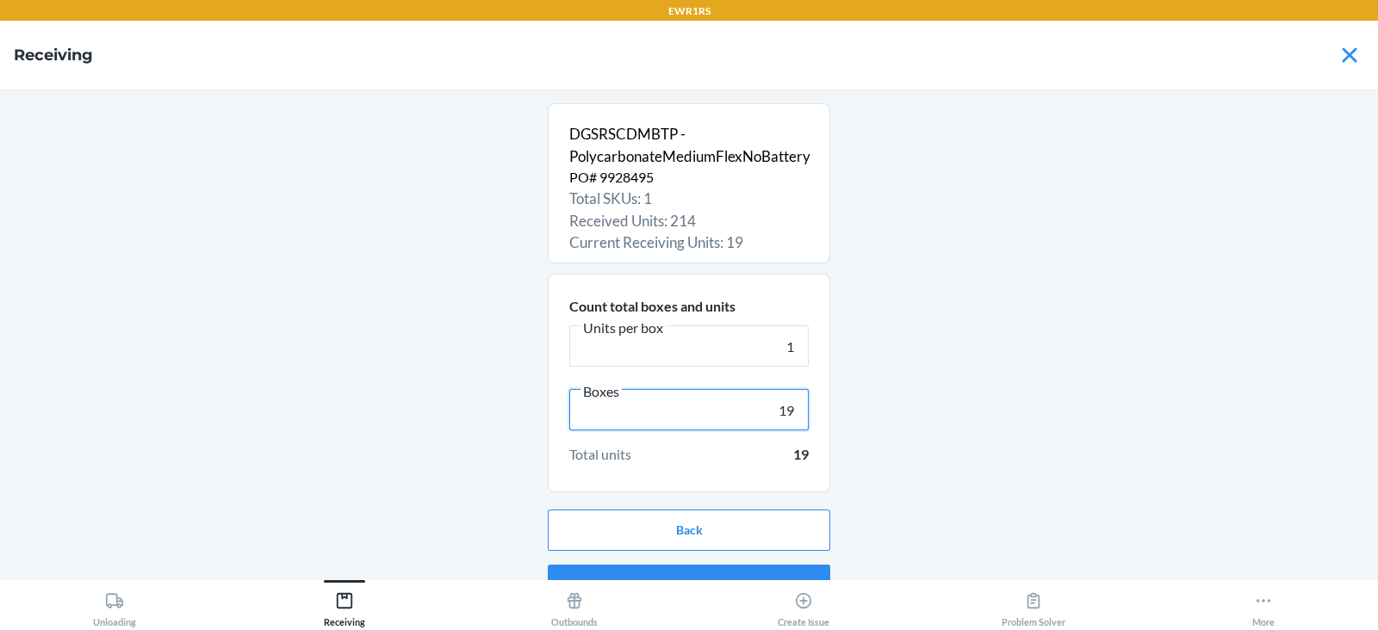
scroll to position [33, 0]
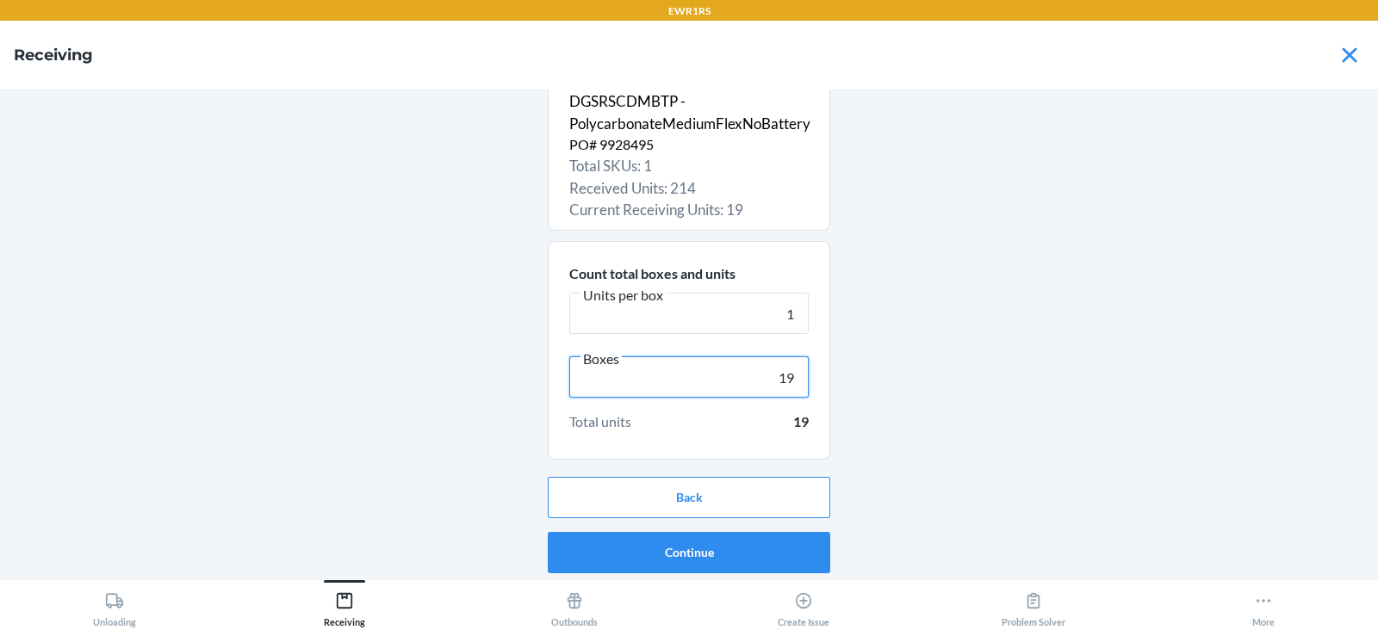
type input "19"
click at [680, 557] on button "Continue" at bounding box center [689, 552] width 282 height 41
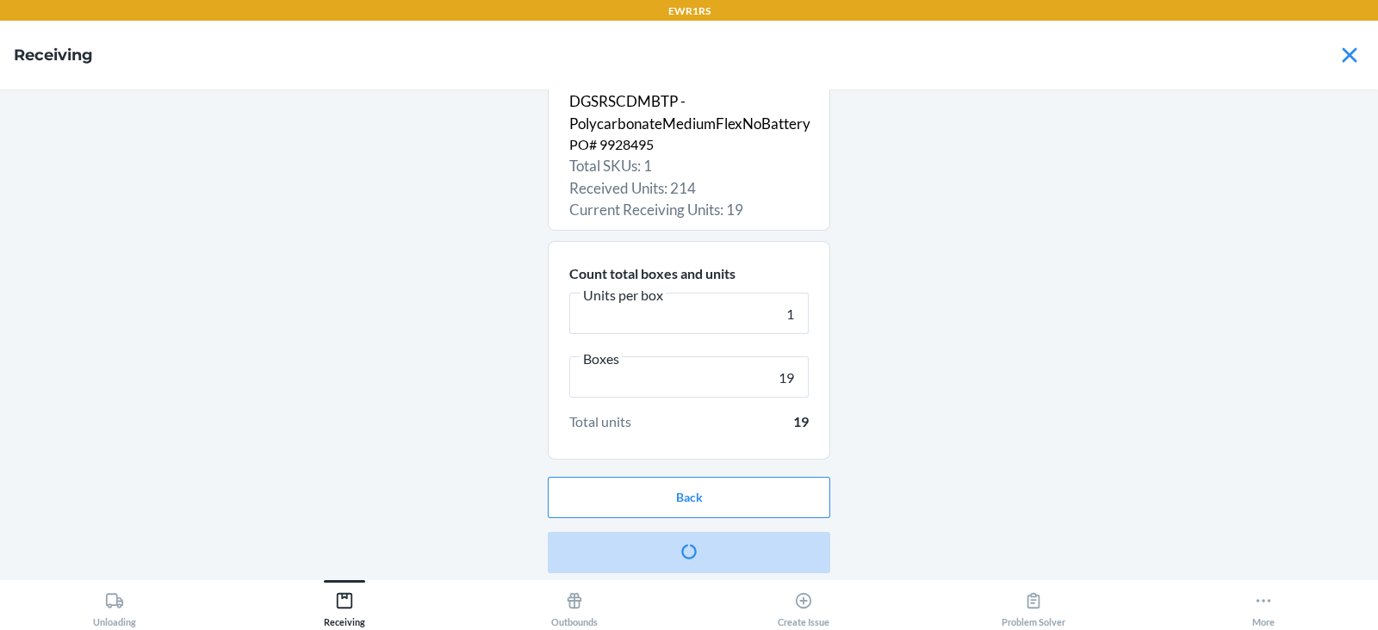
scroll to position [0, 0]
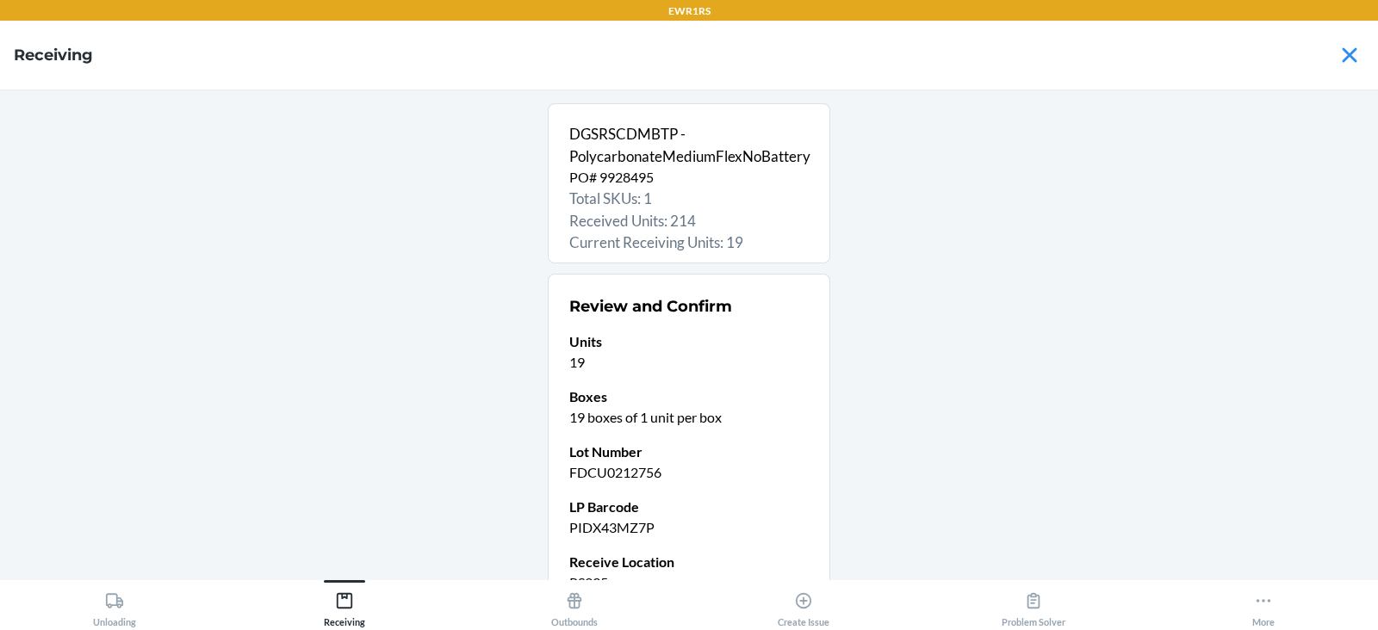
click at [706, 457] on p "Lot Number" at bounding box center [688, 452] width 239 height 21
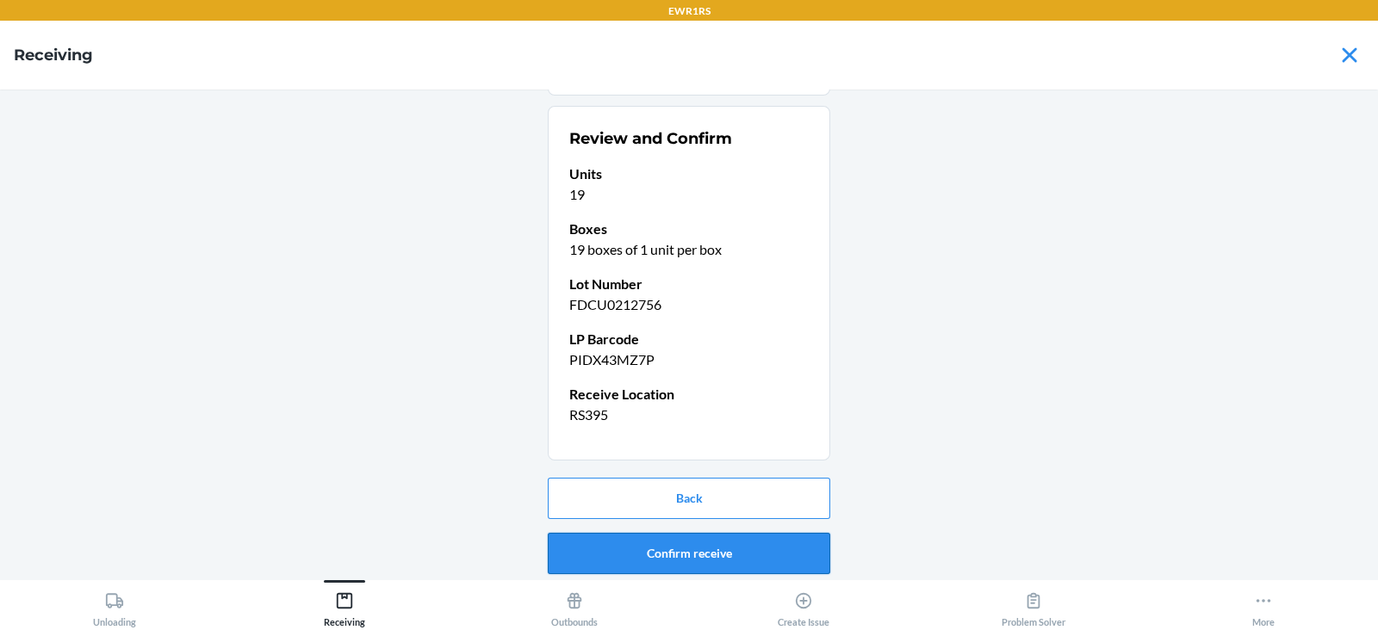
click at [633, 546] on button "Confirm receive" at bounding box center [689, 553] width 282 height 41
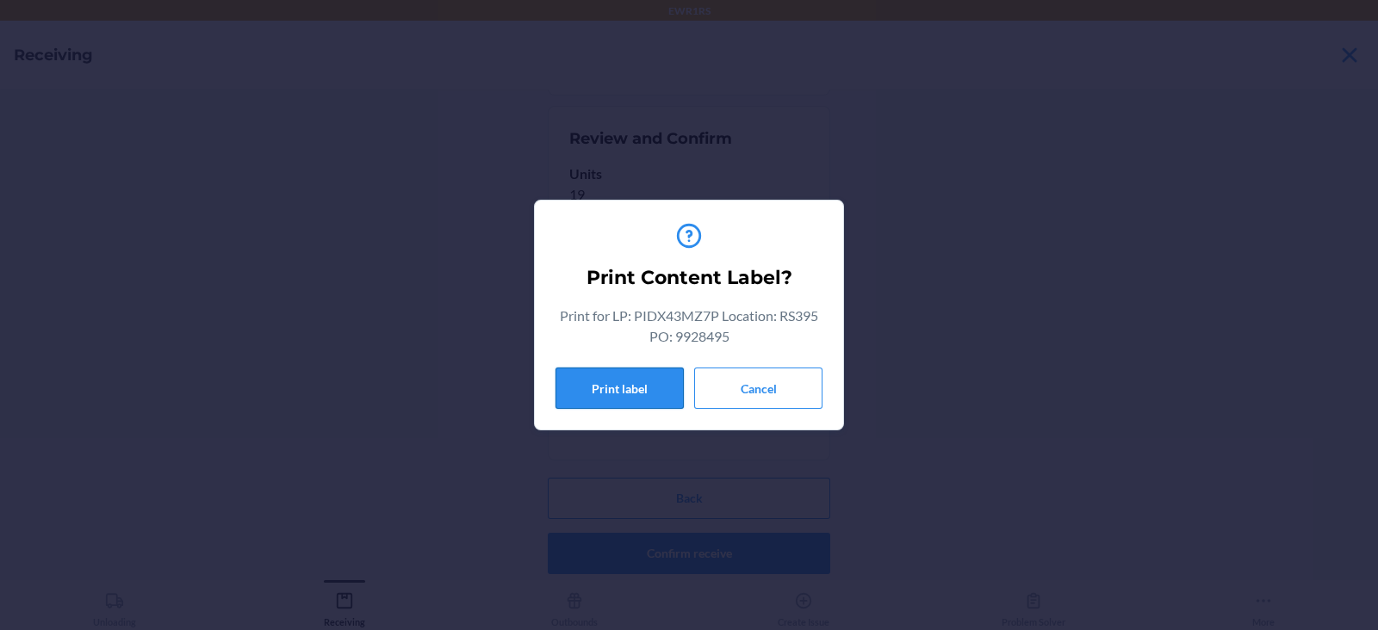
click at [614, 387] on button "Print label" at bounding box center [619, 388] width 128 height 41
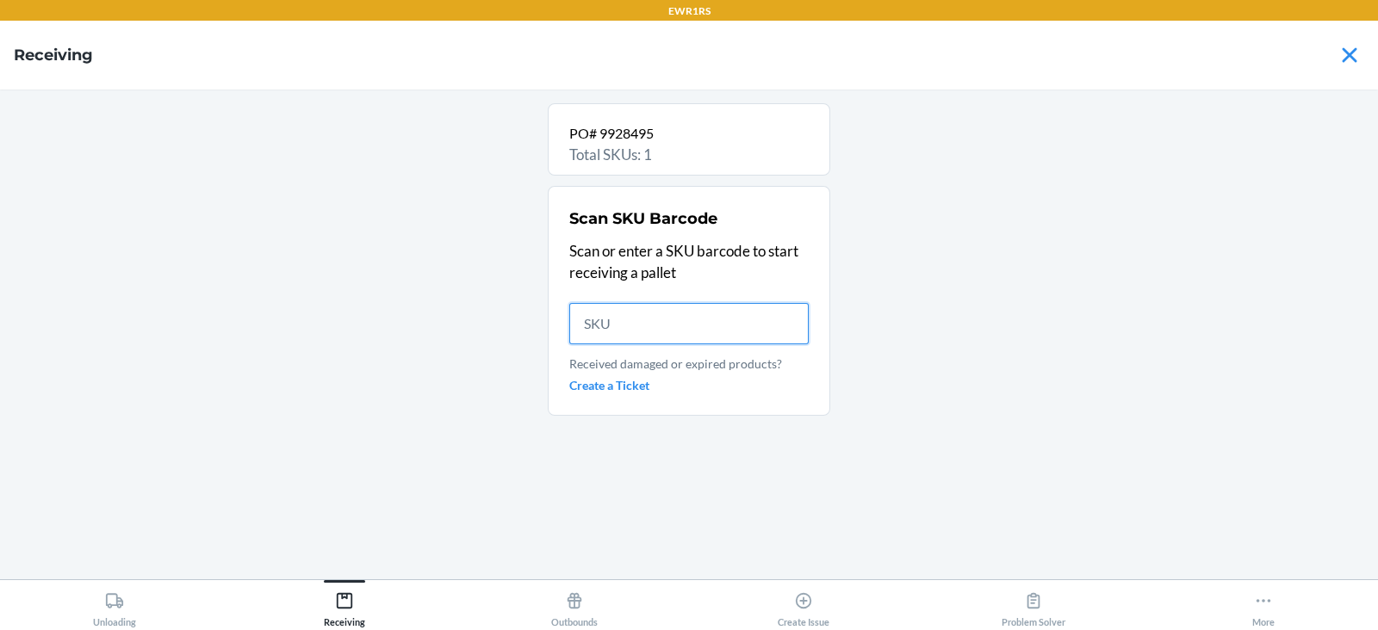
scroll to position [0, 0]
type input "DGSRSCDMB"
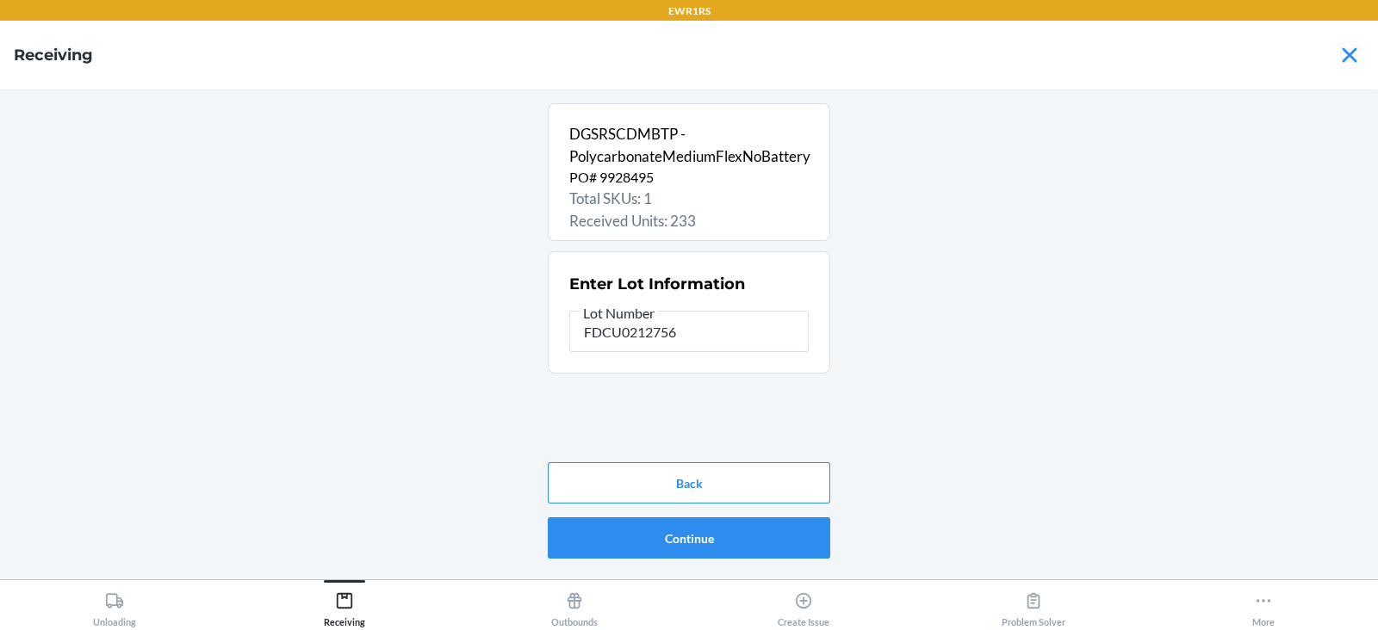
type input "FDCU0212756"
click at [703, 534] on button "Continue" at bounding box center [689, 538] width 282 height 41
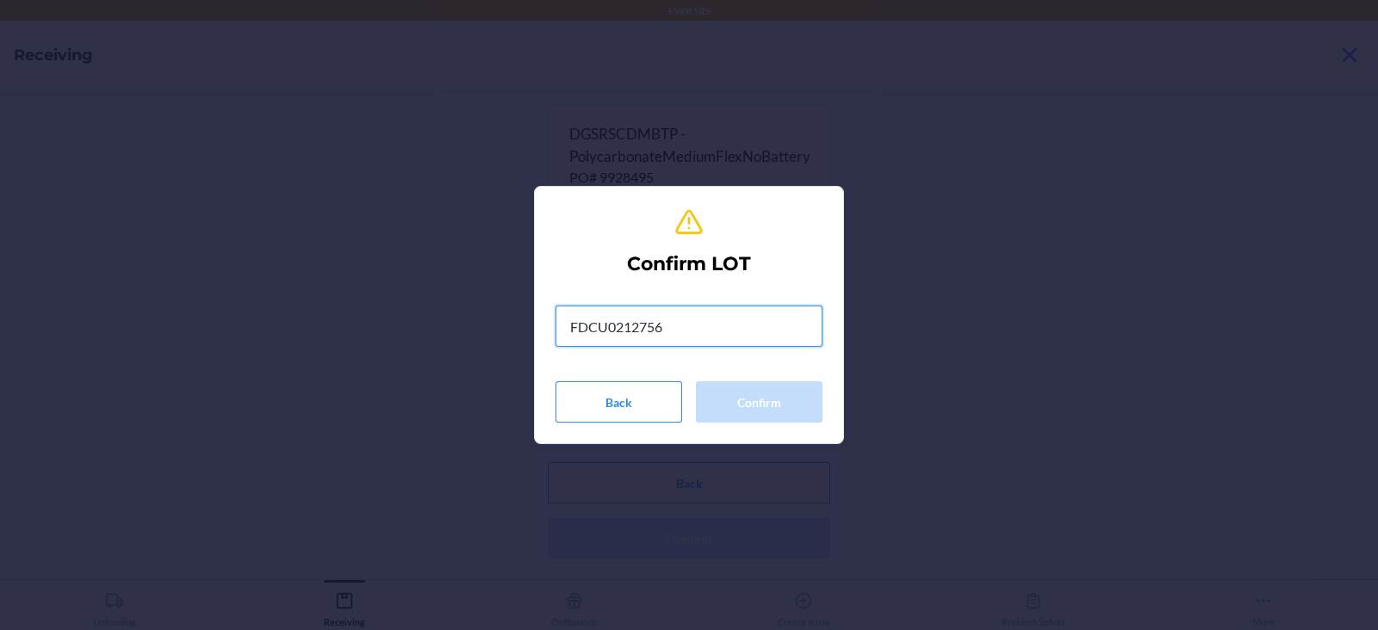
type input "FDCU0212756"
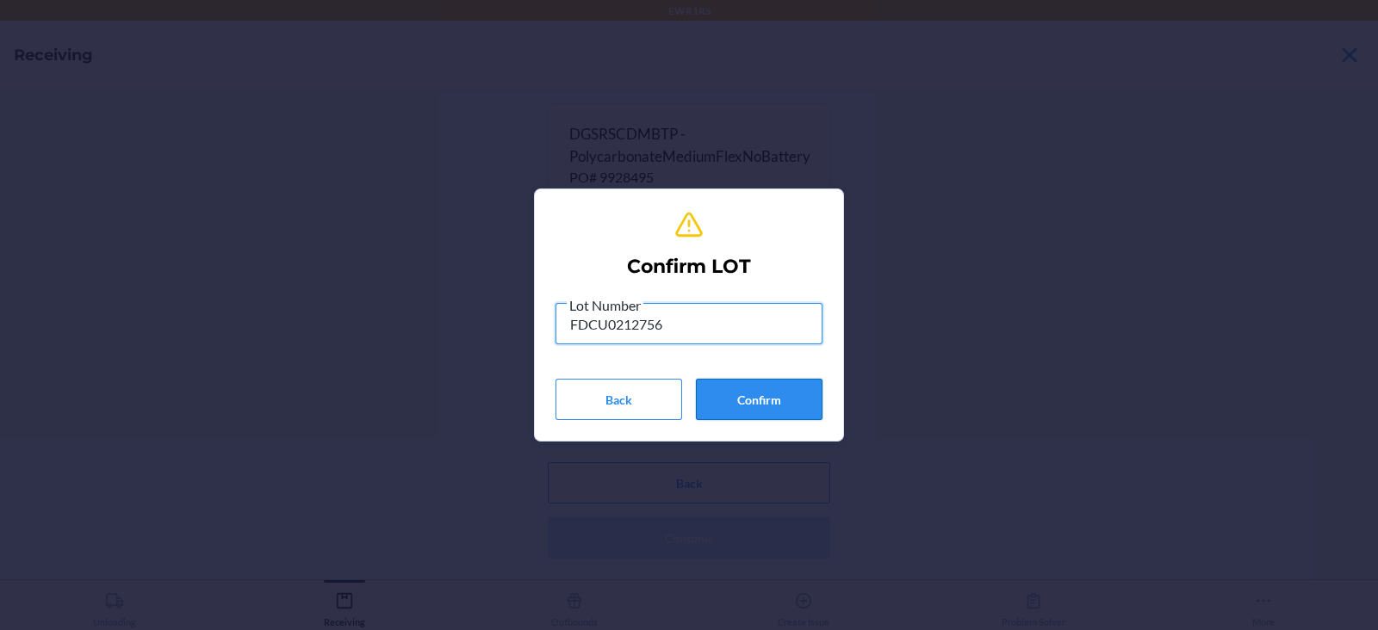
click at [777, 404] on button "Confirm" at bounding box center [759, 399] width 127 height 41
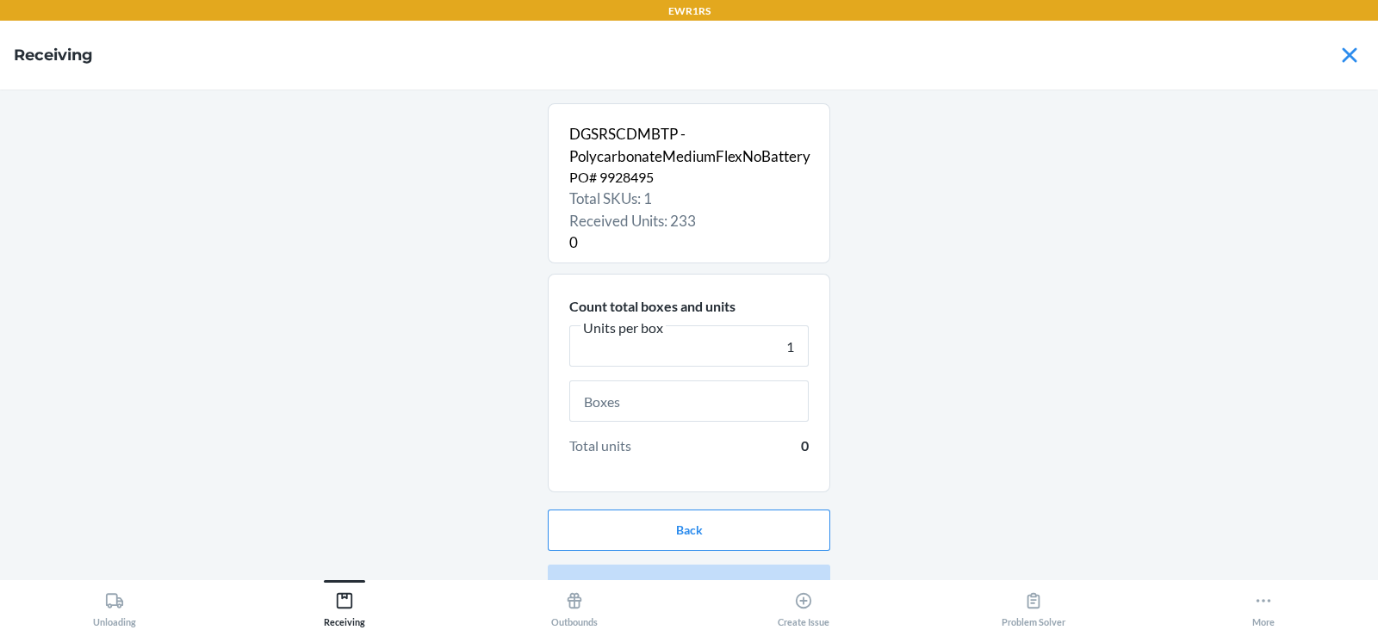
type input "1"
click at [653, 406] on input "text" at bounding box center [688, 401] width 239 height 41
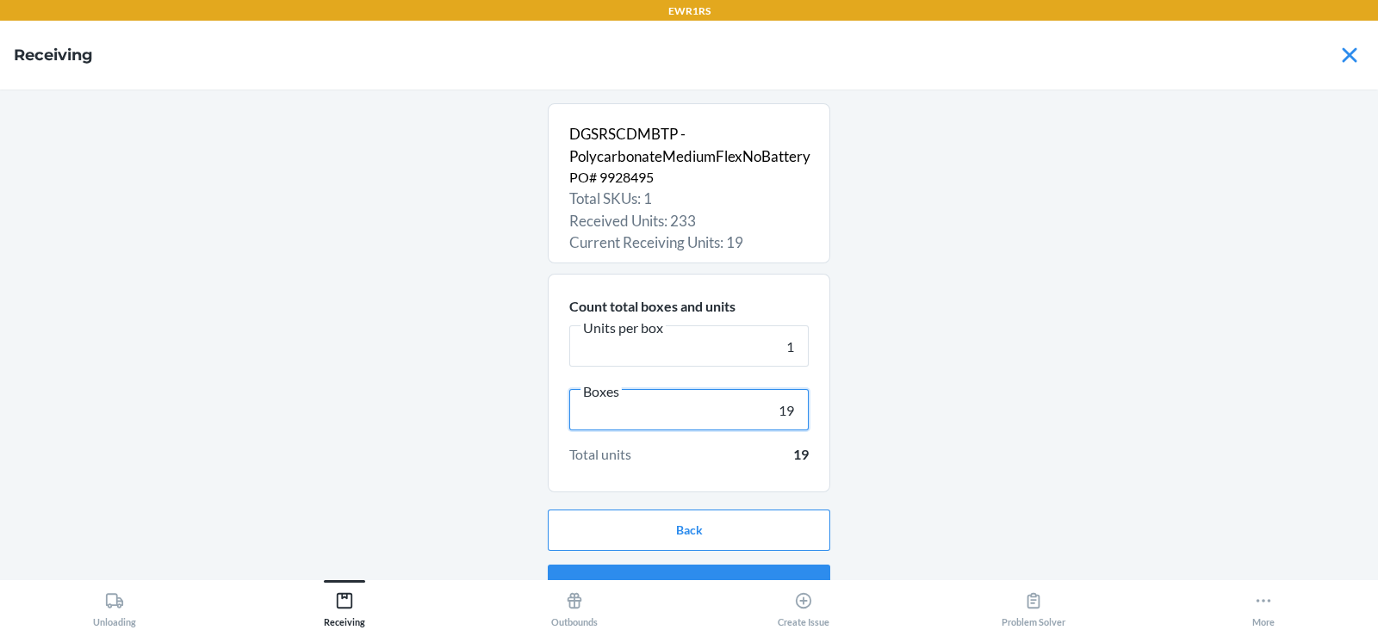
scroll to position [33, 0]
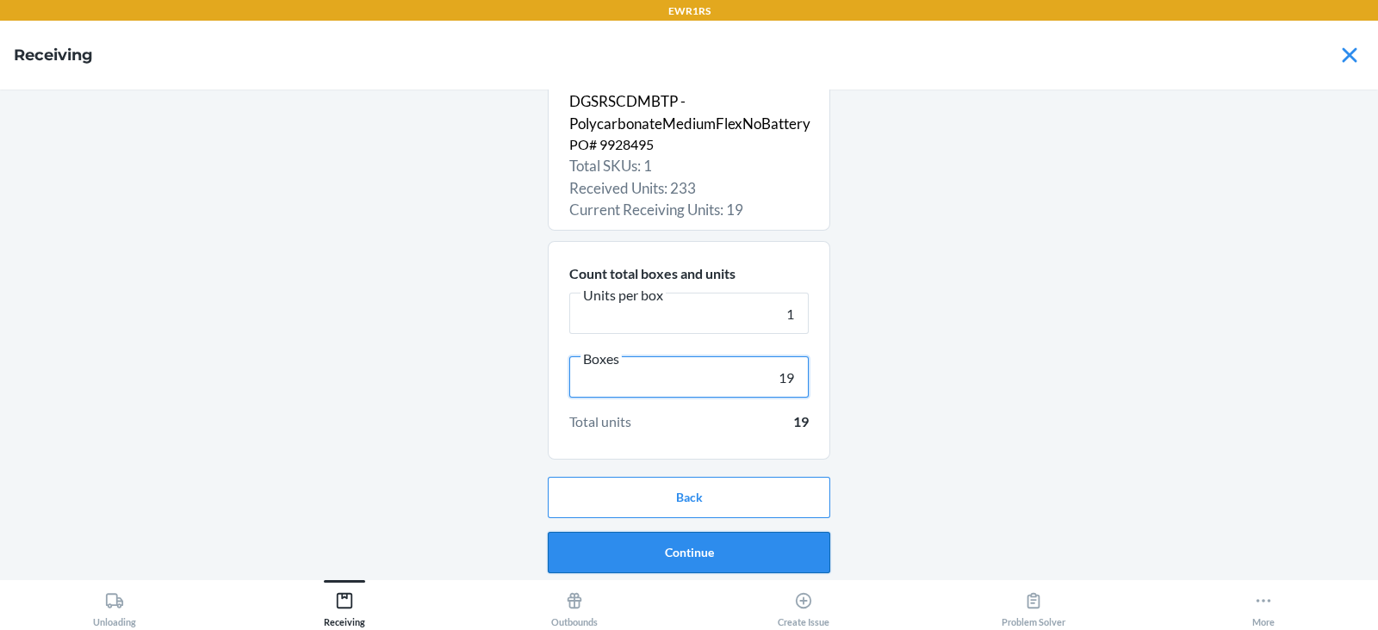
type input "19"
click at [658, 552] on button "Continue" at bounding box center [689, 552] width 282 height 41
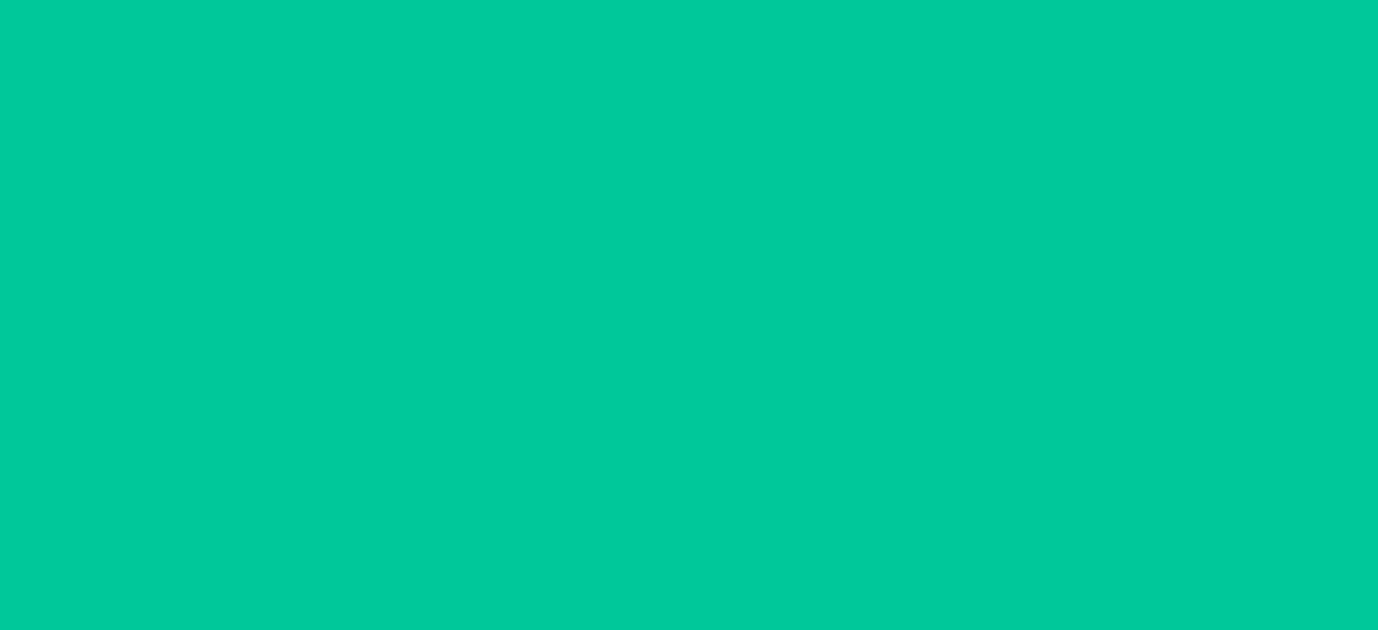
scroll to position [0, 0]
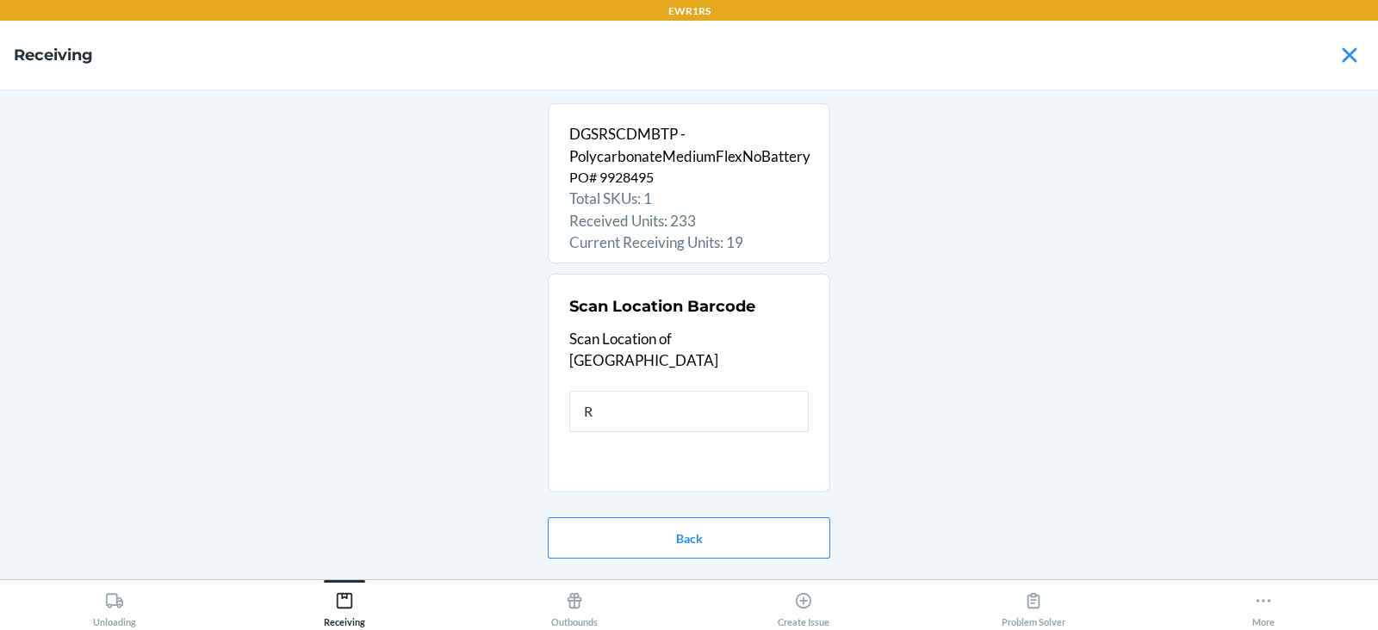
type input "RS"
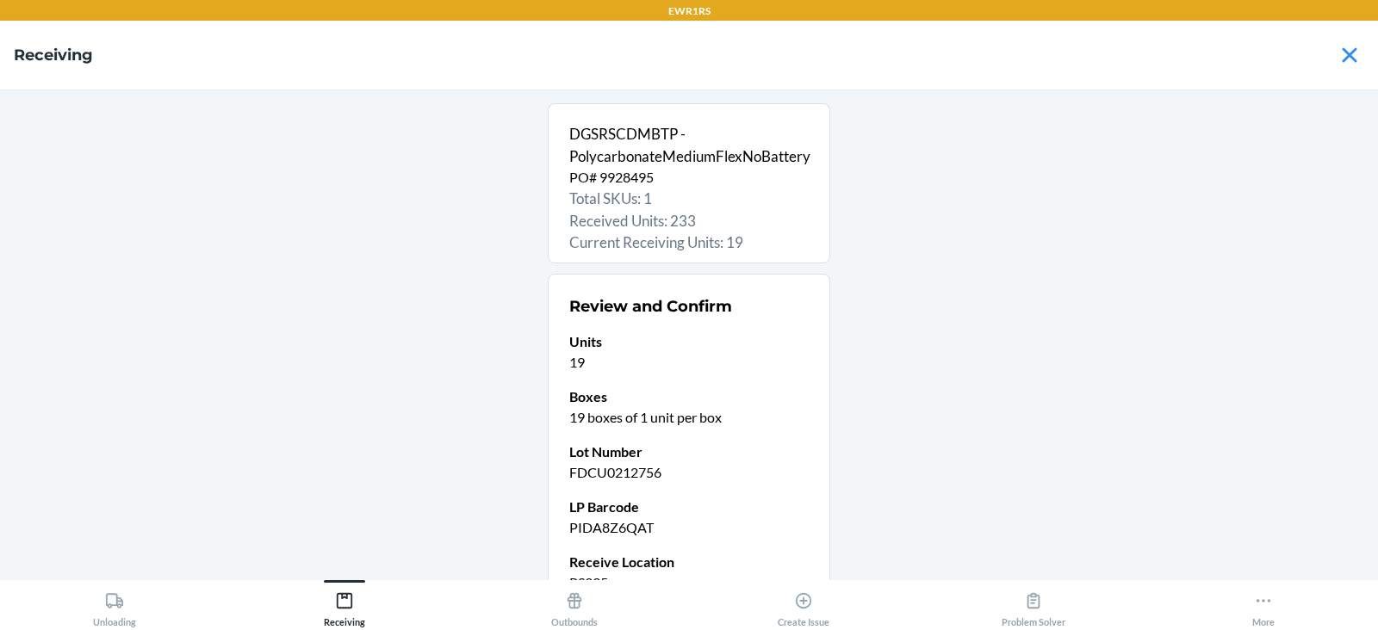
scroll to position [168, 0]
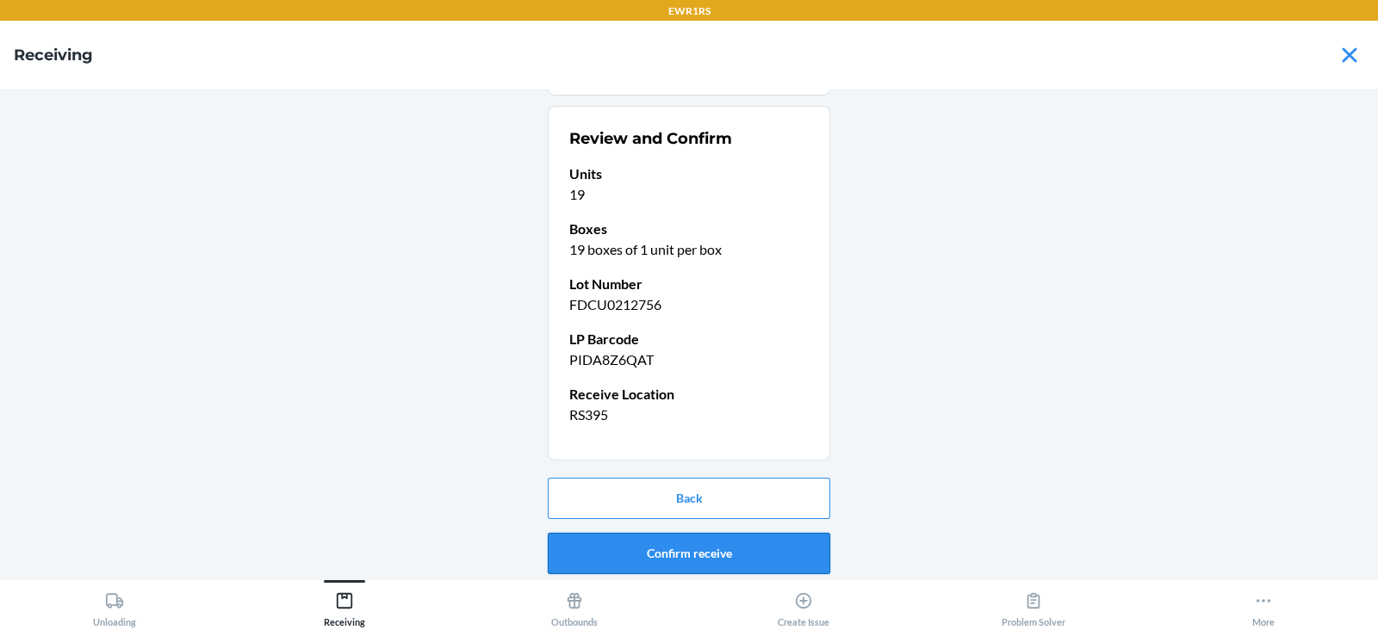
click at [705, 552] on button "Confirm receive" at bounding box center [689, 553] width 282 height 41
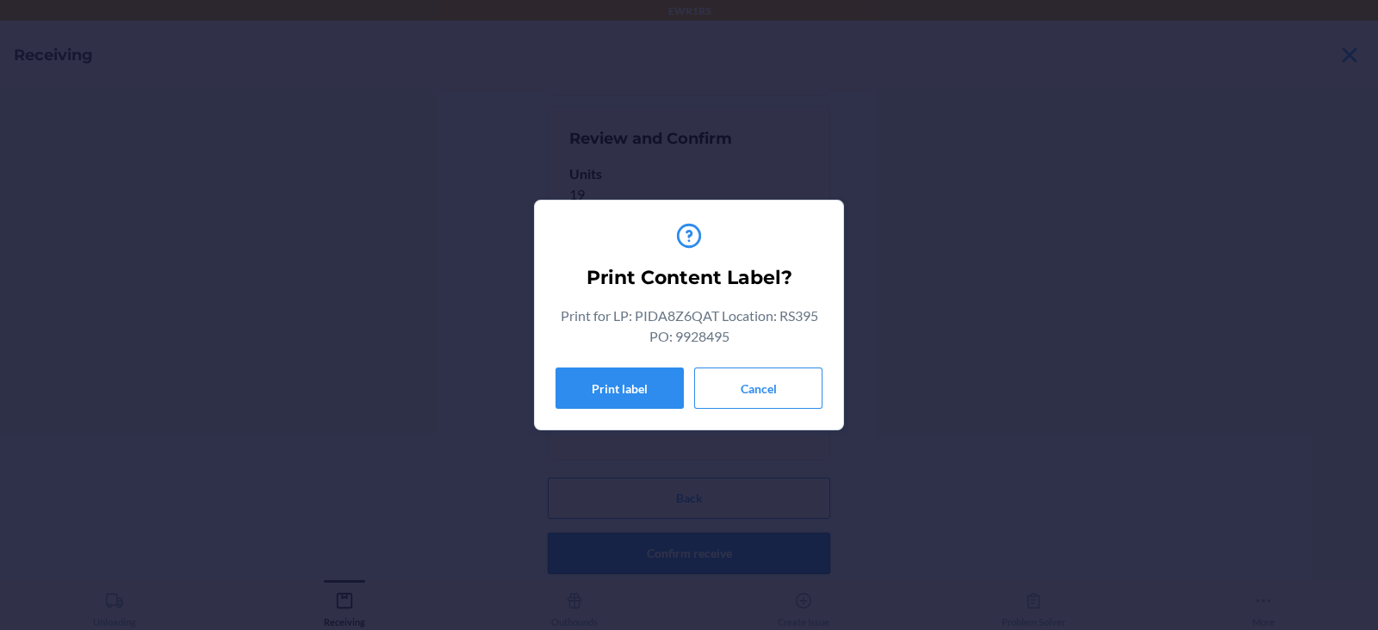
click at [594, 404] on button "Print label" at bounding box center [619, 388] width 128 height 41
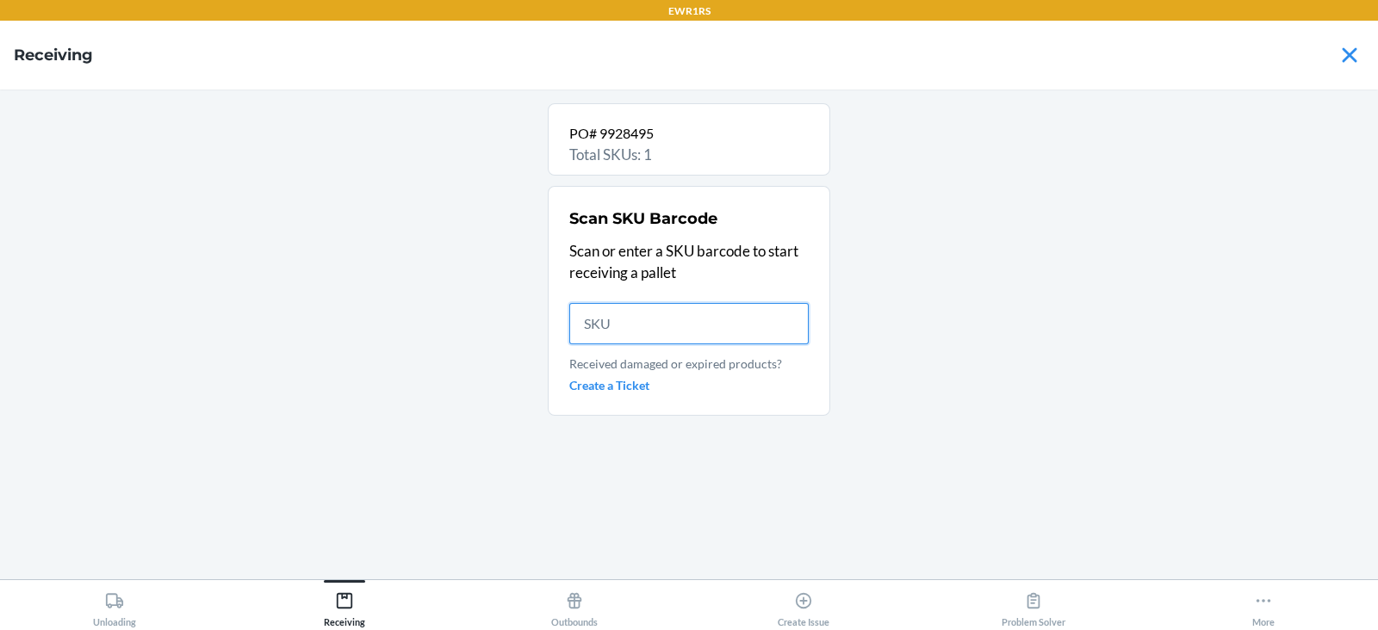
scroll to position [0, 0]
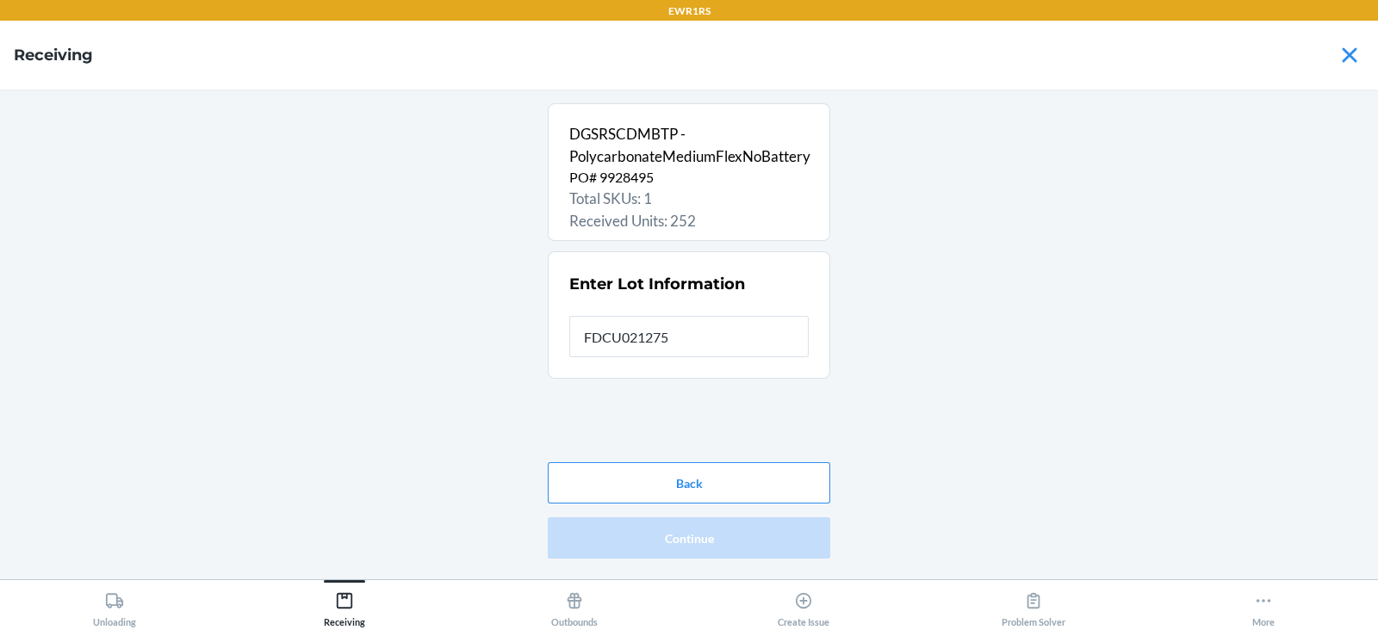
type input "FDCU0212756"
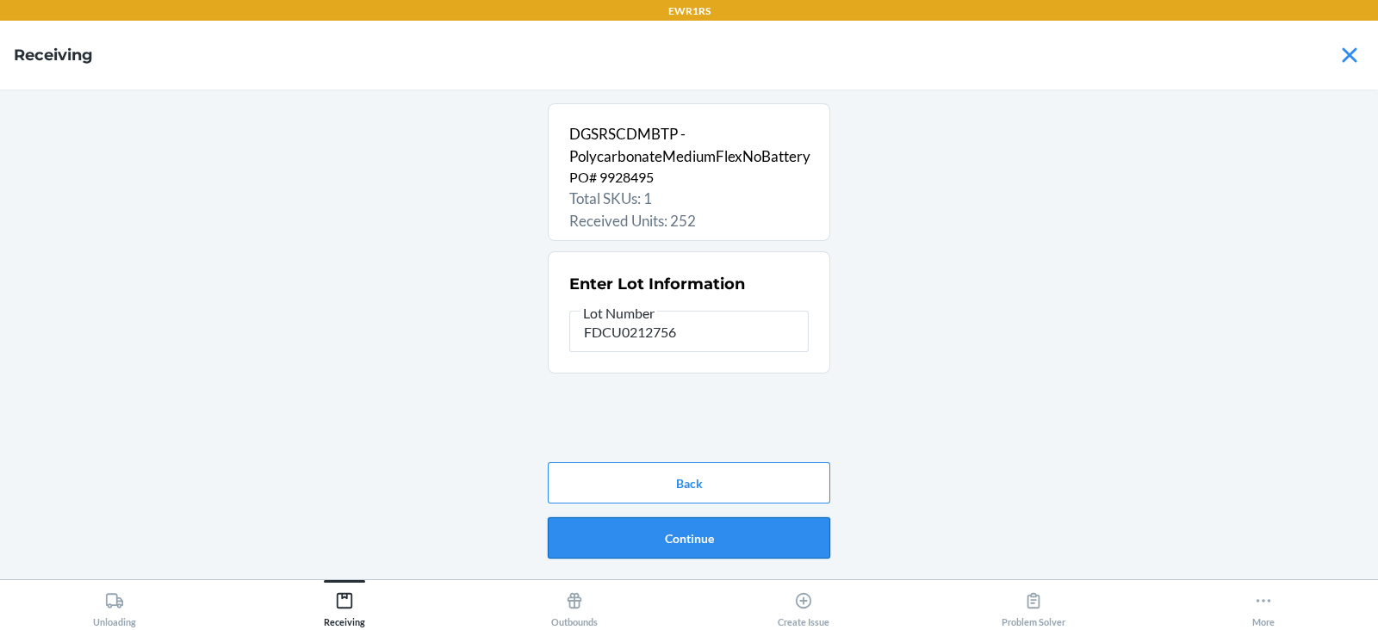
click at [689, 530] on button "Continue" at bounding box center [689, 538] width 282 height 41
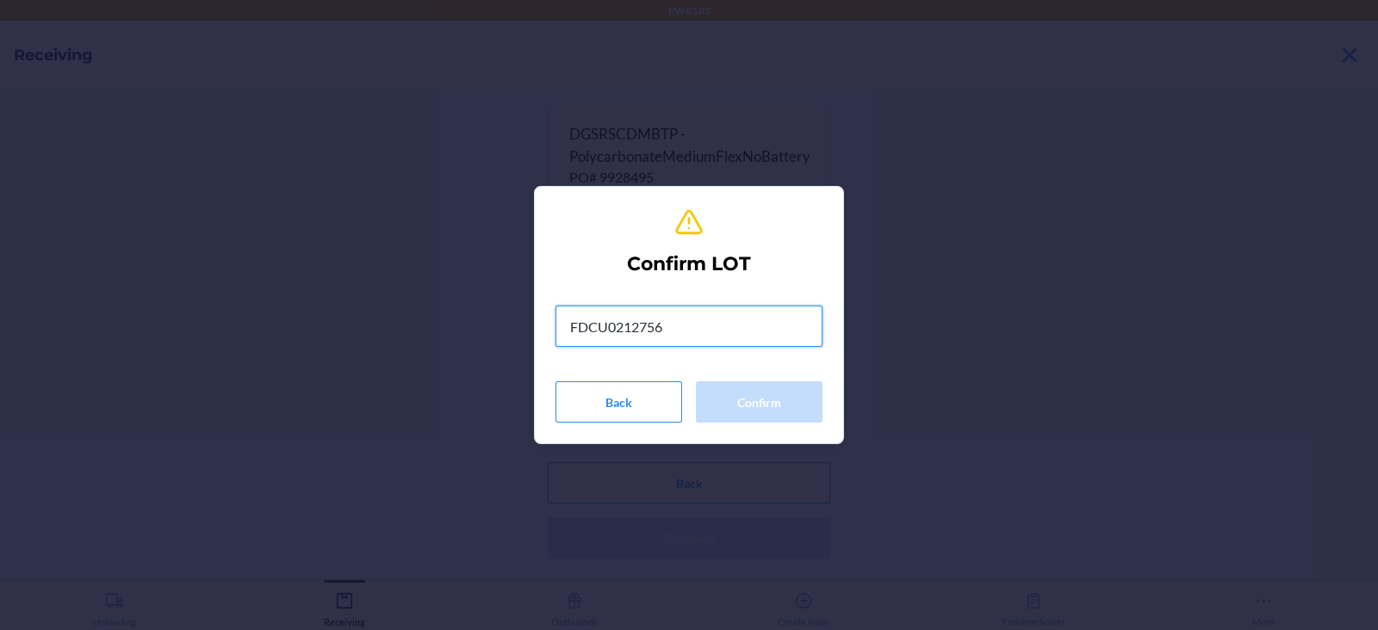
type input "FDCU0212756"
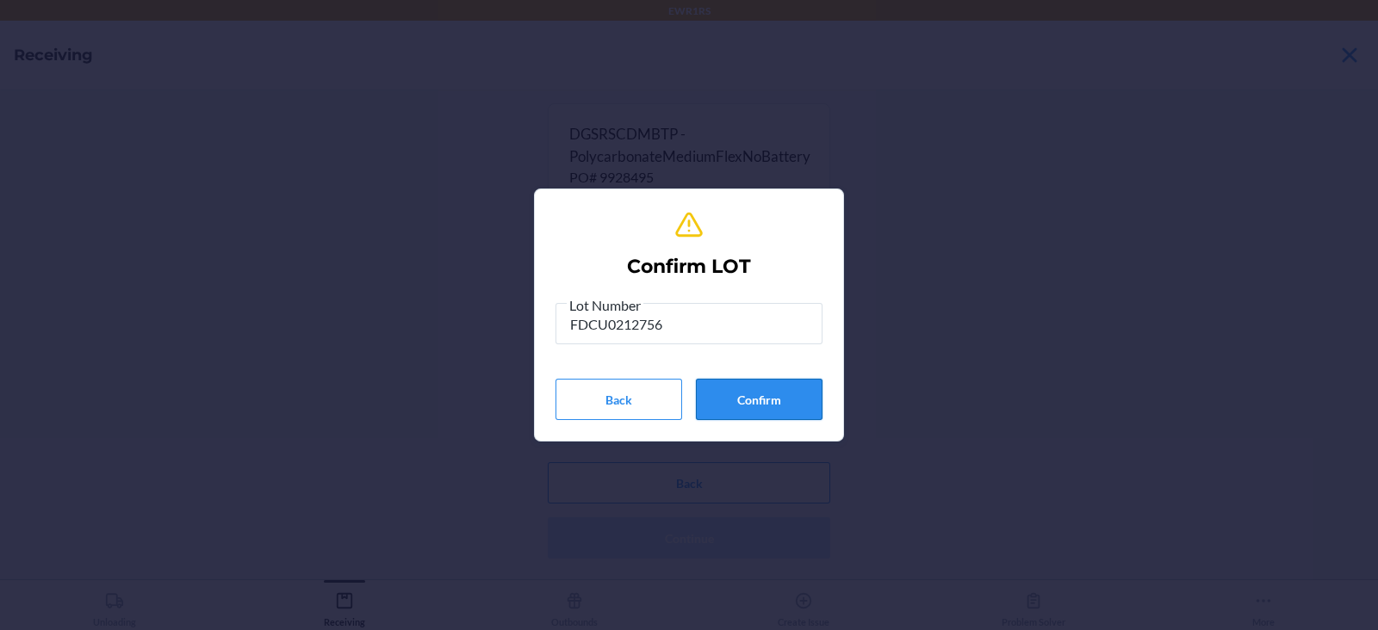
click at [755, 405] on button "Confirm" at bounding box center [759, 399] width 127 height 41
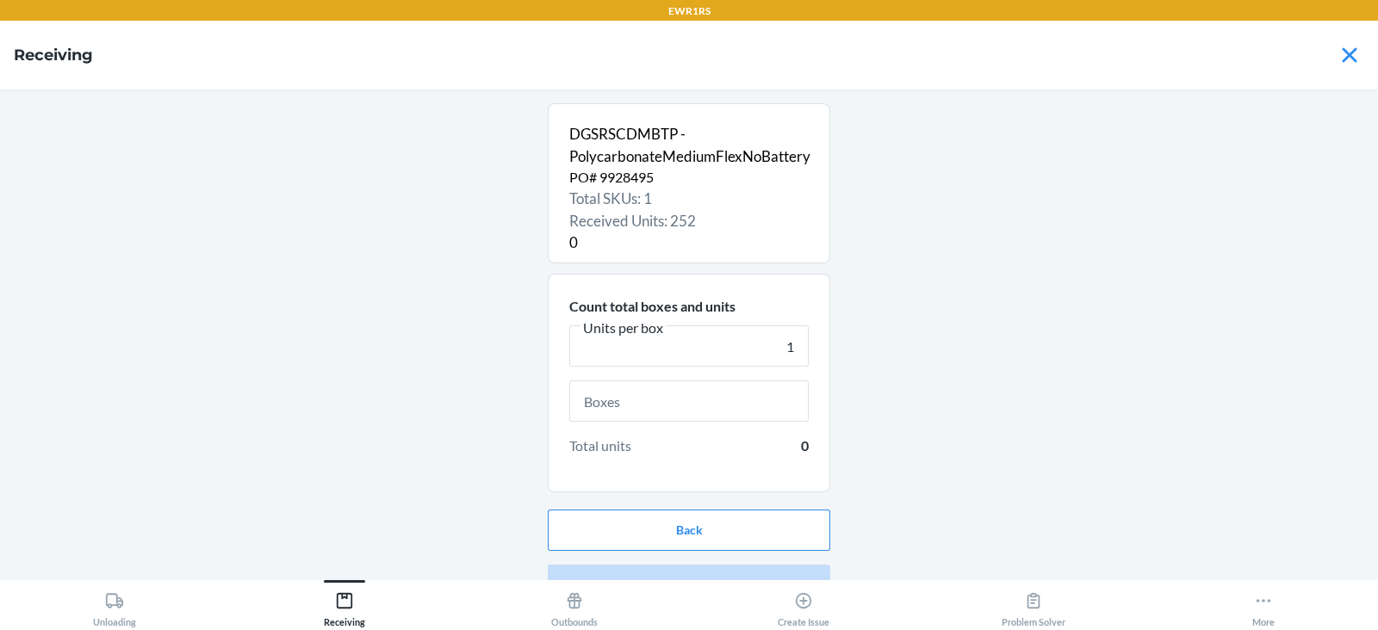
type input "1"
click at [633, 409] on input "text" at bounding box center [688, 401] width 239 height 41
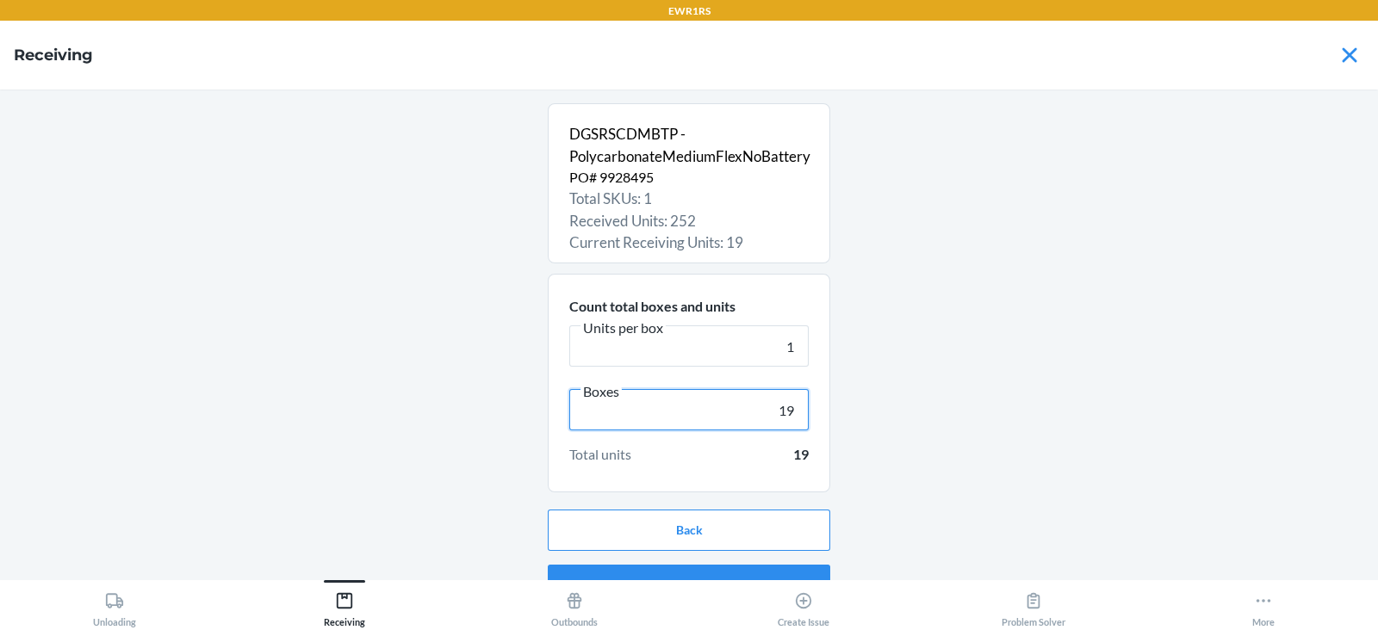
scroll to position [33, 0]
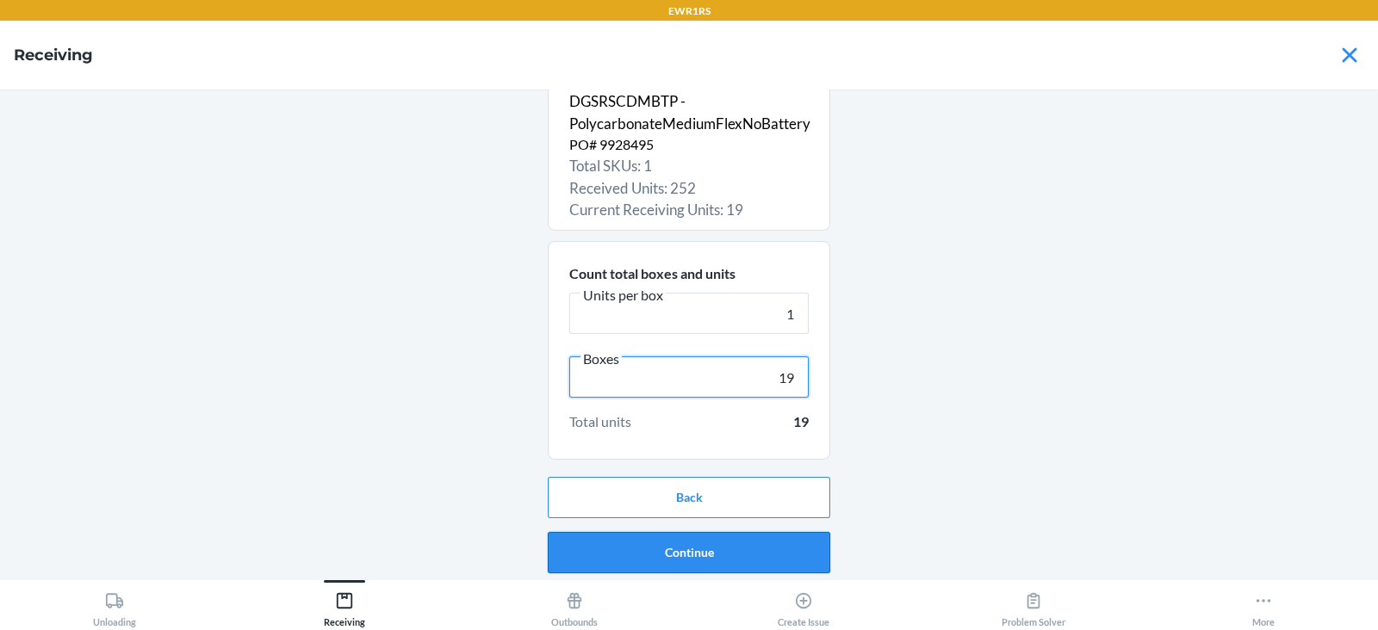
type input "19"
click at [660, 545] on button "Continue" at bounding box center [689, 552] width 282 height 41
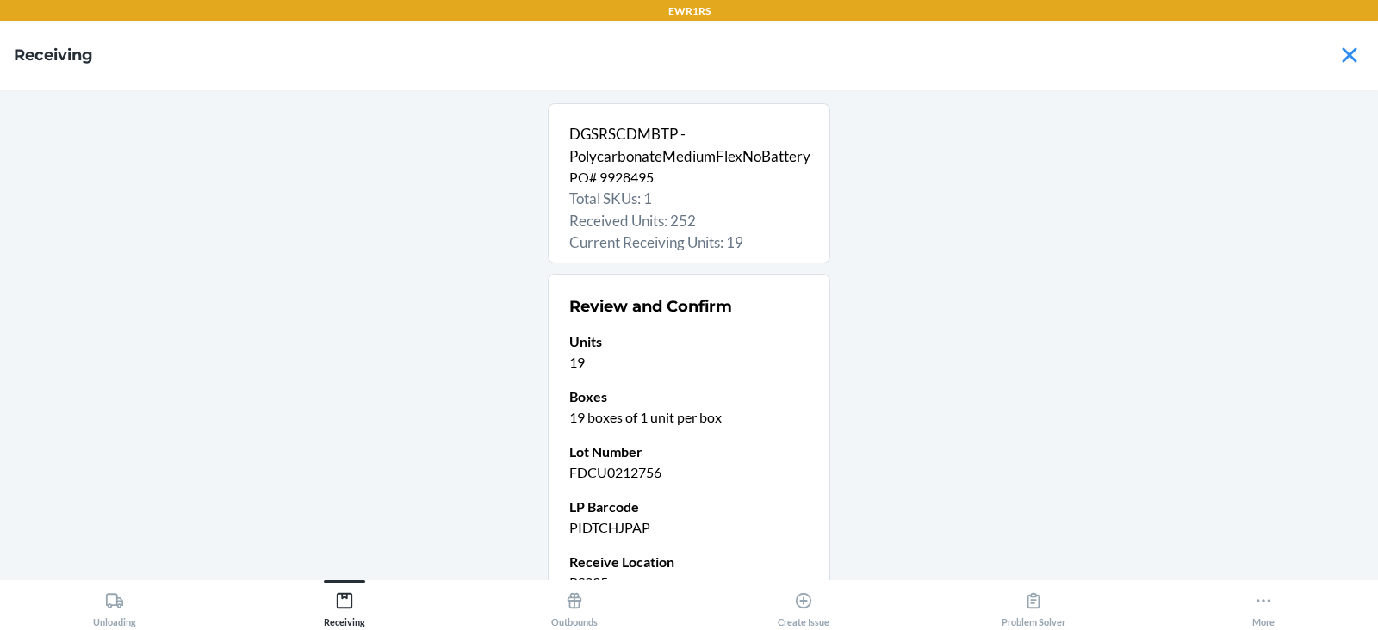
scroll to position [168, 0]
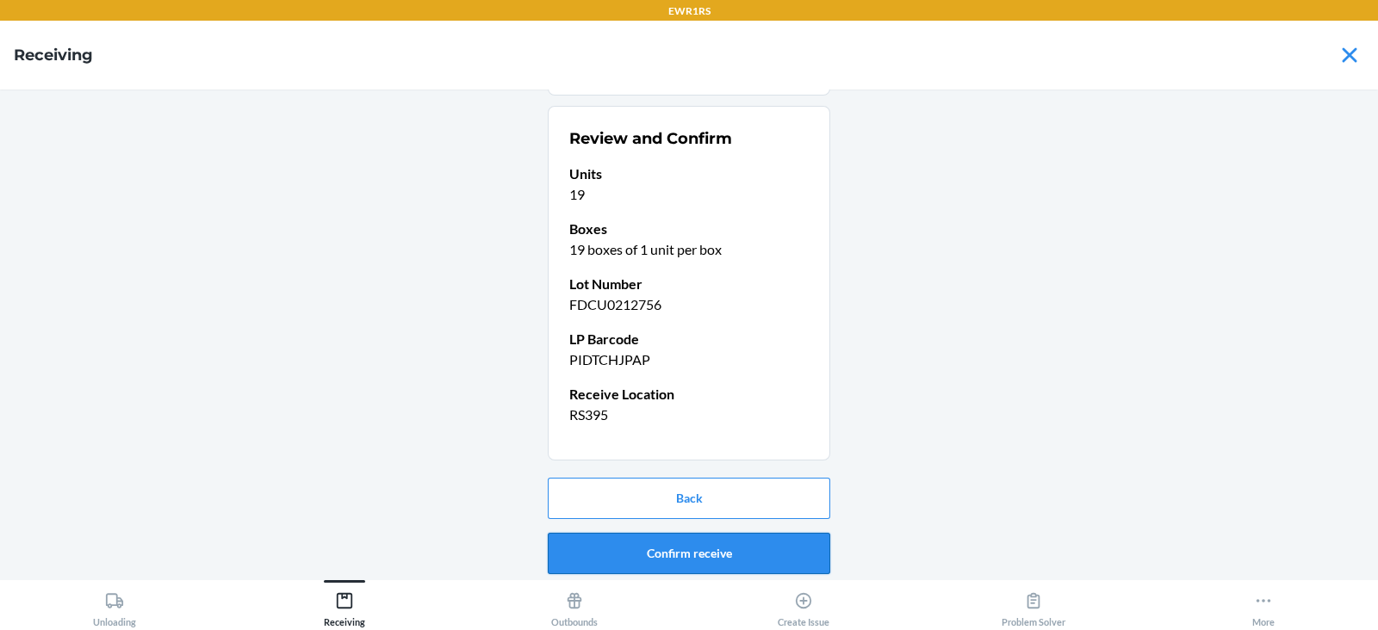
click at [666, 551] on button "Confirm receive" at bounding box center [689, 553] width 282 height 41
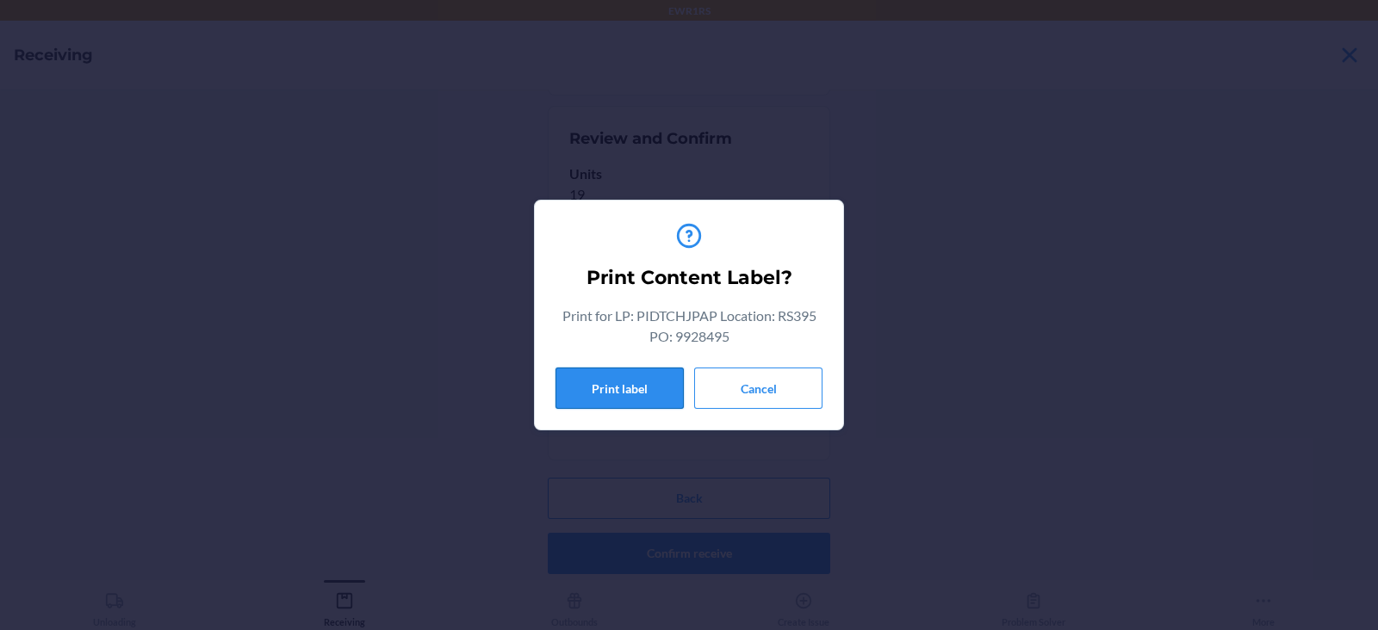
click at [615, 387] on button "Print label" at bounding box center [619, 388] width 128 height 41
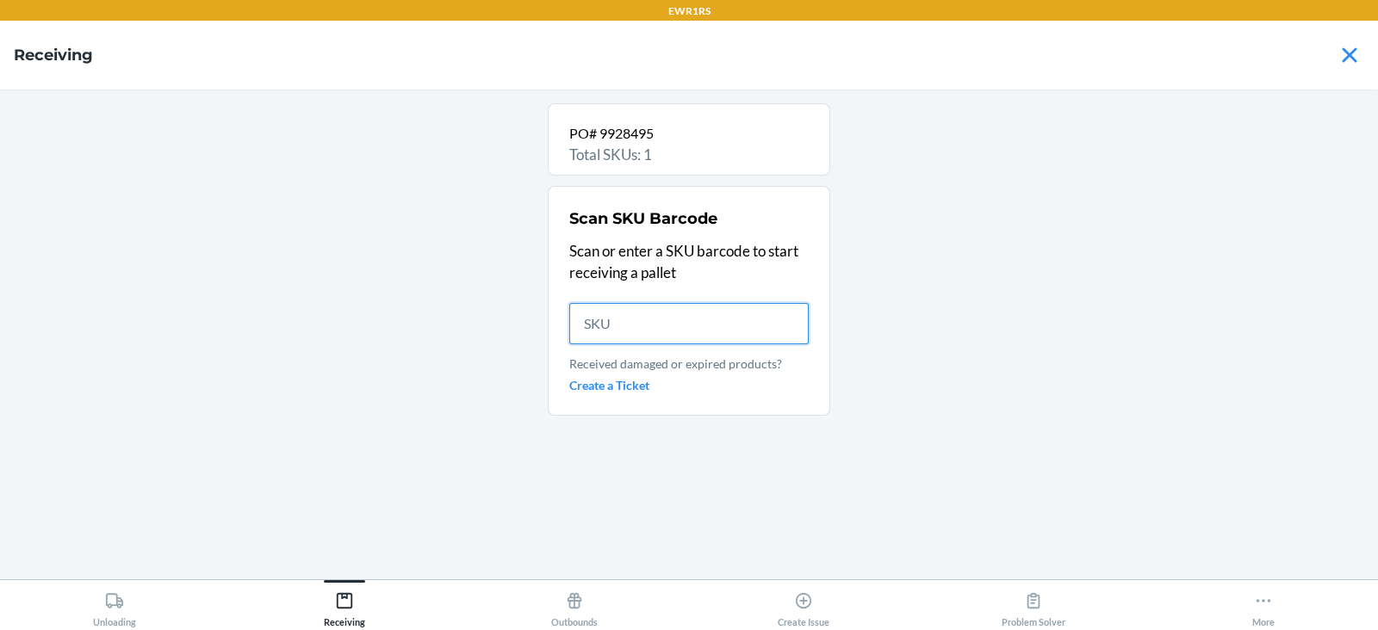
scroll to position [0, 0]
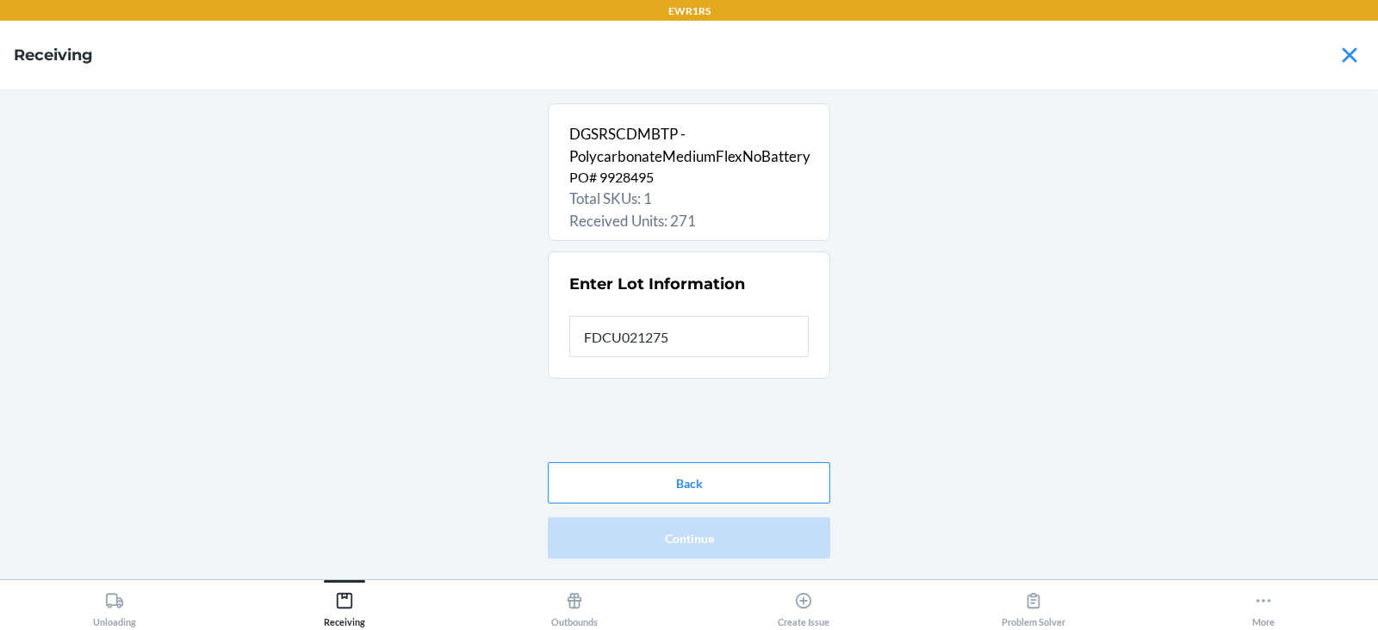
type input "FDCU0212756"
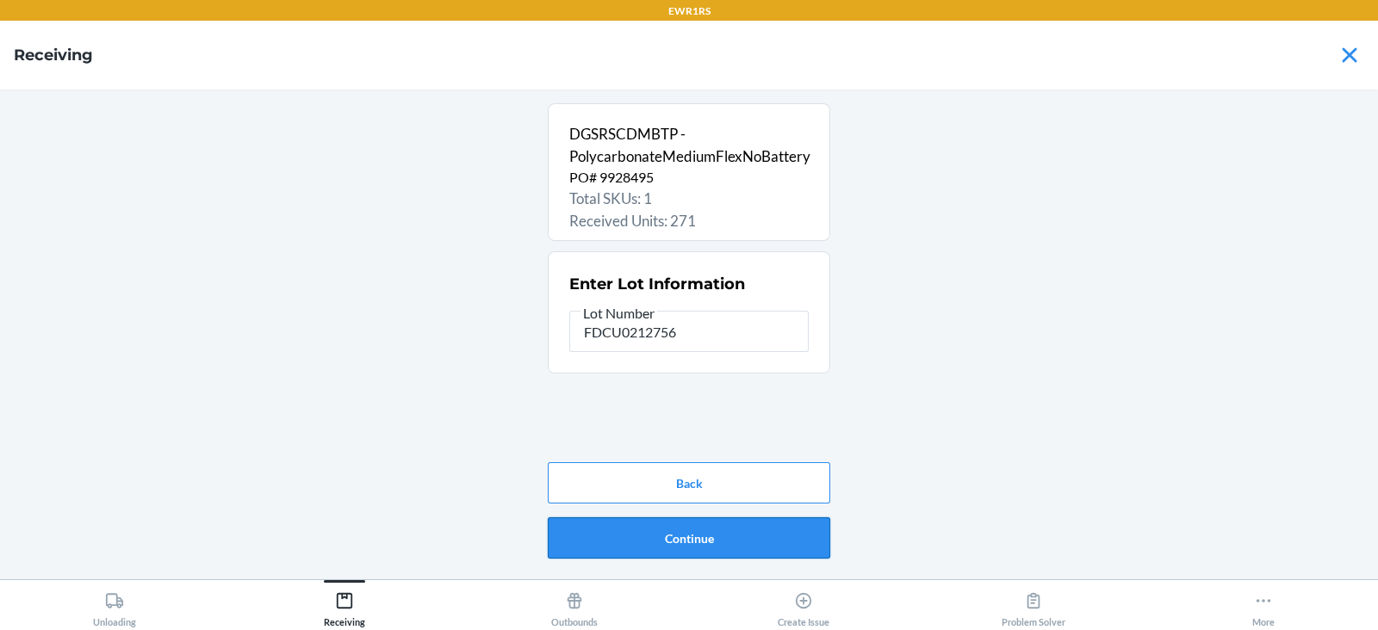
click at [635, 548] on button "Continue" at bounding box center [689, 538] width 282 height 41
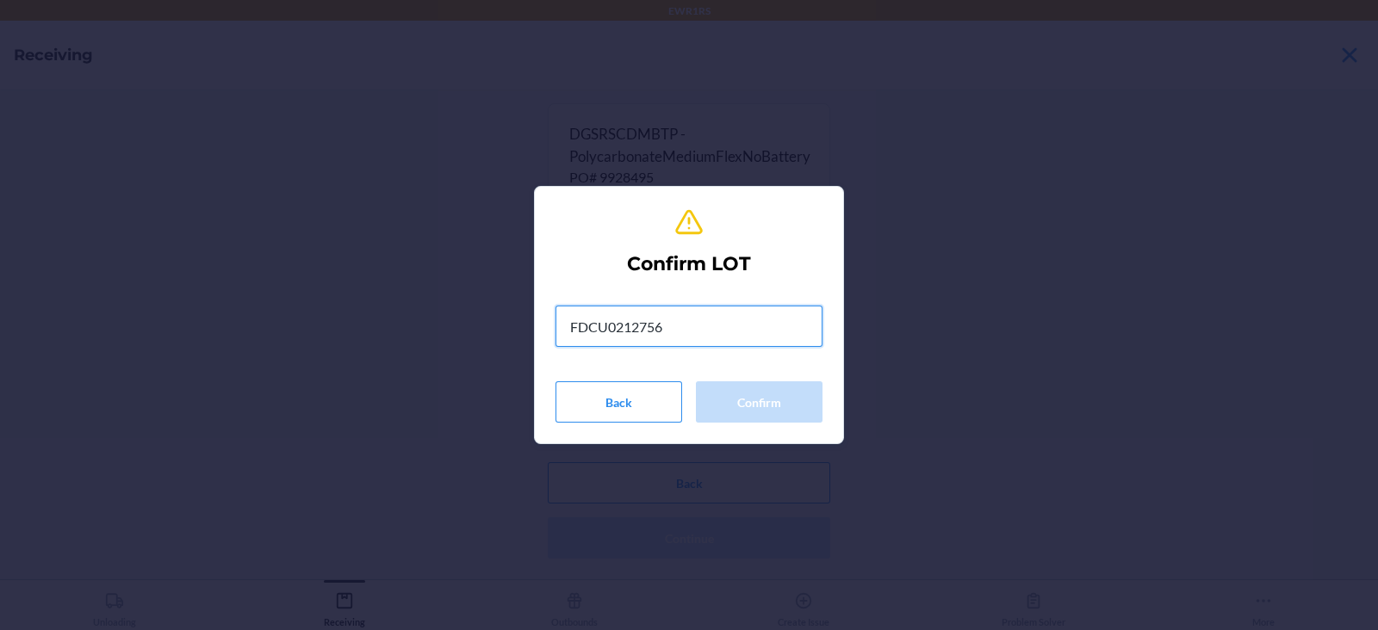
type input "FDCU0212756"
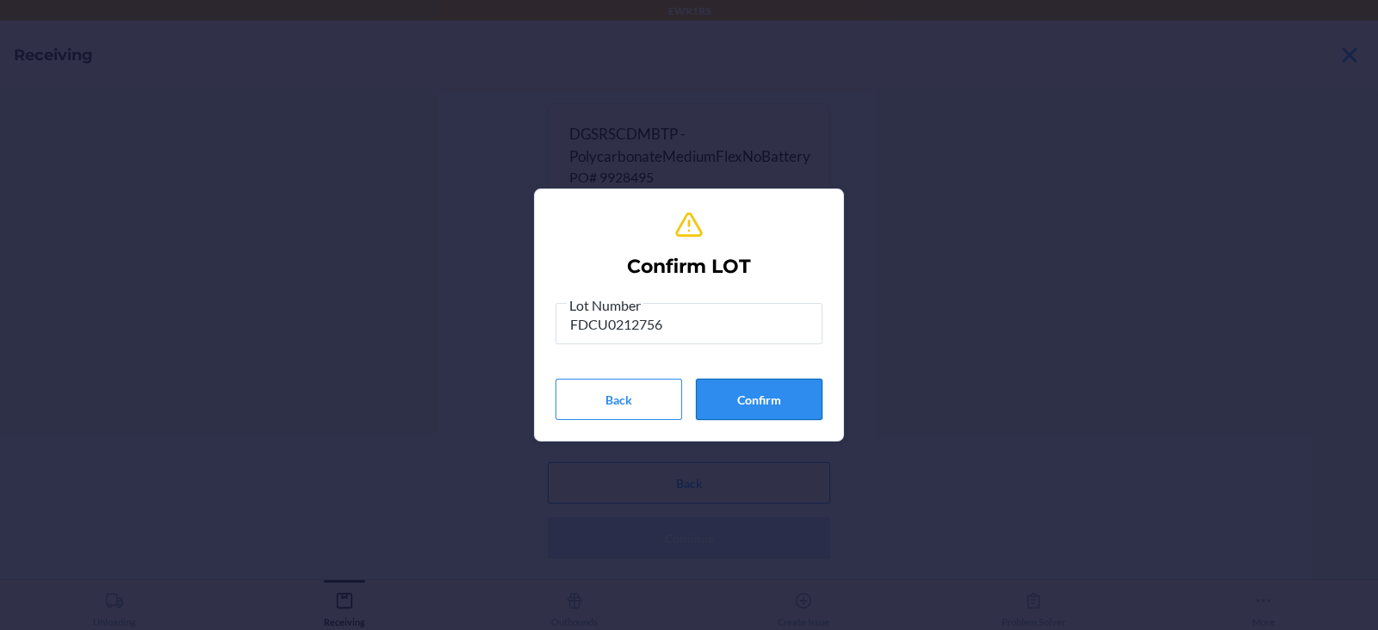
click at [766, 412] on button "Confirm" at bounding box center [759, 399] width 127 height 41
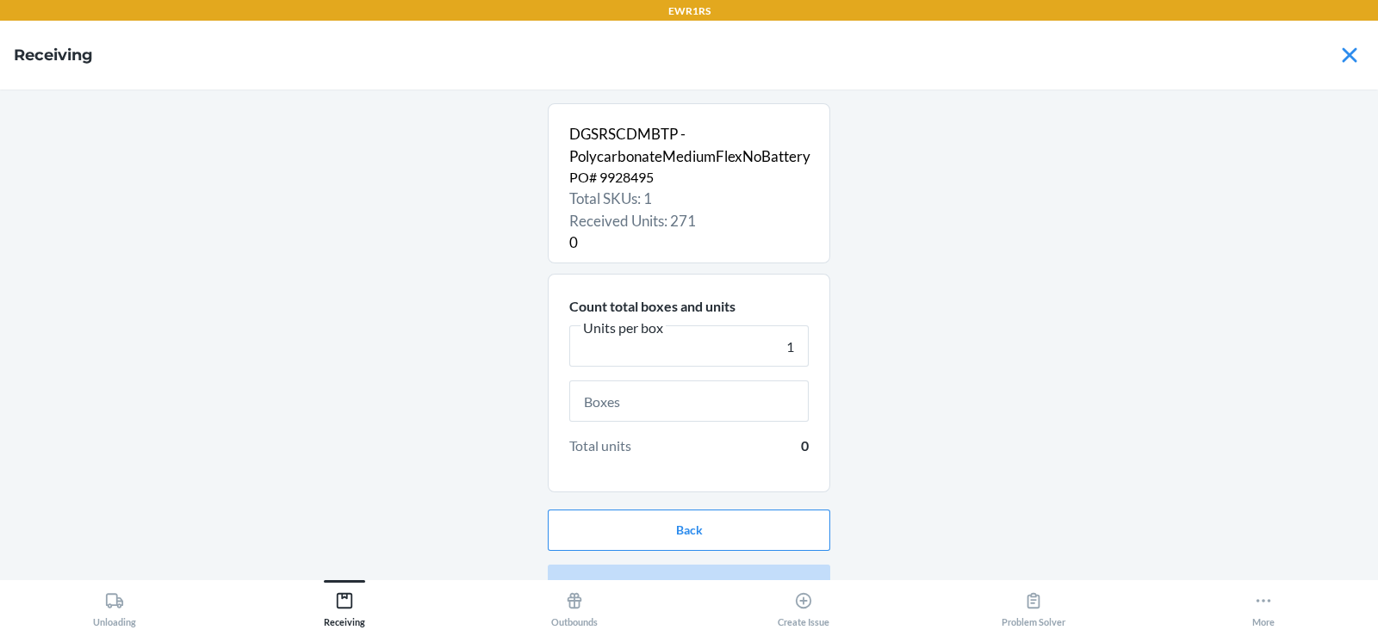
type input "1"
click at [650, 406] on input "text" at bounding box center [688, 401] width 239 height 41
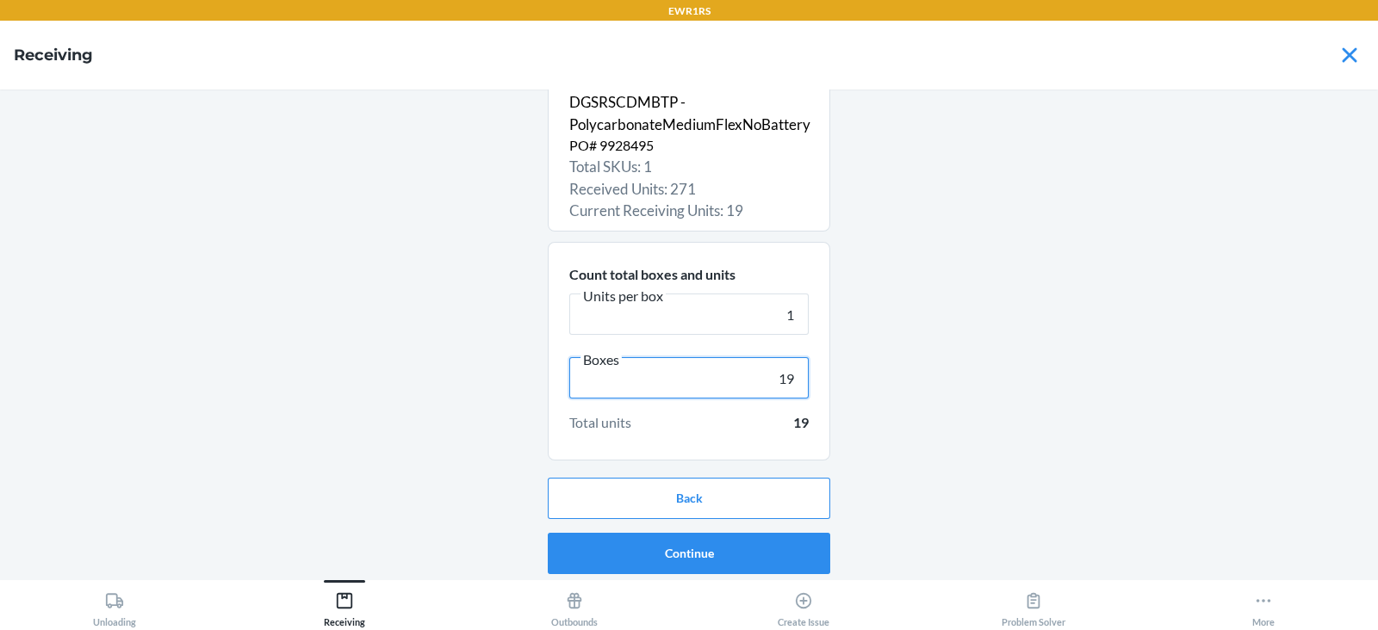
scroll to position [33, 0]
type input "19"
click at [670, 551] on button "Continue" at bounding box center [689, 552] width 282 height 41
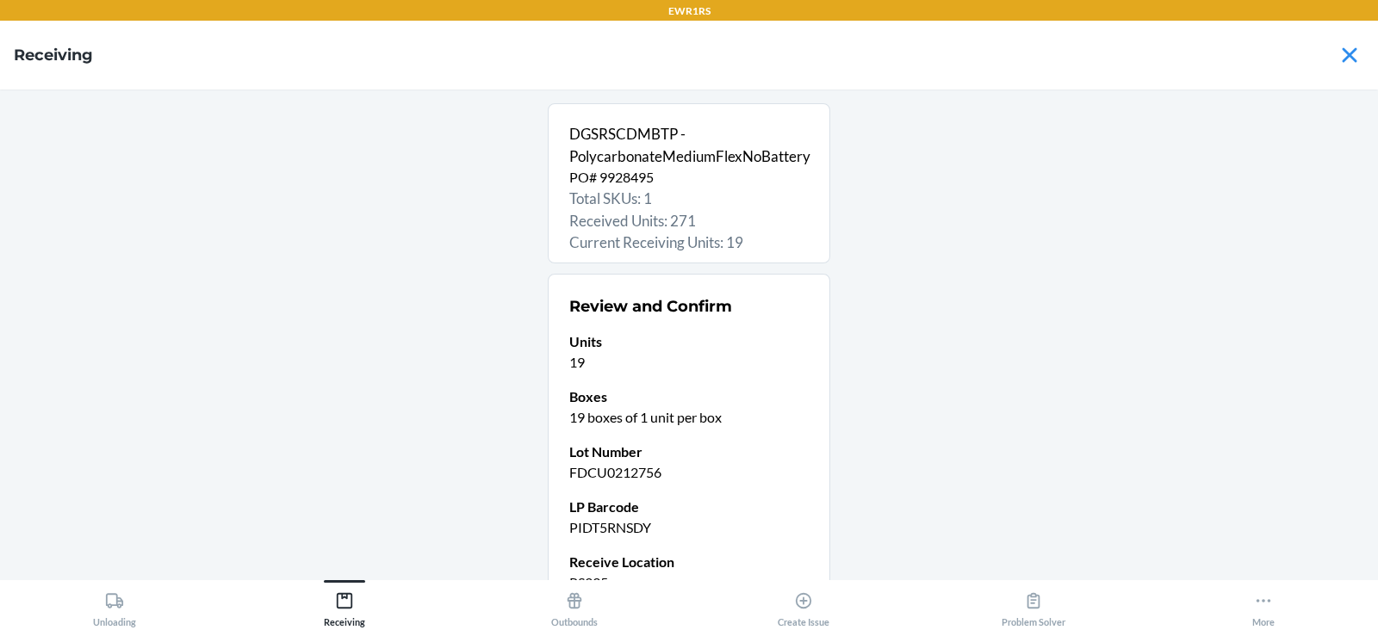
scroll to position [168, 0]
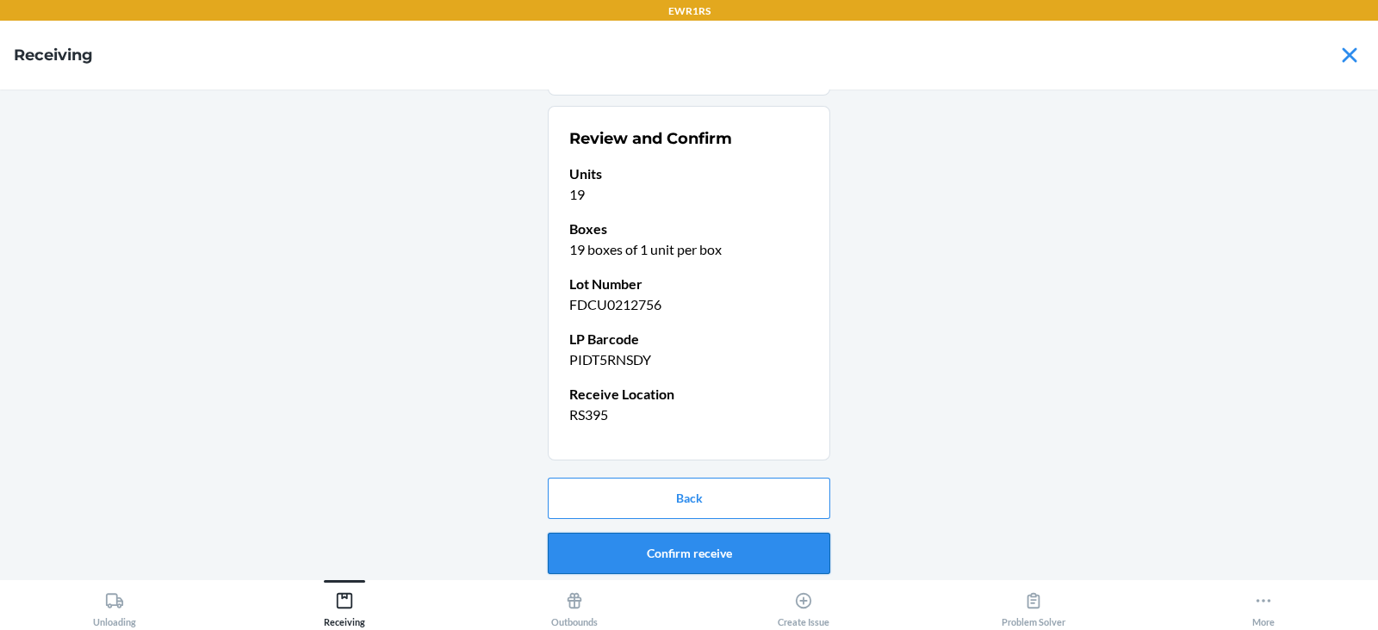
click at [641, 560] on button "Confirm receive" at bounding box center [689, 553] width 282 height 41
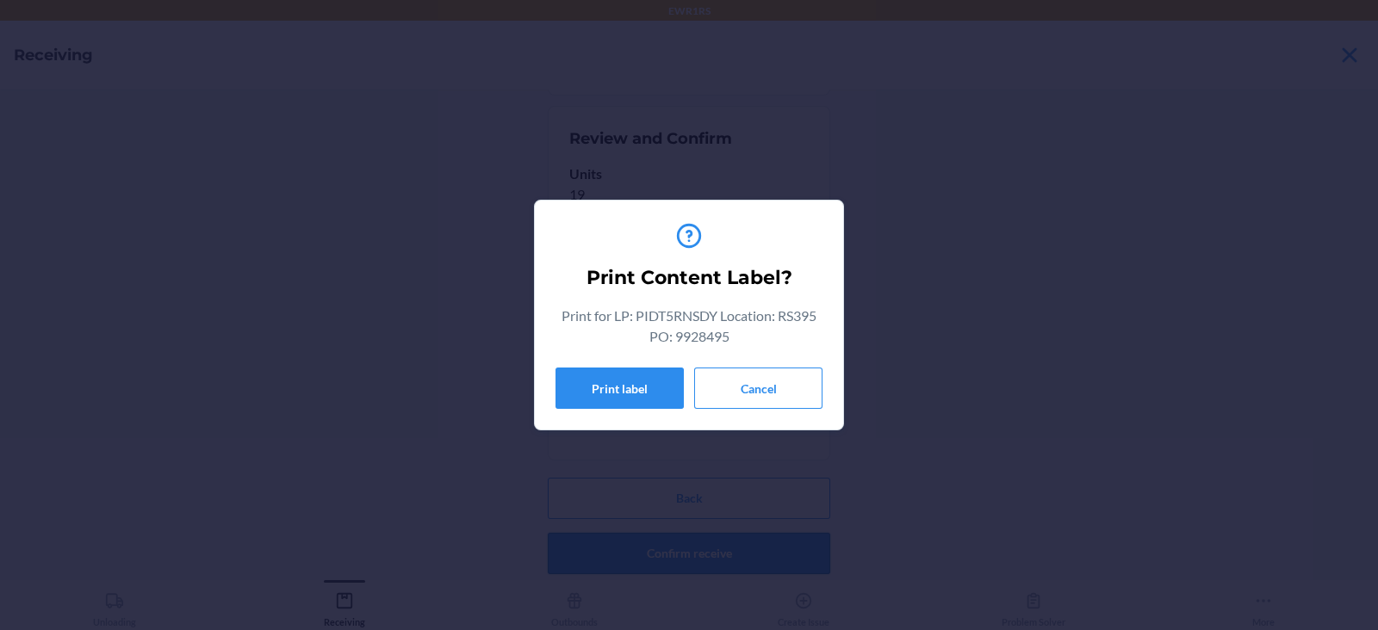
click at [603, 381] on button "Print label" at bounding box center [619, 388] width 128 height 41
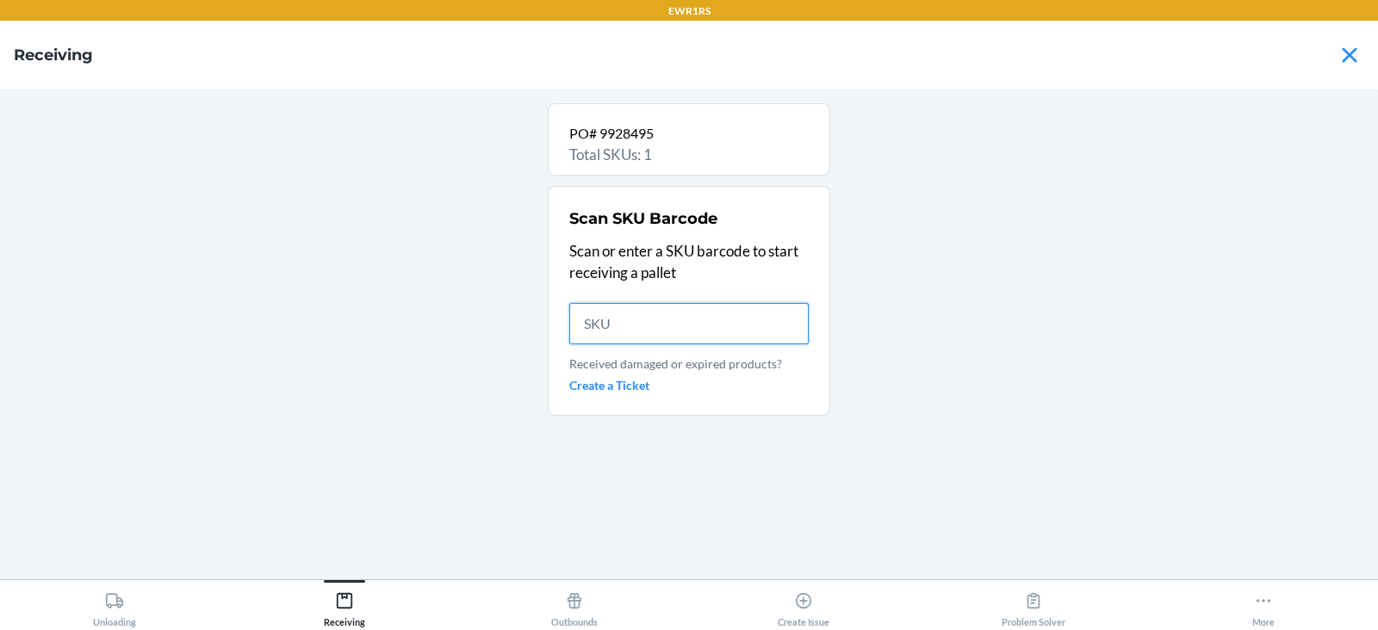
scroll to position [0, 0]
type input "DGSR"
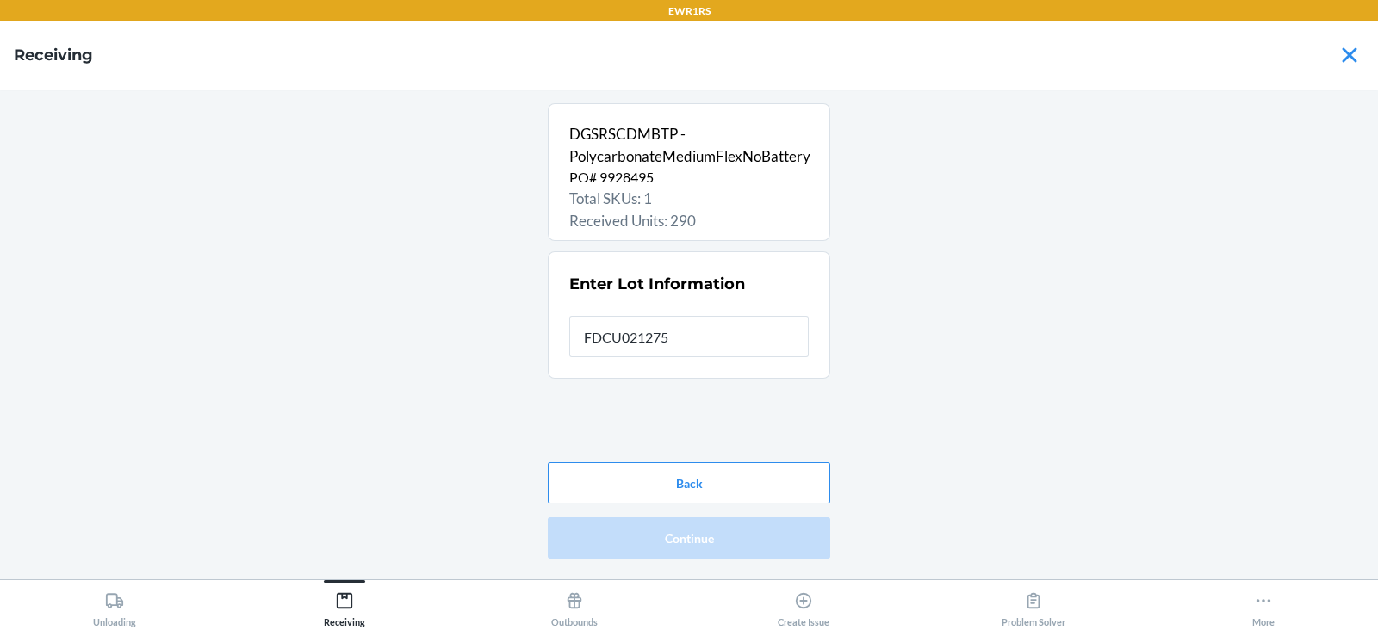
type input "FDCU0212756"
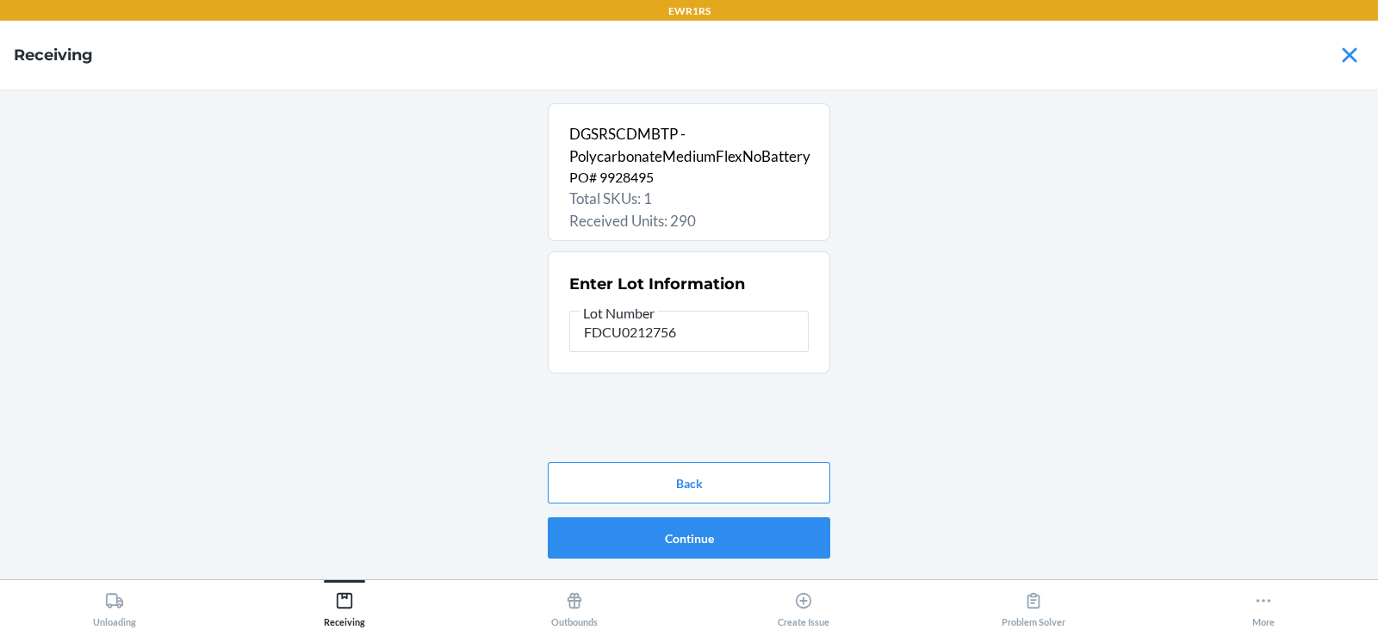
click at [680, 543] on button "Continue" at bounding box center [689, 538] width 282 height 41
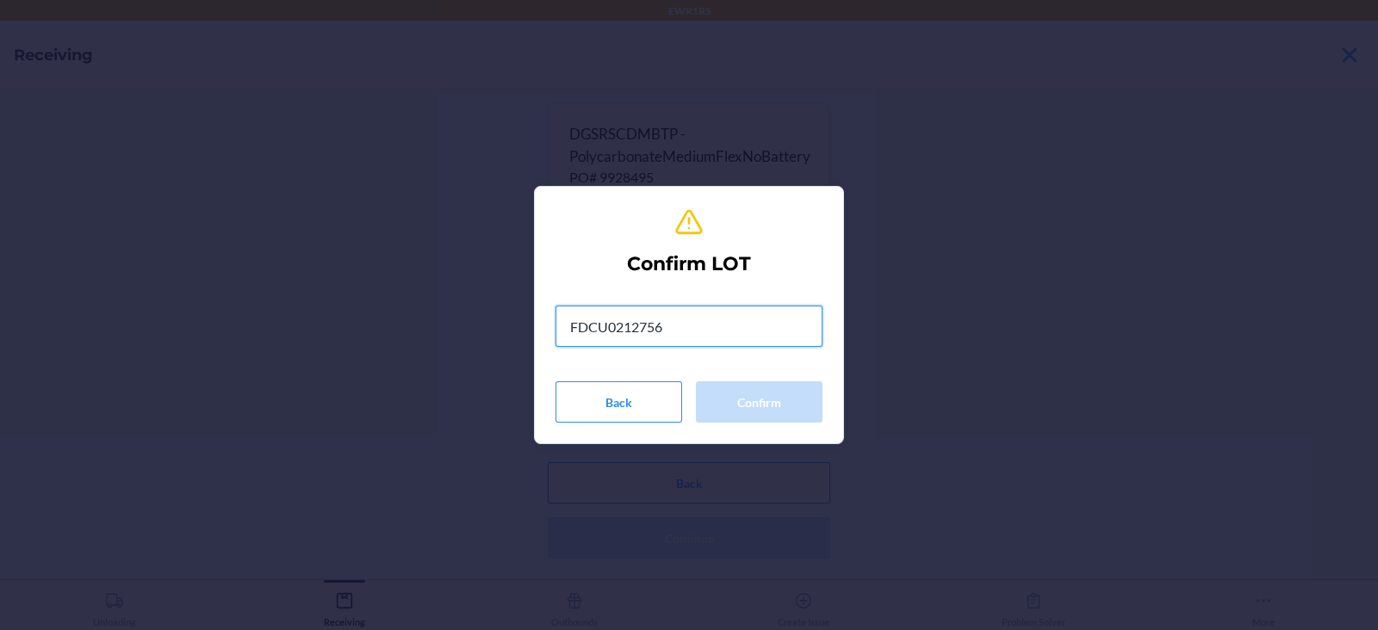
type input "FDCU0212756"
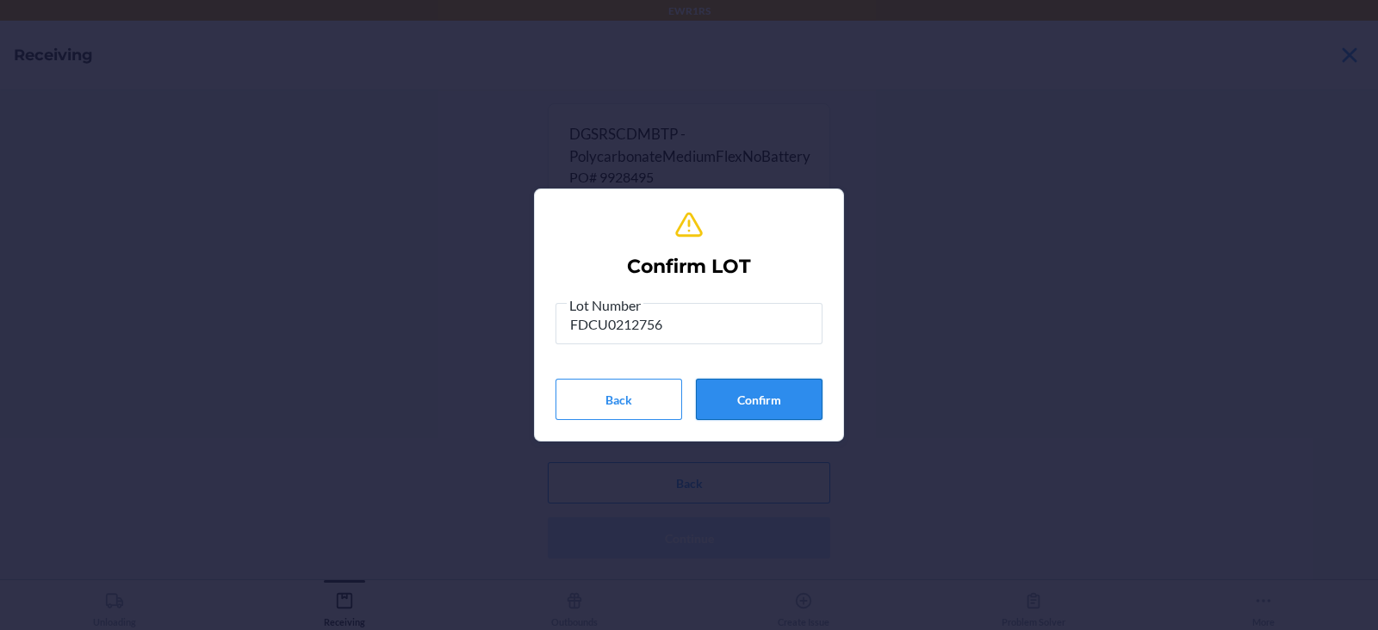
click at [765, 399] on button "Confirm" at bounding box center [759, 399] width 127 height 41
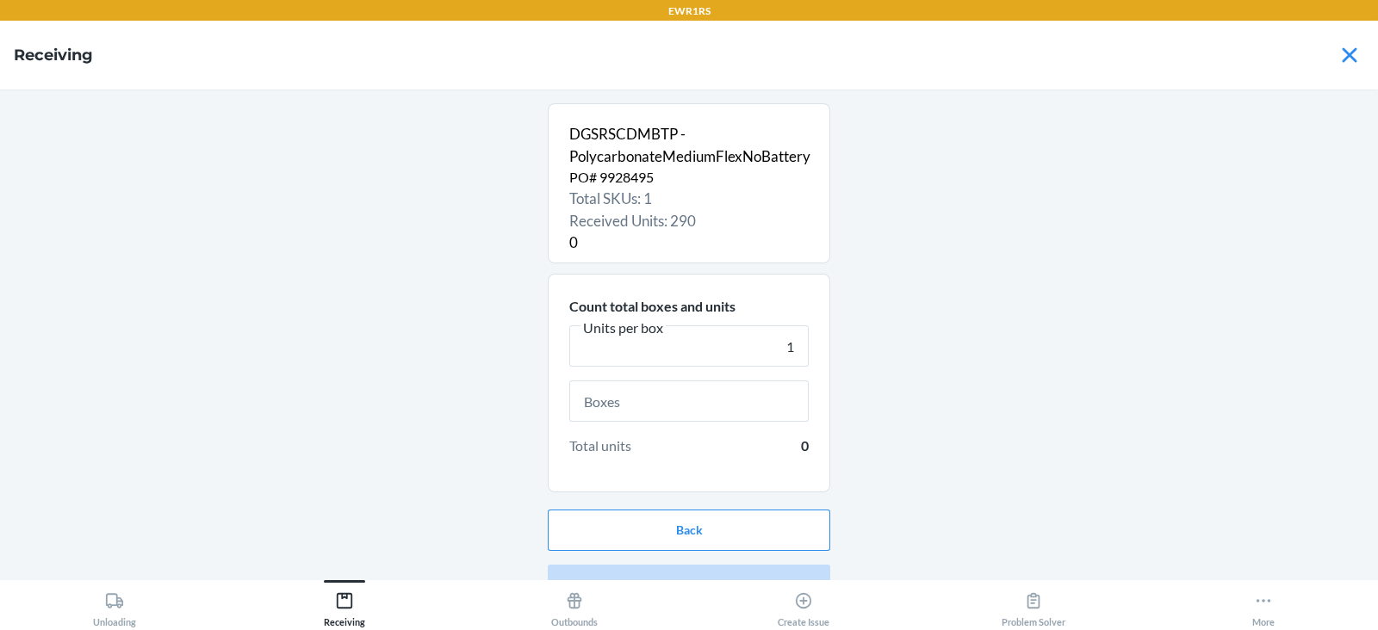
type input "1"
click at [703, 401] on input "text" at bounding box center [688, 401] width 239 height 41
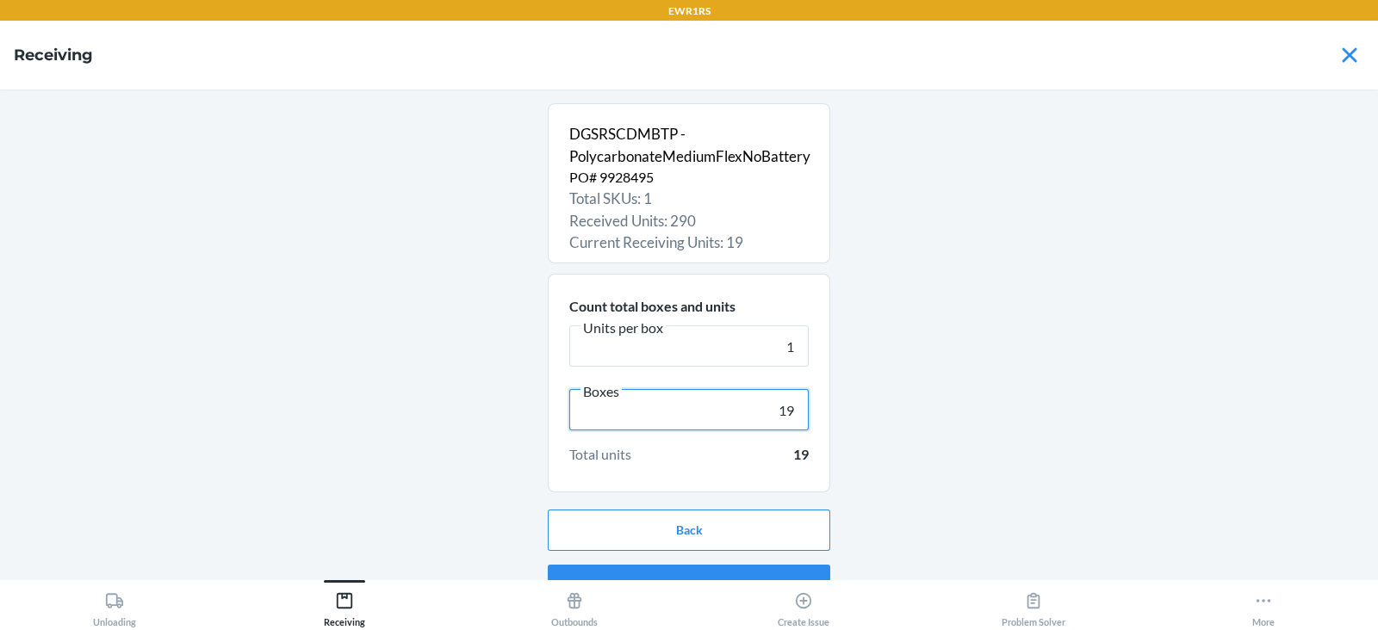
scroll to position [33, 0]
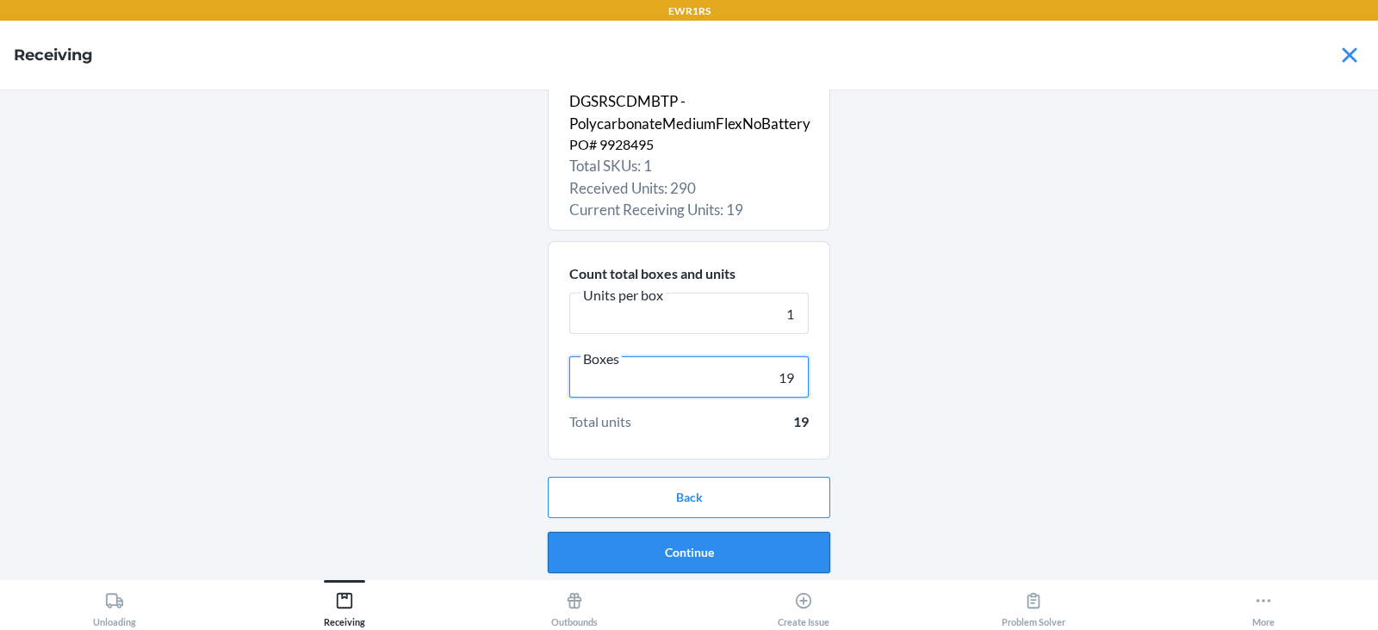
type input "19"
click at [669, 559] on button "Continue" at bounding box center [689, 552] width 282 height 41
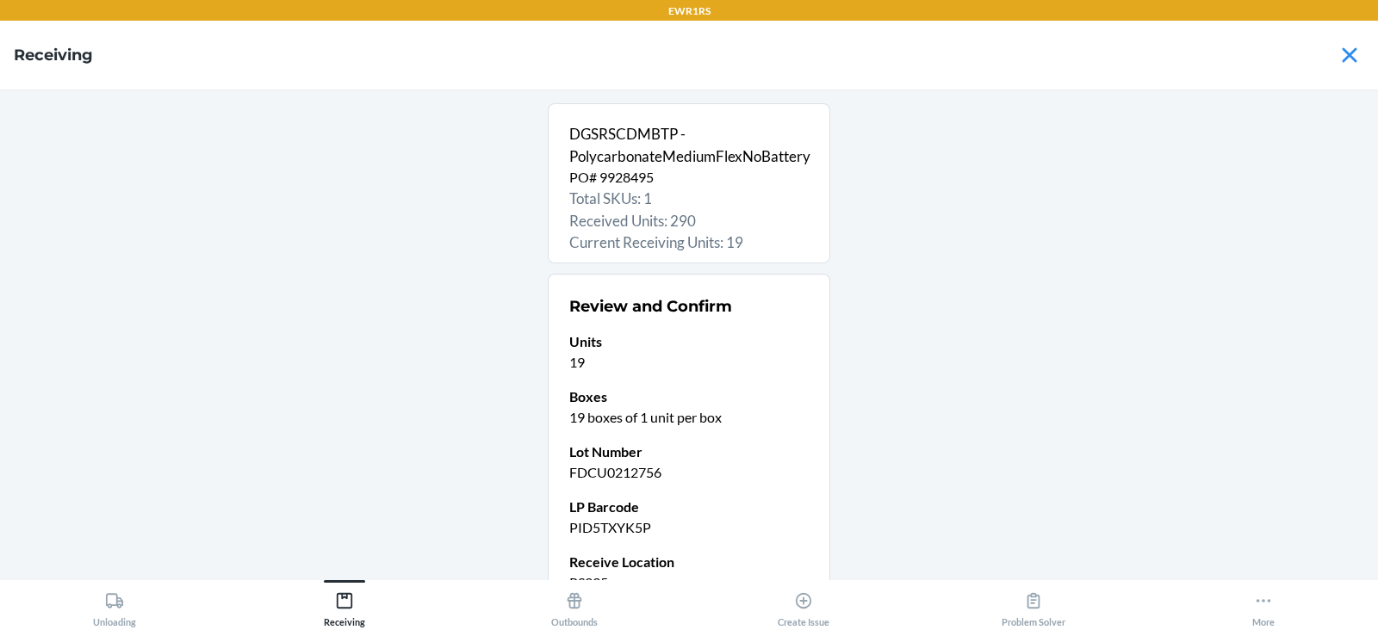
scroll to position [168, 0]
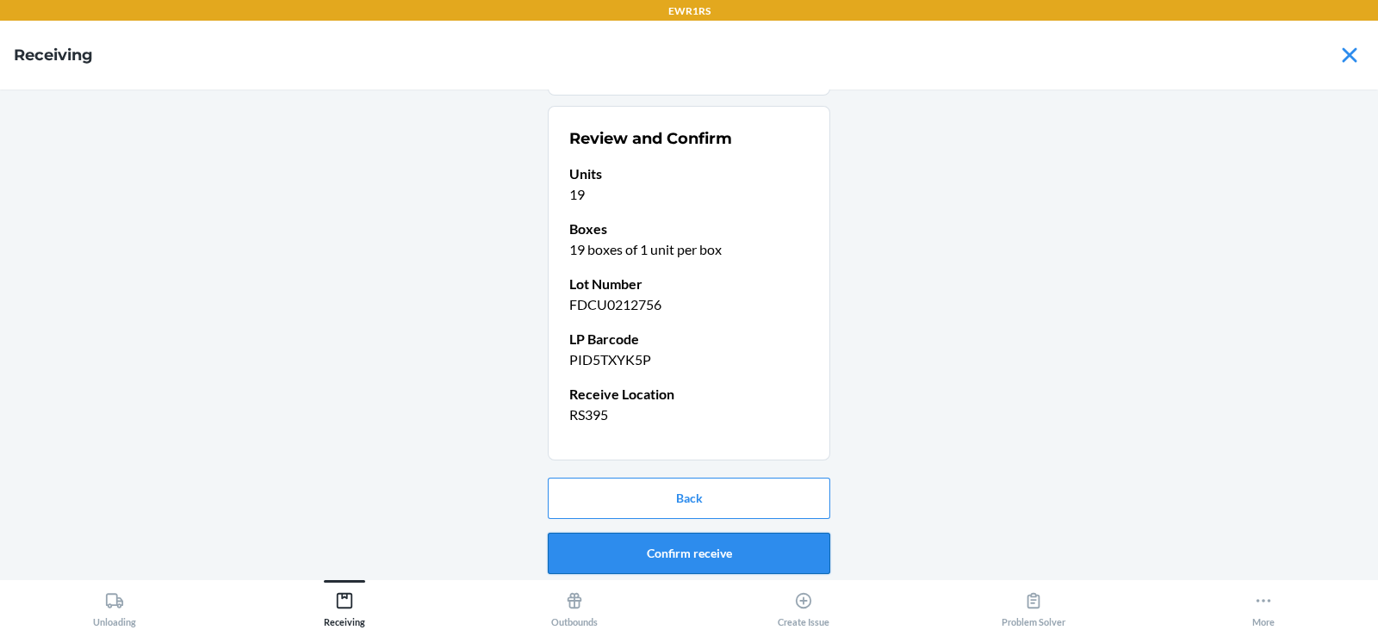
click at [666, 551] on button "Confirm receive" at bounding box center [689, 553] width 282 height 41
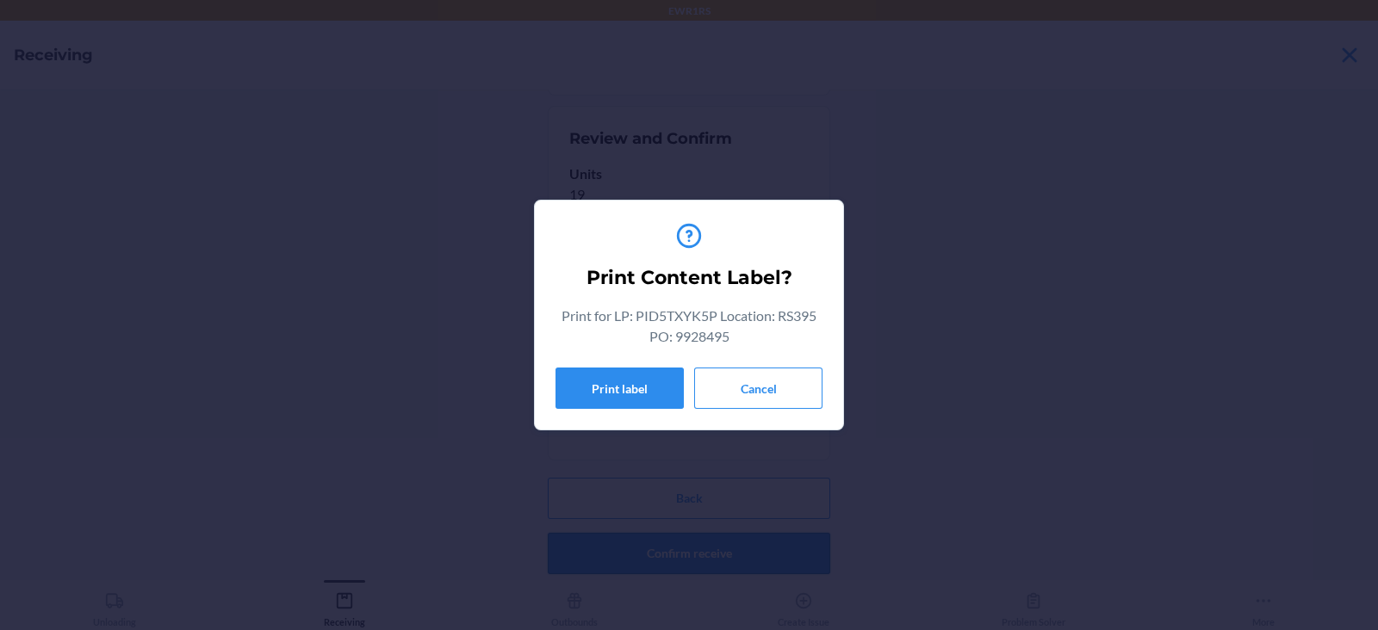
click at [601, 377] on button "Print label" at bounding box center [619, 388] width 128 height 41
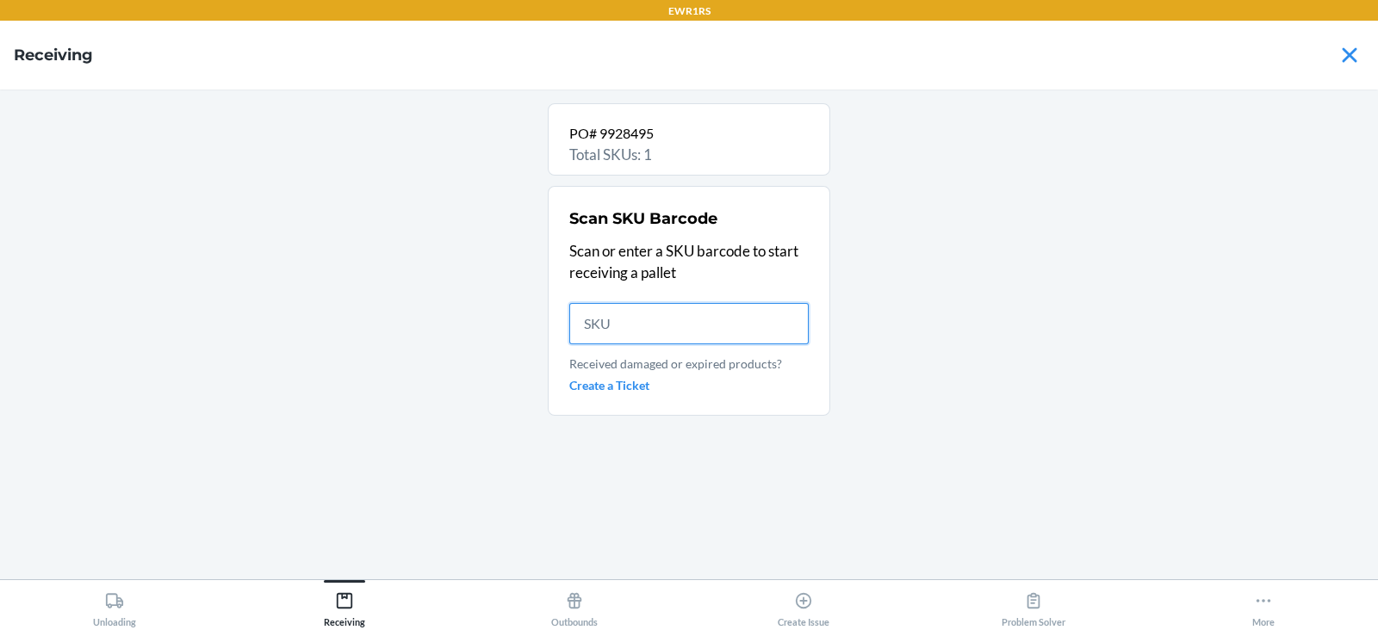
scroll to position [0, 0]
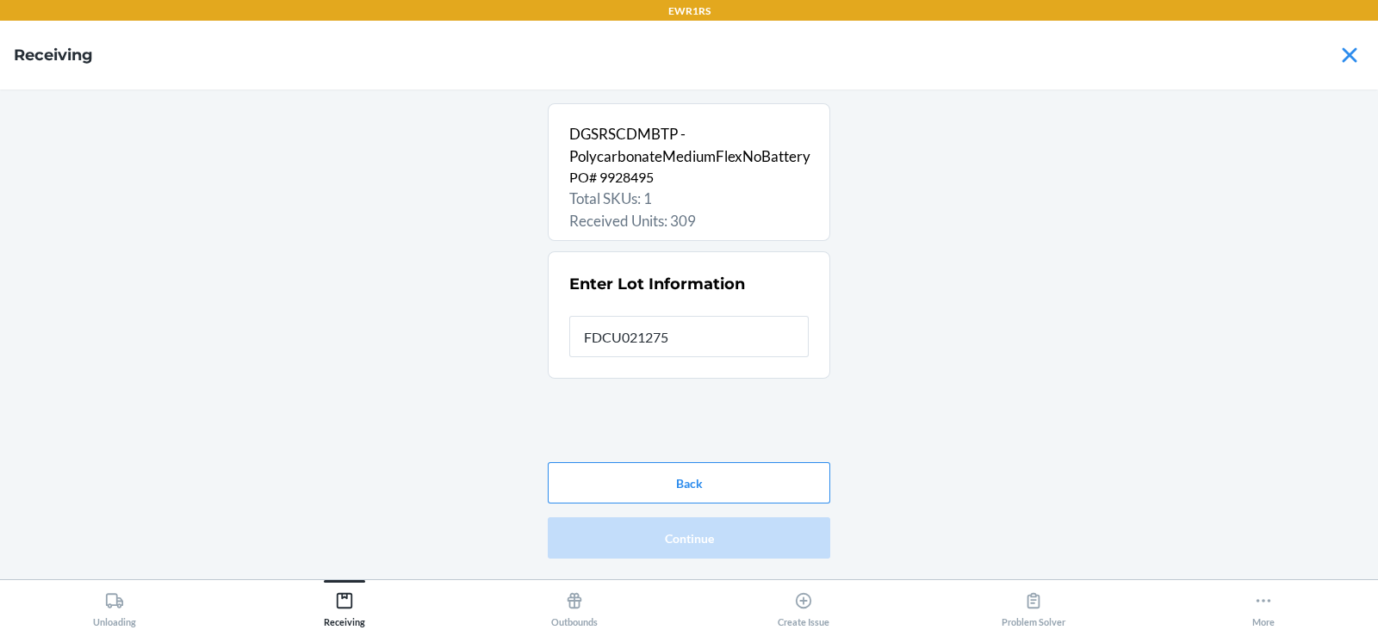
type input "FDCU0212756"
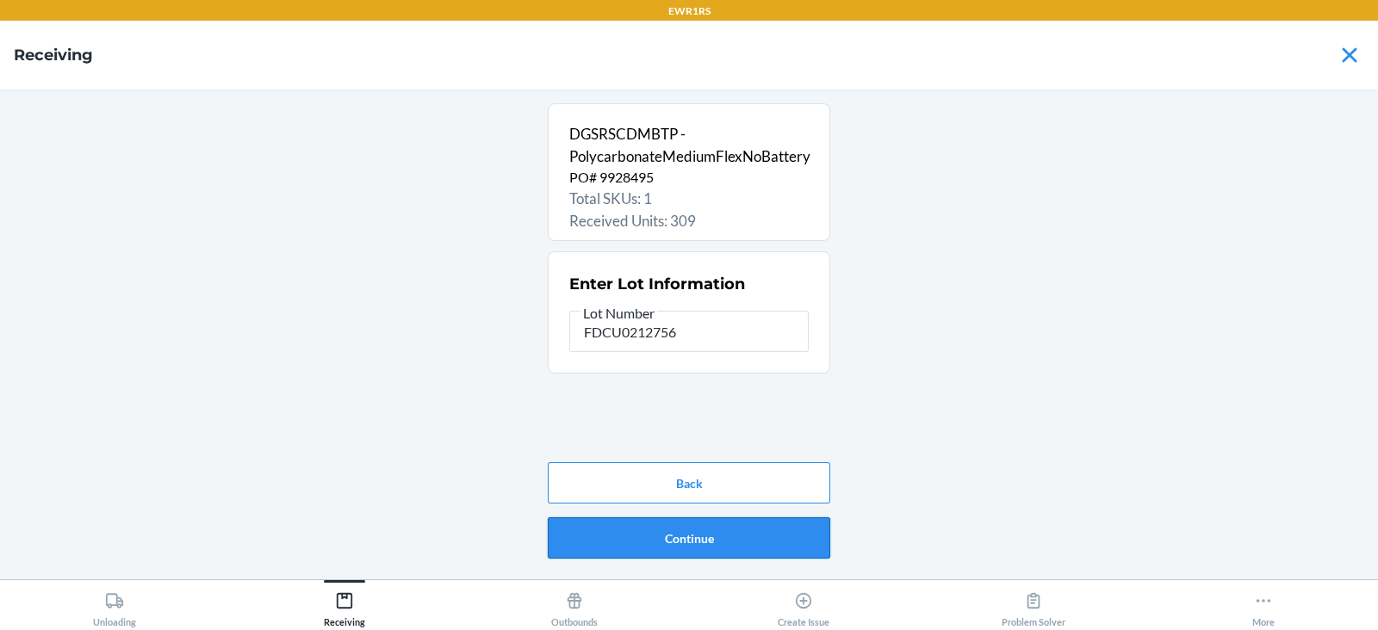
click at [685, 535] on button "Continue" at bounding box center [689, 538] width 282 height 41
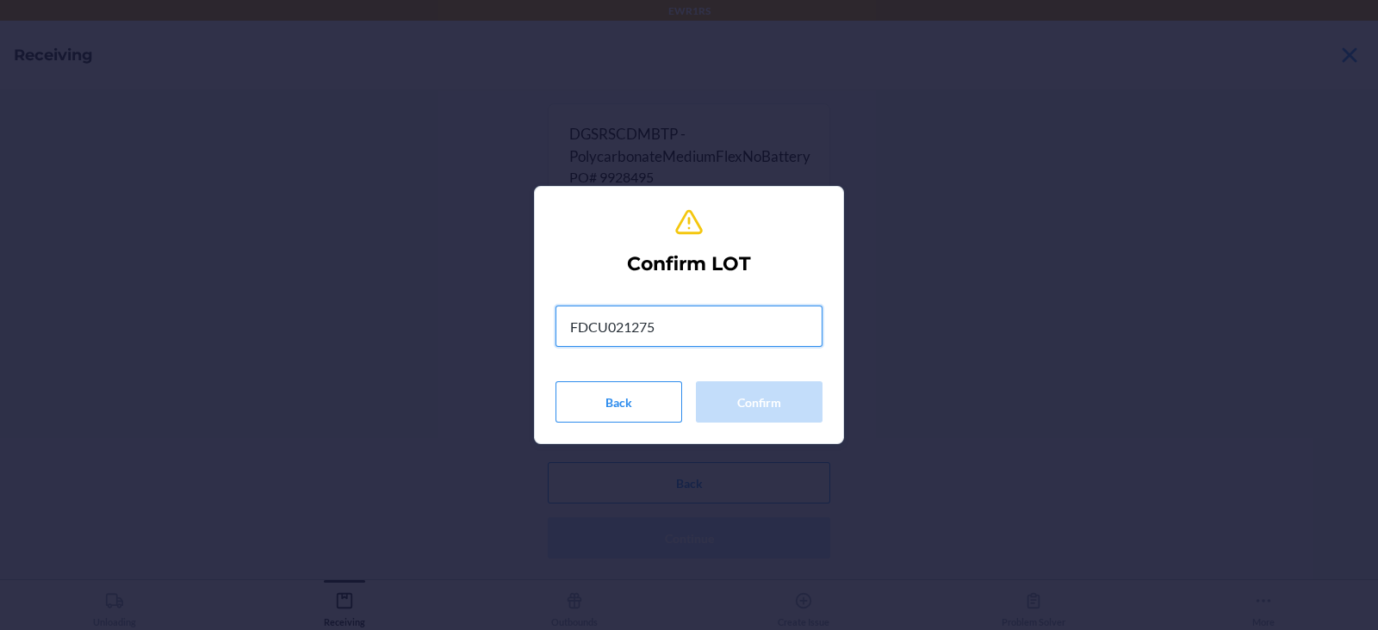
type input "FDCU0212756"
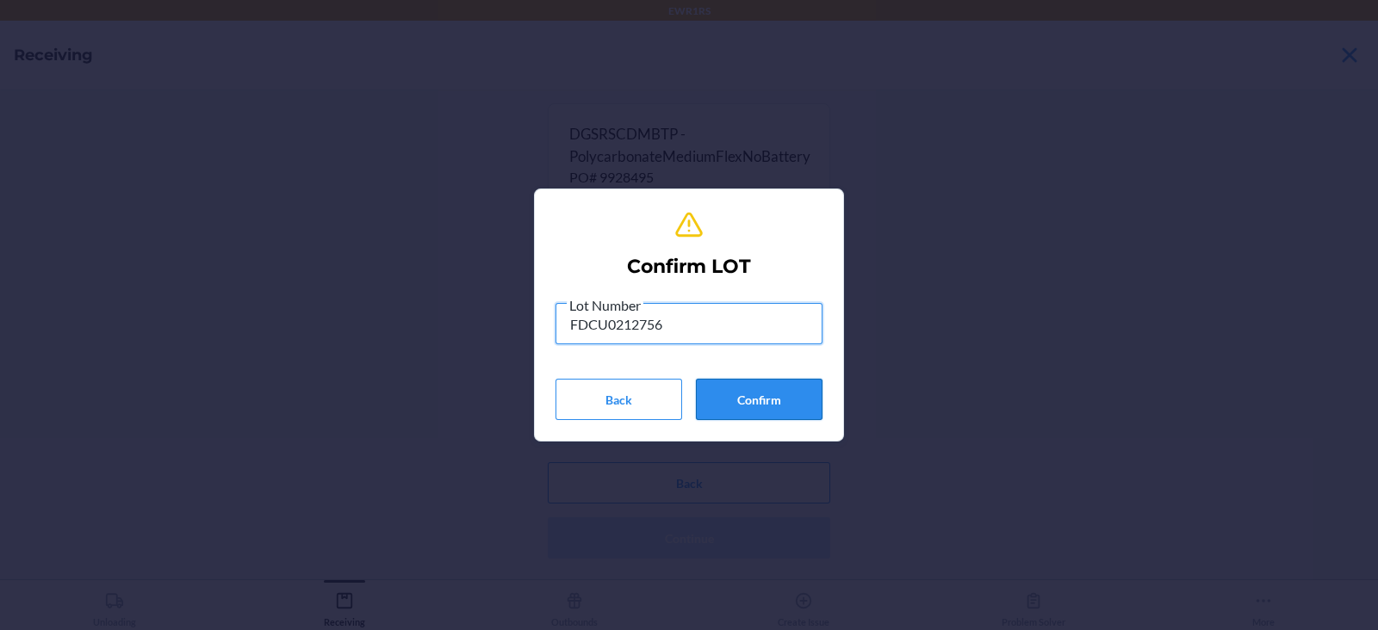
click at [779, 398] on button "Confirm" at bounding box center [759, 399] width 127 height 41
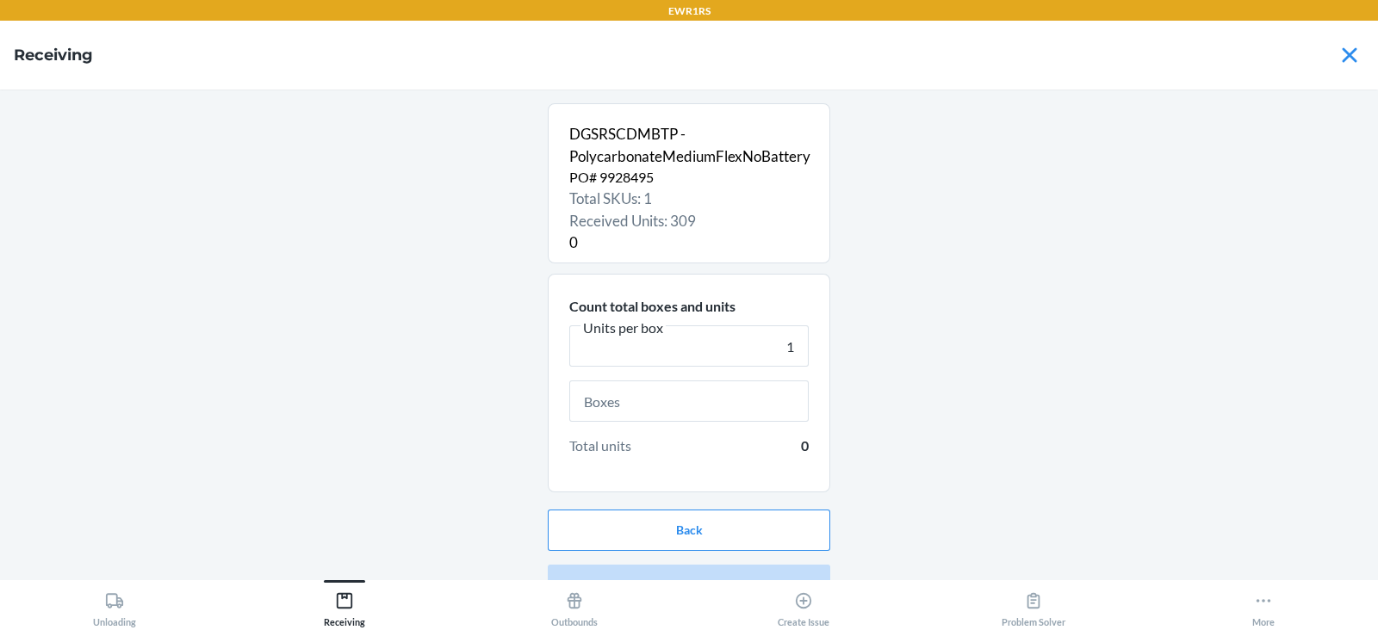
type input "1"
click at [667, 400] on input "text" at bounding box center [688, 401] width 239 height 41
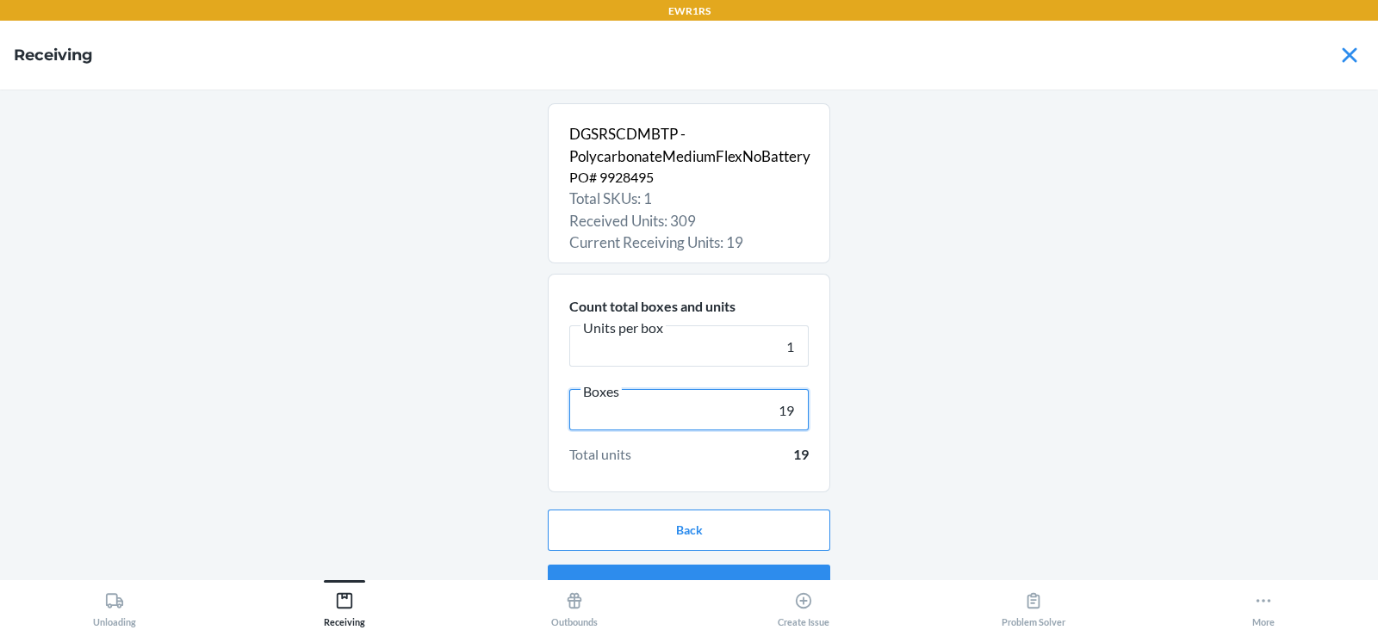
scroll to position [33, 0]
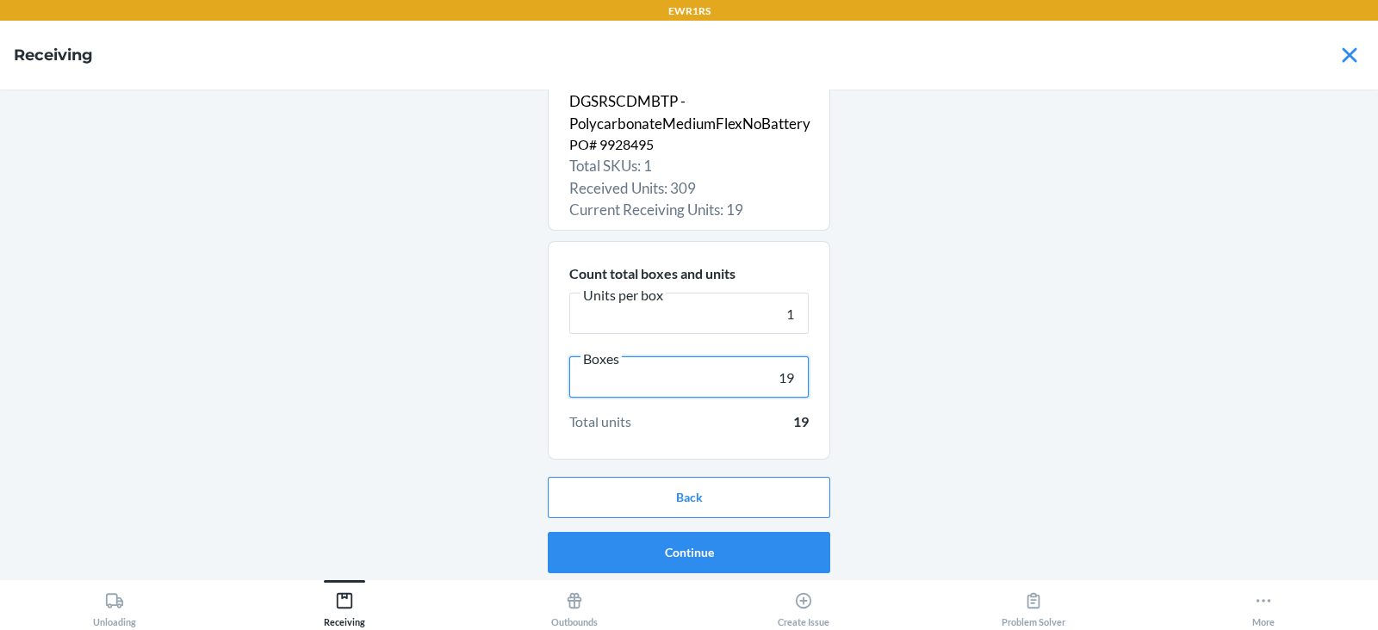
type input "19"
click at [666, 550] on button "Continue" at bounding box center [689, 552] width 282 height 41
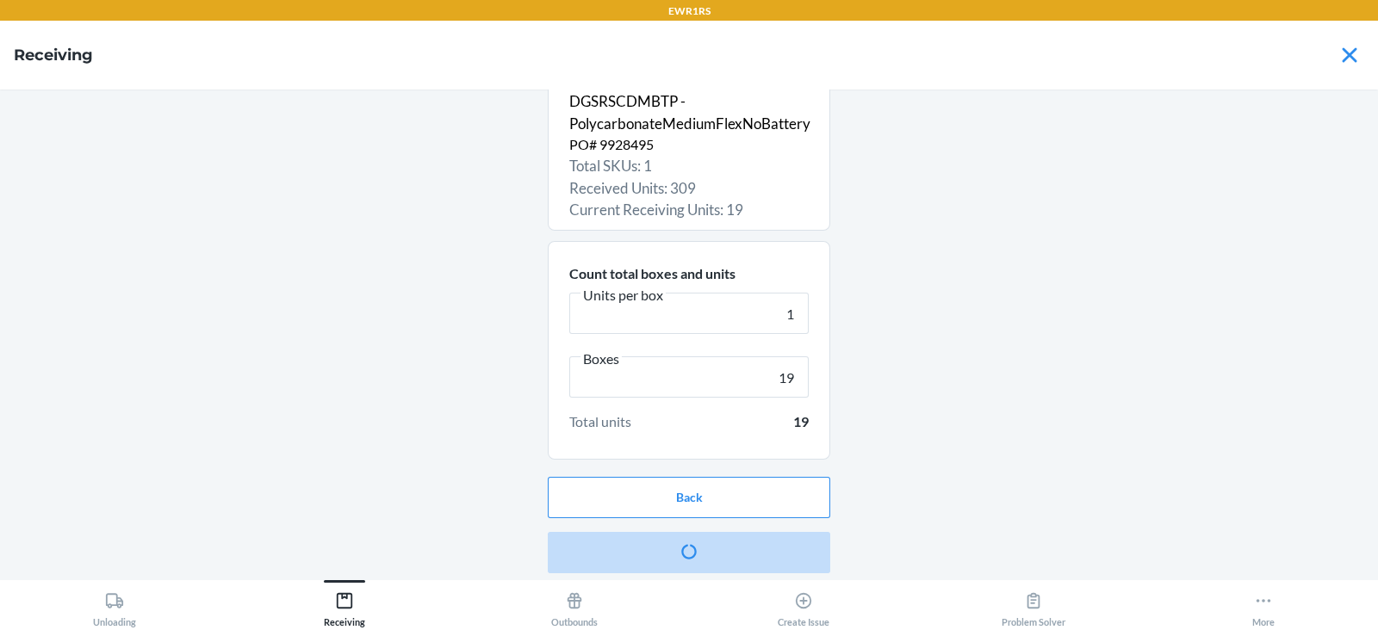
scroll to position [0, 0]
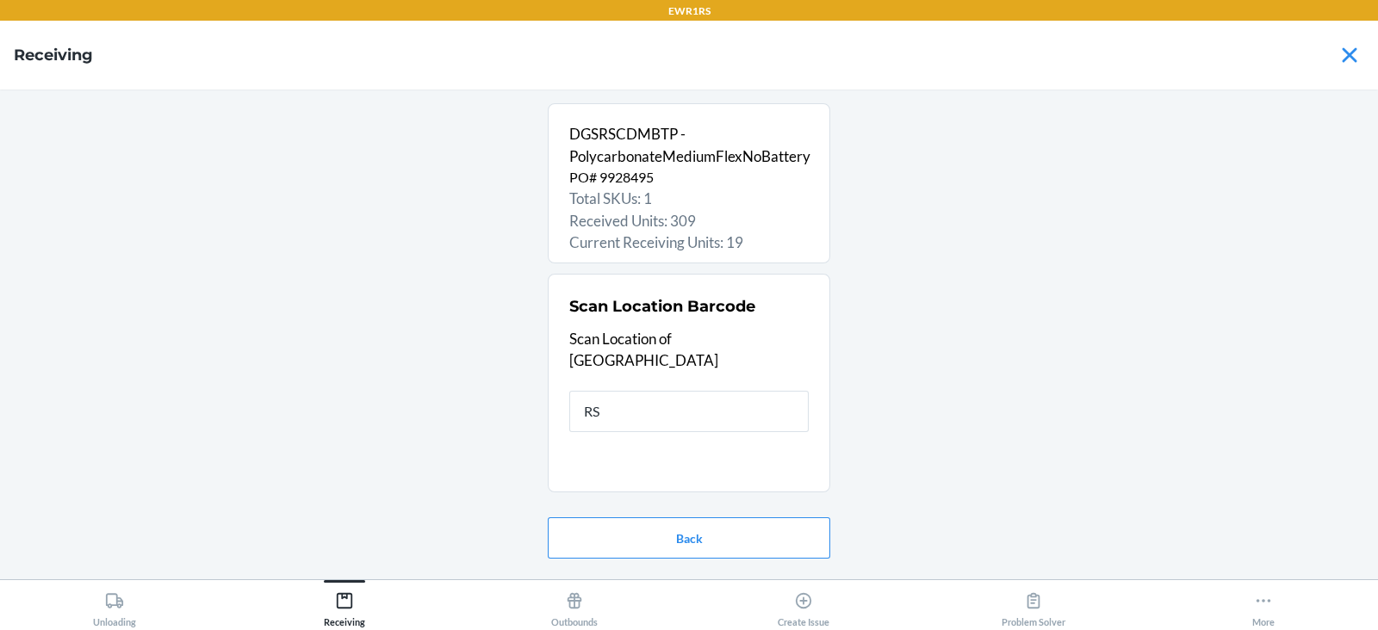
type input "RS3"
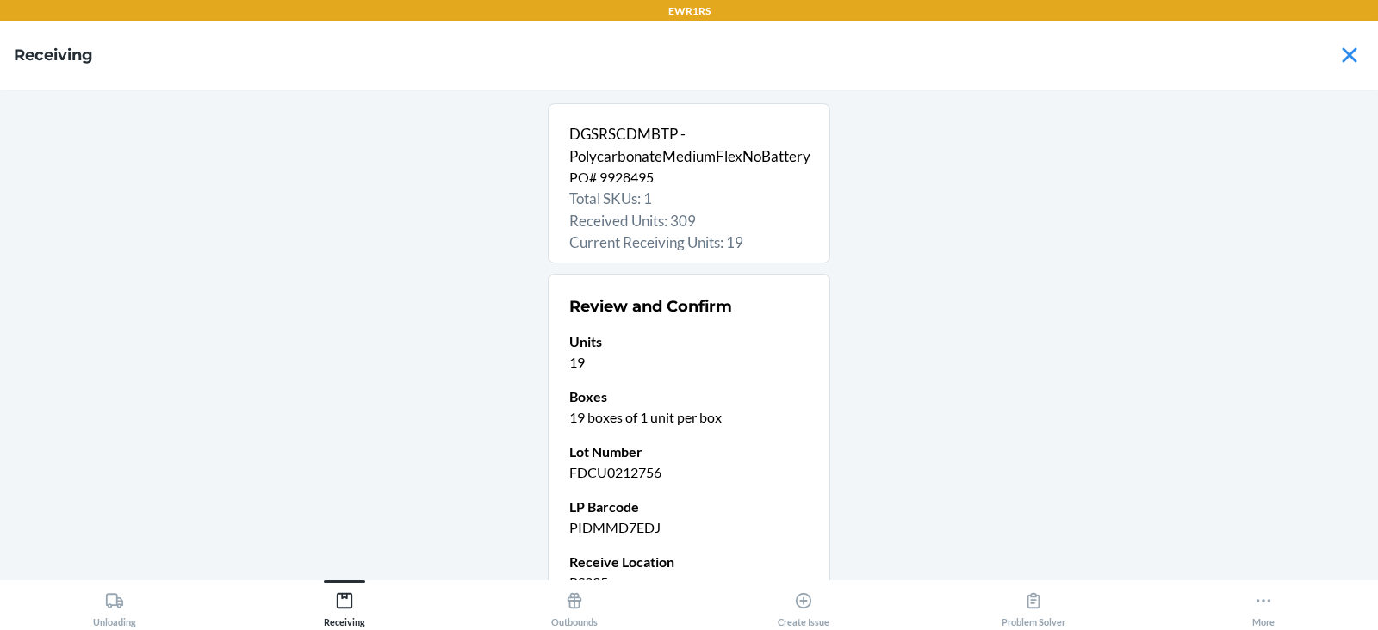
scroll to position [168, 0]
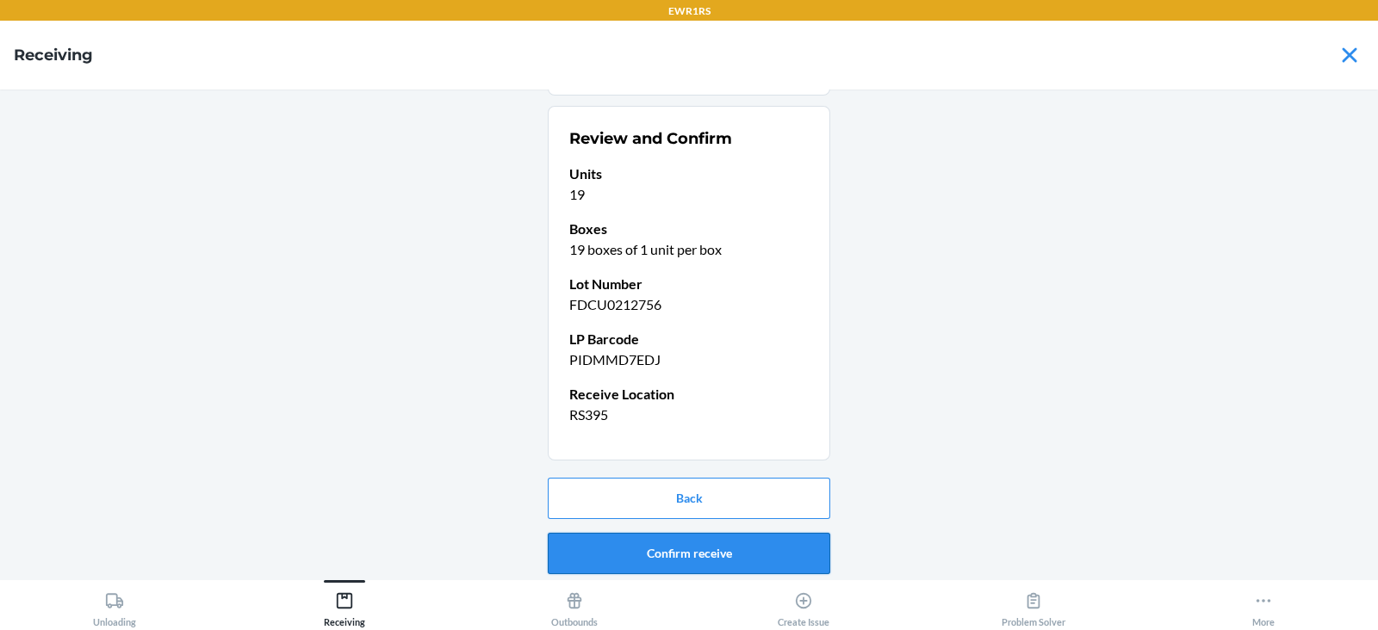
click at [682, 555] on button "Confirm receive" at bounding box center [689, 553] width 282 height 41
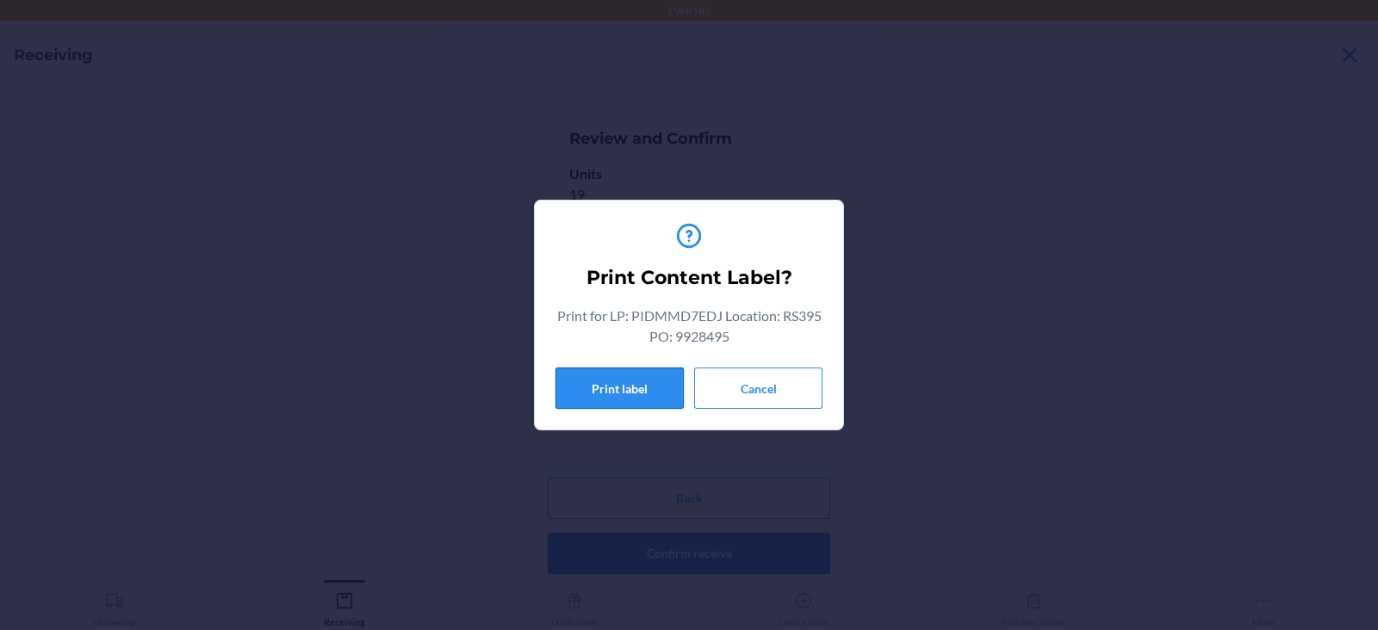
click at [623, 384] on button "Print label" at bounding box center [619, 388] width 128 height 41
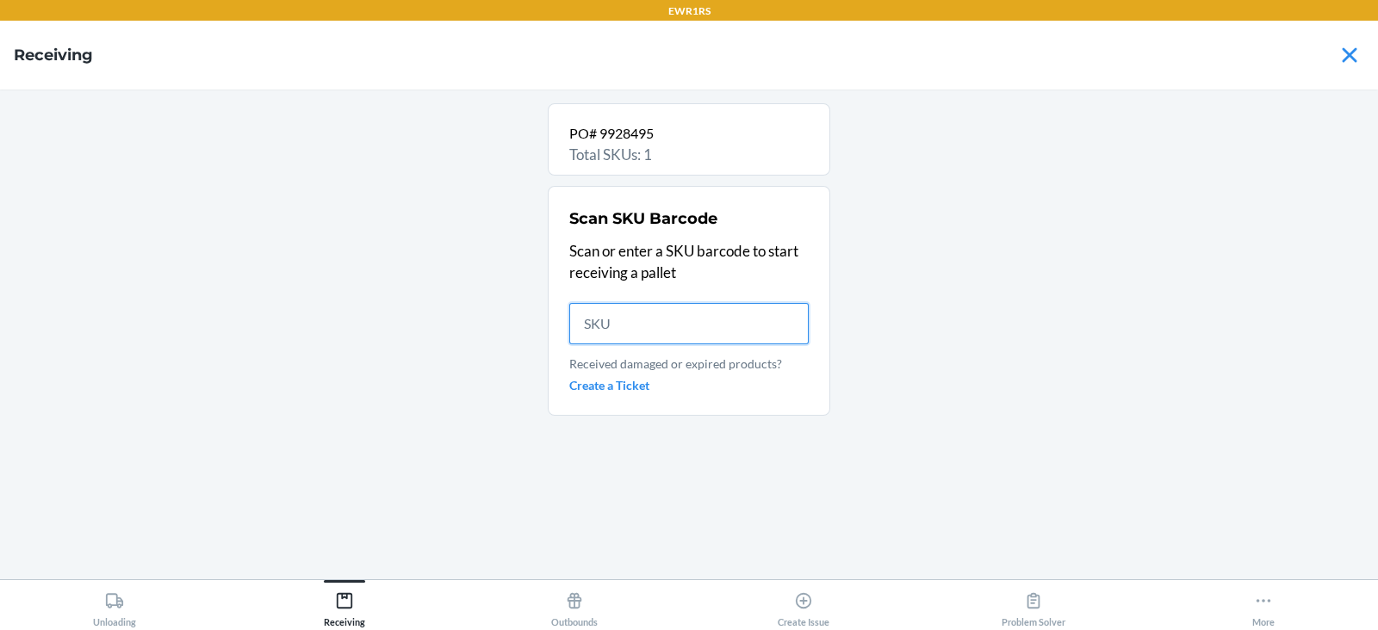
scroll to position [0, 0]
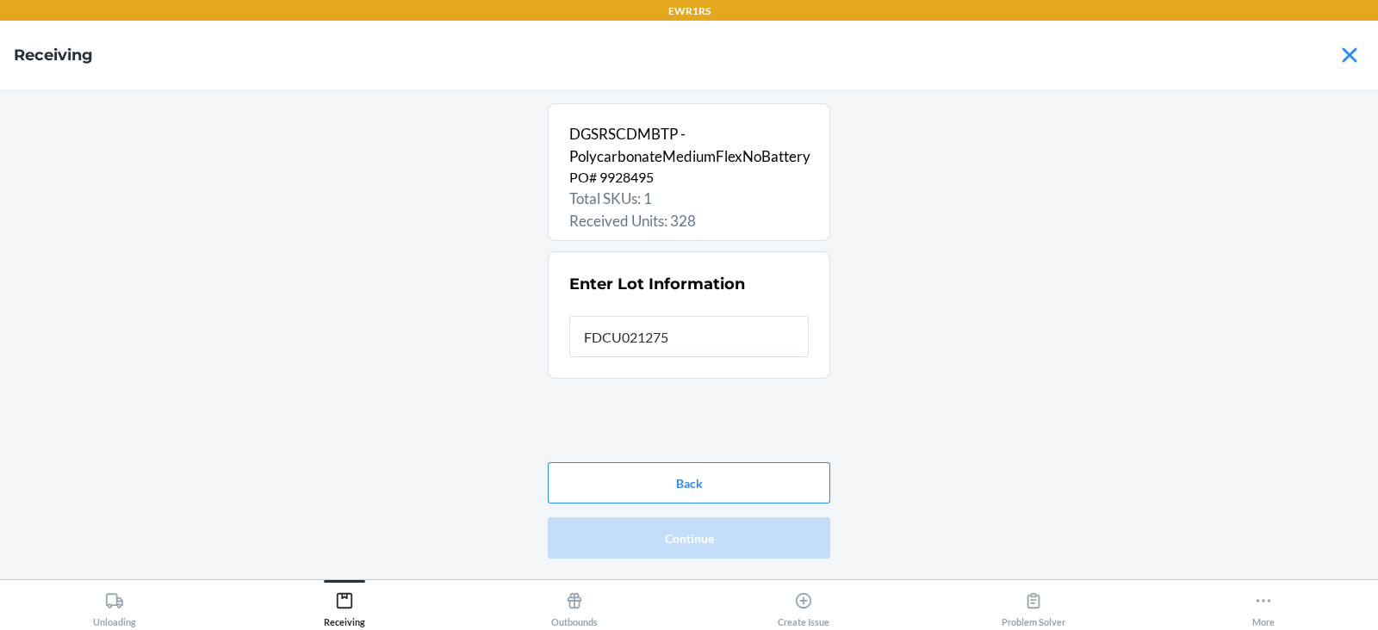
type input "FDCU0212756"
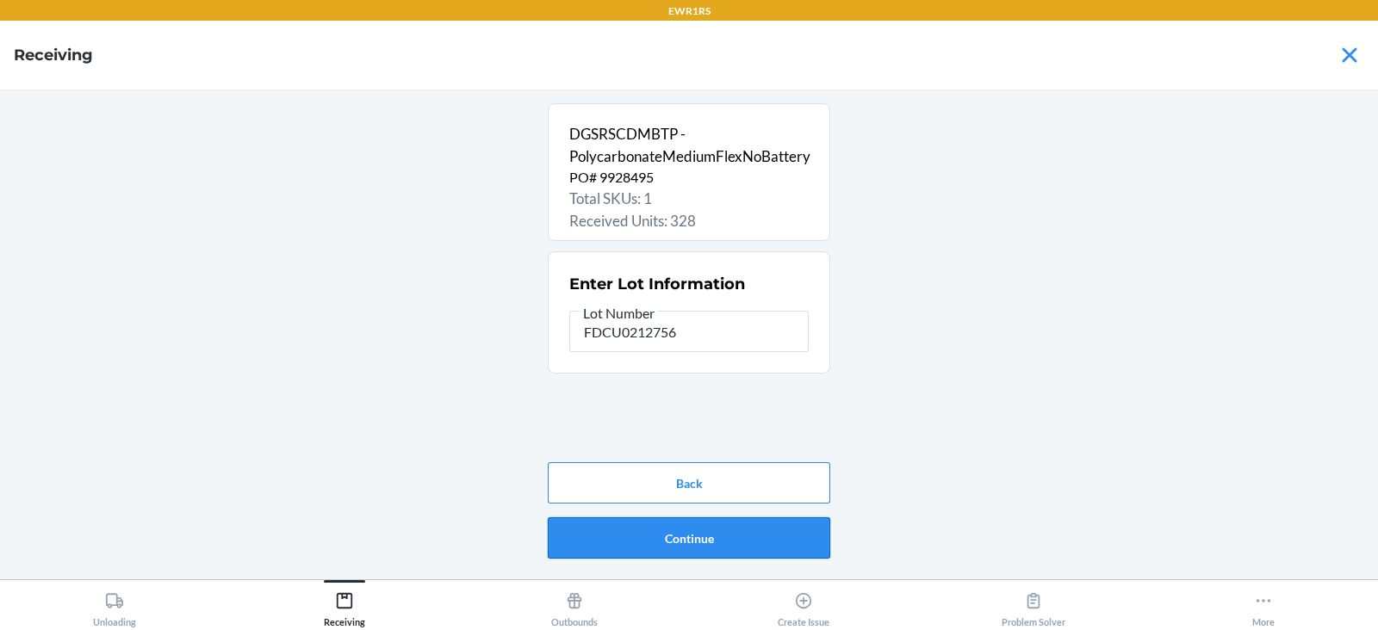
click at [677, 544] on button "Continue" at bounding box center [689, 538] width 282 height 41
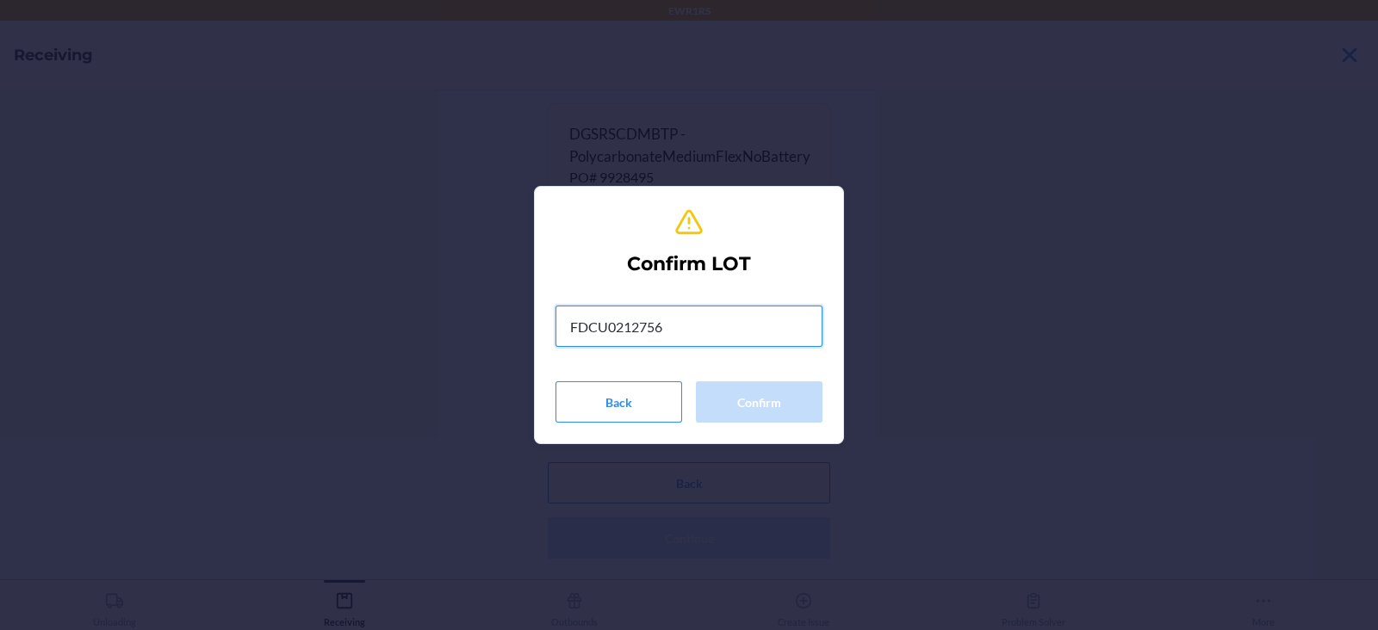
type input "FDCU0212756"
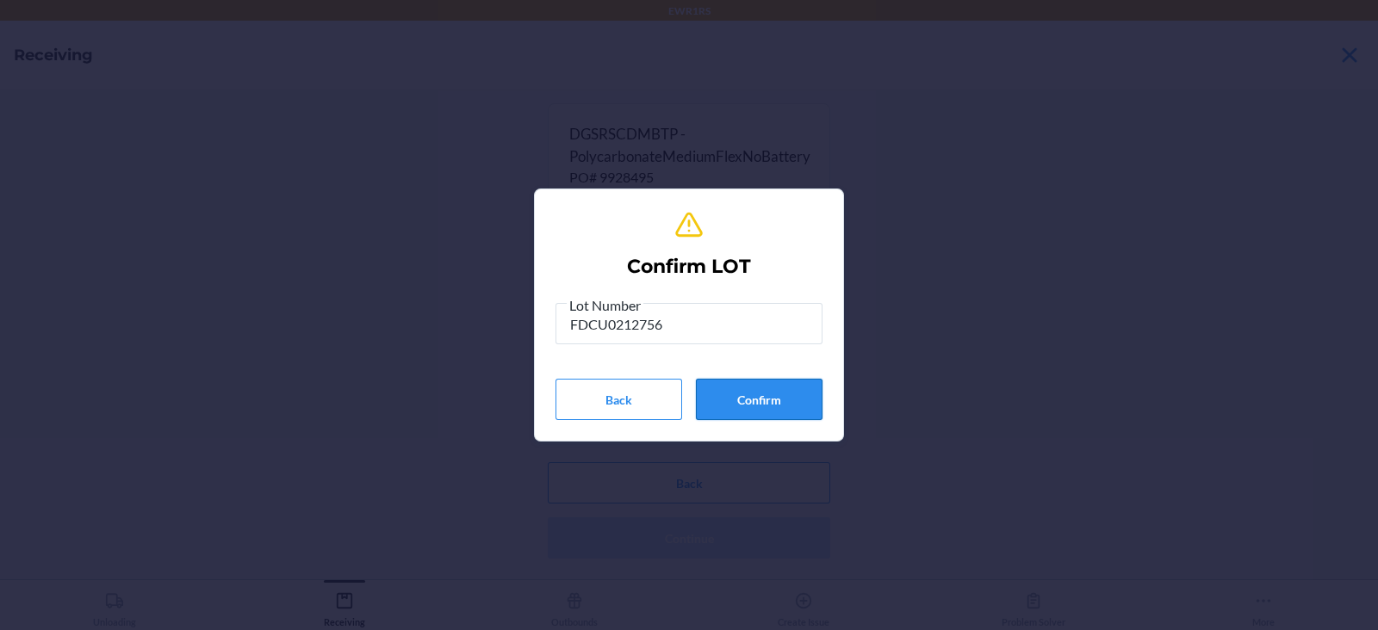
click at [738, 391] on button "Confirm" at bounding box center [759, 399] width 127 height 41
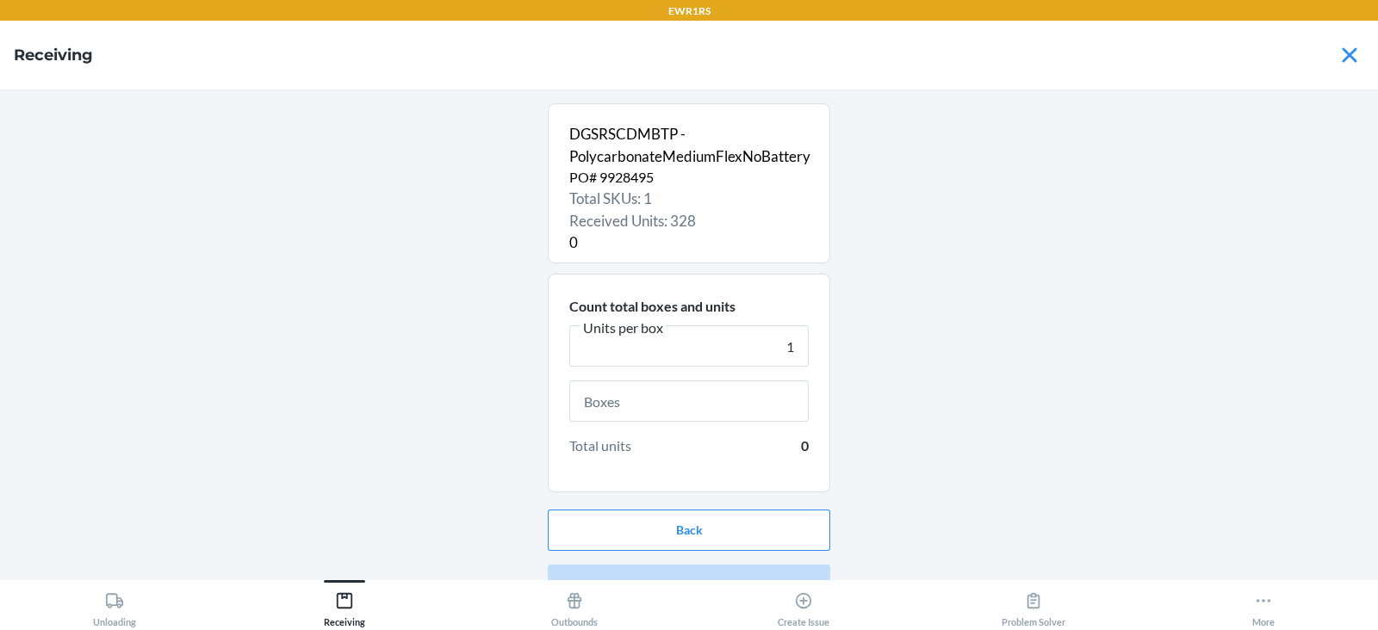
type input "1"
click at [683, 400] on input "text" at bounding box center [688, 401] width 239 height 41
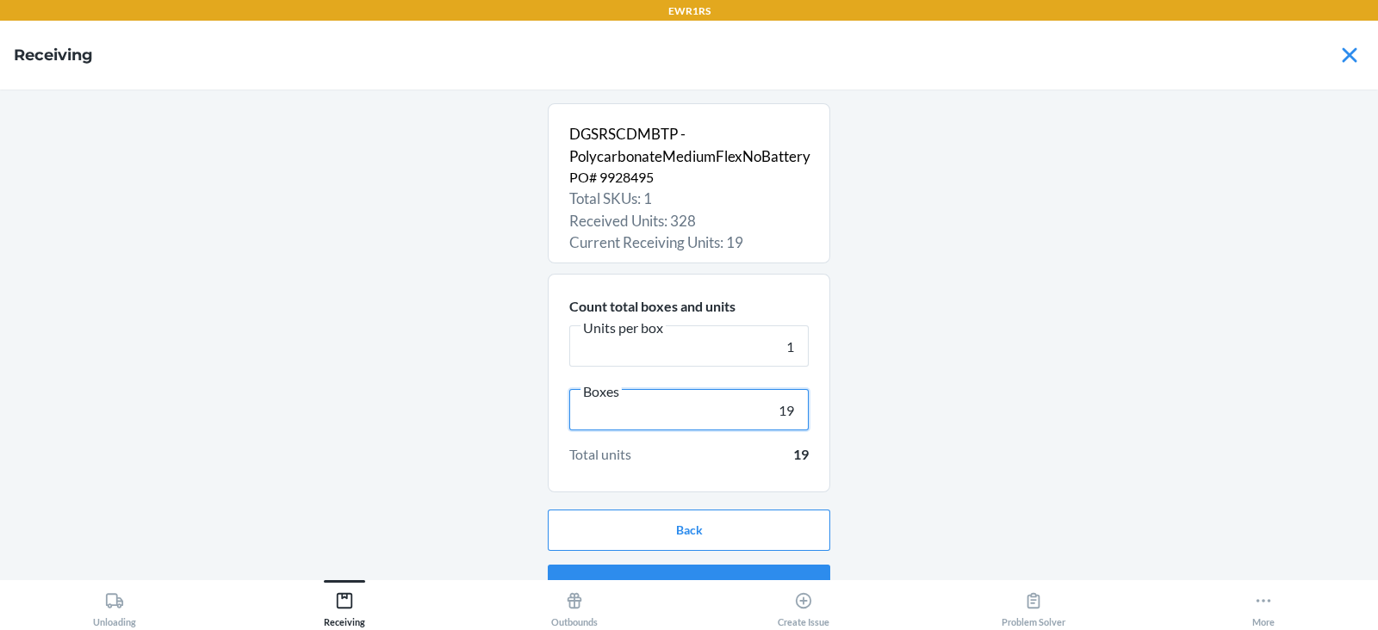
scroll to position [33, 0]
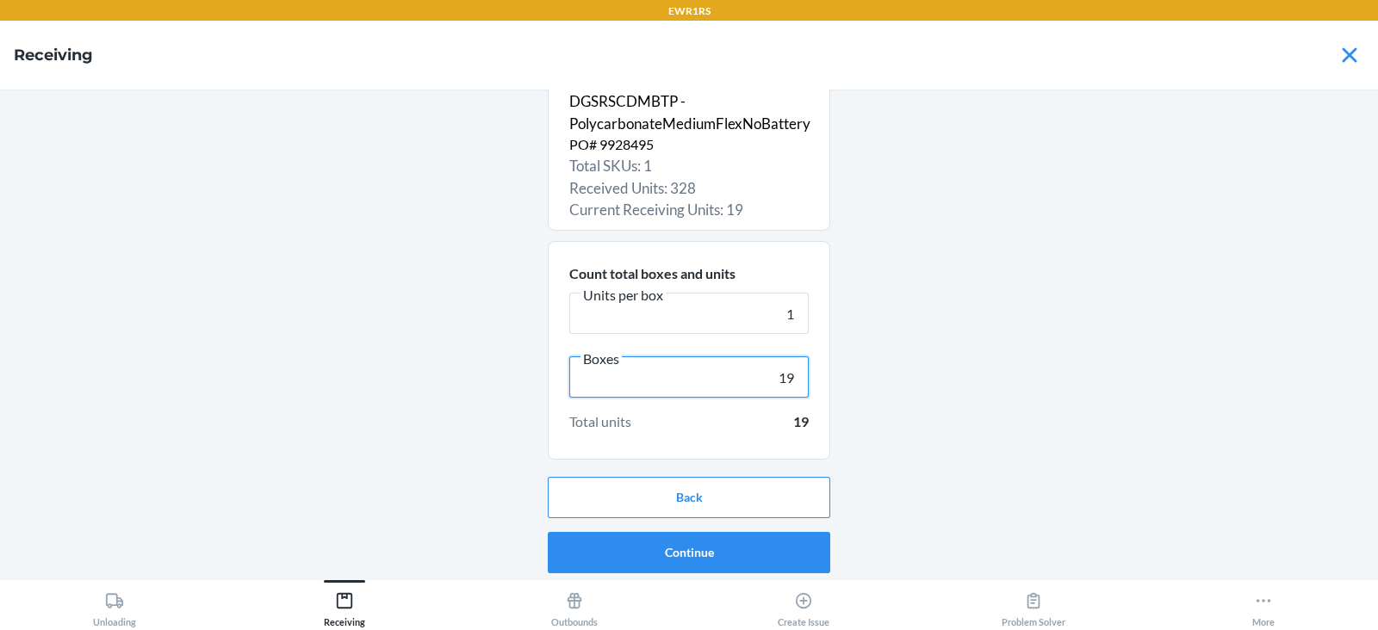
type input "19"
click at [663, 559] on button "Continue" at bounding box center [689, 552] width 282 height 41
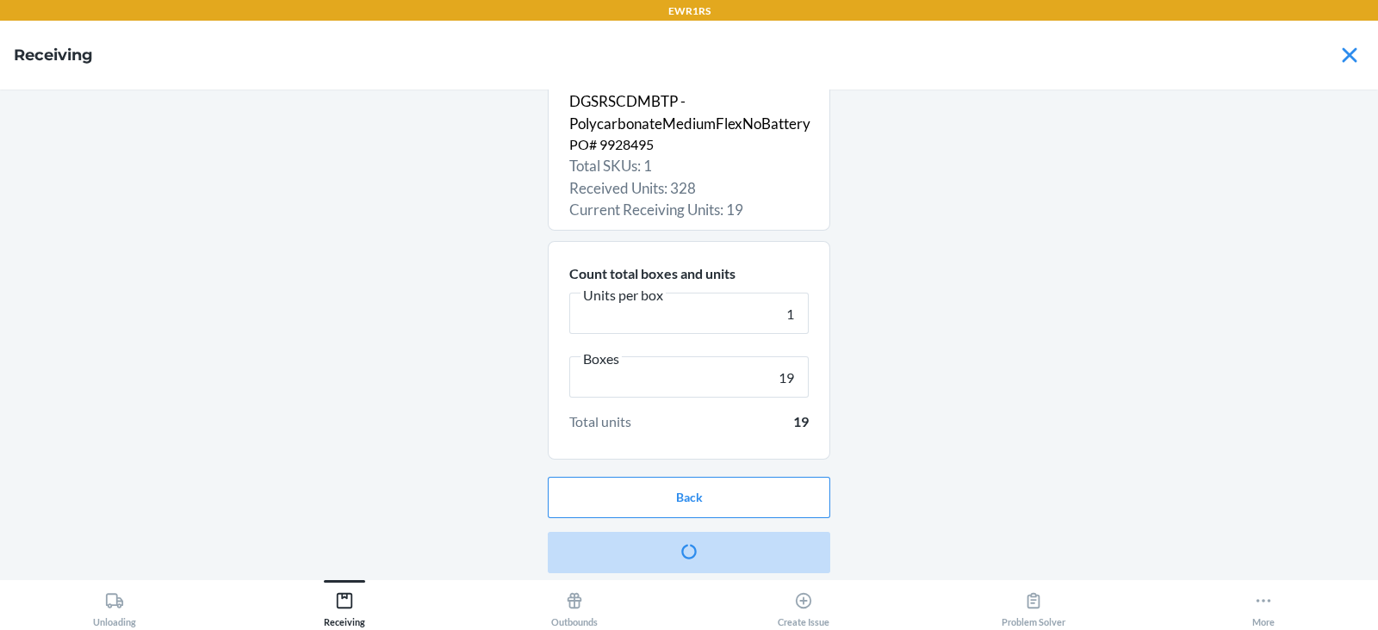
scroll to position [0, 0]
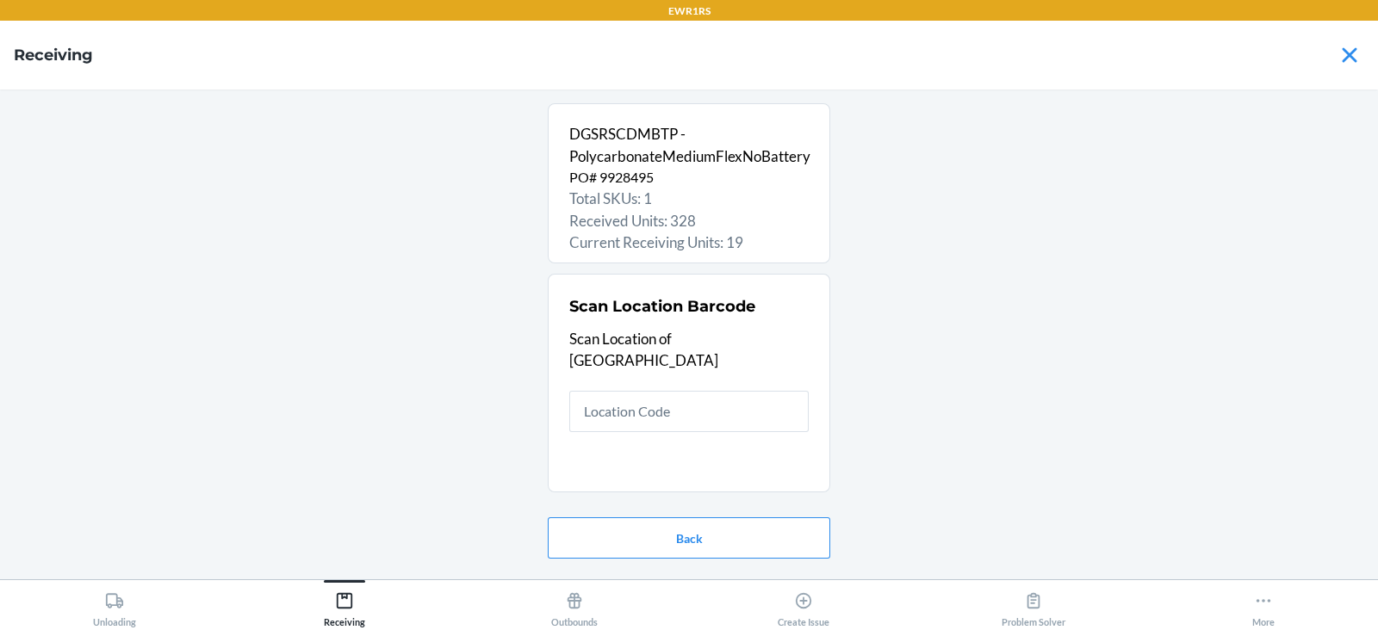
type input "R"
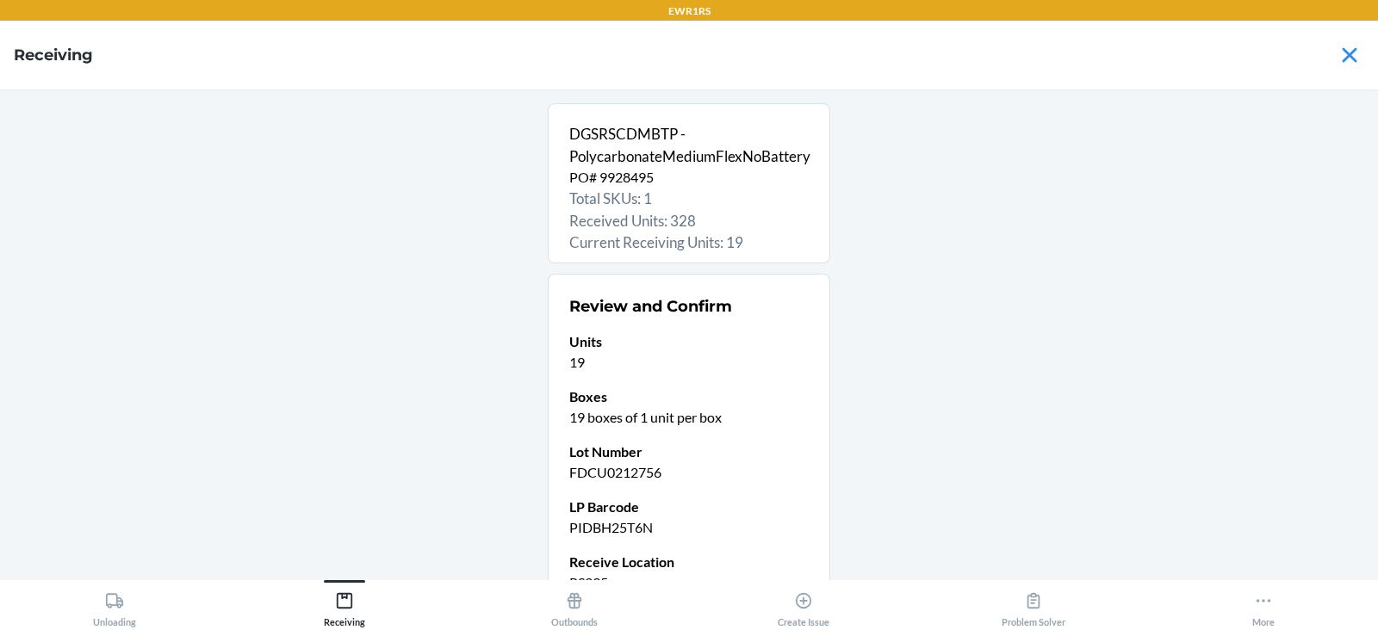
scroll to position [168, 0]
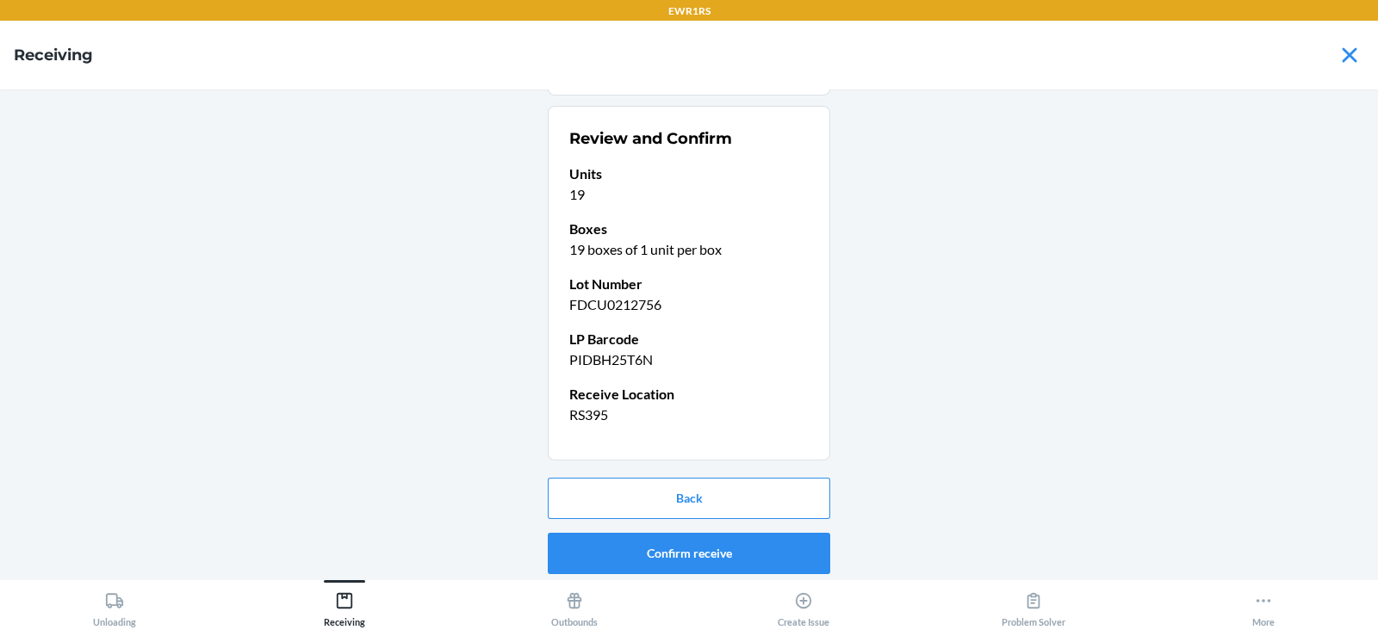
click at [666, 551] on button "Confirm receive" at bounding box center [689, 553] width 282 height 41
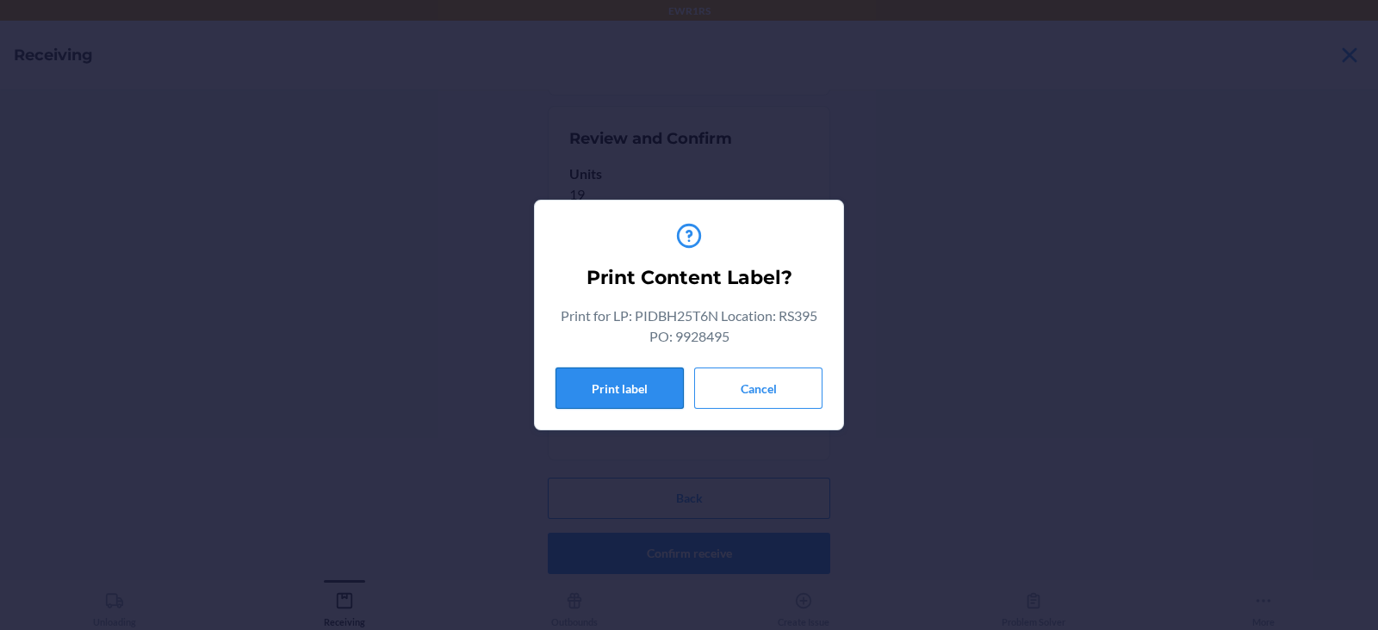
click at [629, 385] on button "Print label" at bounding box center [619, 388] width 128 height 41
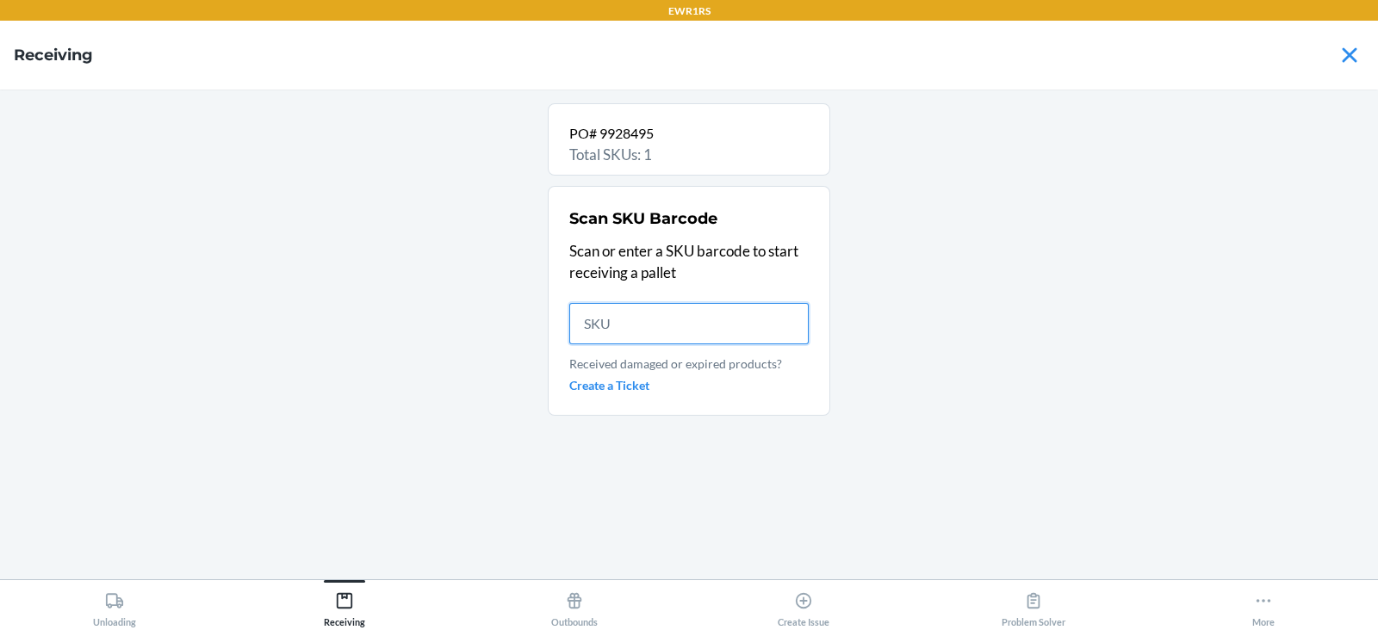
scroll to position [0, 0]
type input "DGSRSCDMBTP"
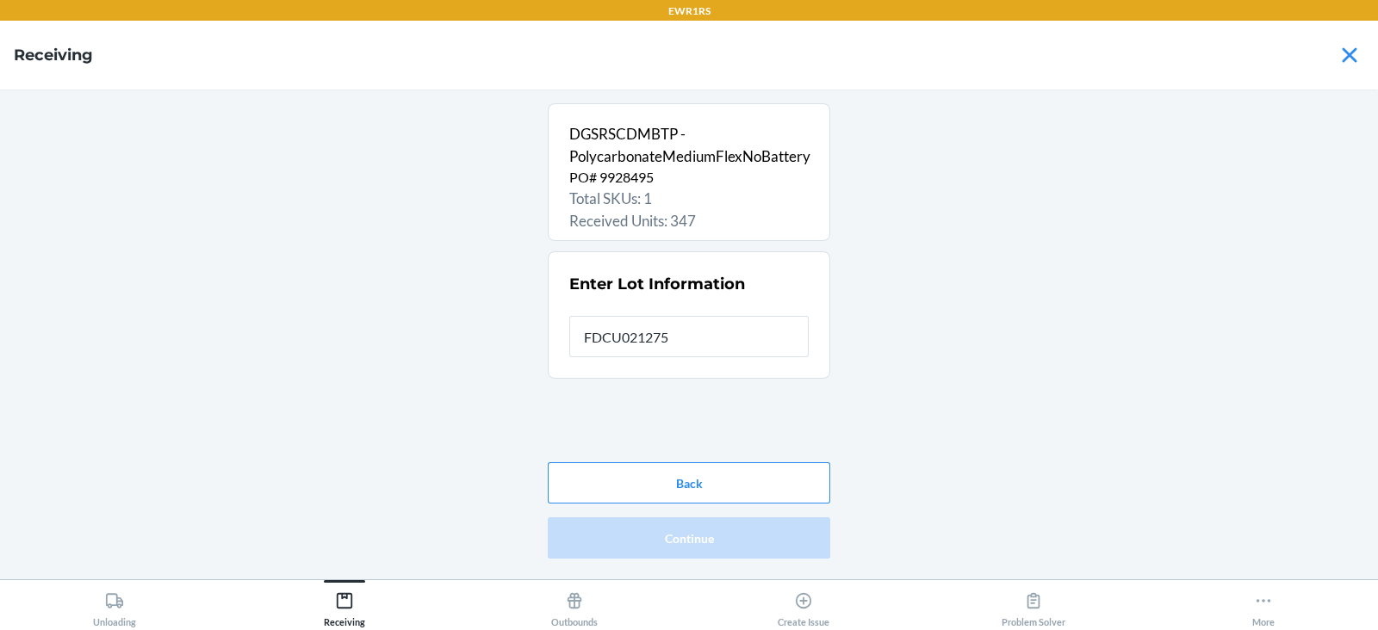
type input "FDCU0212756"
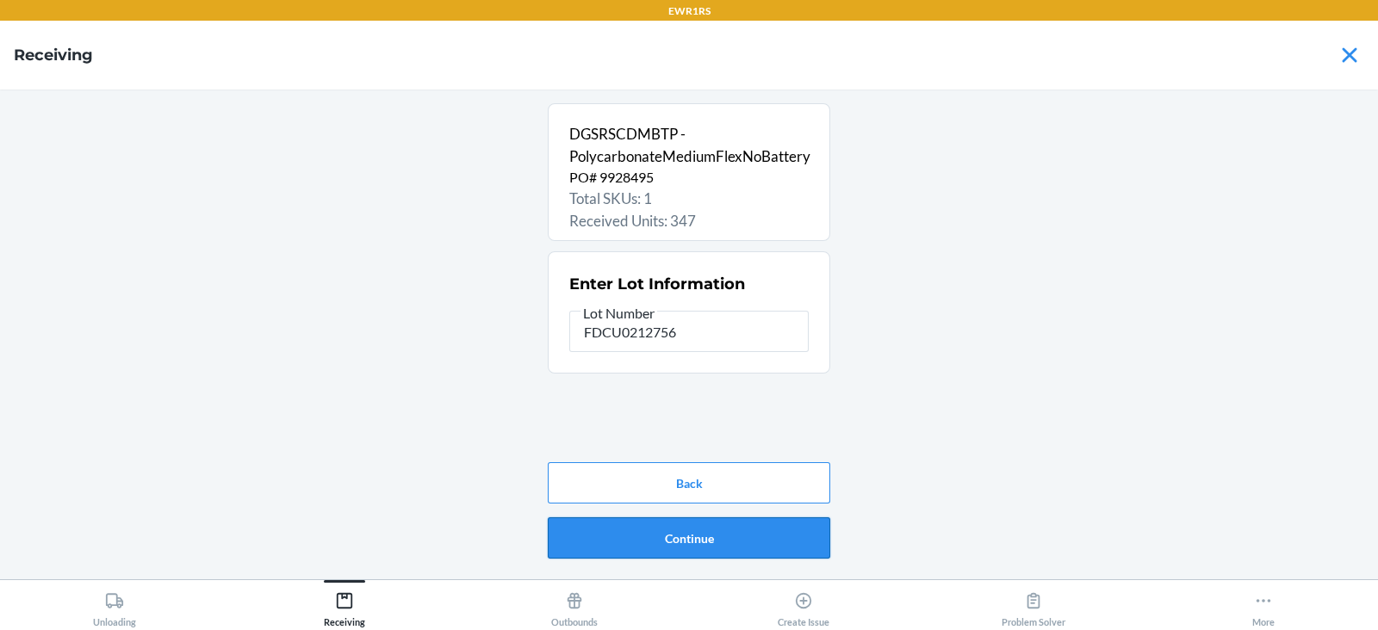
click at [686, 542] on button "Continue" at bounding box center [689, 538] width 282 height 41
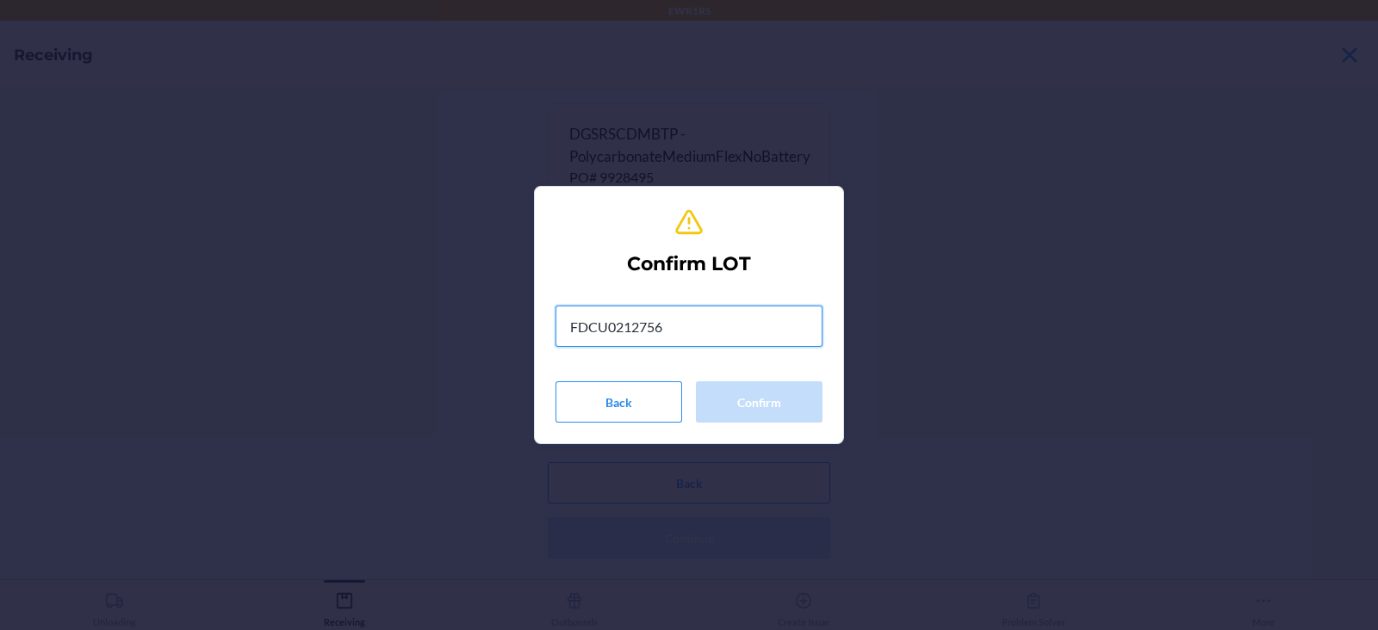
type input "FDCU0212756"
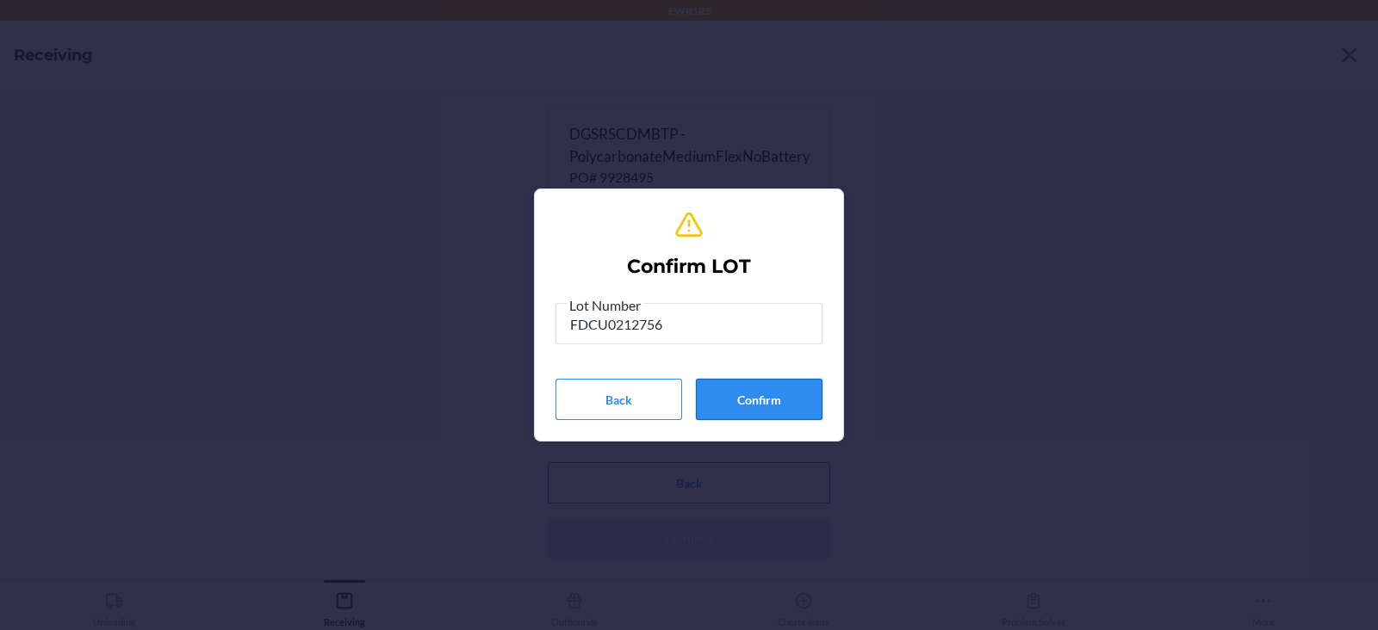
click at [760, 394] on button "Confirm" at bounding box center [759, 399] width 127 height 41
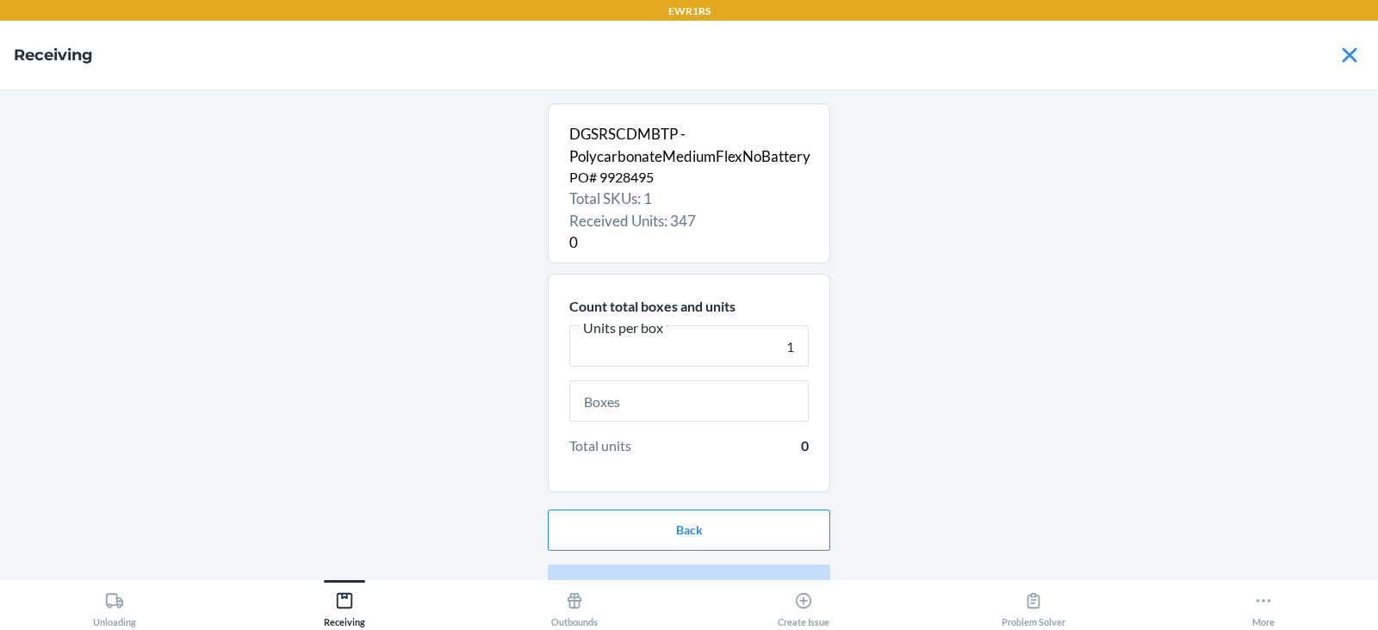
type input "1"
click at [652, 400] on input "text" at bounding box center [688, 401] width 239 height 41
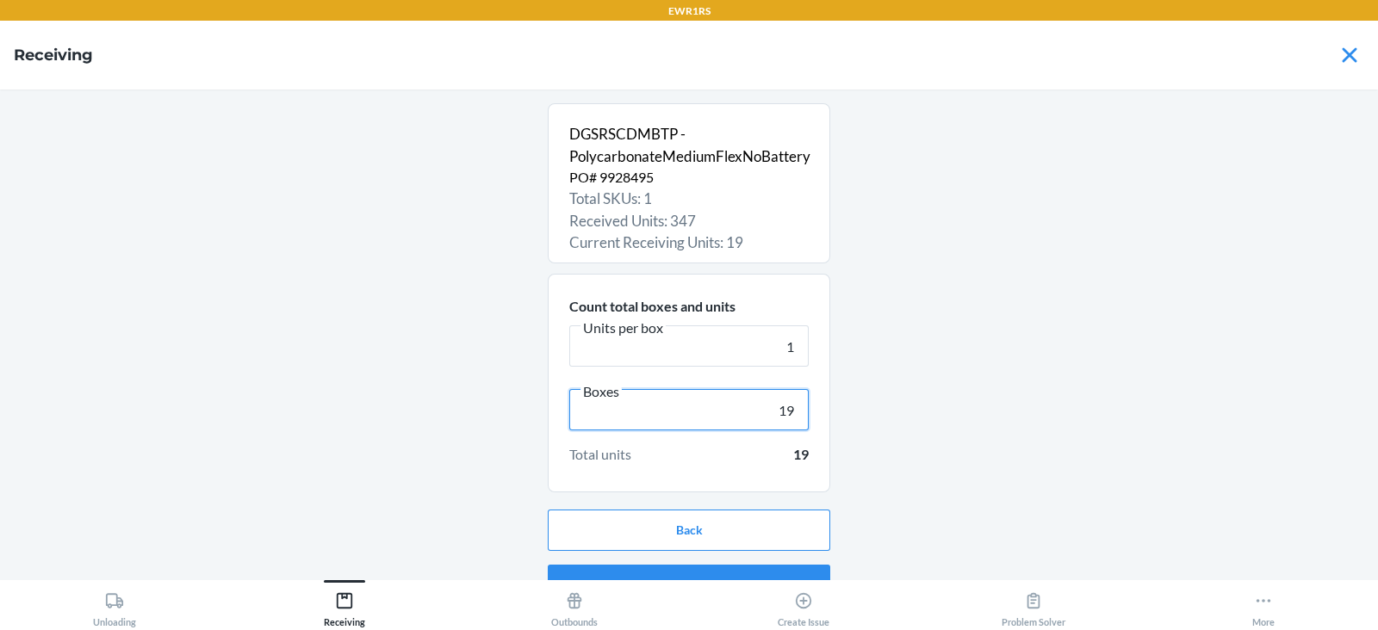
scroll to position [33, 0]
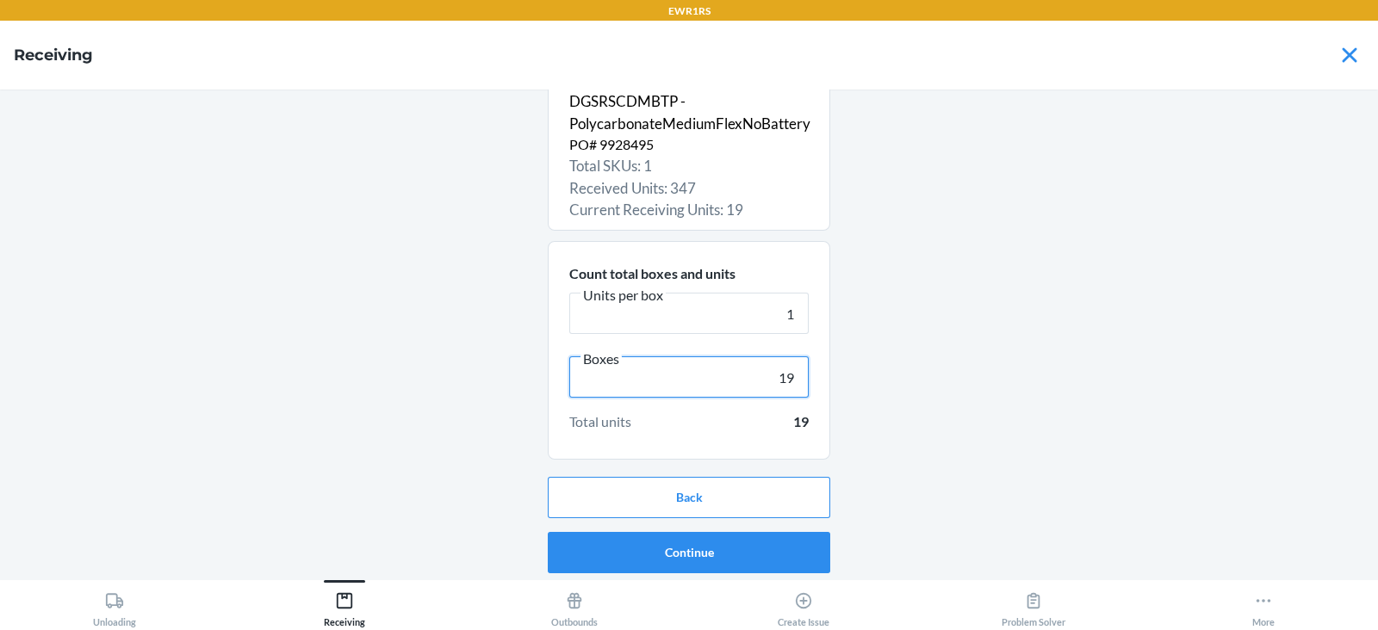
type input "19"
click at [681, 552] on button "Continue" at bounding box center [689, 552] width 282 height 41
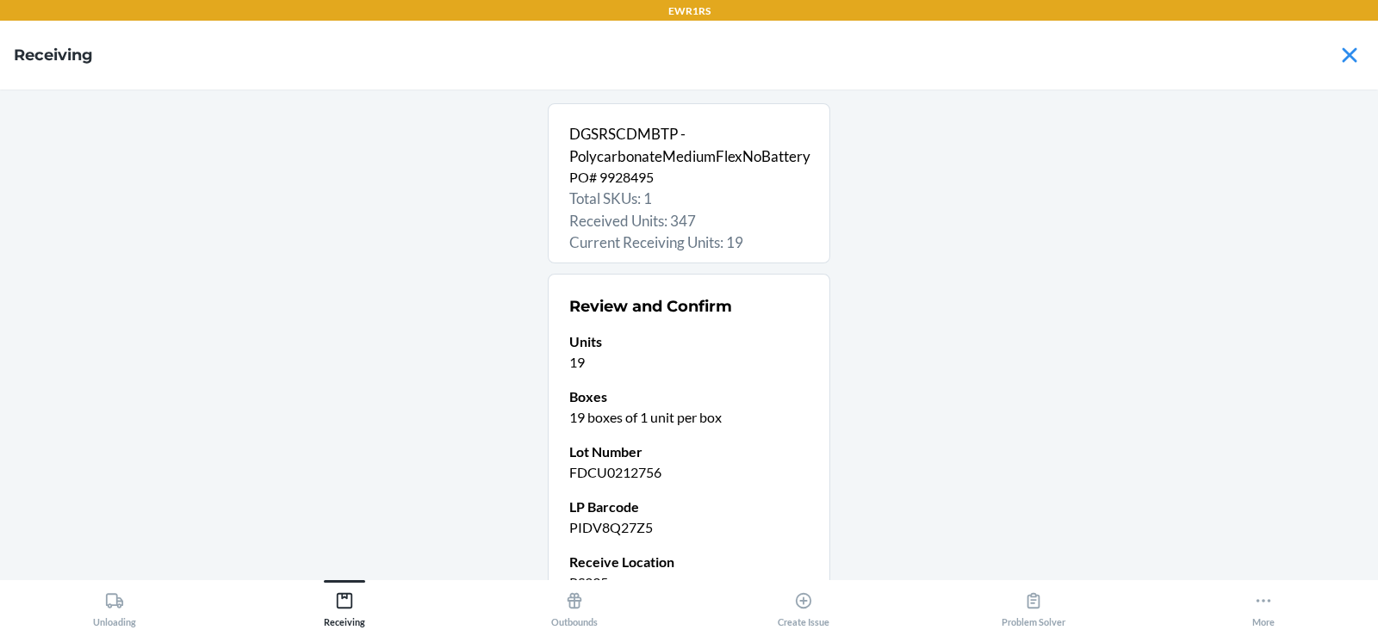
scroll to position [168, 0]
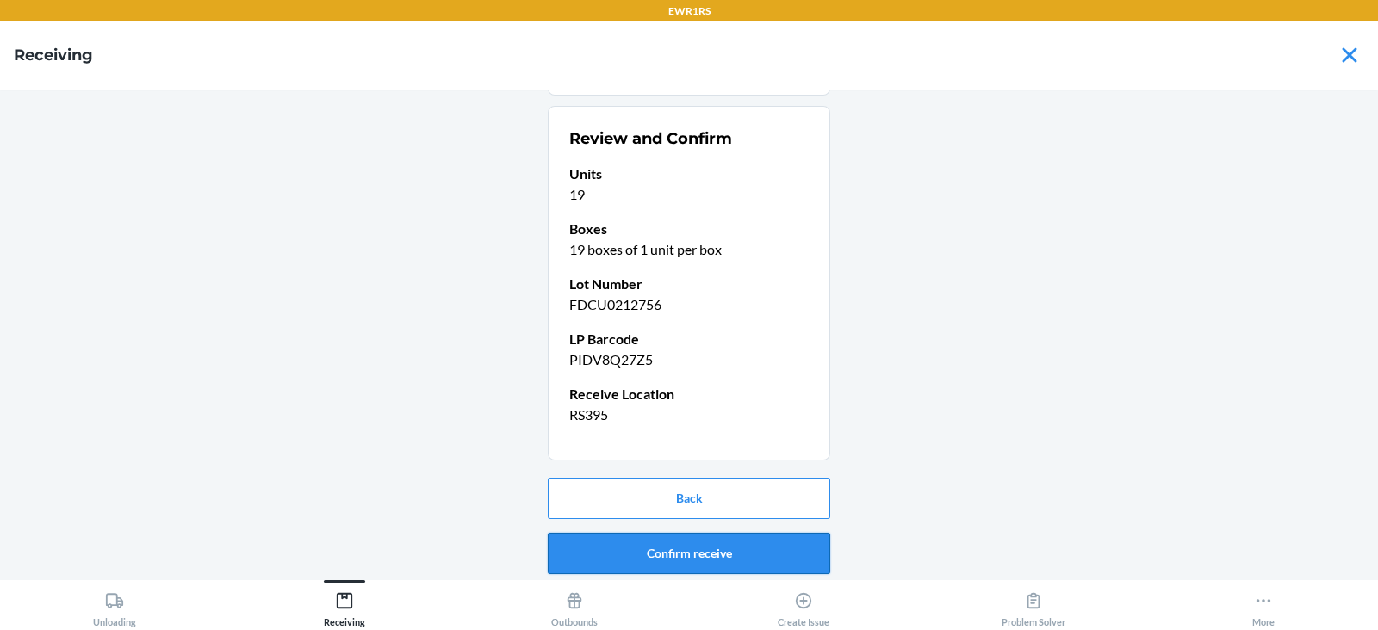
click at [666, 551] on button "Confirm receive" at bounding box center [689, 553] width 282 height 41
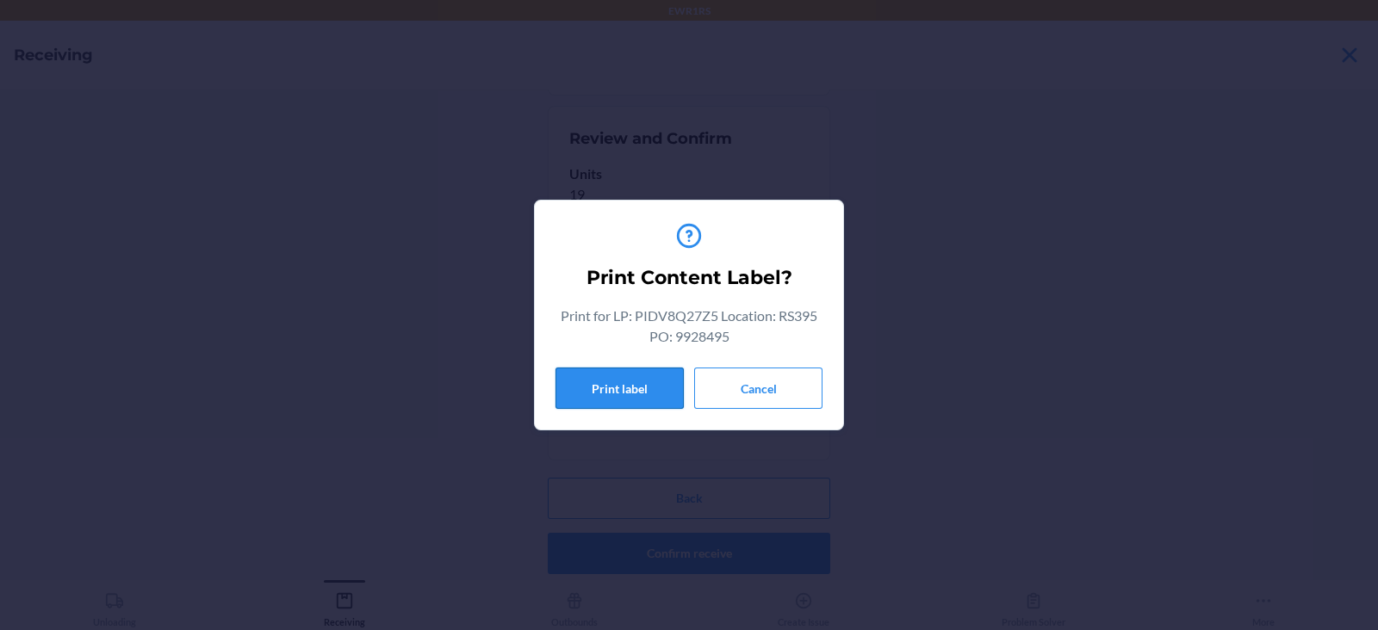
click at [612, 387] on button "Print label" at bounding box center [619, 388] width 128 height 41
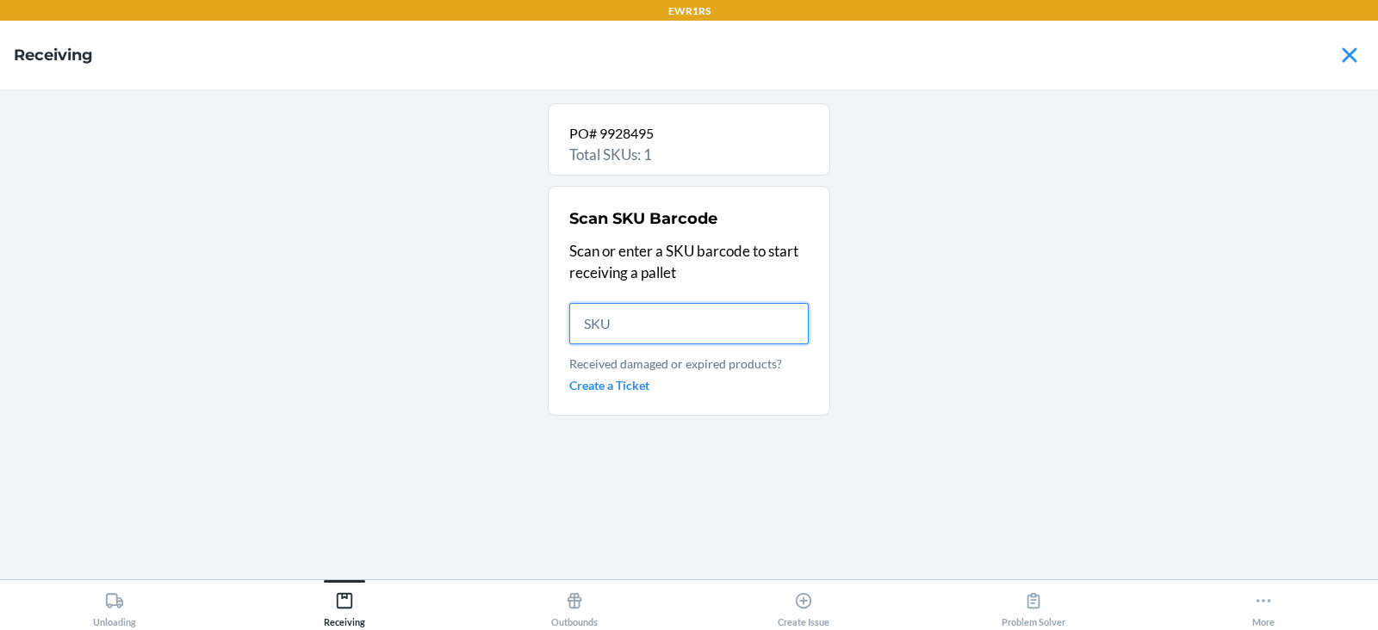
scroll to position [0, 0]
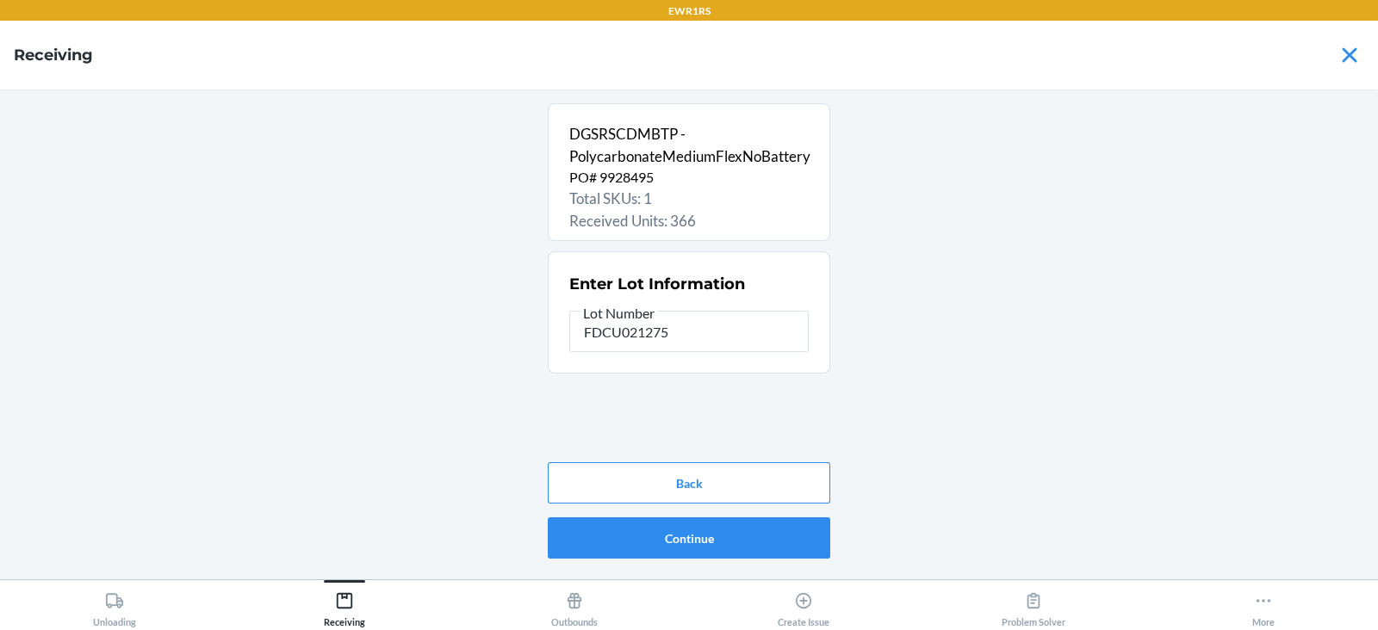
type input "FDCU0212756"
click at [738, 550] on button "Continue" at bounding box center [689, 538] width 282 height 41
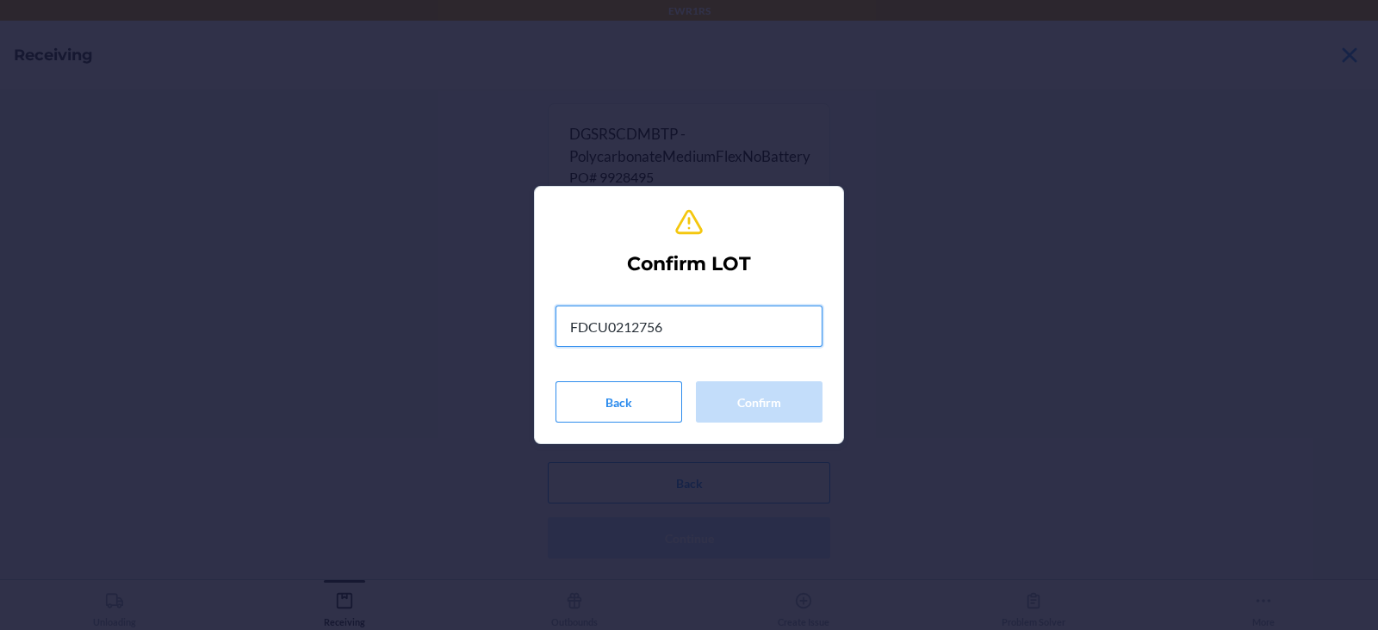
type input "FDCU0212756"
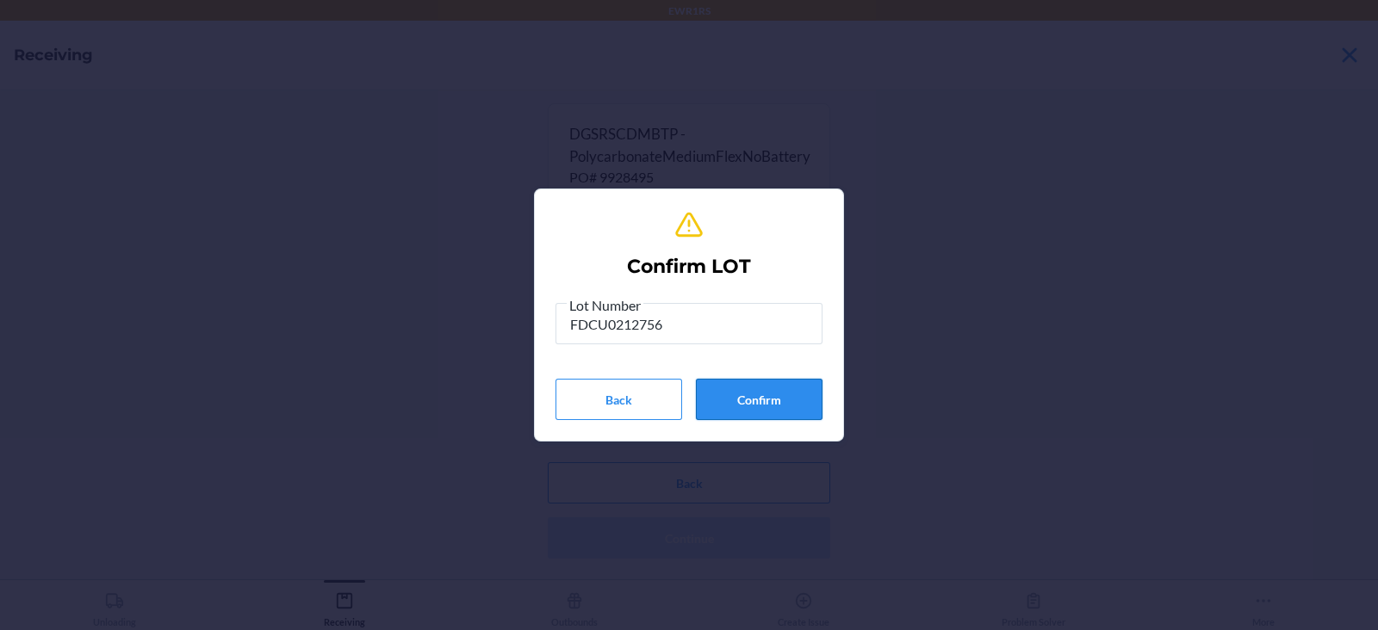
click at [778, 409] on button "Confirm" at bounding box center [759, 399] width 127 height 41
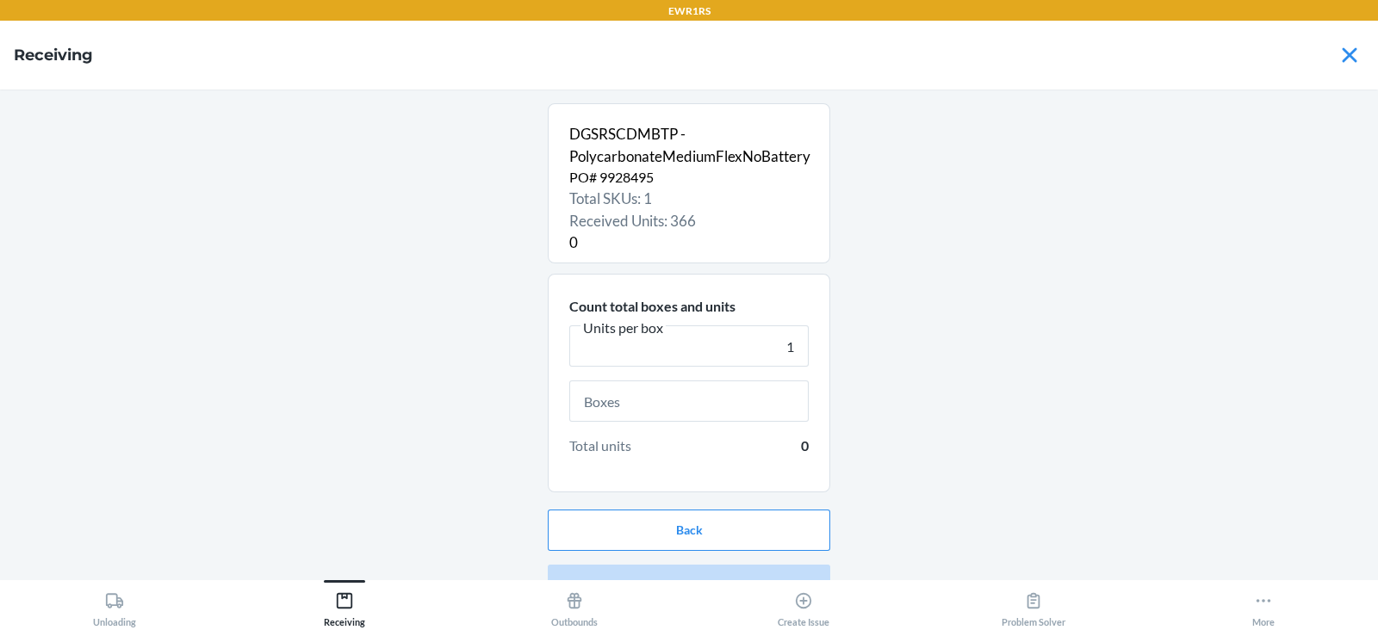
type input "1"
click at [624, 400] on input "text" at bounding box center [688, 401] width 239 height 41
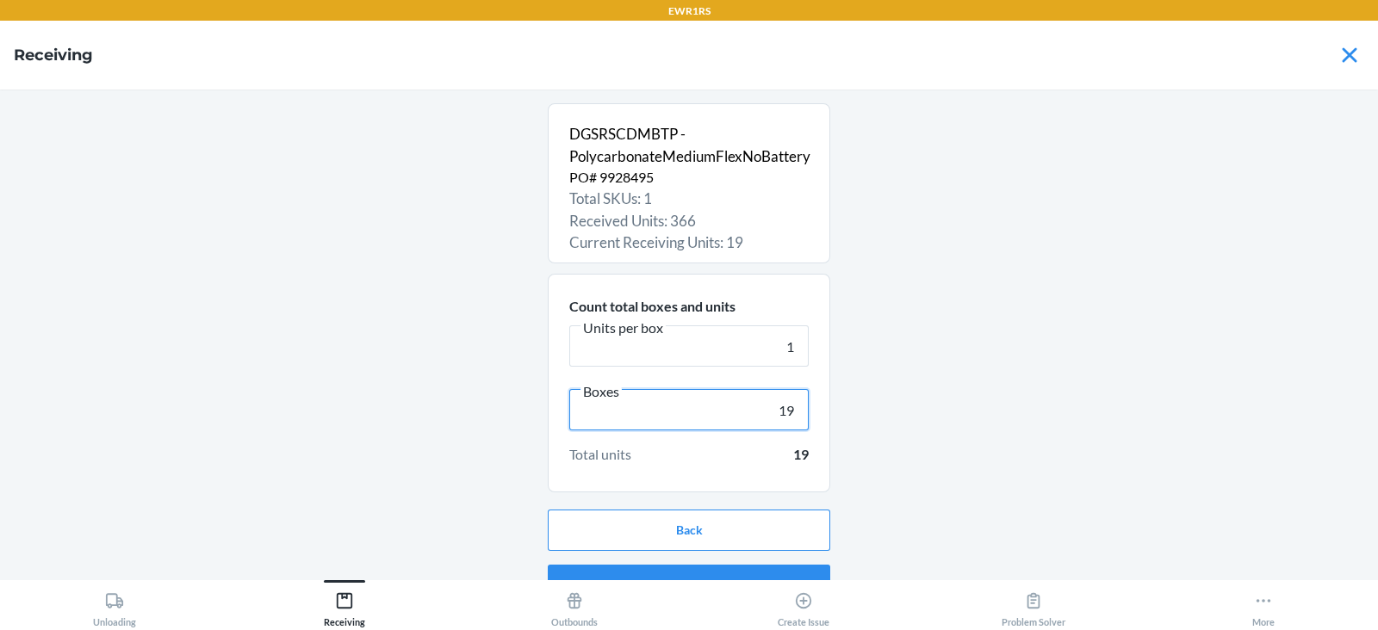
scroll to position [33, 0]
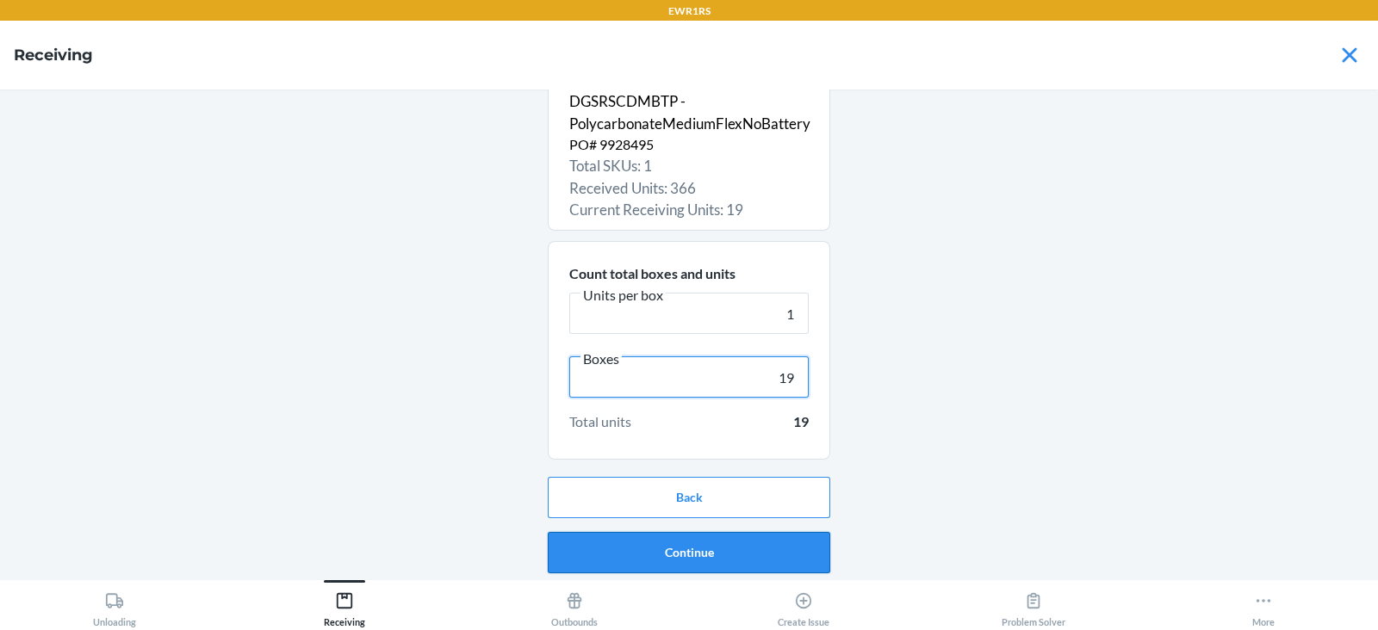
type input "19"
click at [680, 555] on button "Continue" at bounding box center [689, 552] width 282 height 41
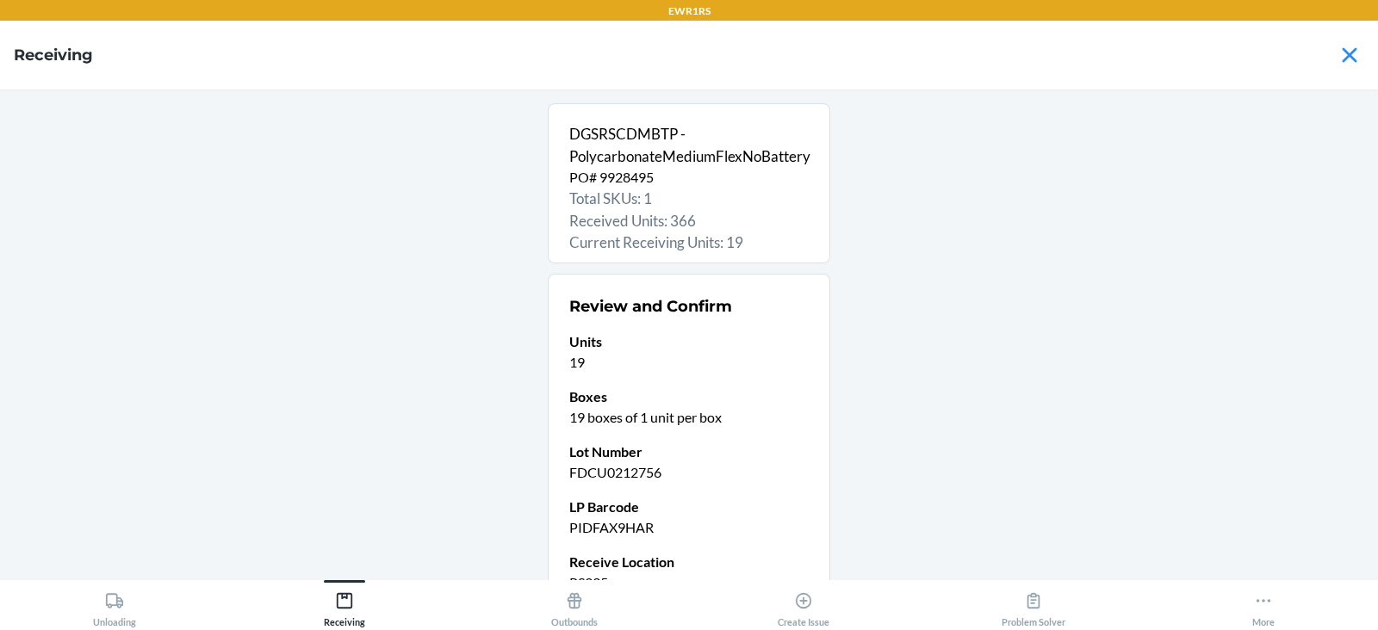
scroll to position [168, 0]
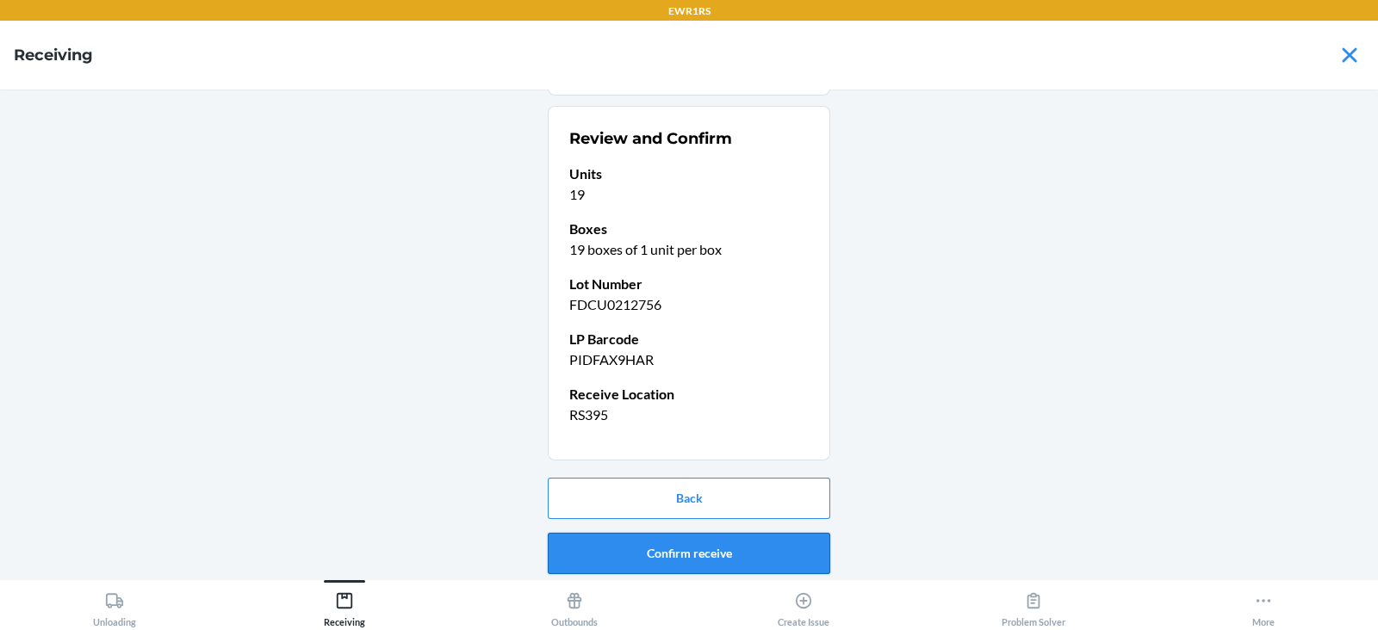
click at [649, 540] on button "Confirm receive" at bounding box center [689, 553] width 282 height 41
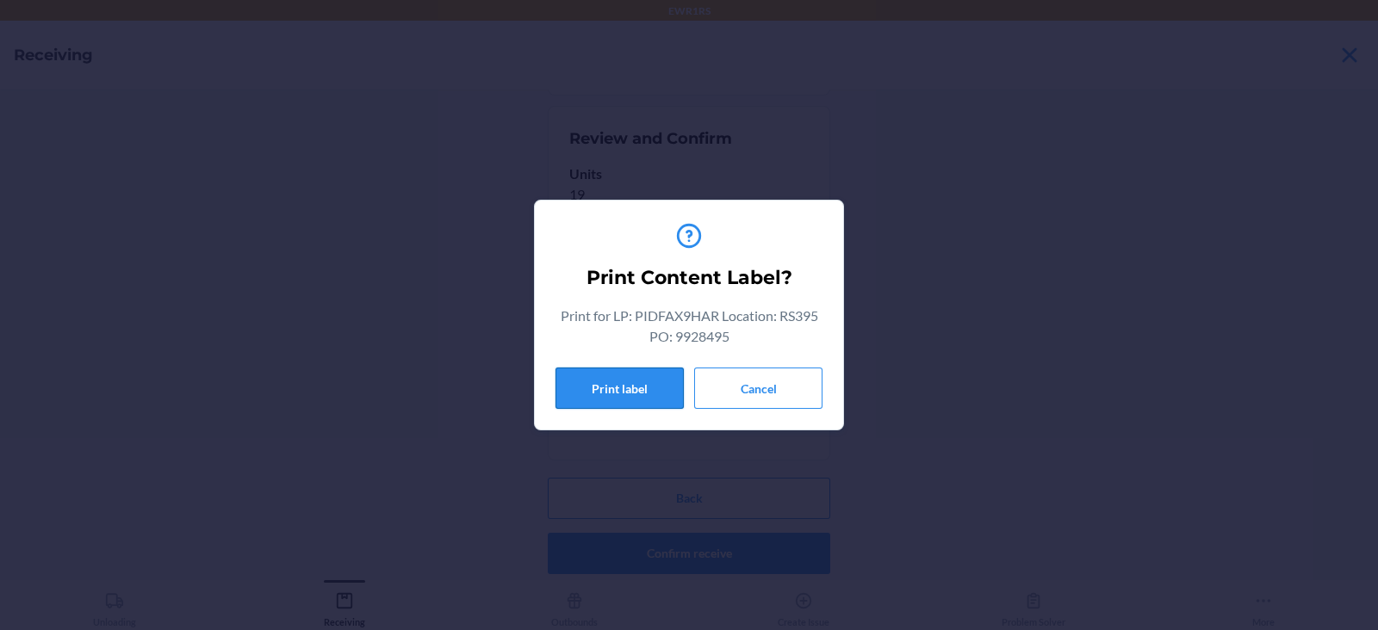
click at [600, 398] on button "Print label" at bounding box center [619, 388] width 128 height 41
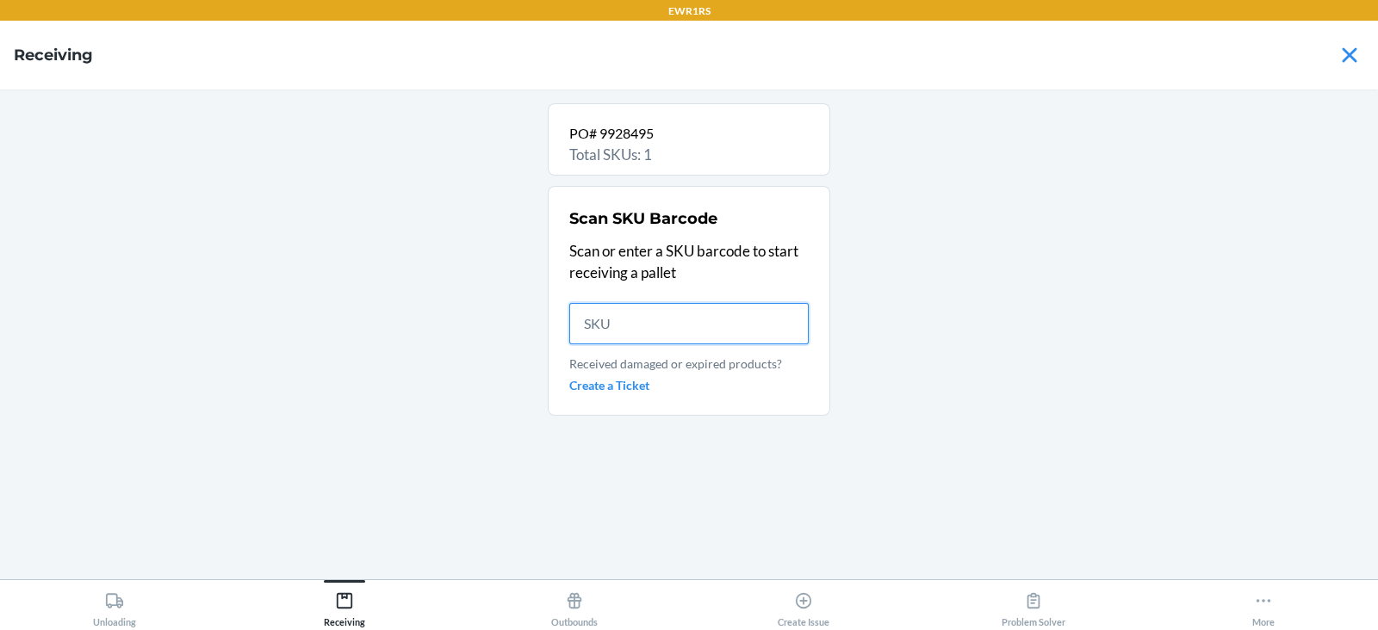
scroll to position [0, 0]
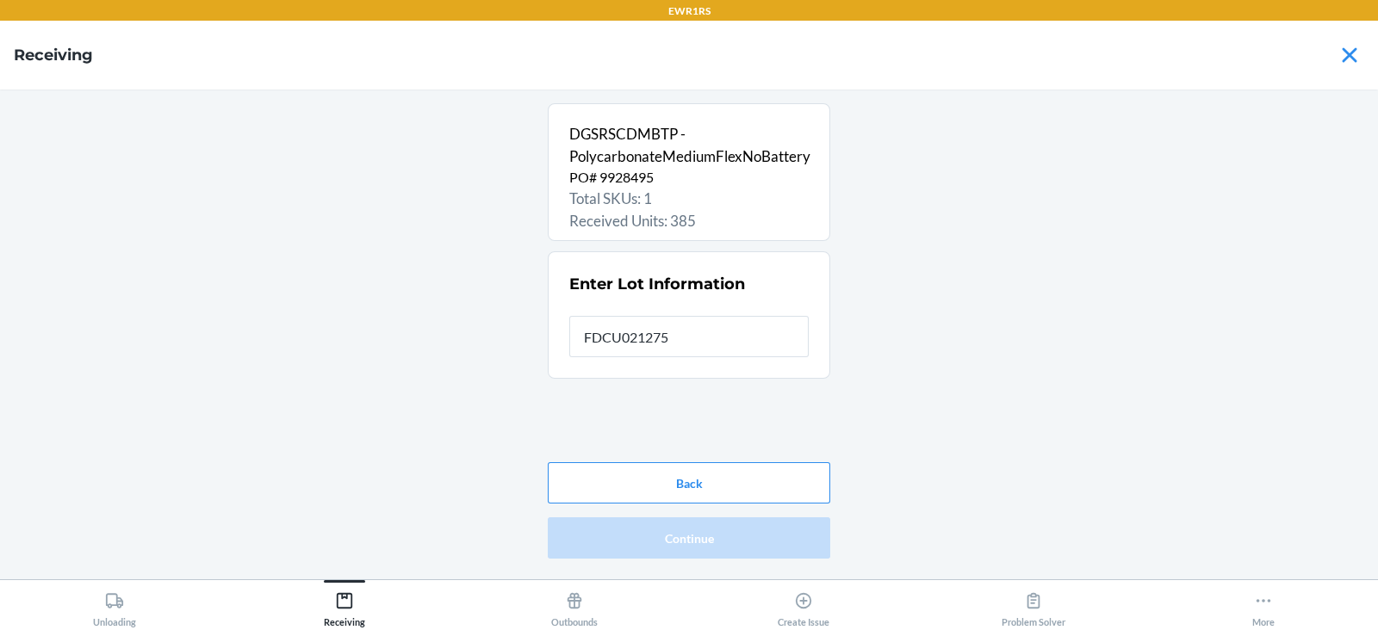
type input "FDCU0212756"
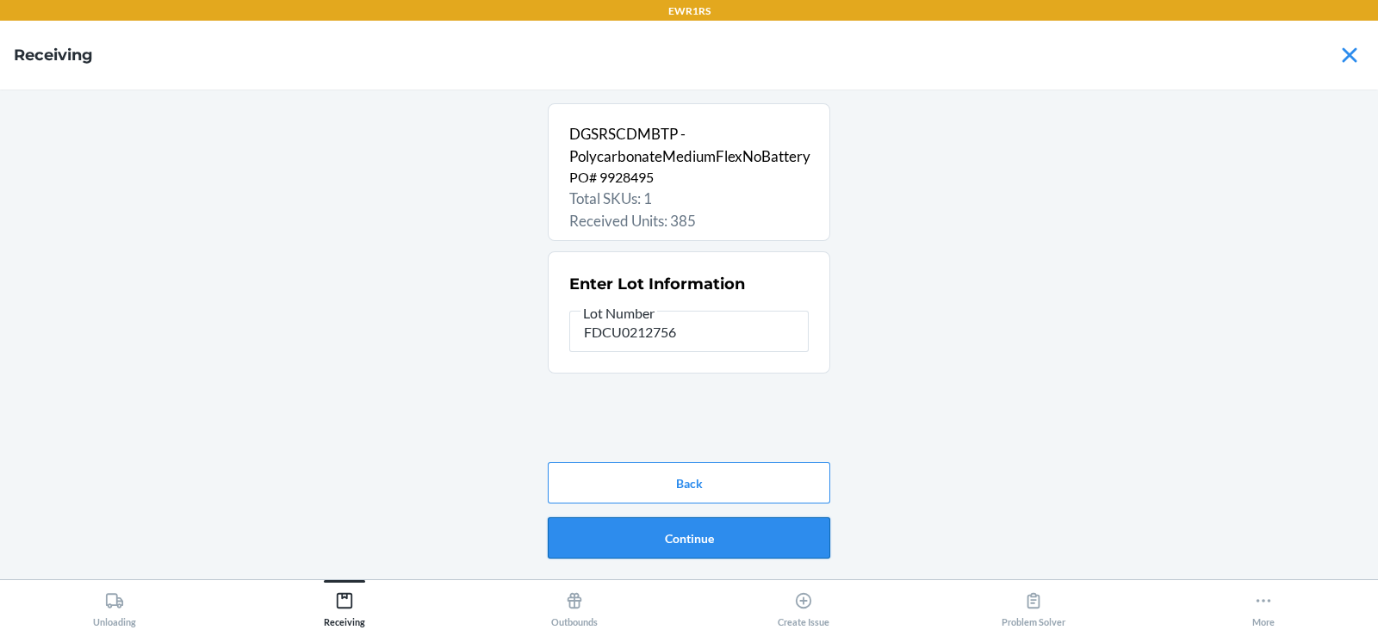
click at [704, 524] on button "Continue" at bounding box center [689, 538] width 282 height 41
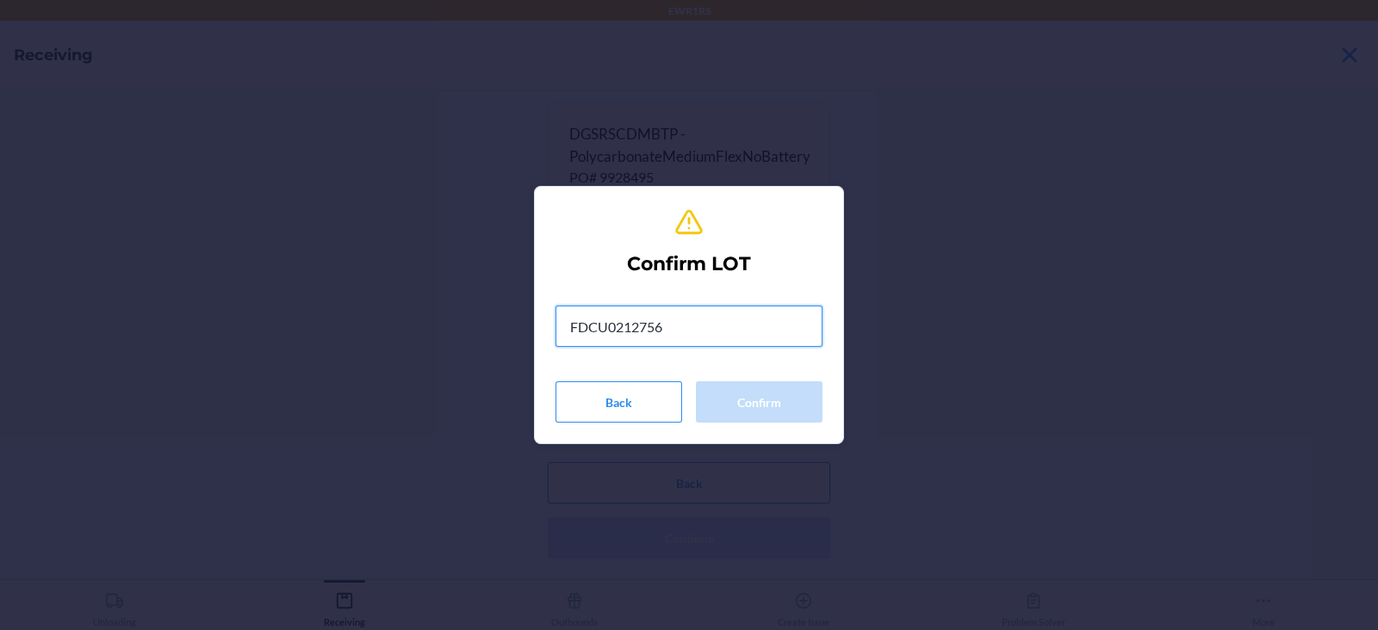
type input "FDCU0212756"
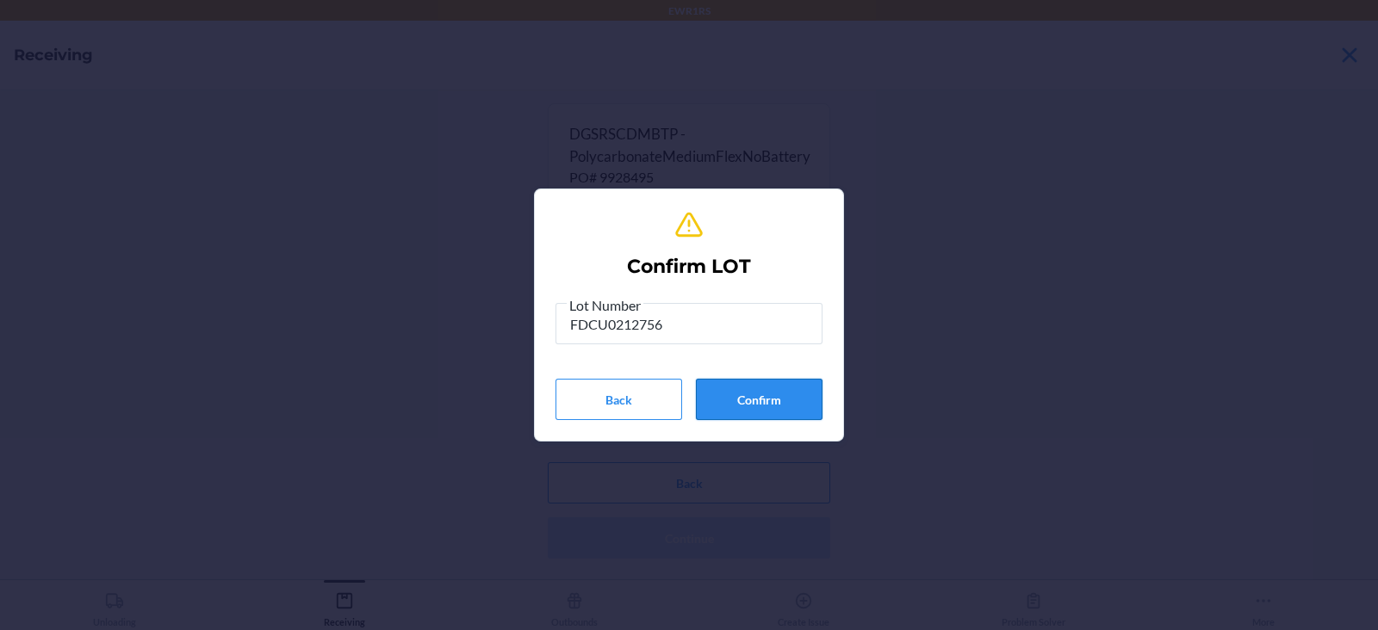
click at [773, 410] on button "Confirm" at bounding box center [759, 399] width 127 height 41
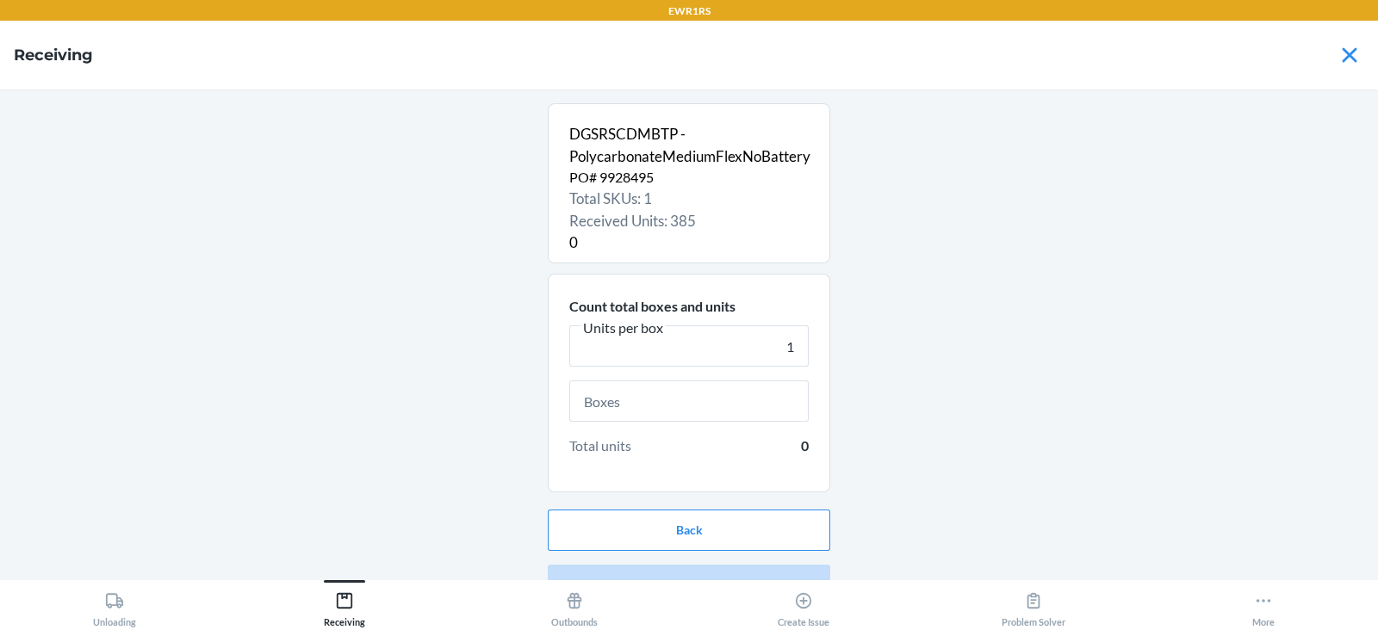
type input "1"
click at [689, 406] on input "text" at bounding box center [688, 401] width 239 height 41
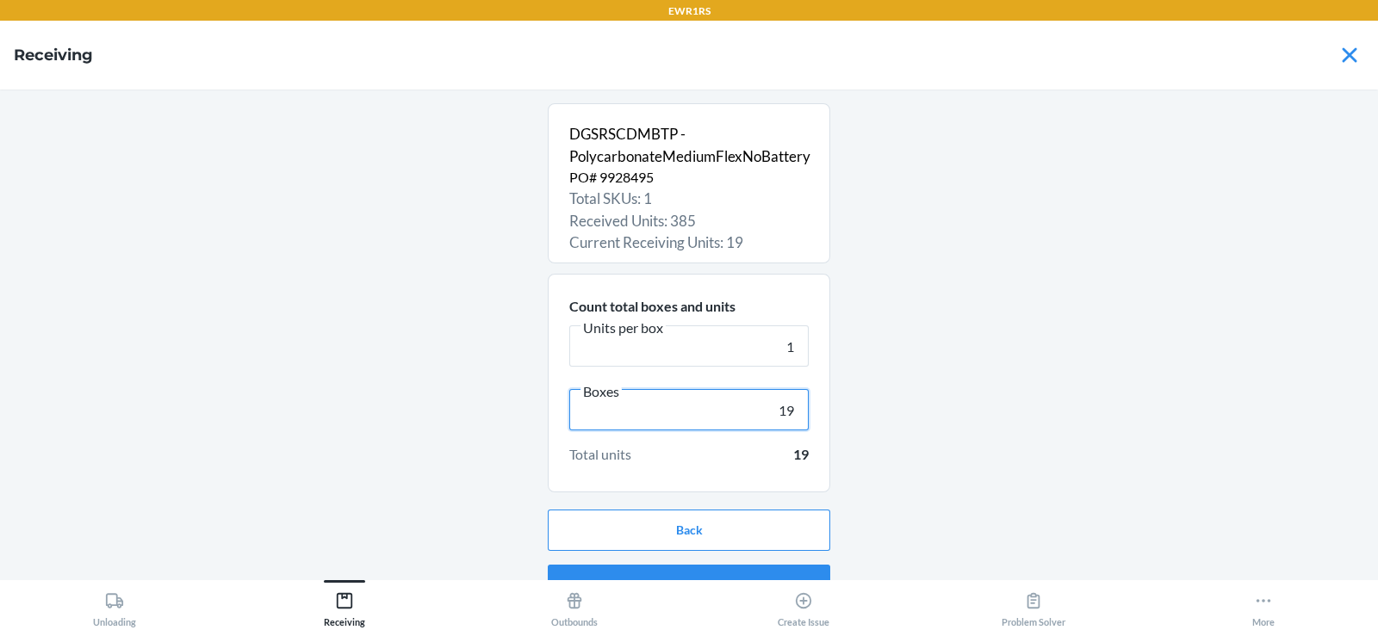
scroll to position [33, 0]
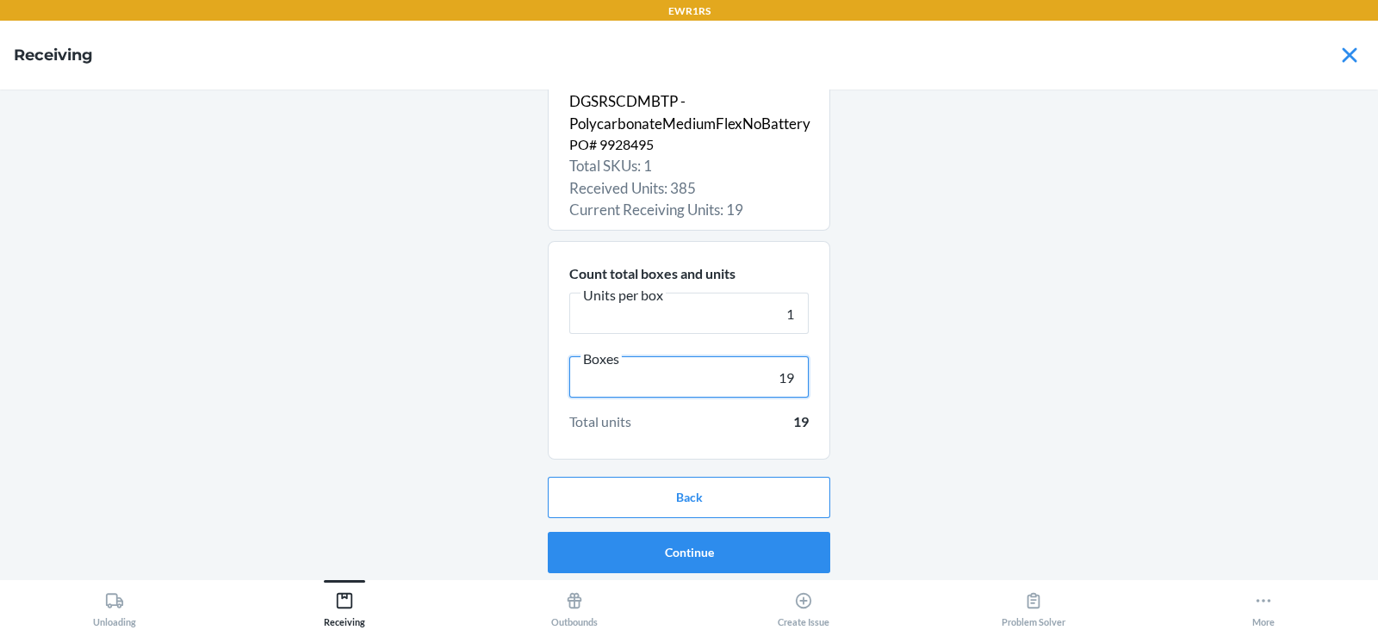
type input "19"
click at [630, 556] on button "Continue" at bounding box center [689, 552] width 282 height 41
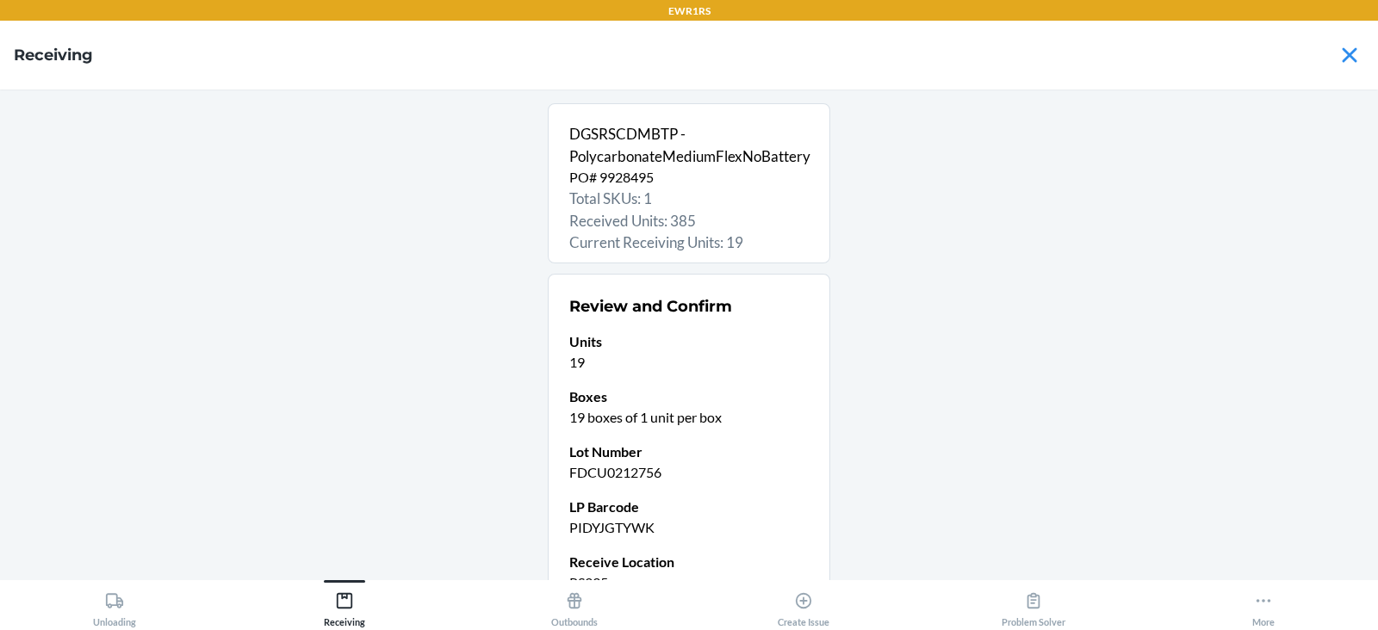
scroll to position [168, 0]
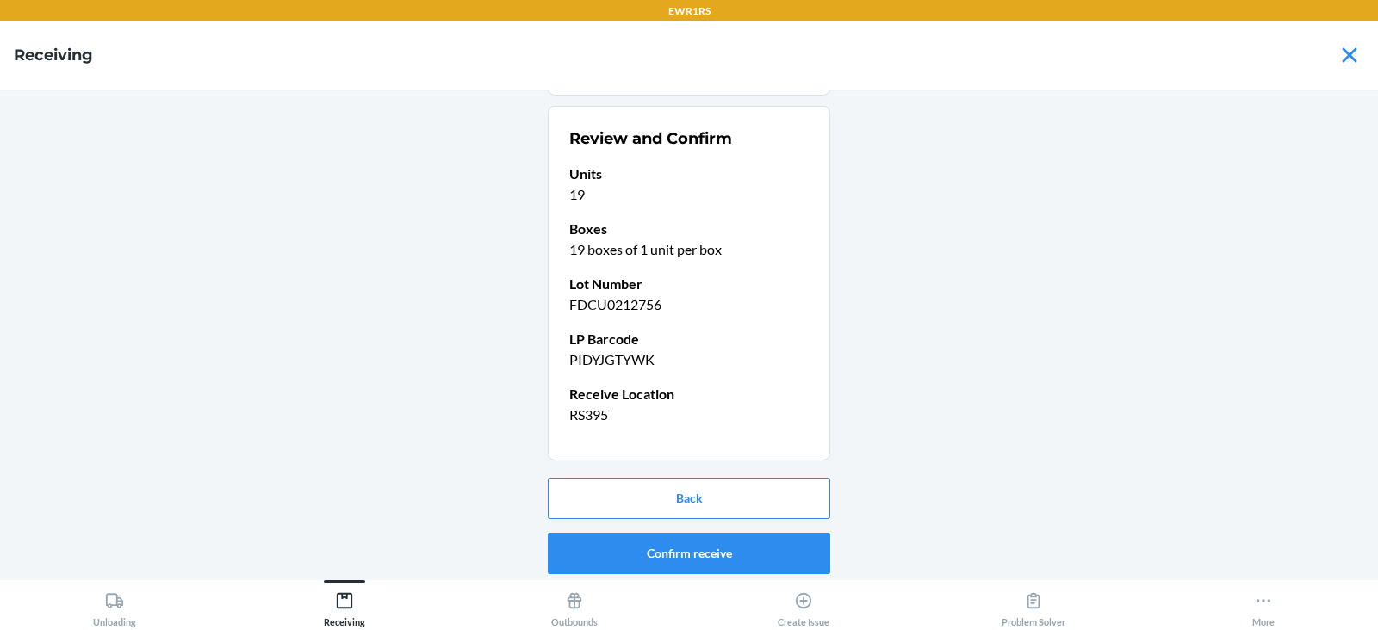
click at [653, 551] on button "Confirm receive" at bounding box center [689, 553] width 282 height 41
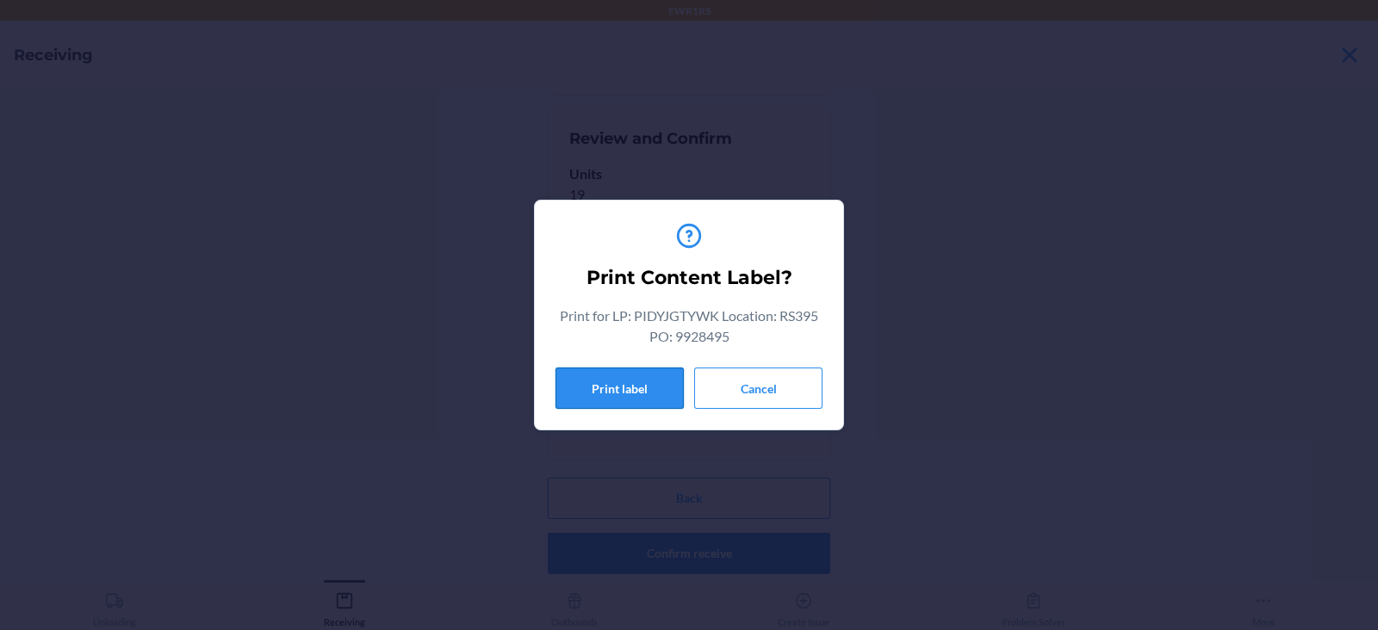
click at [635, 394] on button "Print label" at bounding box center [619, 388] width 128 height 41
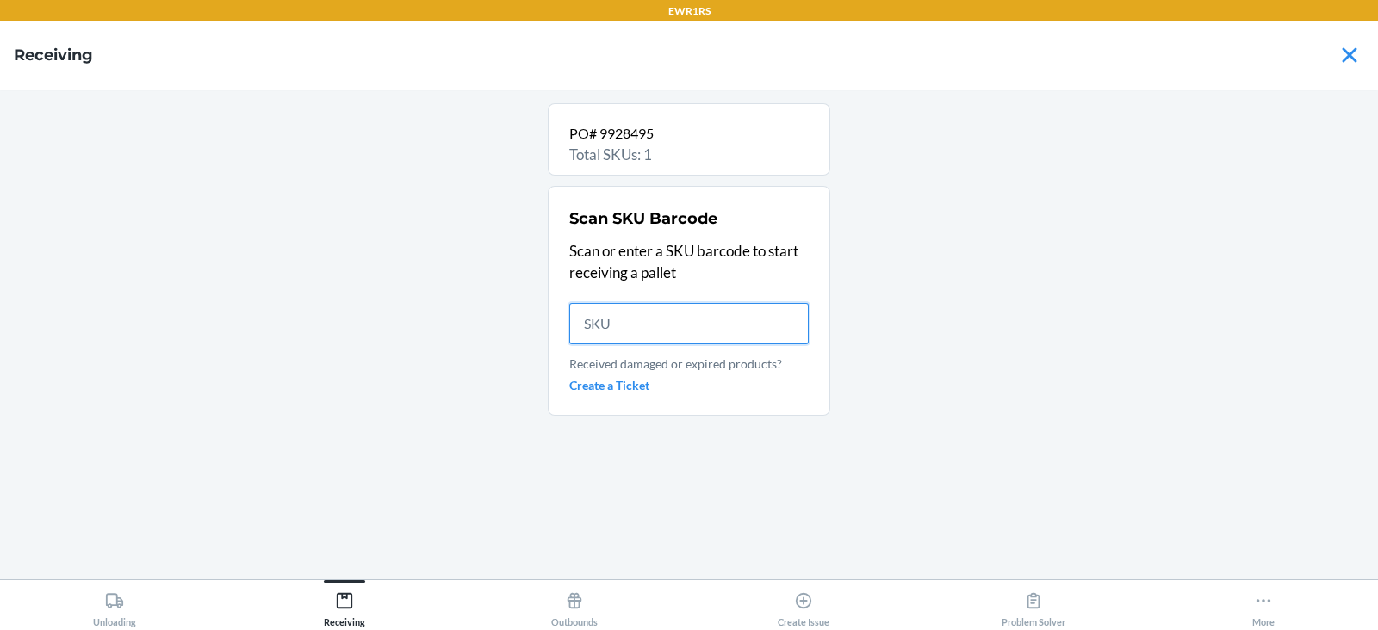
scroll to position [0, 0]
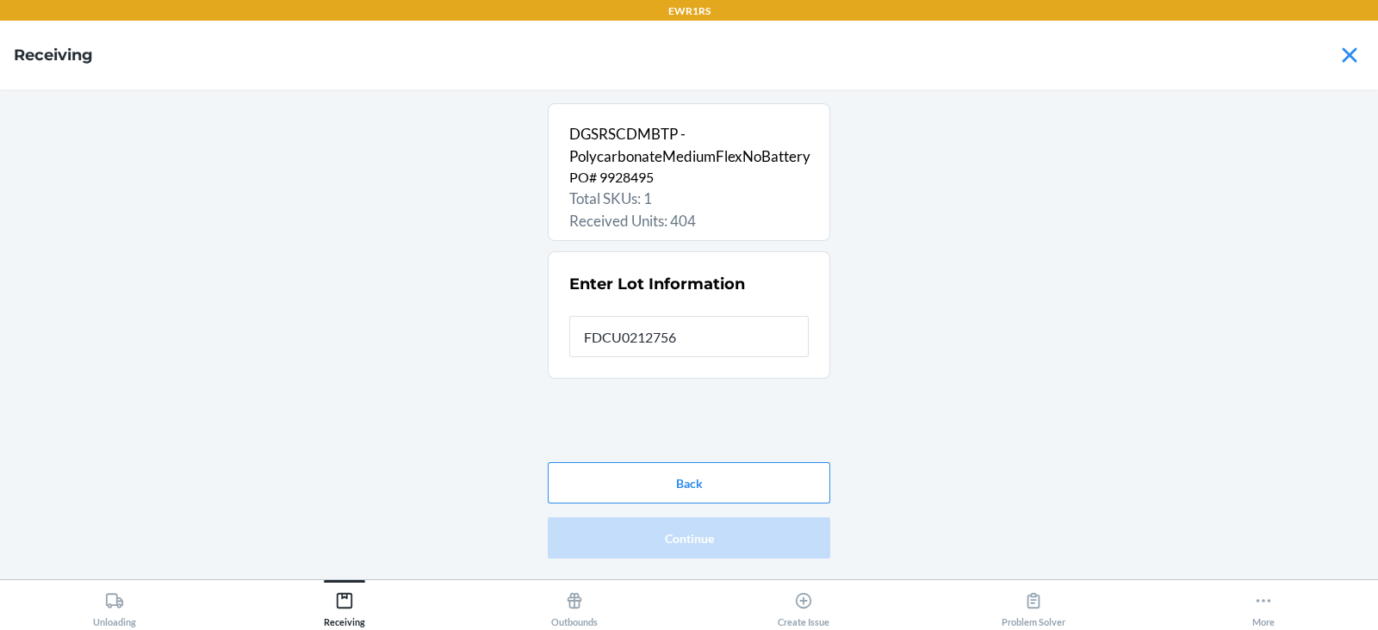
type input "FDCU0212756"
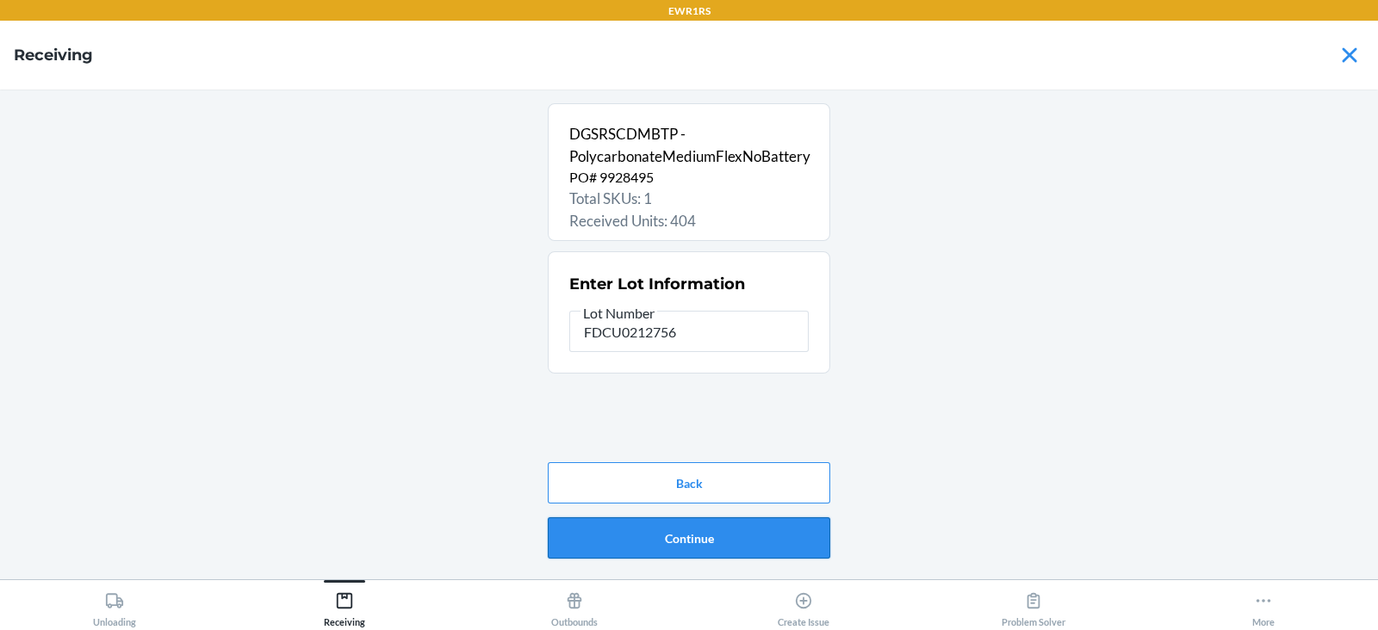
click at [697, 538] on button "Continue" at bounding box center [689, 538] width 282 height 41
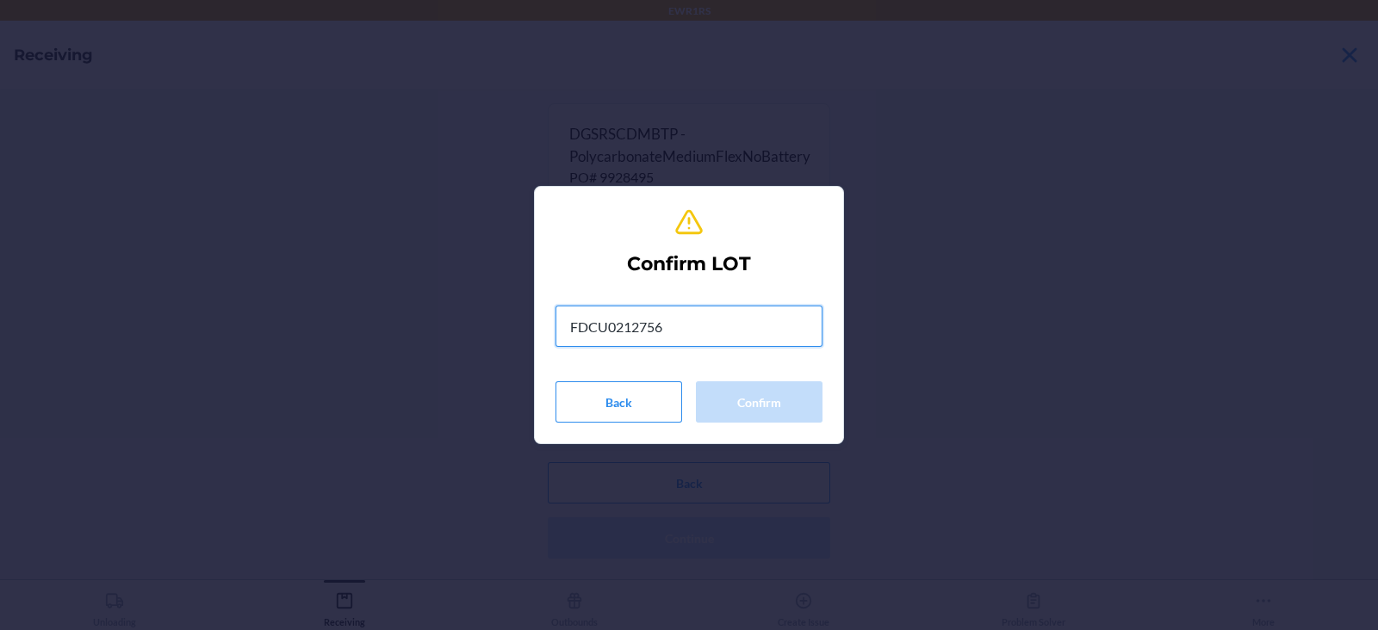
type input "FDCU0212756"
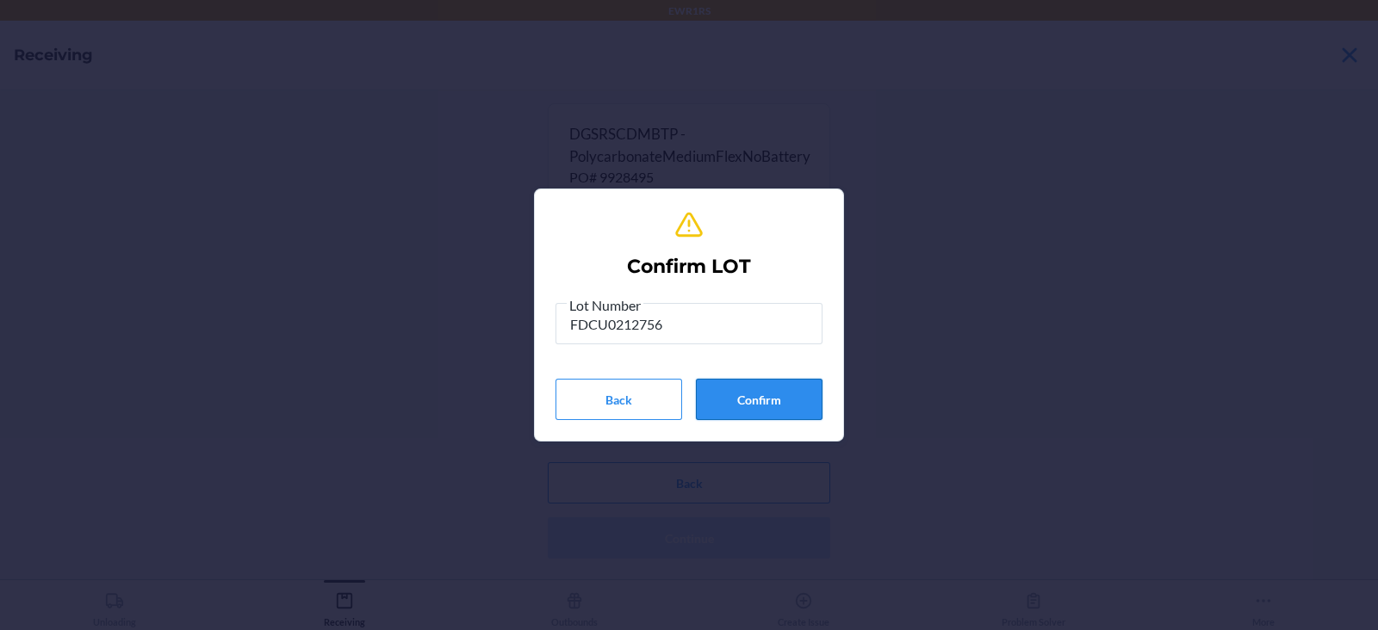
click at [753, 399] on button "Confirm" at bounding box center [759, 399] width 127 height 41
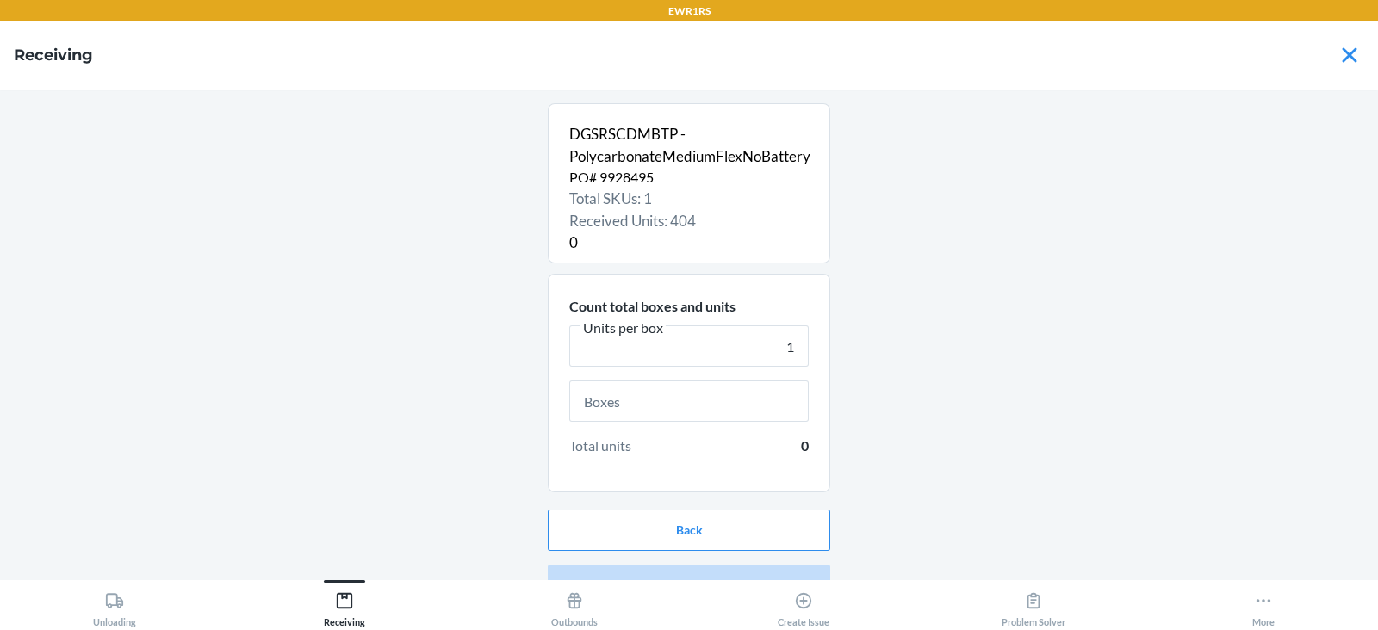
type input "1"
click at [633, 401] on input "text" at bounding box center [688, 401] width 239 height 41
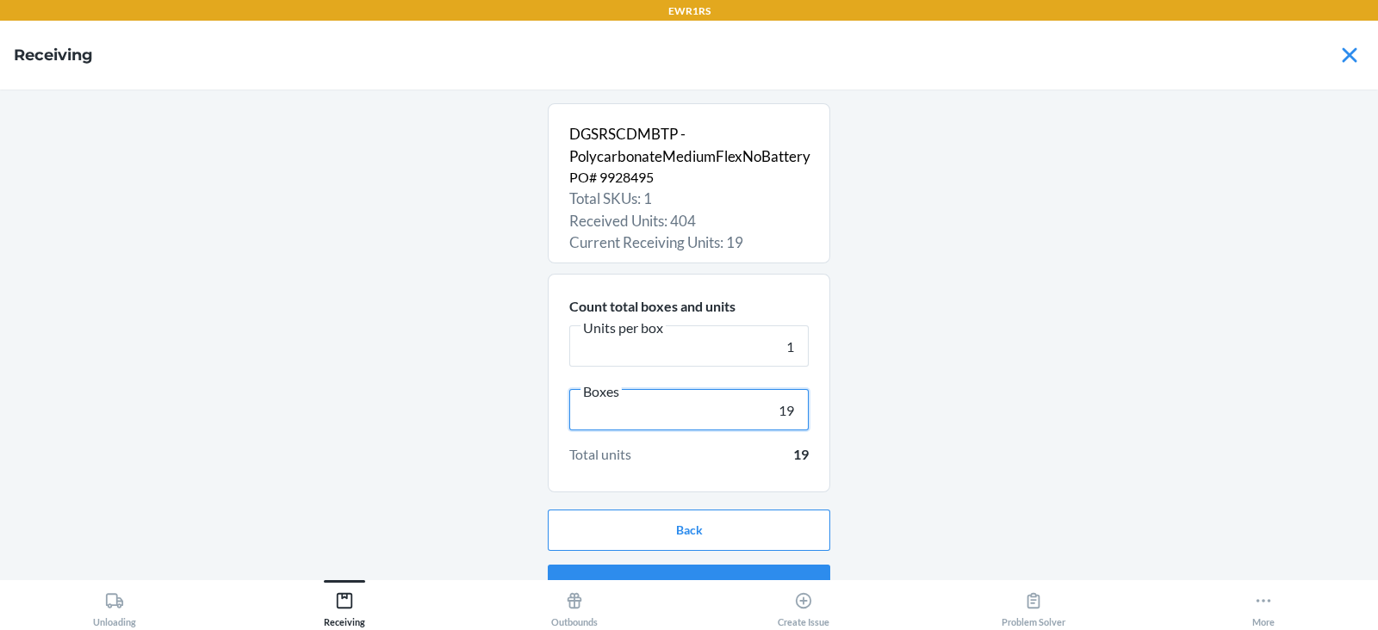
scroll to position [33, 0]
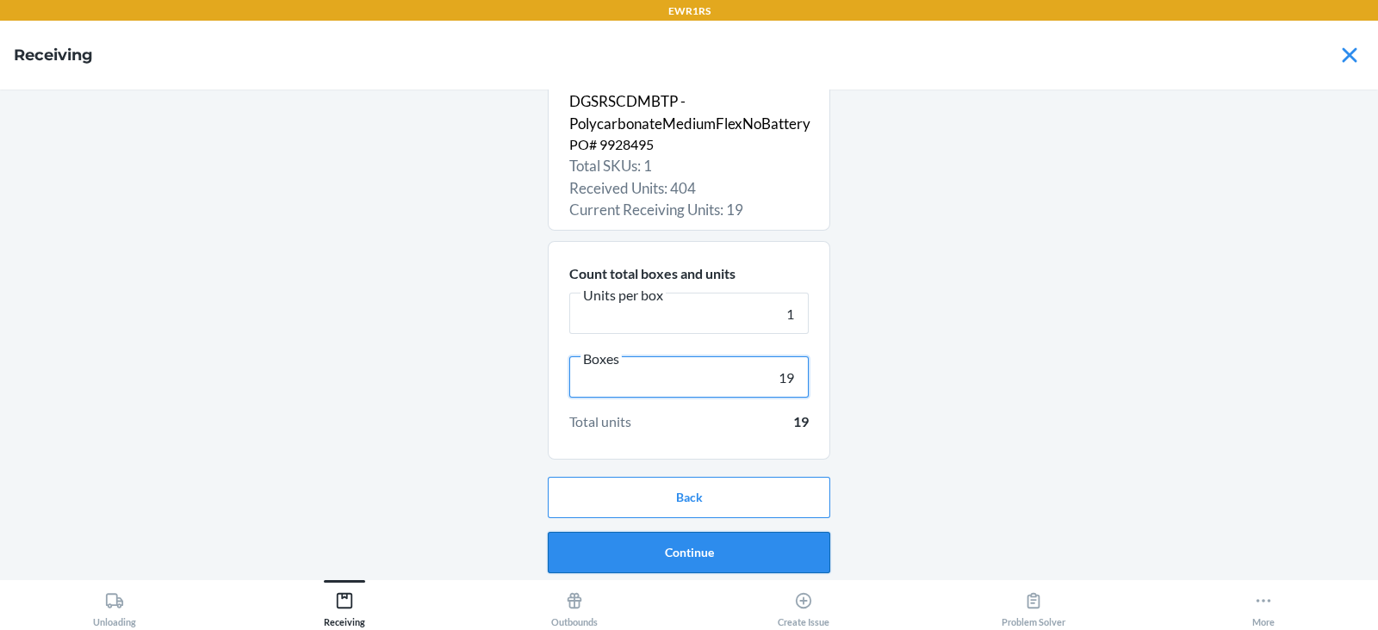
type input "19"
click at [672, 552] on button "Continue" at bounding box center [689, 552] width 282 height 41
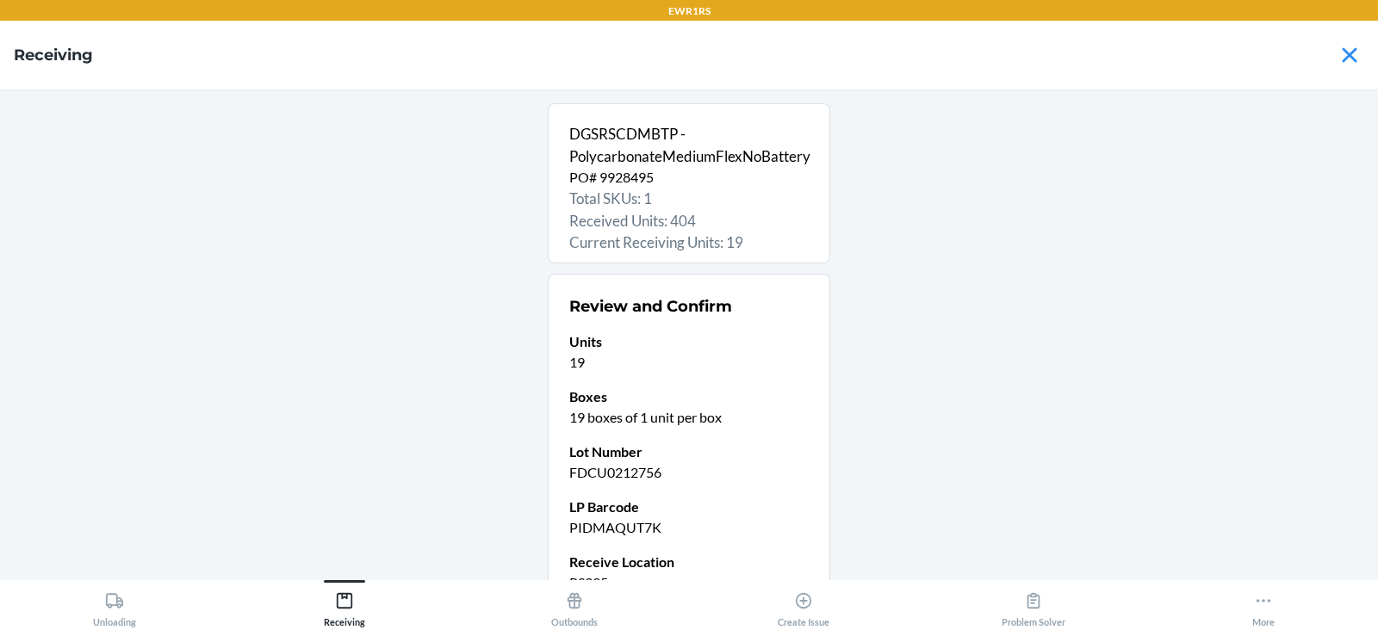
scroll to position [168, 0]
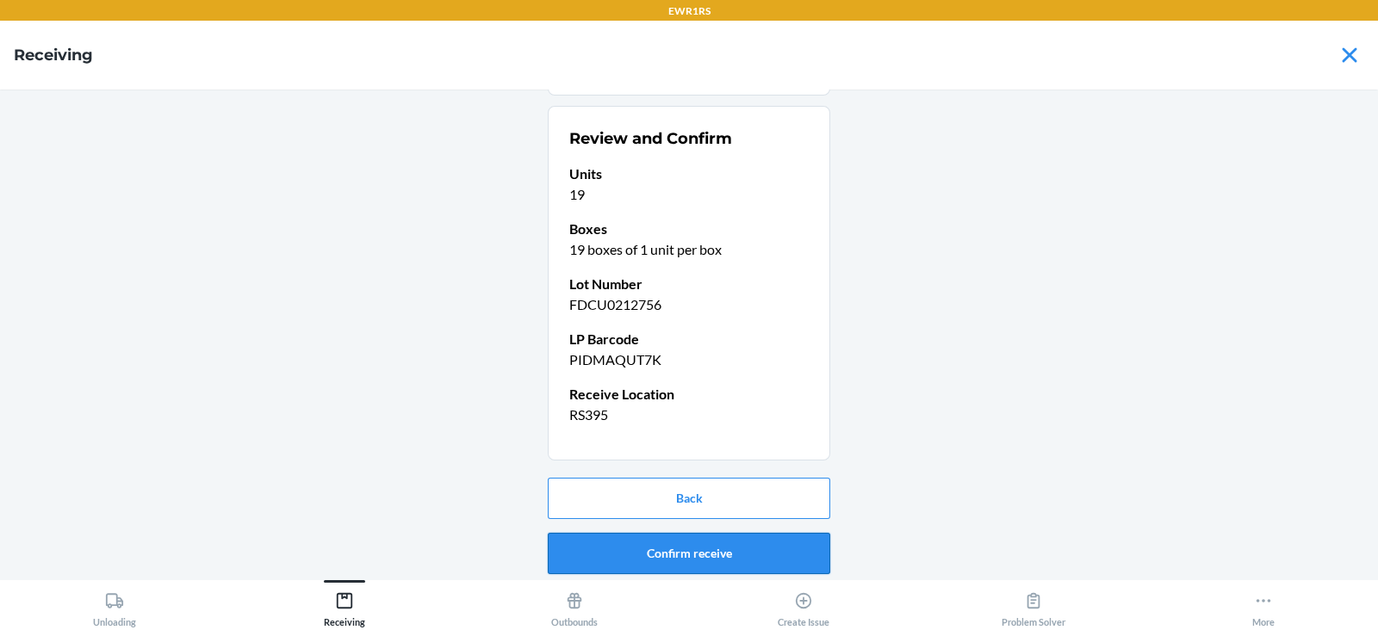
click at [668, 555] on button "Confirm receive" at bounding box center [689, 553] width 282 height 41
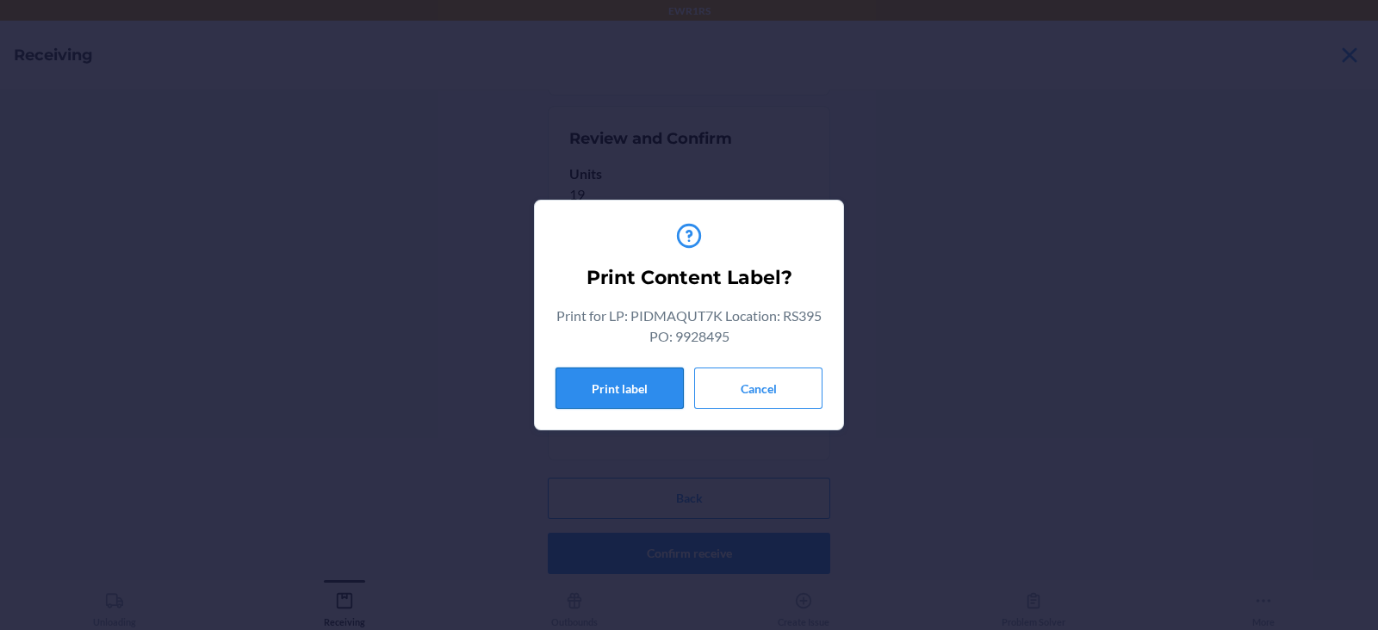
click at [598, 386] on button "Print label" at bounding box center [619, 388] width 128 height 41
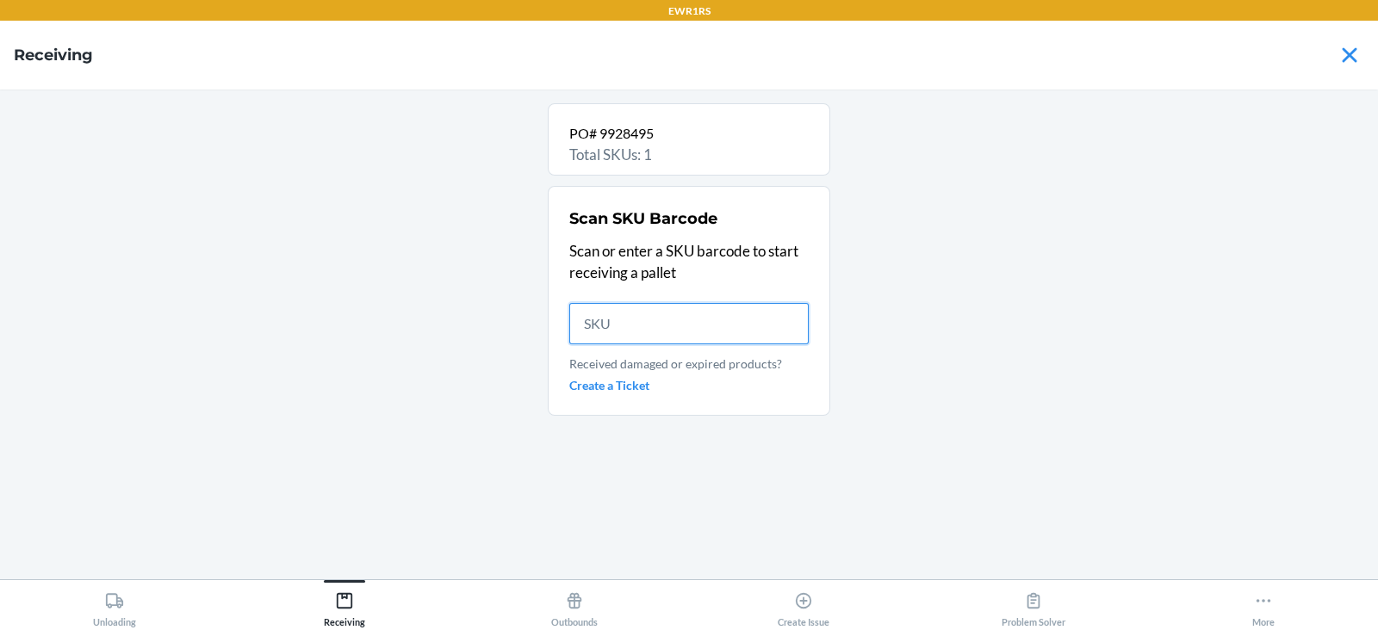
scroll to position [0, 0]
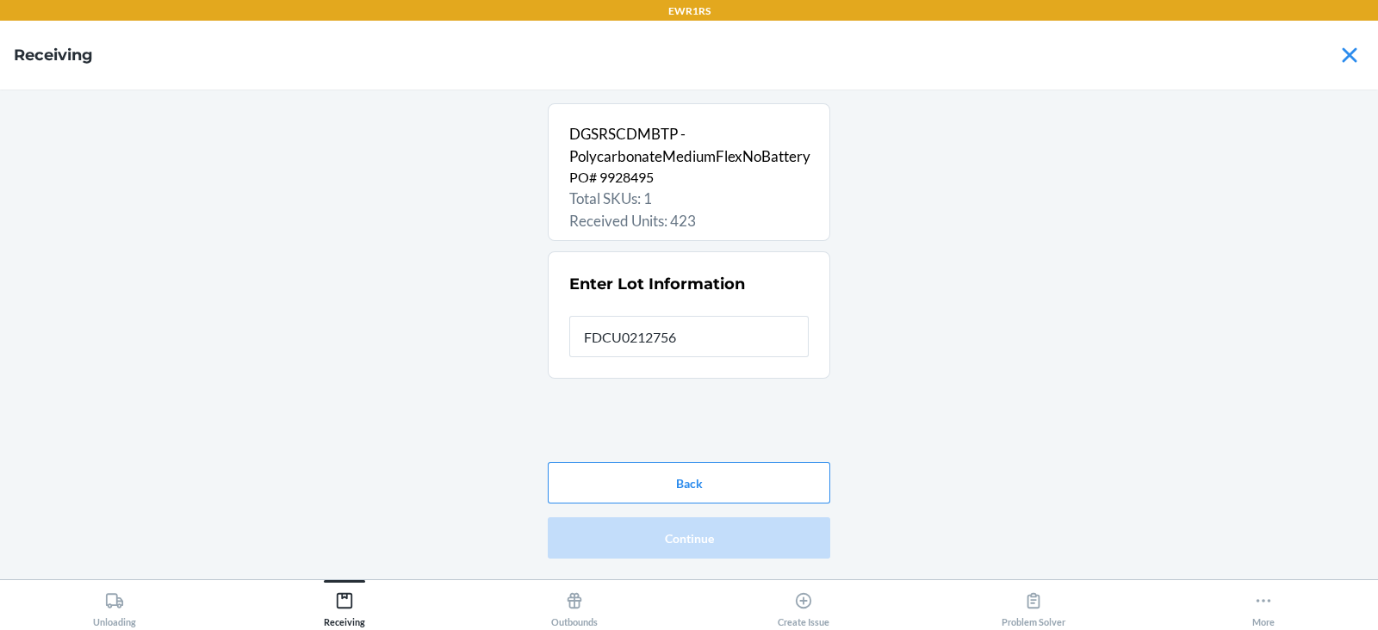
type input "FDCU0212756"
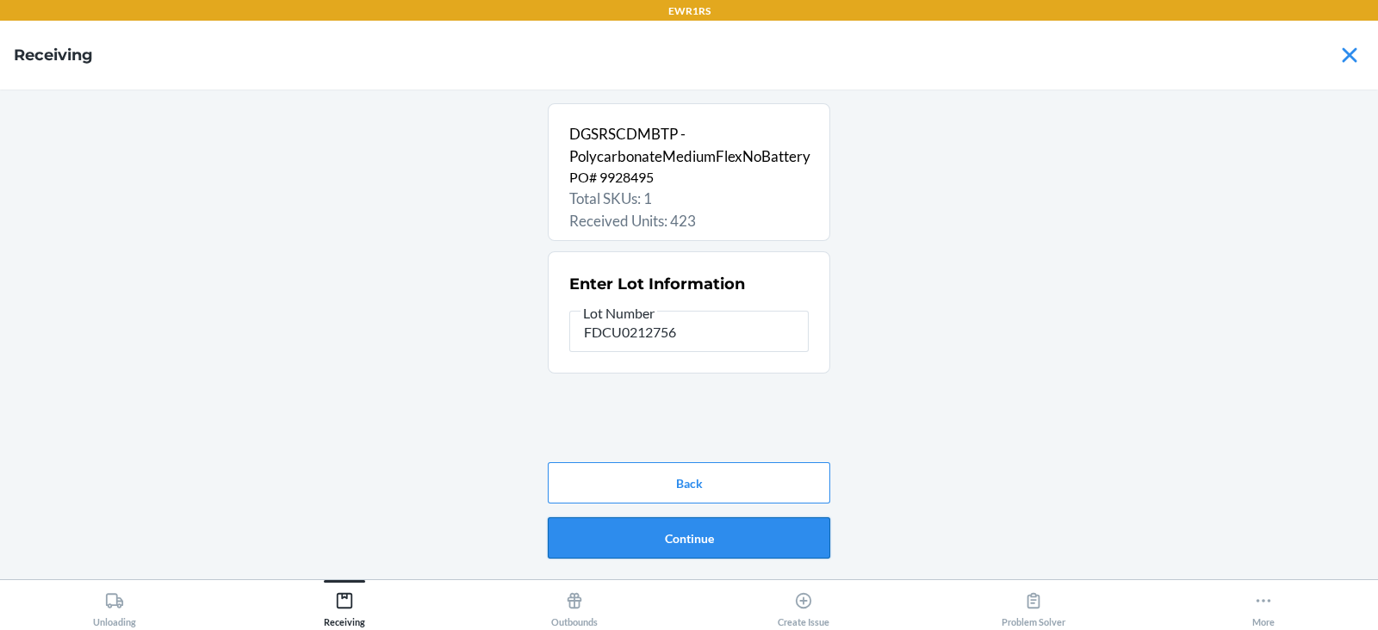
click at [684, 538] on button "Continue" at bounding box center [689, 538] width 282 height 41
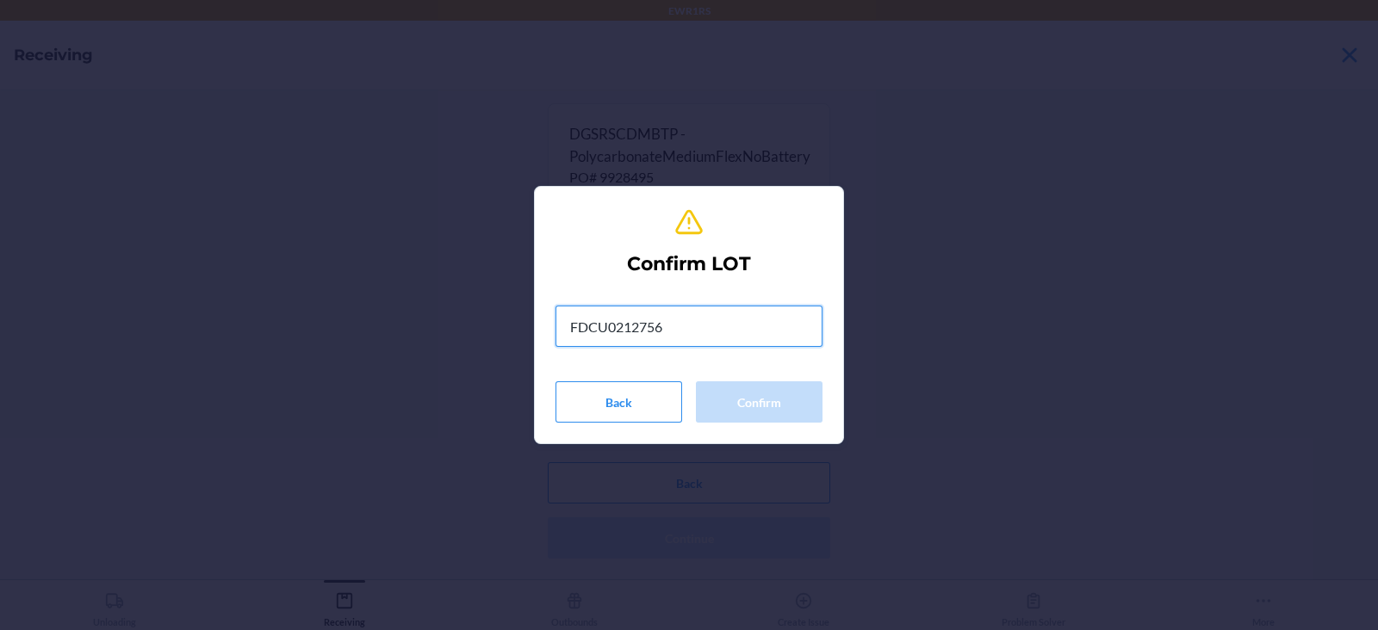
type input "FDCU0212756"
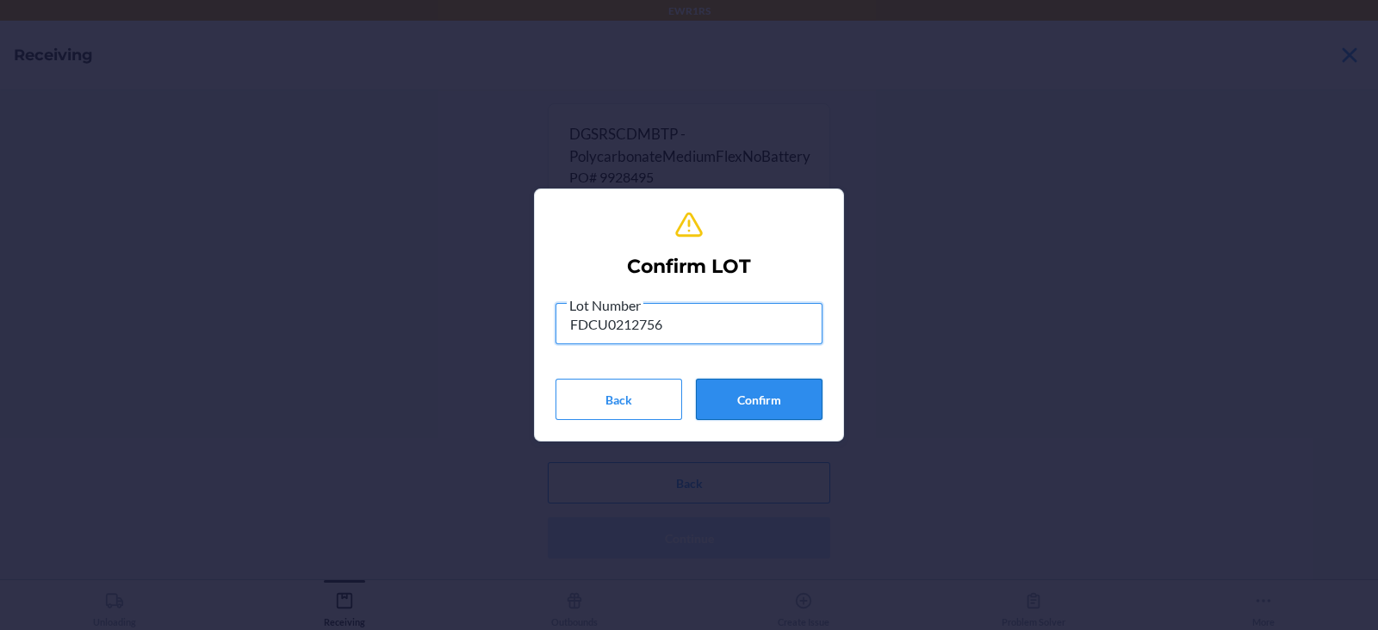
click at [793, 415] on button "Confirm" at bounding box center [759, 399] width 127 height 41
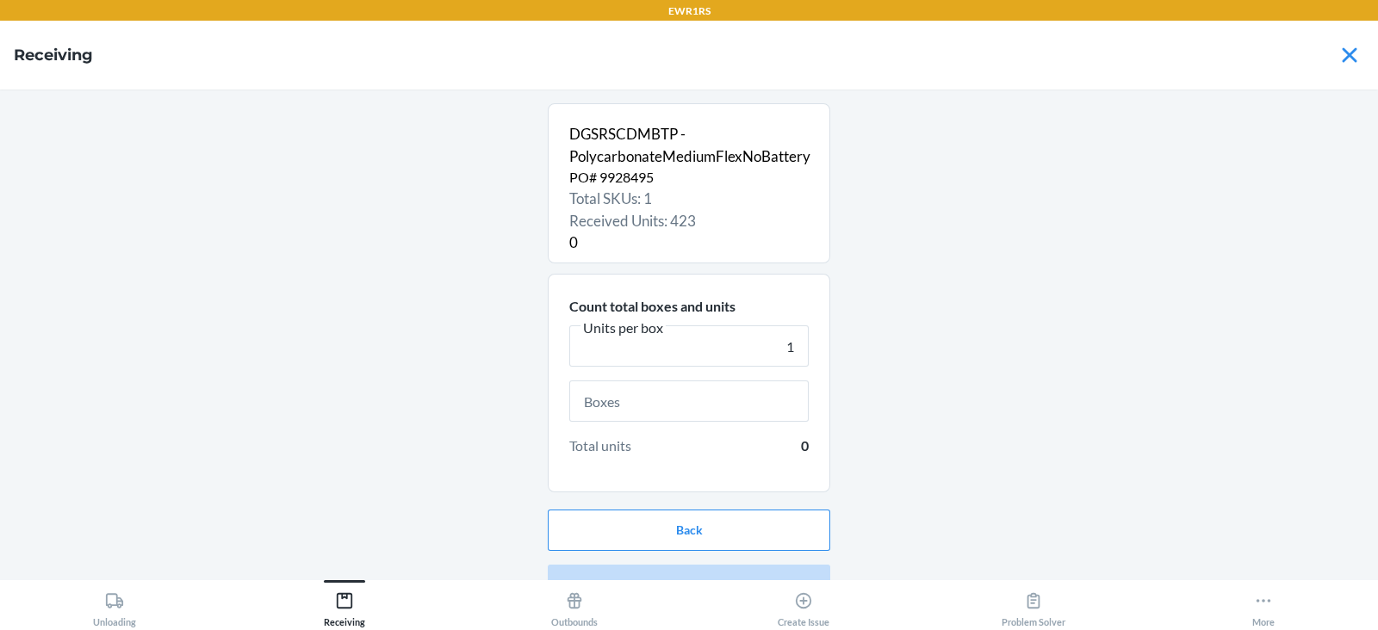
type input "1"
click at [619, 400] on input "text" at bounding box center [688, 401] width 239 height 41
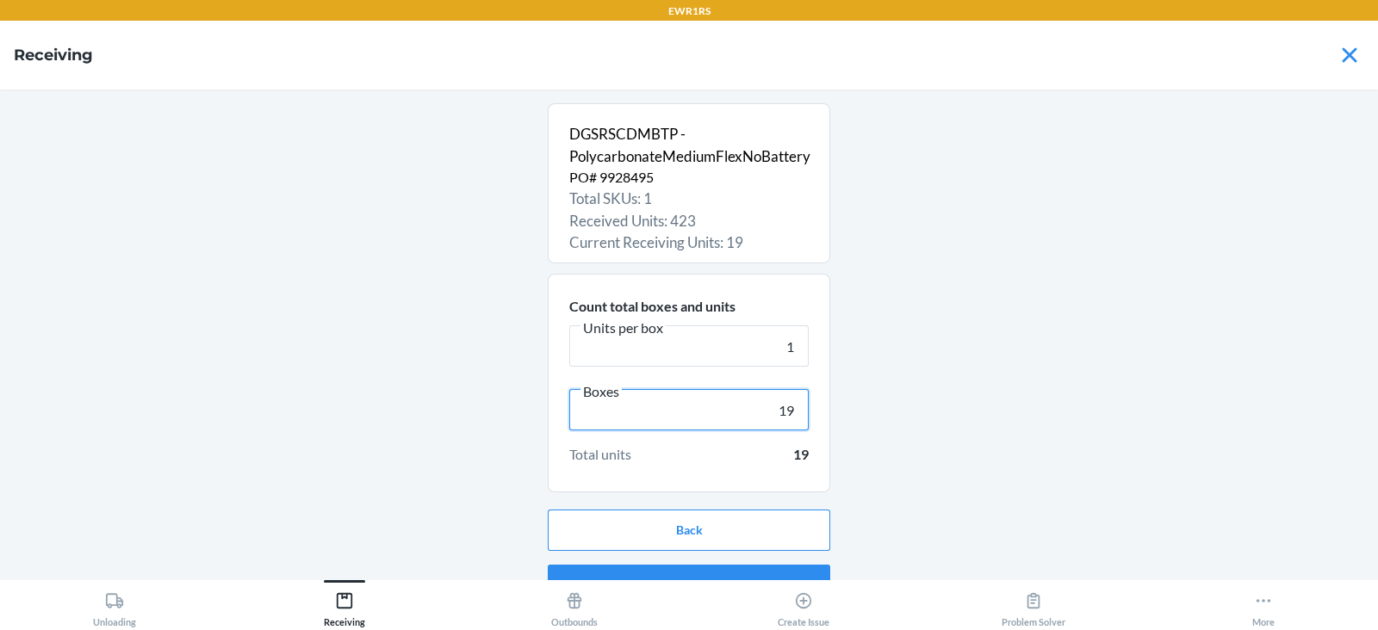
scroll to position [33, 0]
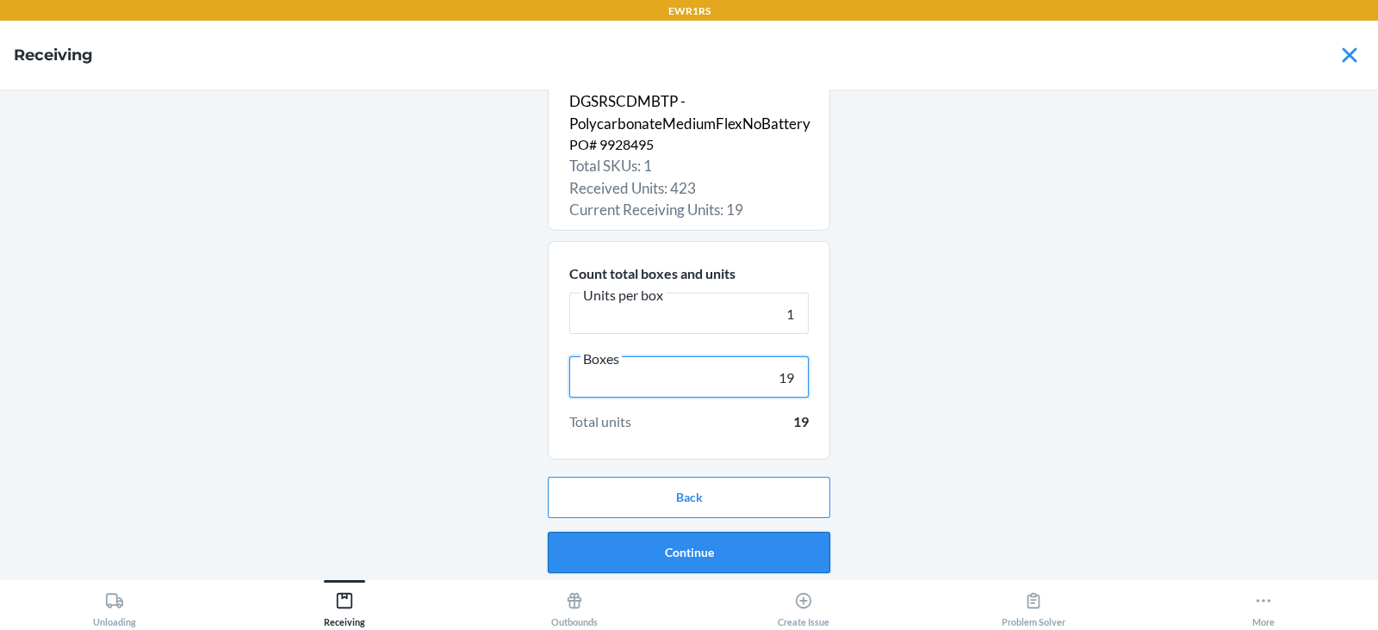
type input "19"
click at [672, 567] on button "Continue" at bounding box center [689, 552] width 282 height 41
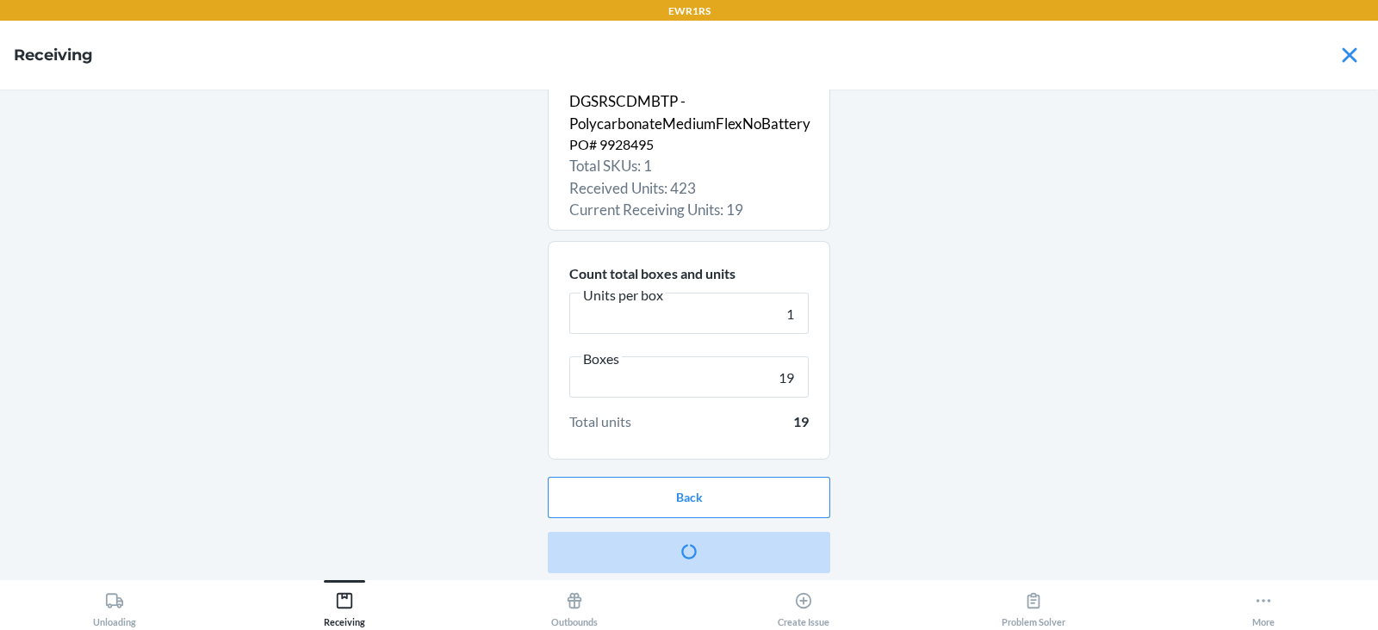
scroll to position [0, 0]
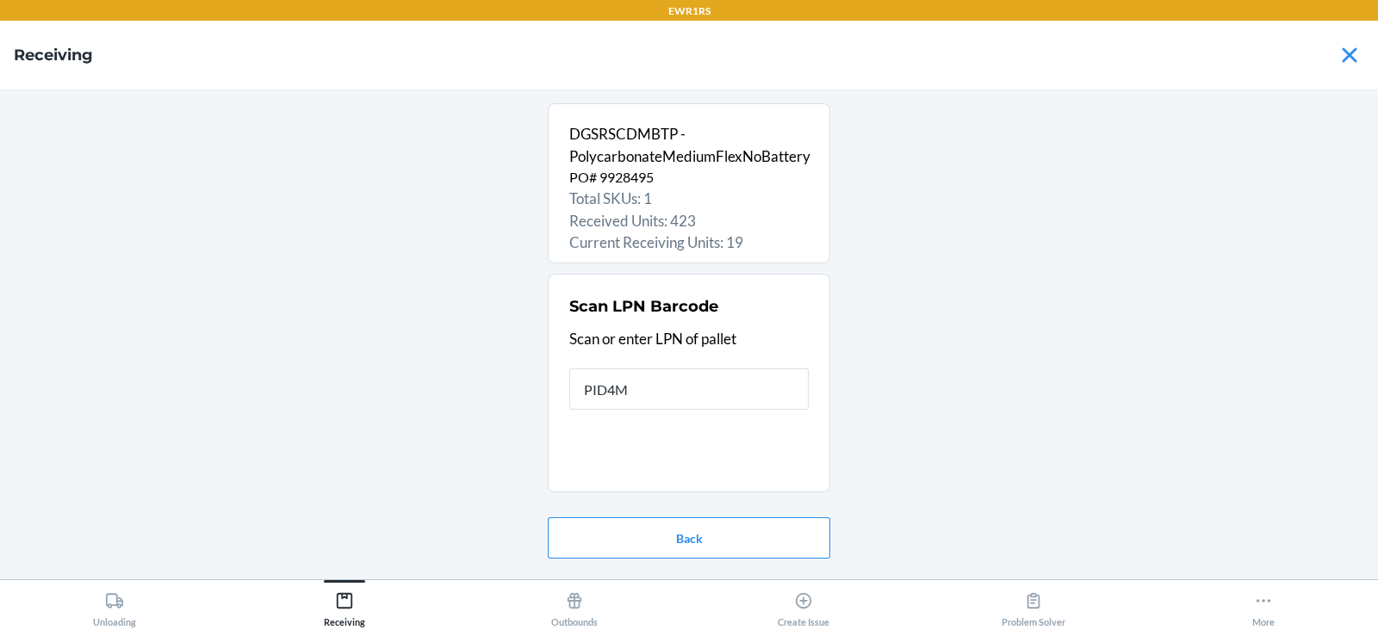
type input "PID4MT"
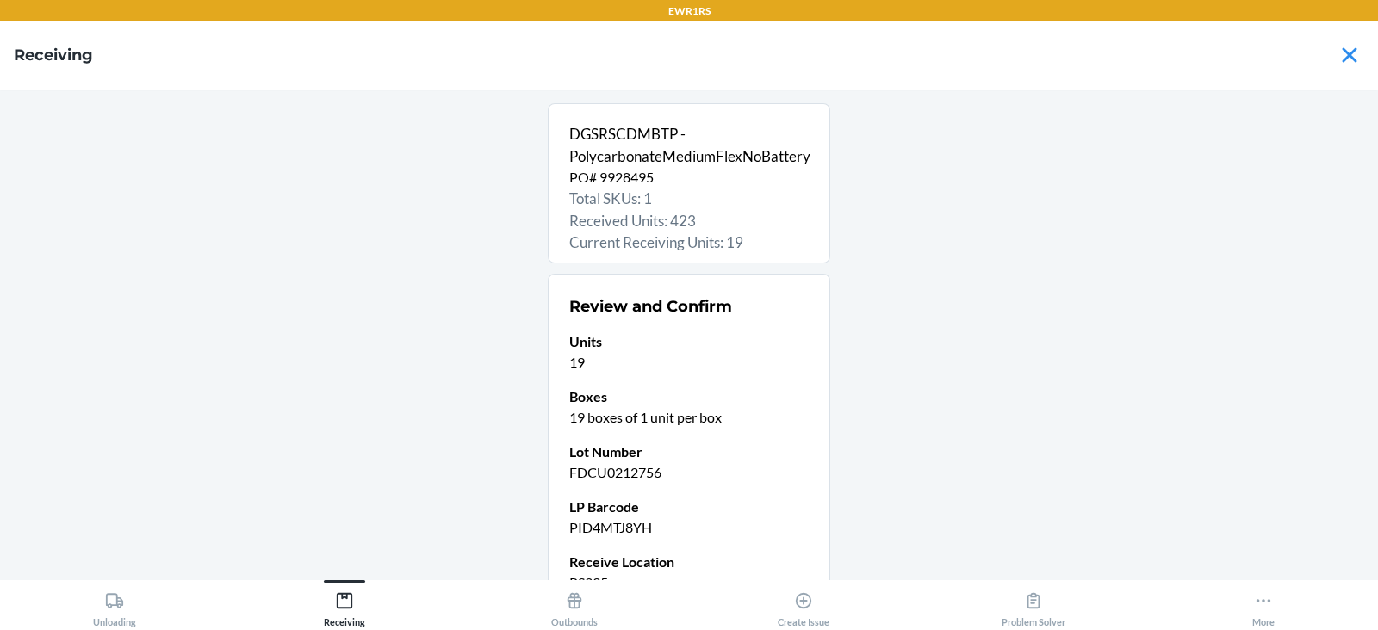
scroll to position [168, 0]
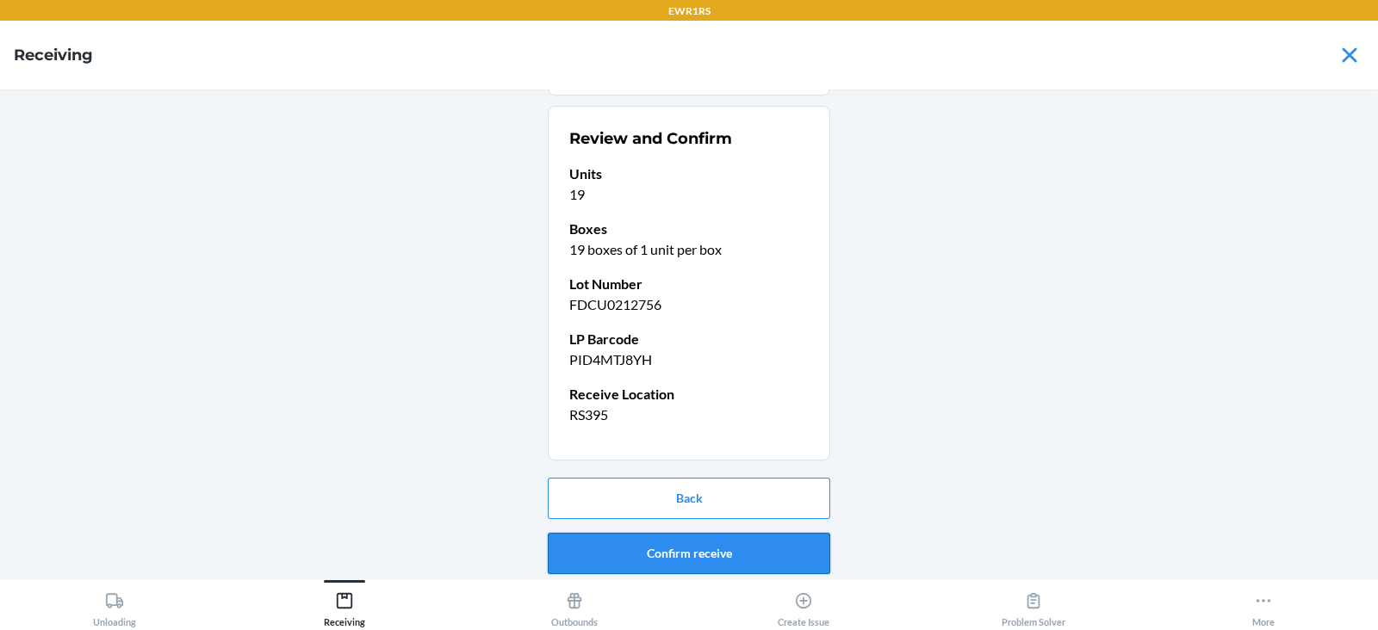
click at [672, 556] on button "Confirm receive" at bounding box center [689, 553] width 282 height 41
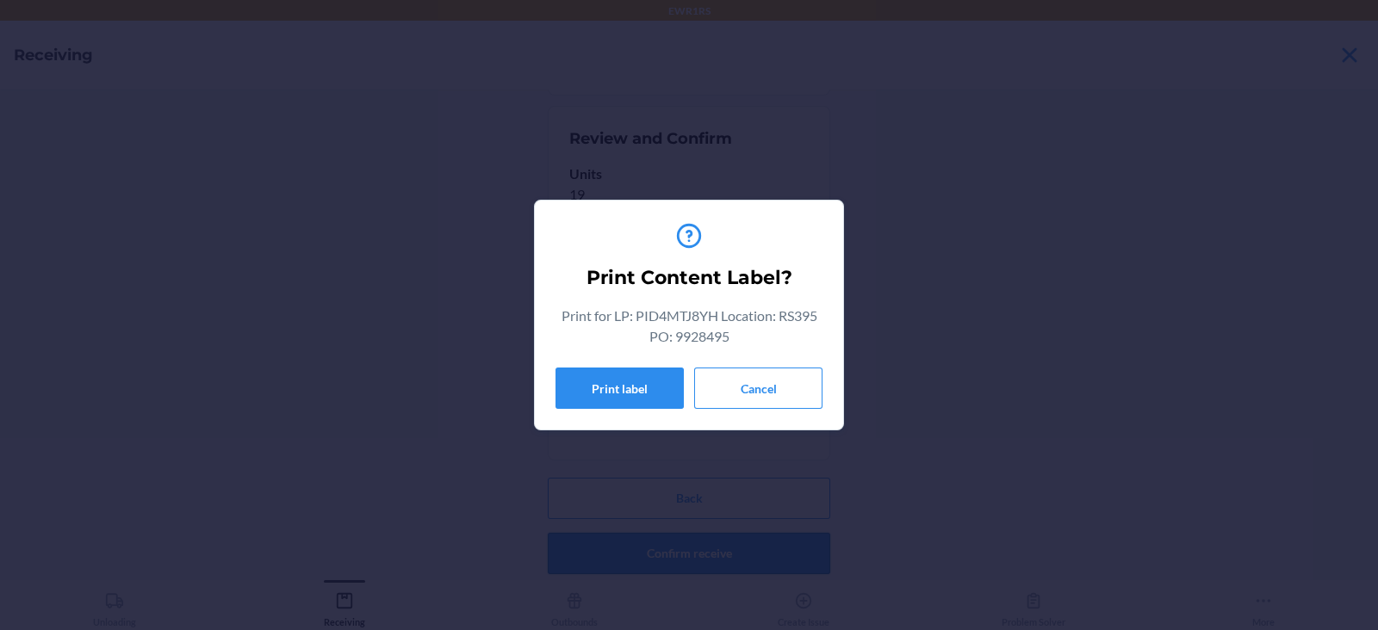
click at [571, 371] on button "Print label" at bounding box center [619, 388] width 128 height 41
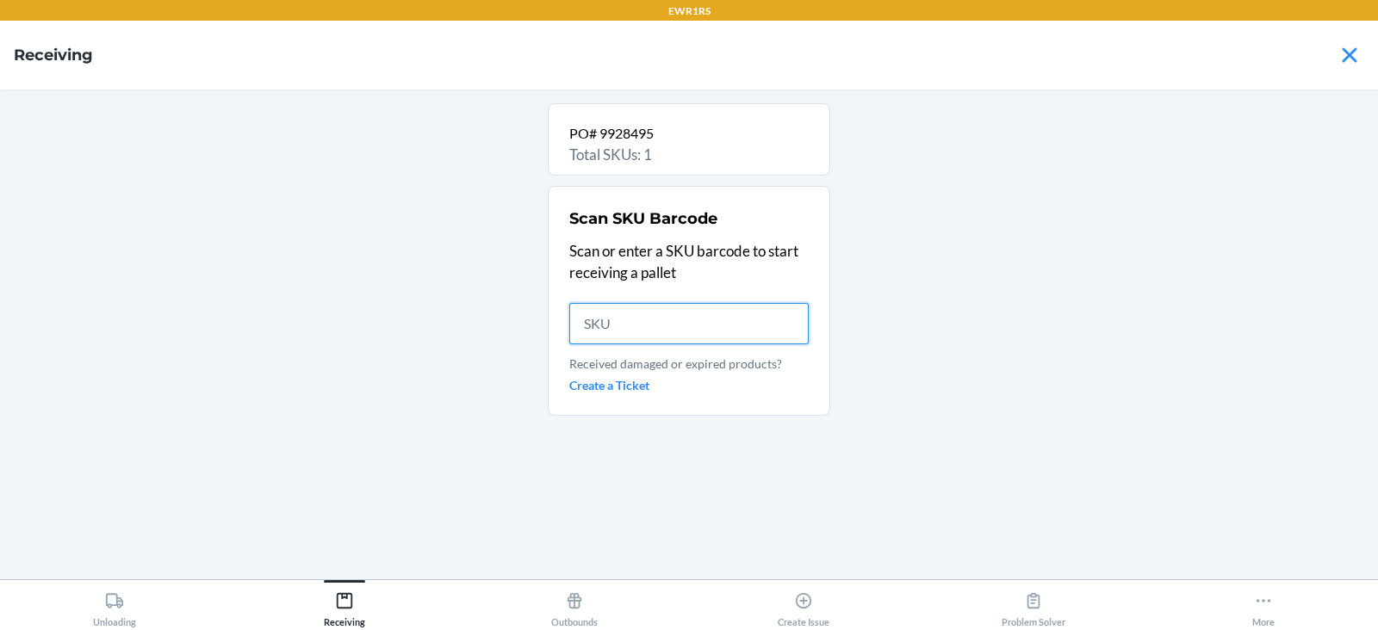
scroll to position [0, 0]
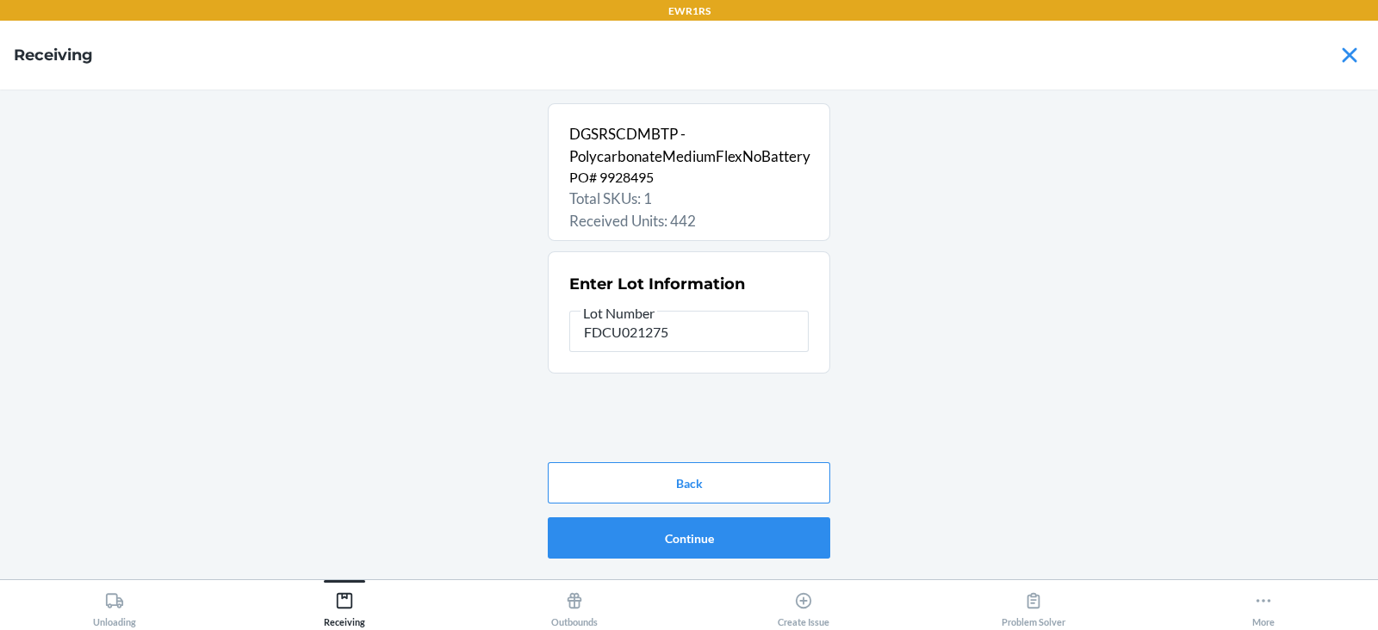
type input "FDCU0212756"
click at [679, 543] on button "Continue" at bounding box center [689, 538] width 282 height 41
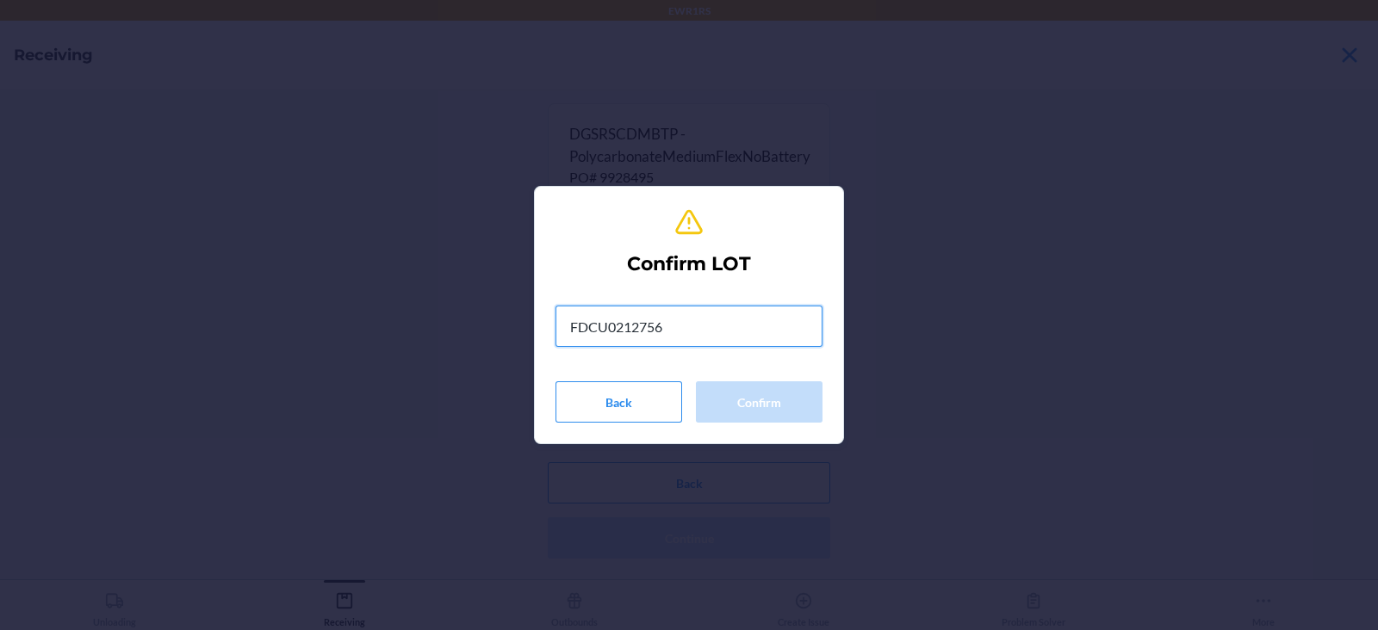
type input "FDCU0212756"
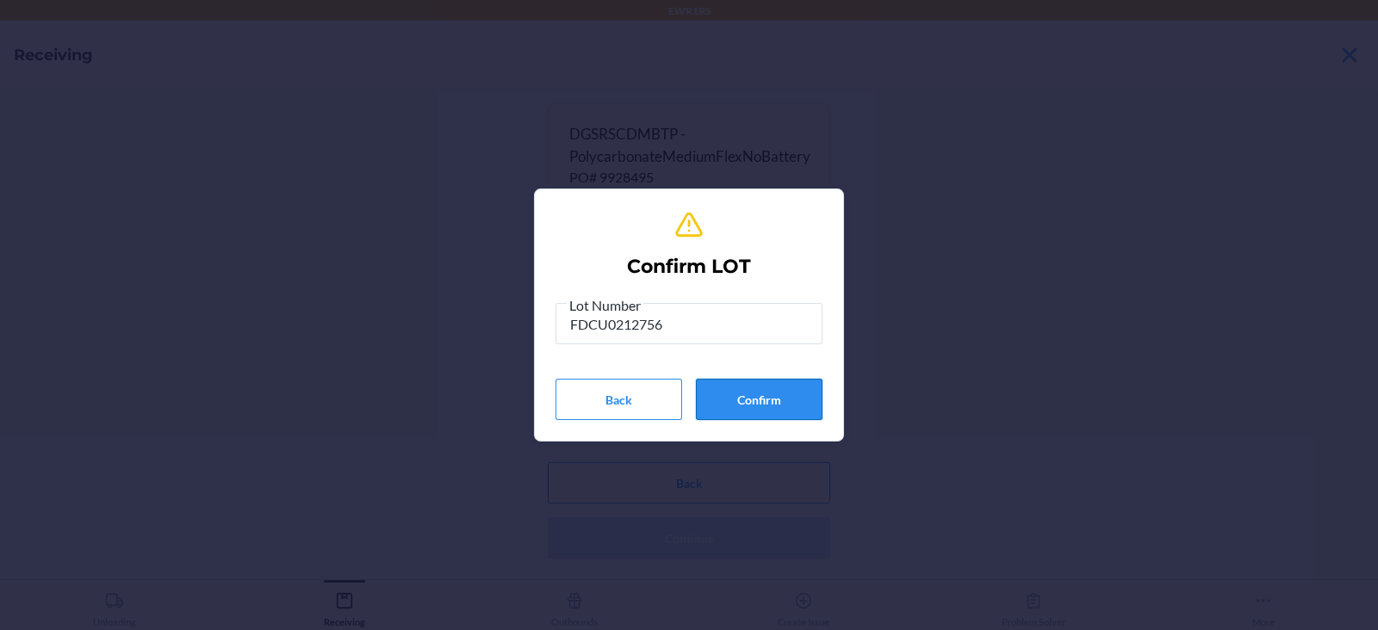
click at [732, 392] on button "Confirm" at bounding box center [759, 399] width 127 height 41
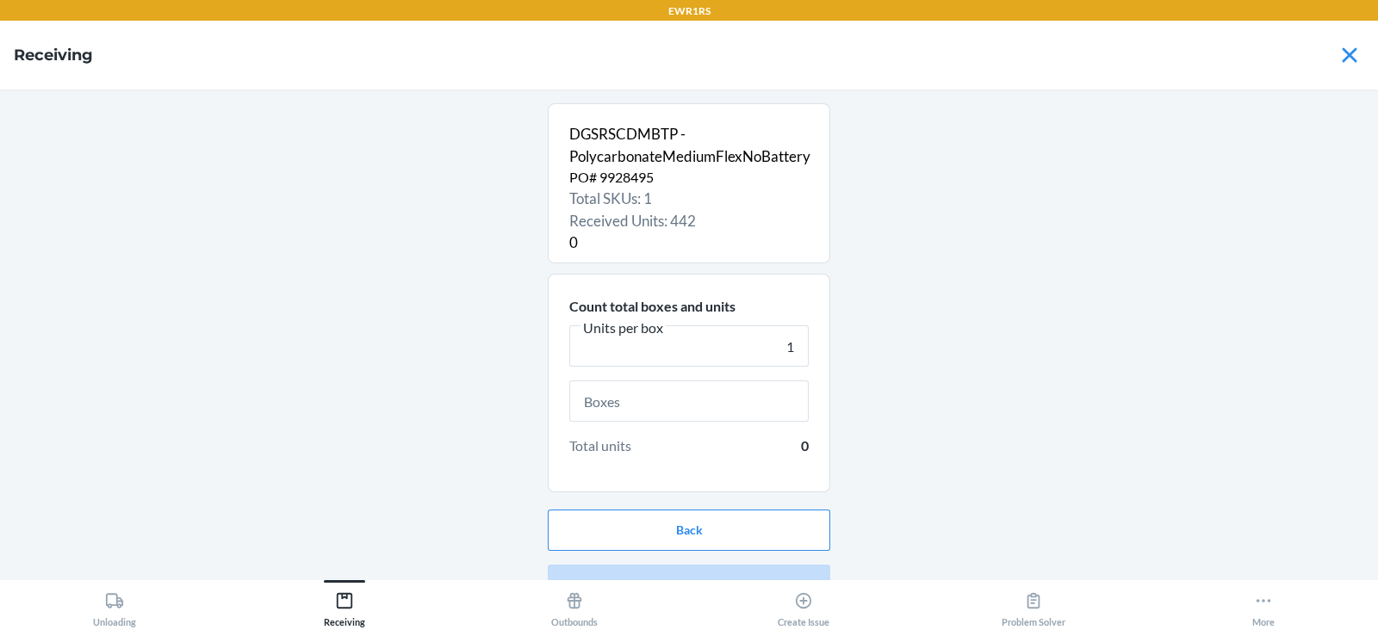
type input "1"
click at [666, 406] on input "text" at bounding box center [688, 401] width 239 height 41
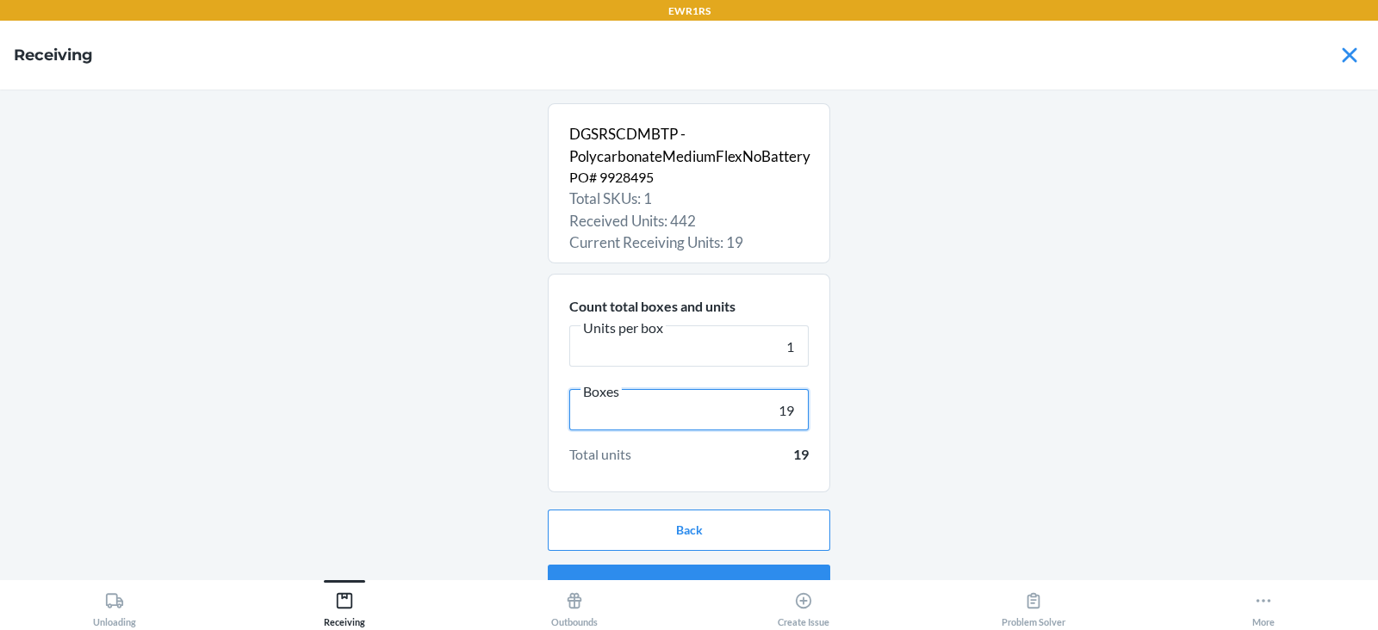
scroll to position [33, 0]
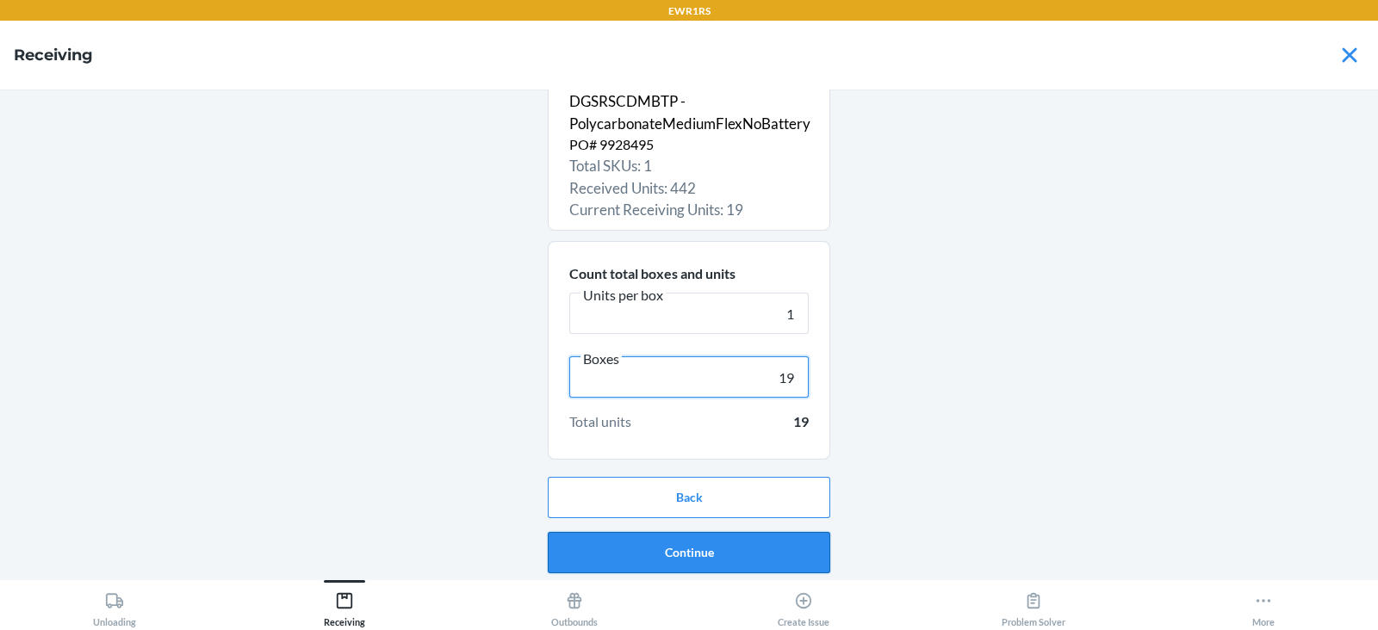
type input "19"
click at [691, 555] on button "Continue" at bounding box center [689, 552] width 282 height 41
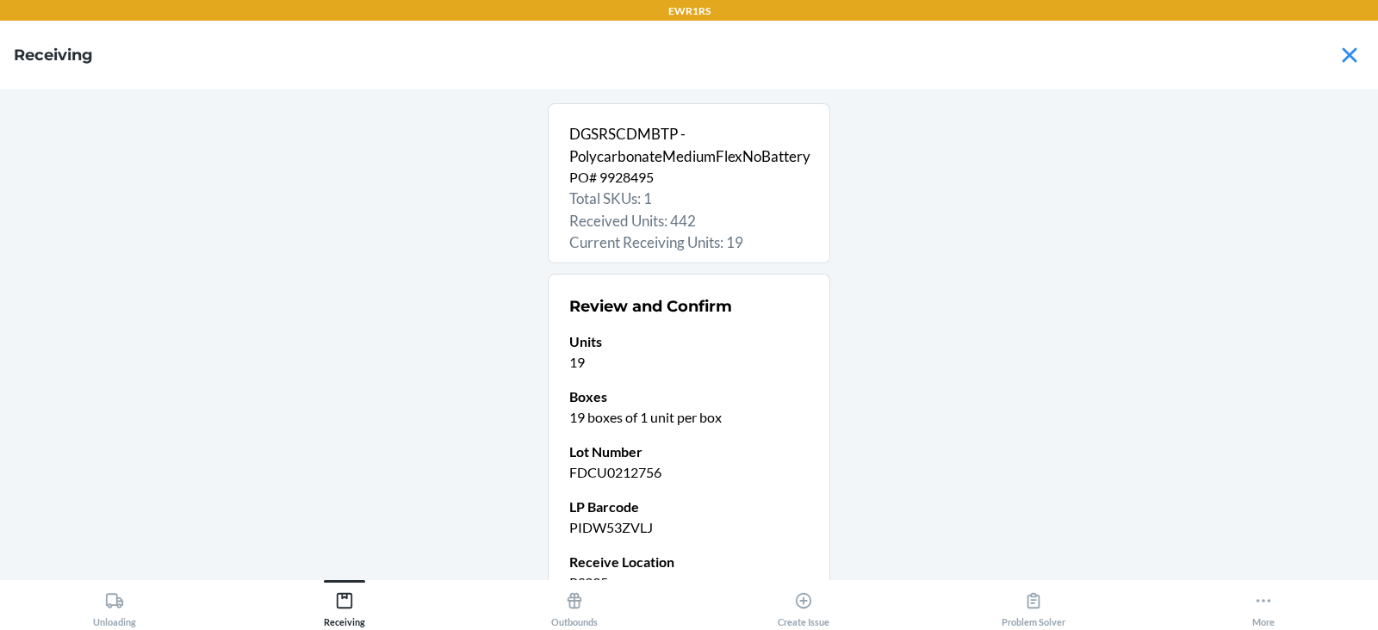
scroll to position [168, 0]
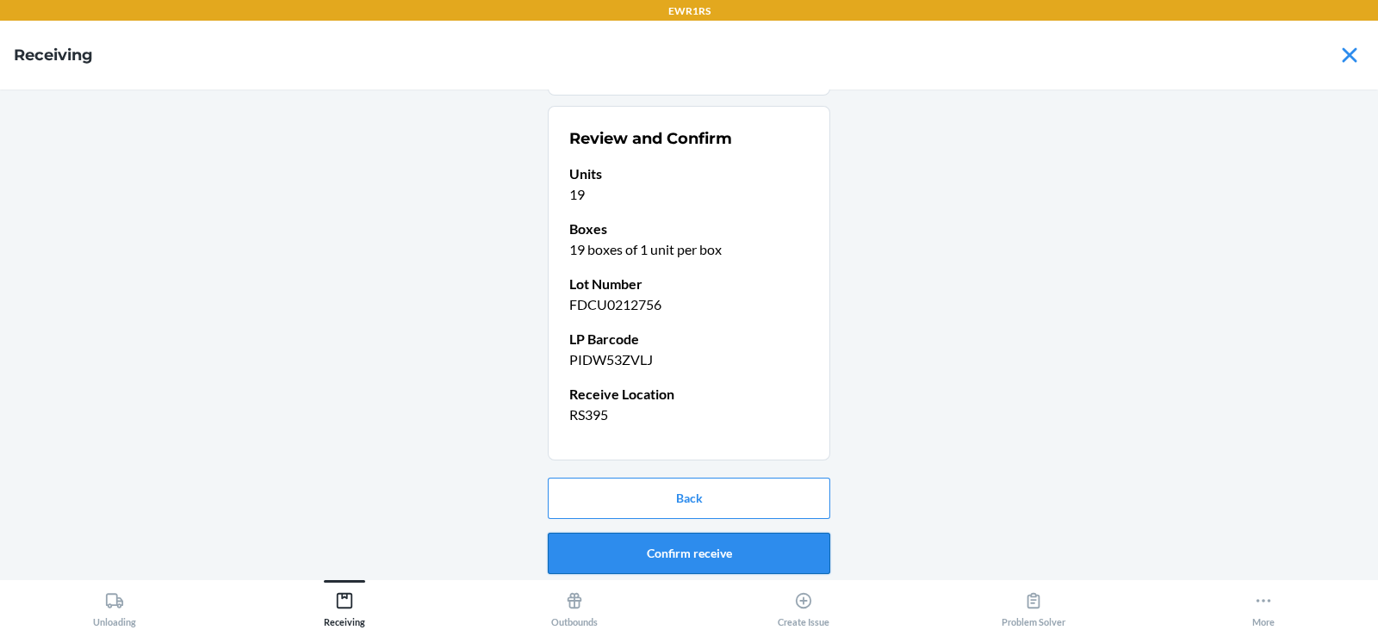
click at [688, 546] on button "Confirm receive" at bounding box center [689, 553] width 282 height 41
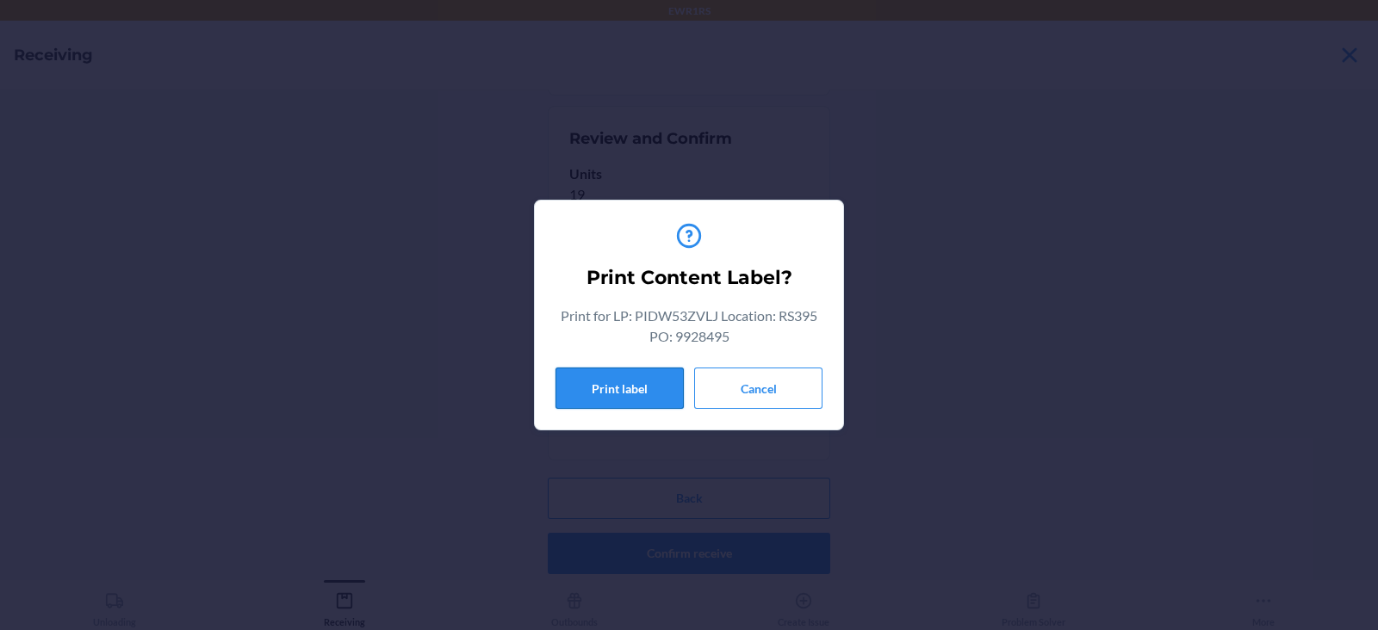
click at [588, 396] on button "Print label" at bounding box center [619, 388] width 128 height 41
